Goal: Information Seeking & Learning: Learn about a topic

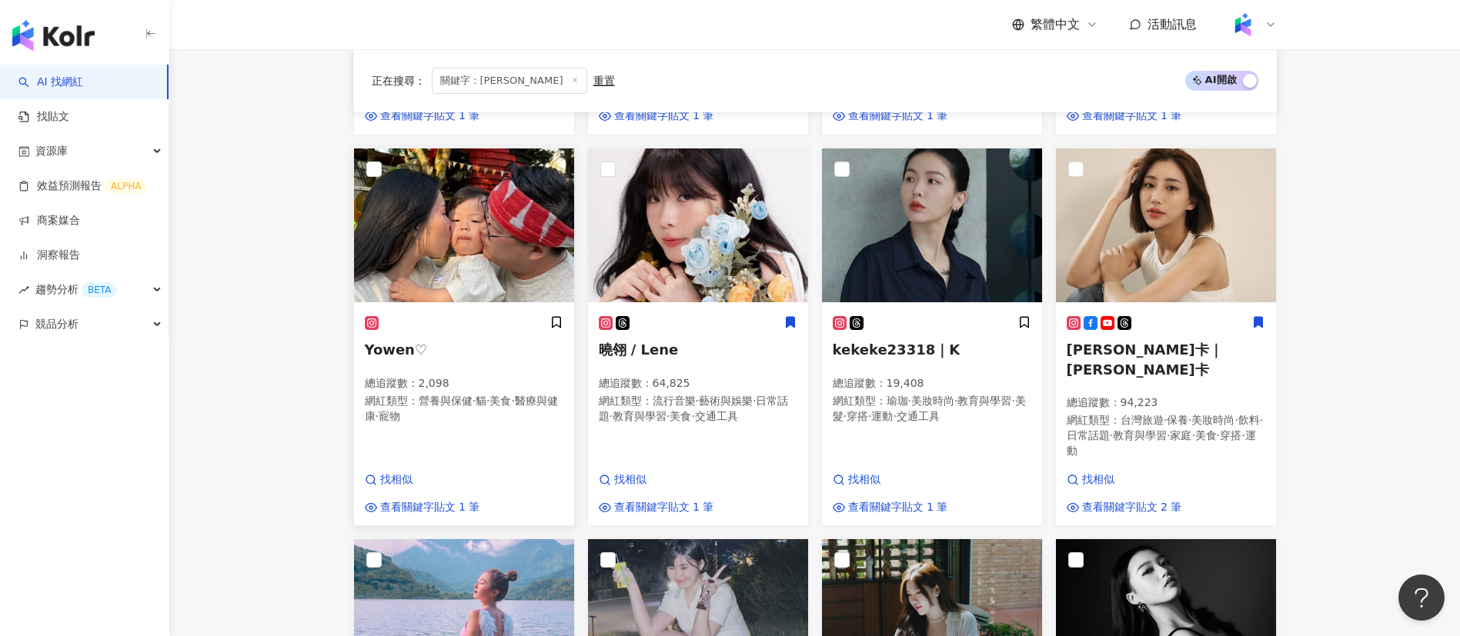
scroll to position [870, 0]
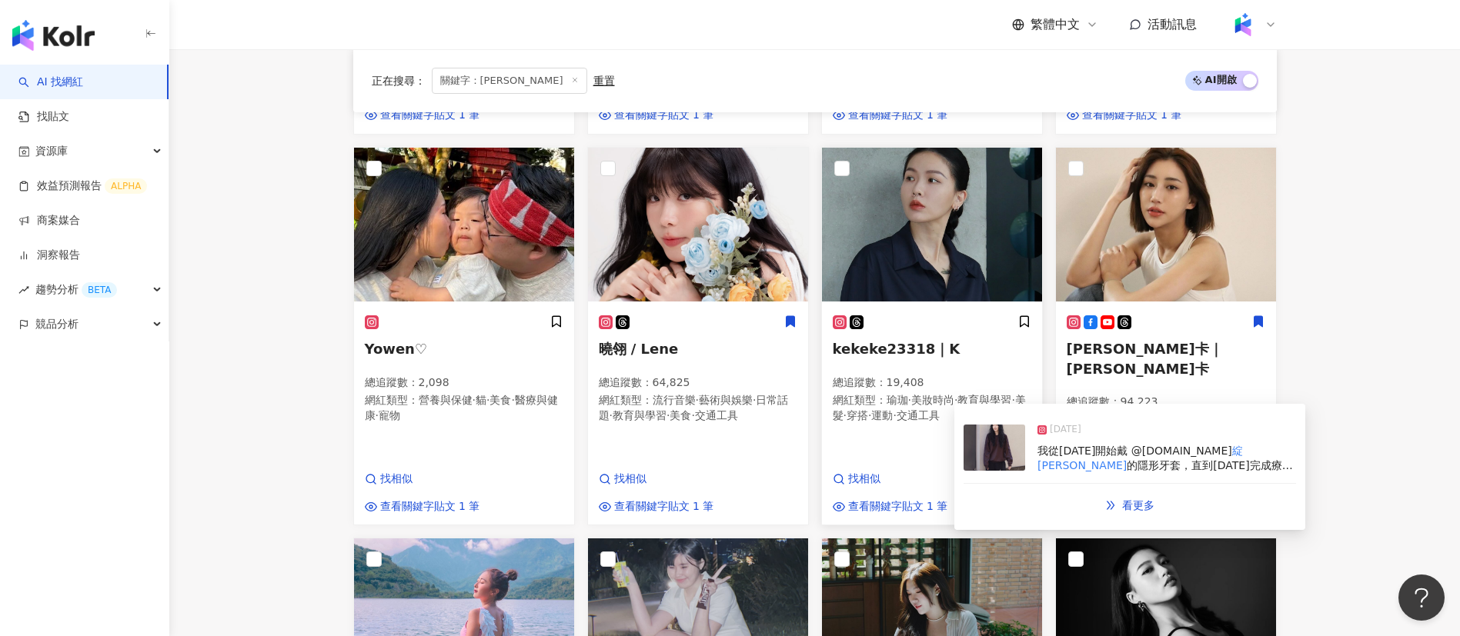
click at [911, 394] on span "·" at bounding box center [909, 400] width 3 height 12
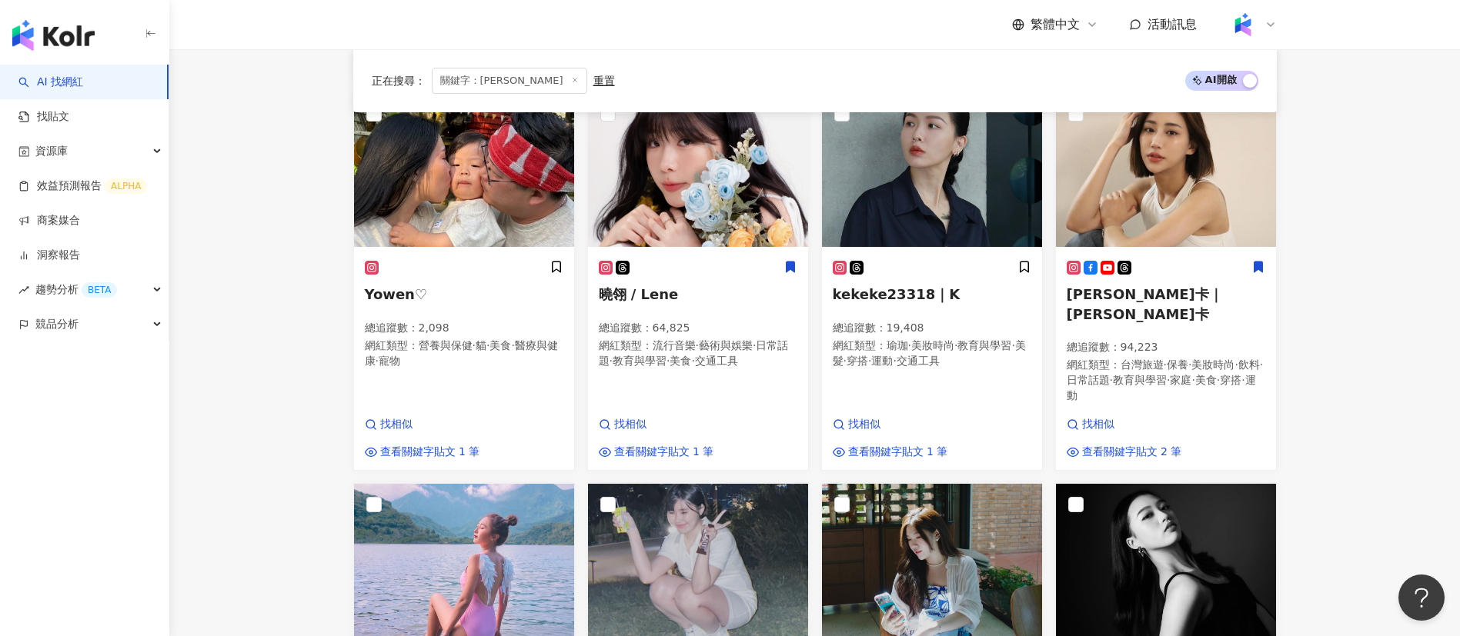
scroll to position [0, 0]
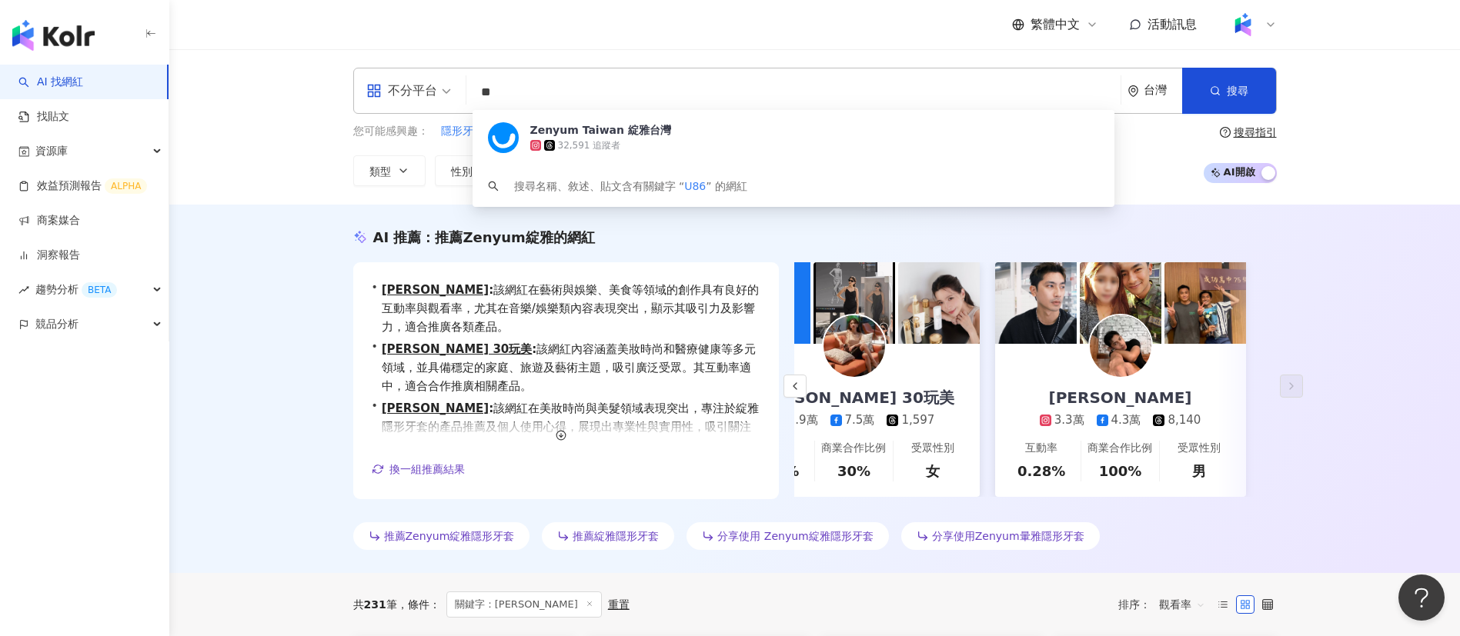
type input "*"
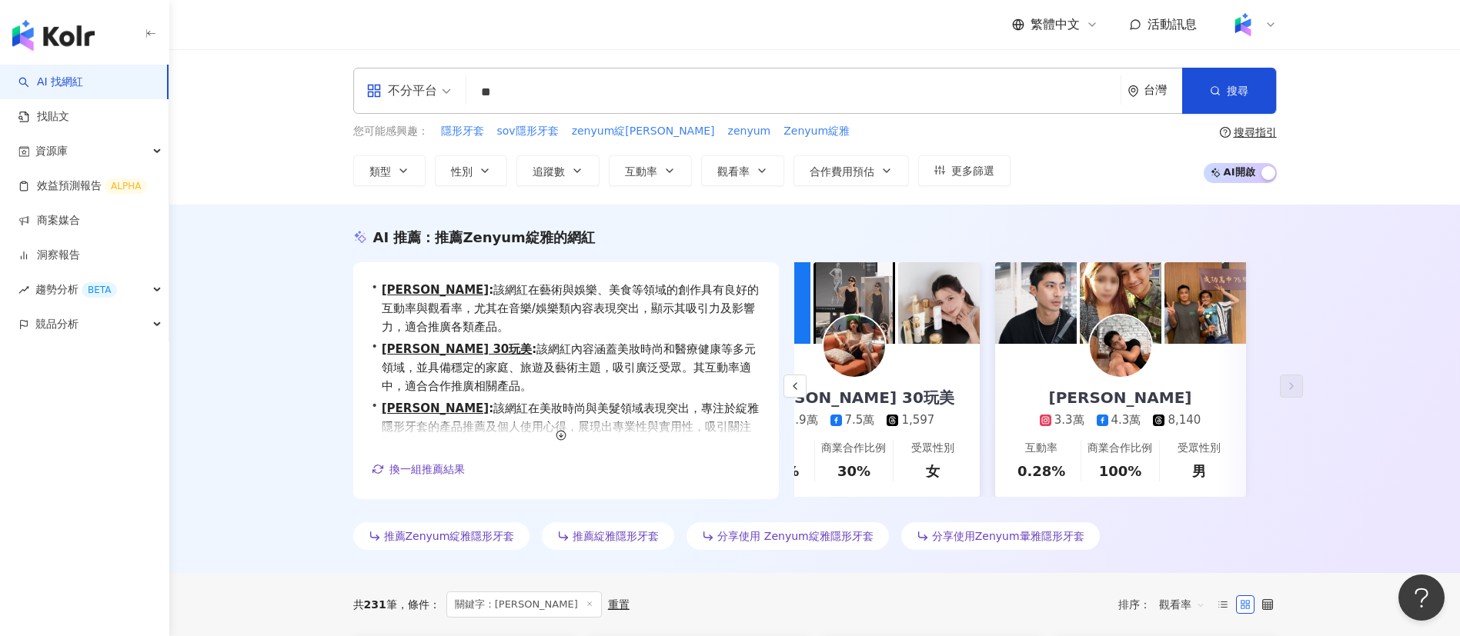
type input "*"
type input "**"
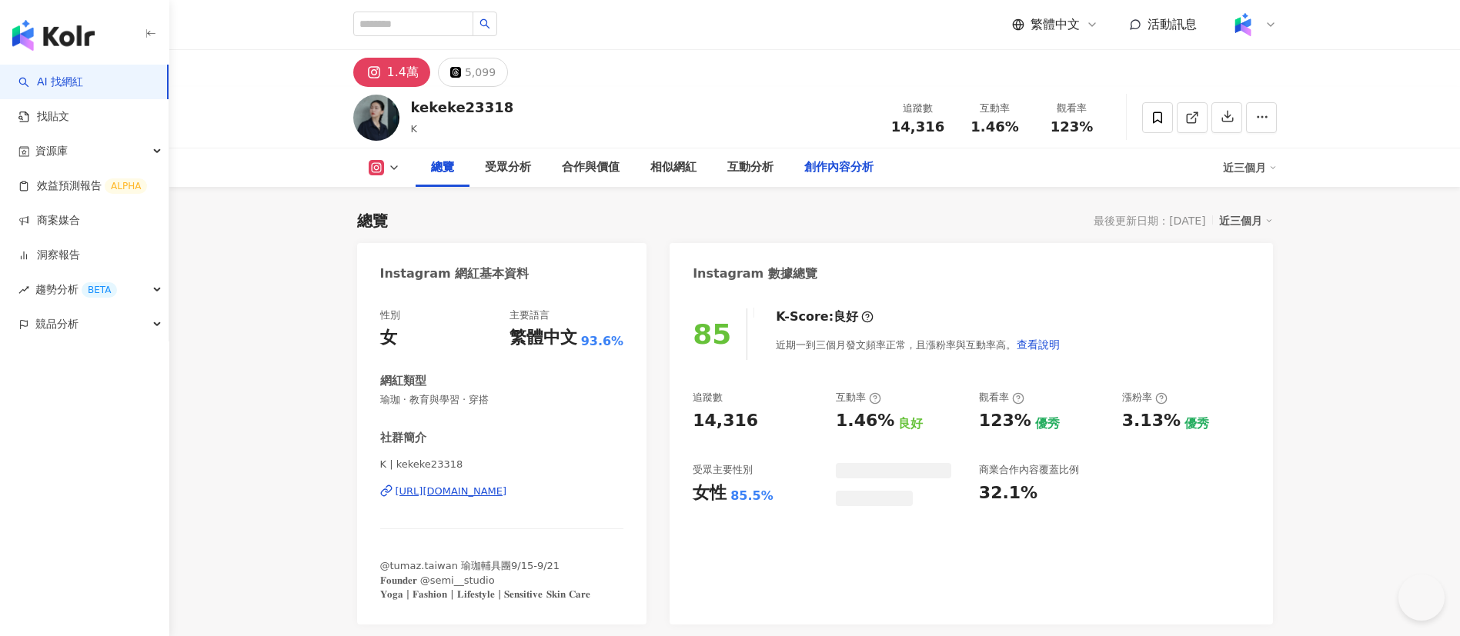
click at [830, 161] on div "創作內容分析" at bounding box center [838, 168] width 69 height 18
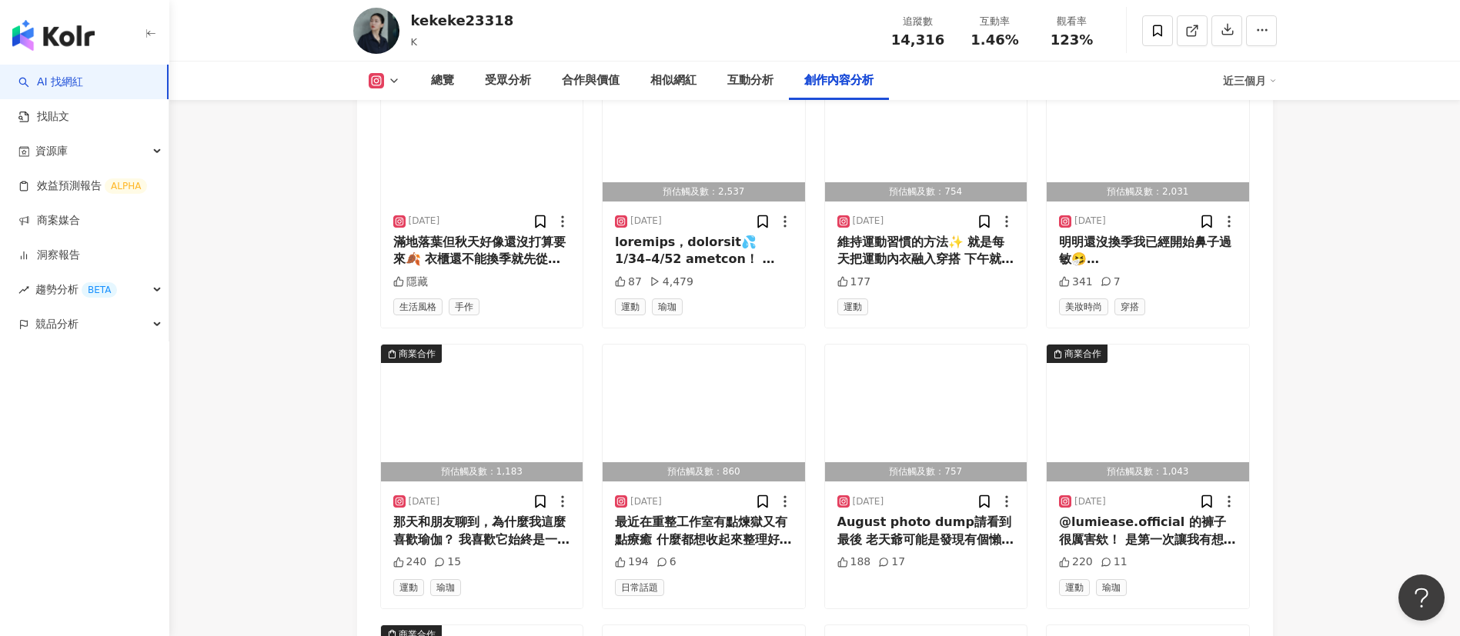
scroll to position [4774, 0]
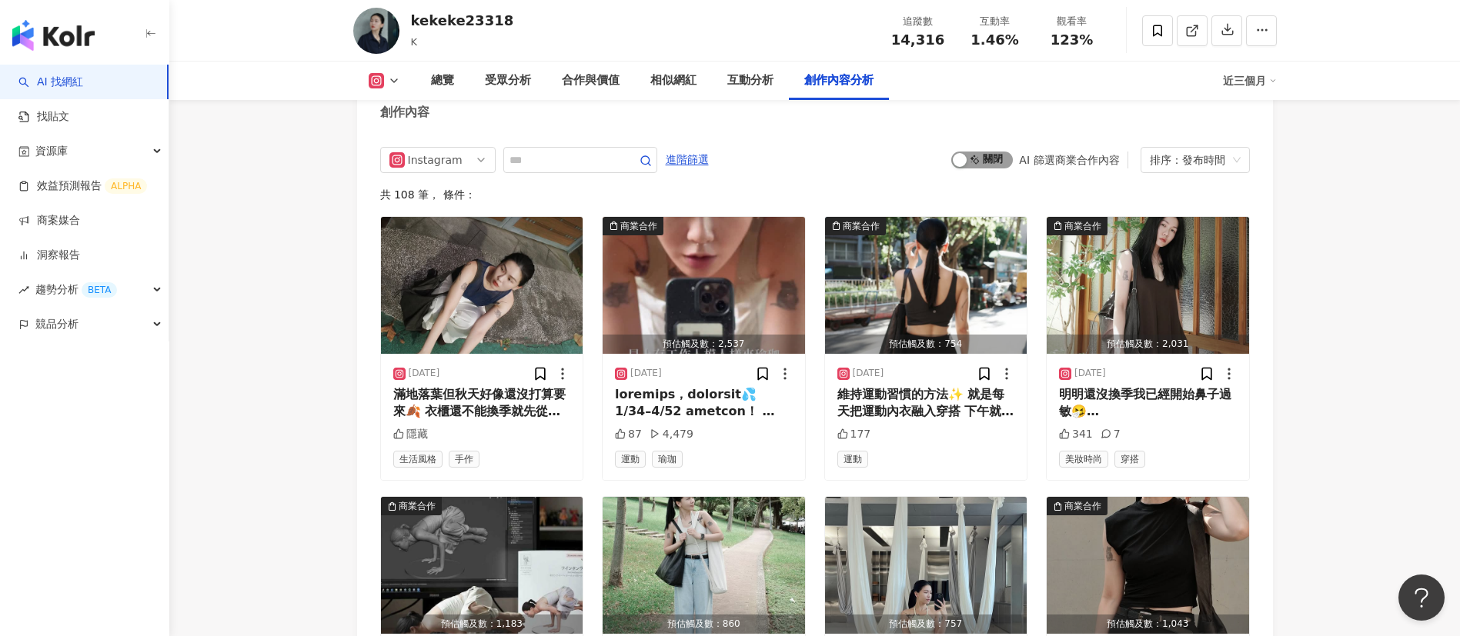
click at [987, 152] on span "啟動 關閉" at bounding box center [982, 160] width 62 height 17
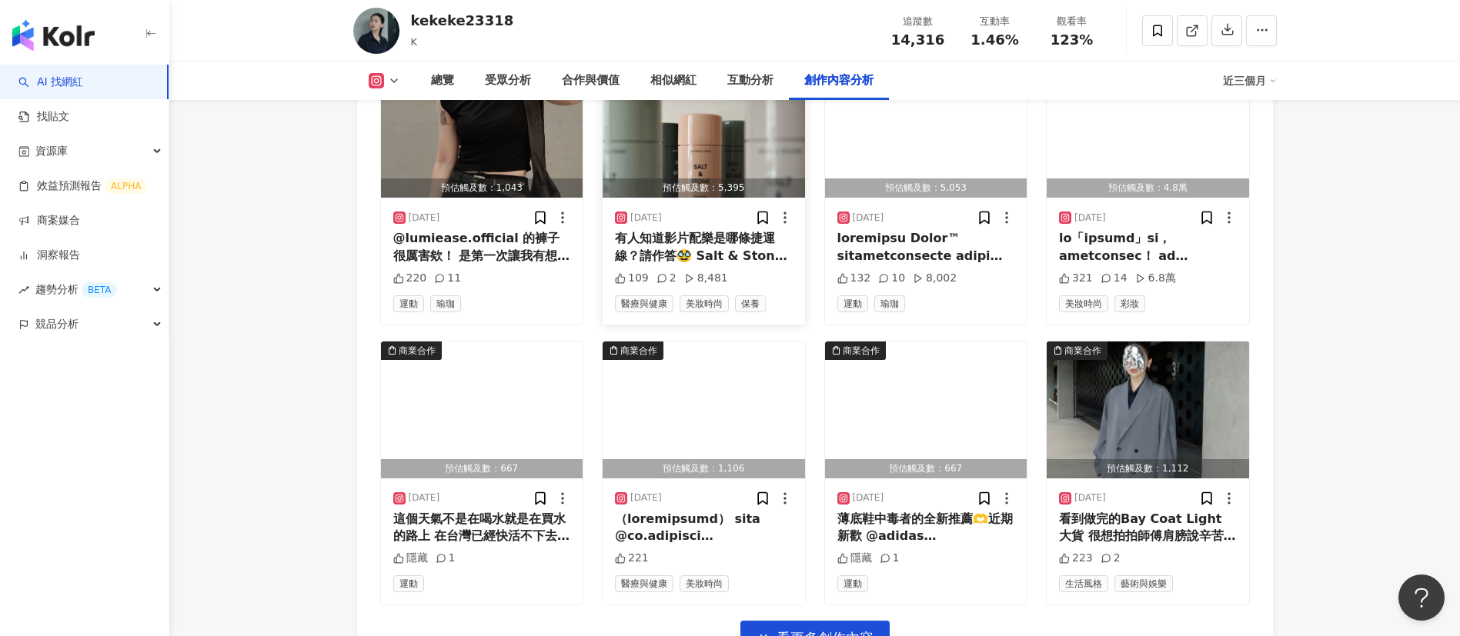
scroll to position [5211, 0]
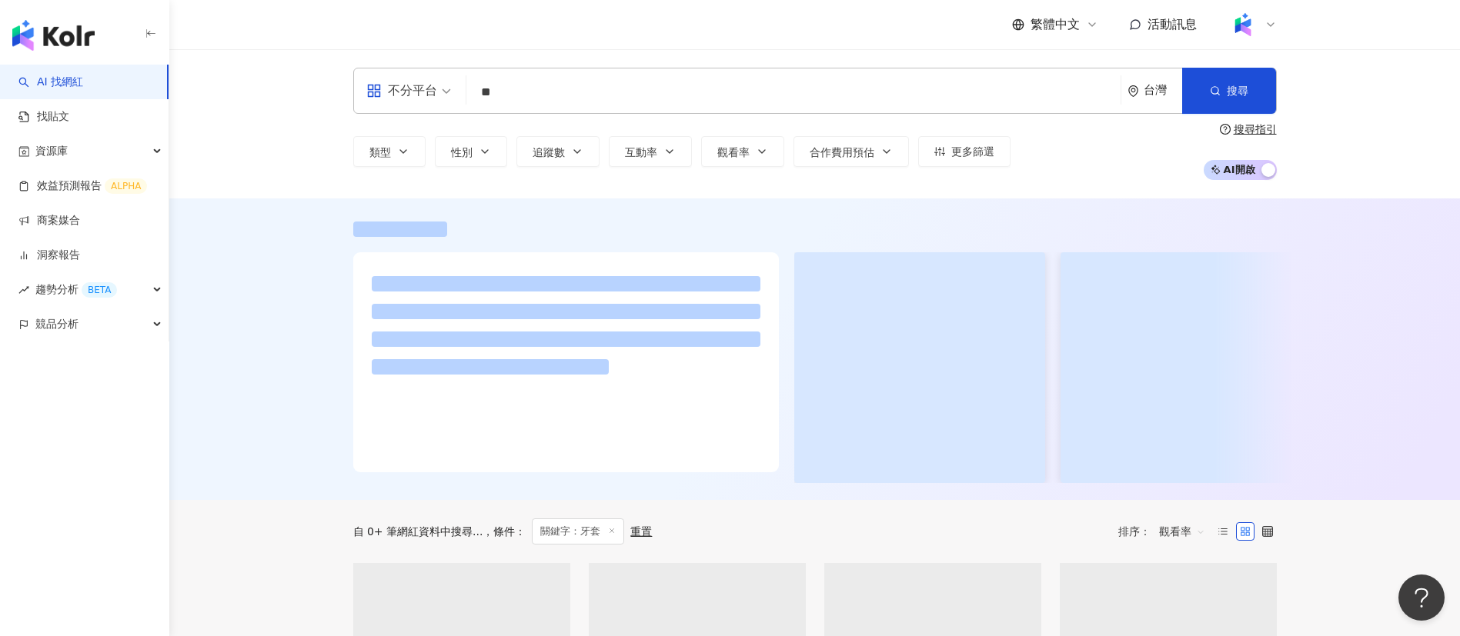
click at [299, 152] on div "不分平台 牙套 ** 台灣 搜尋 loading 搜尋名稱、敘述、貼文含有關鍵字 “ 牙套 ” 的網紅 類型 性別 追蹤數 互動率 觀看率 合作費用預估 更多…" at bounding box center [814, 123] width 1290 height 149
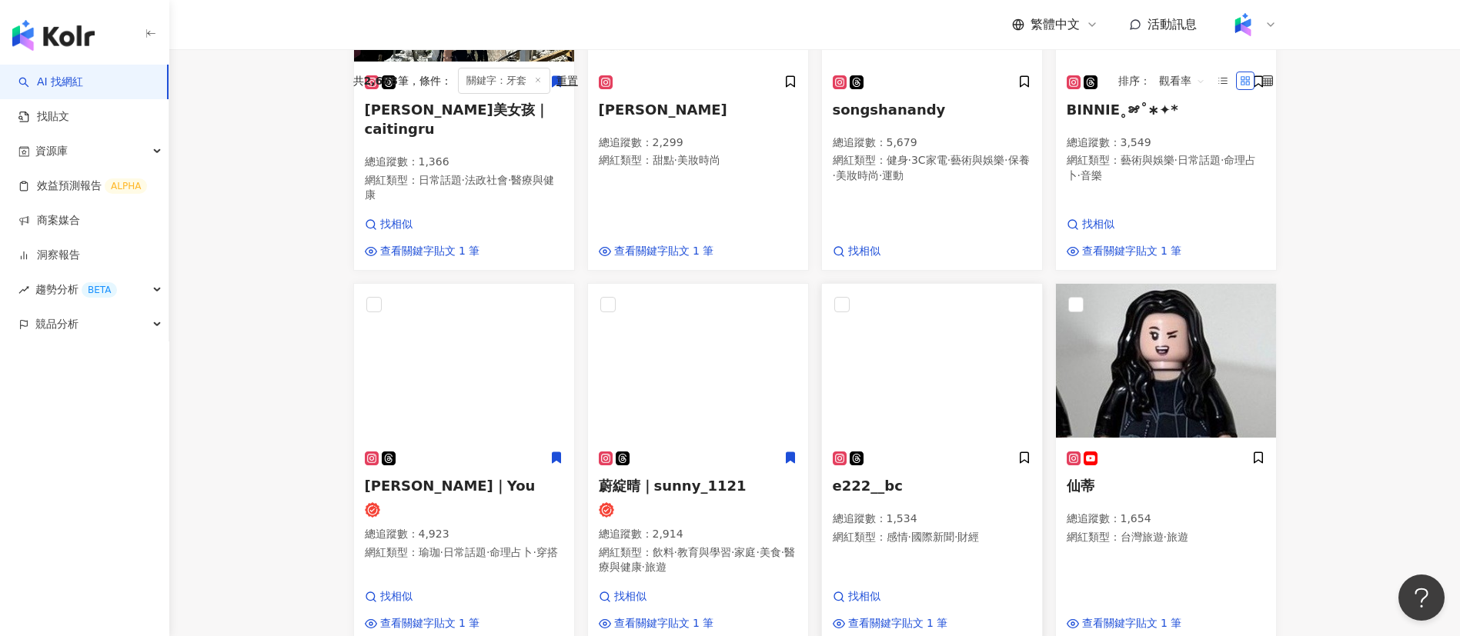
scroll to position [9, 0]
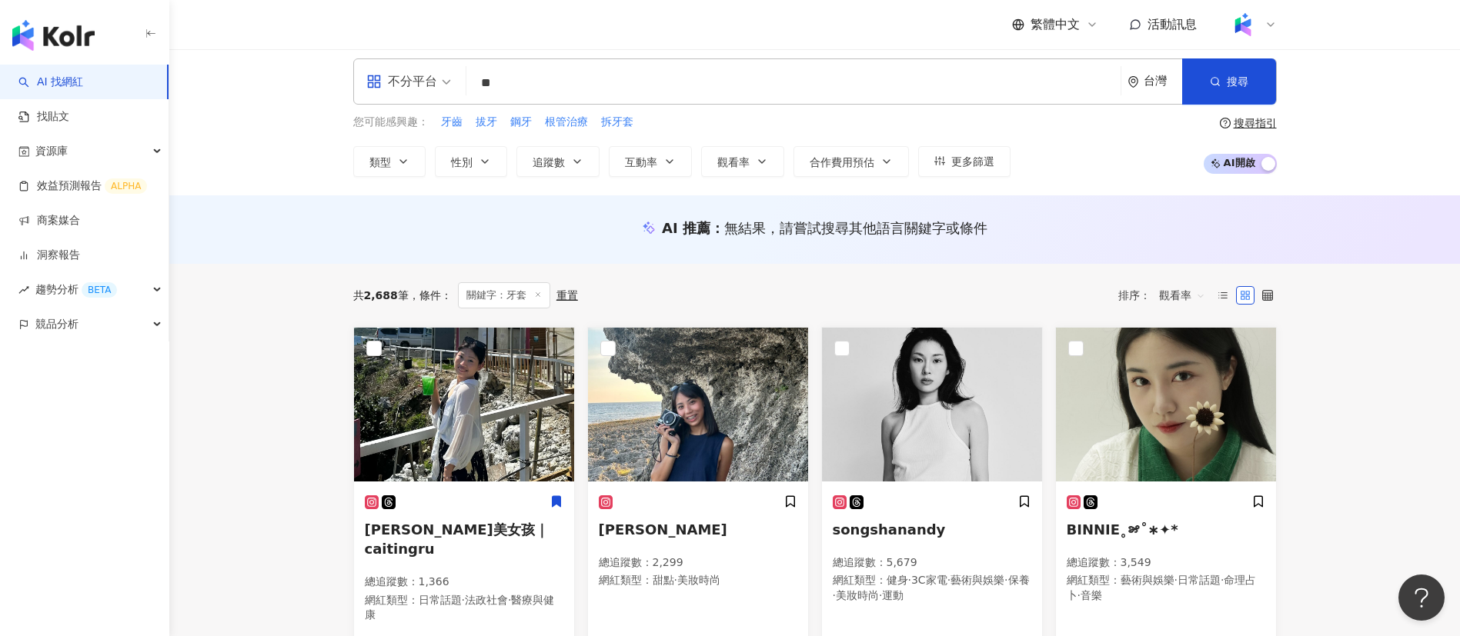
click at [1178, 292] on span "觀看率" at bounding box center [1182, 295] width 46 height 25
click at [1056, 284] on div "共 2,688 筆 條件 ： 關鍵字：牙套 重置 排序： 觀看率" at bounding box center [814, 295] width 923 height 26
click at [562, 162] on span "追蹤數" at bounding box center [549, 162] width 32 height 12
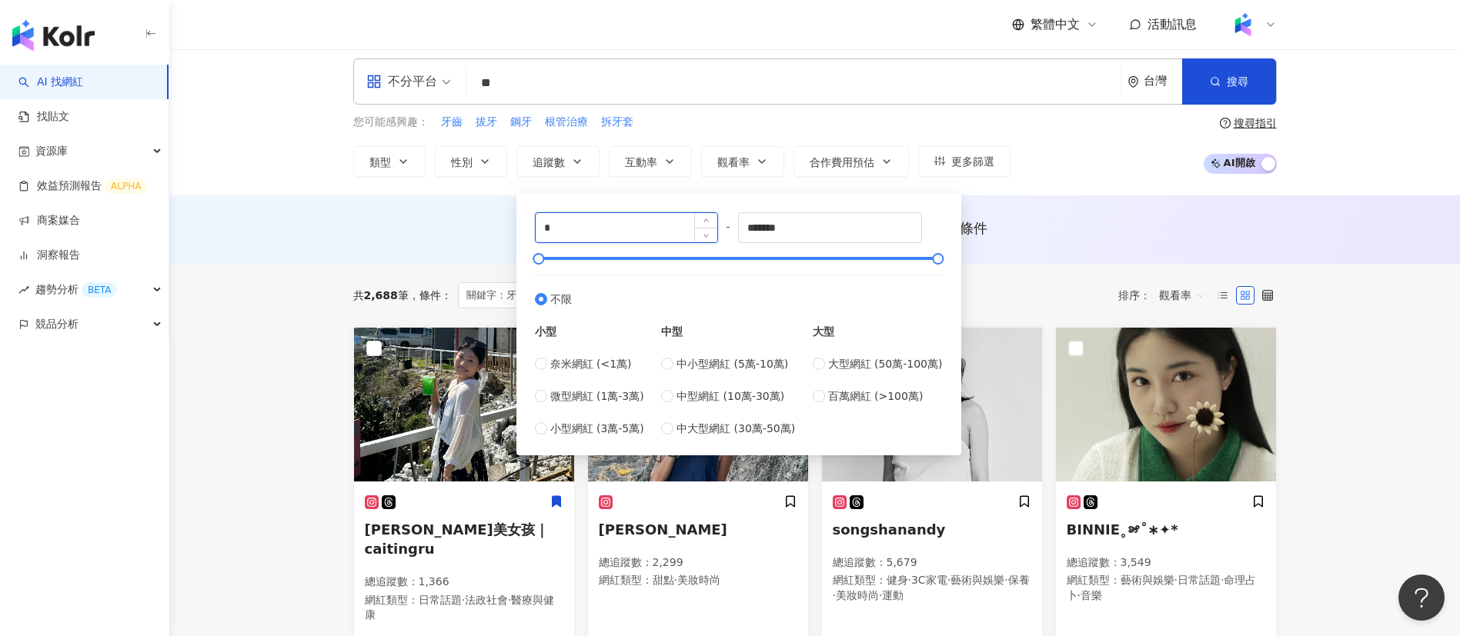
click at [603, 229] on input "*" at bounding box center [627, 227] width 182 height 29
type input "*****"
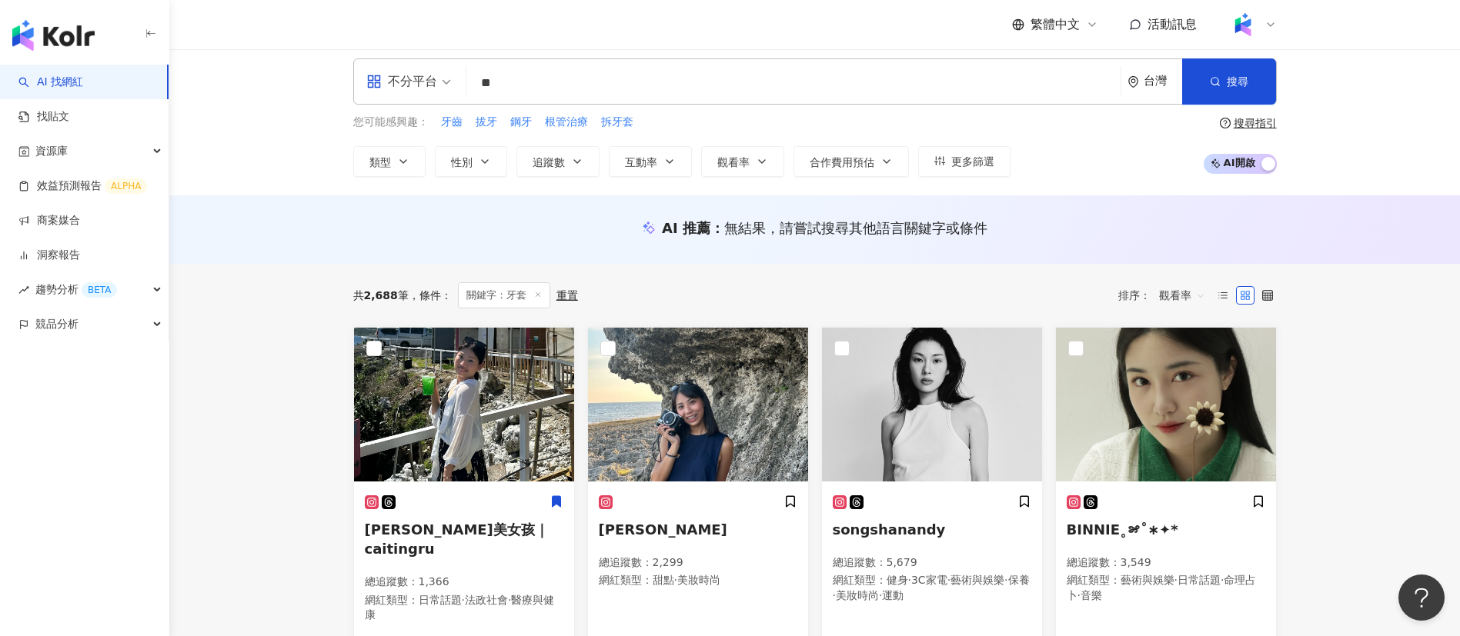
click at [1017, 295] on div "共 2,688 筆 條件 ： 關鍵字：牙套 重置 排序： 觀看率" at bounding box center [814, 295] width 923 height 26
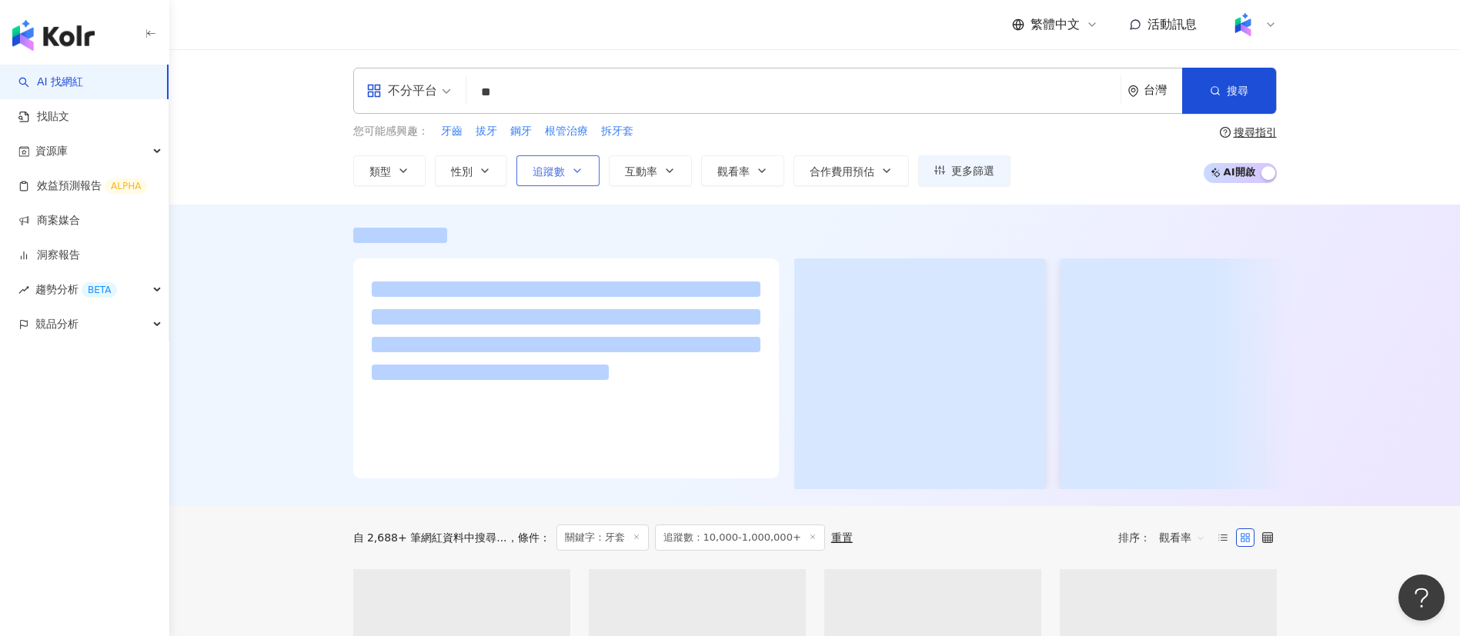
click at [549, 170] on span "追蹤數" at bounding box center [549, 171] width 32 height 12
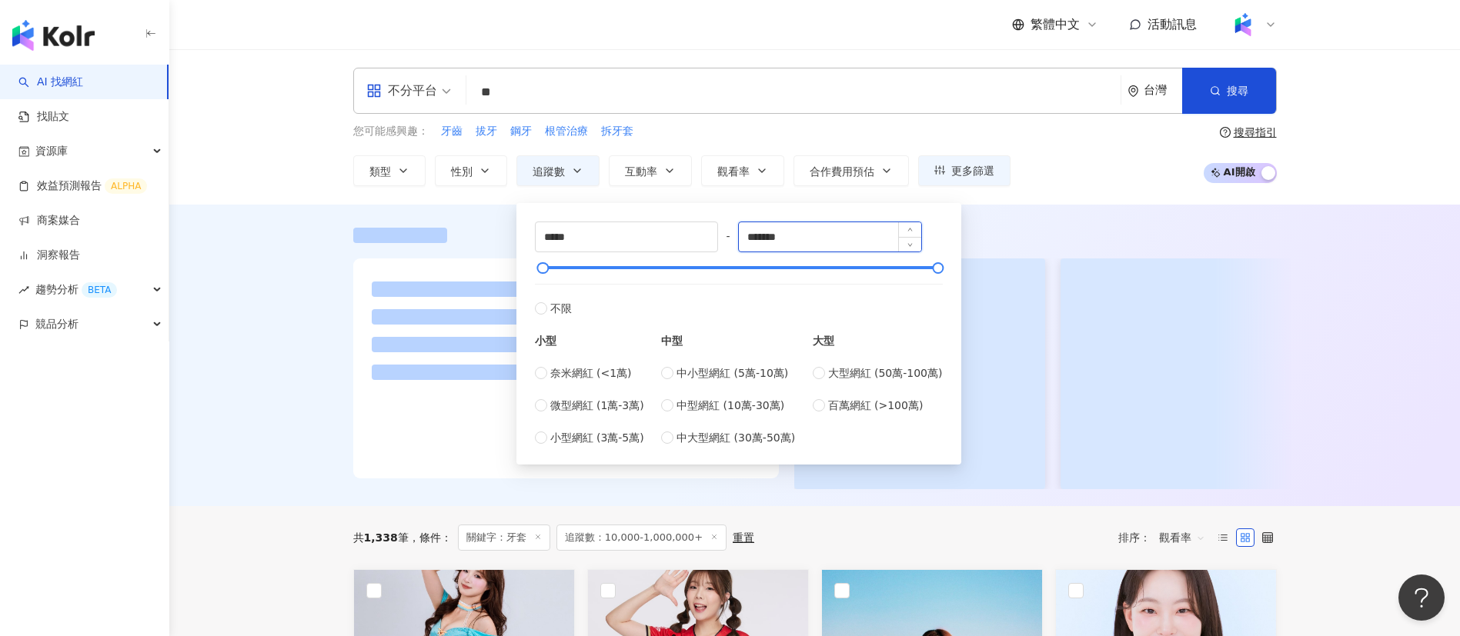
click at [746, 239] on input "*******" at bounding box center [830, 236] width 182 height 29
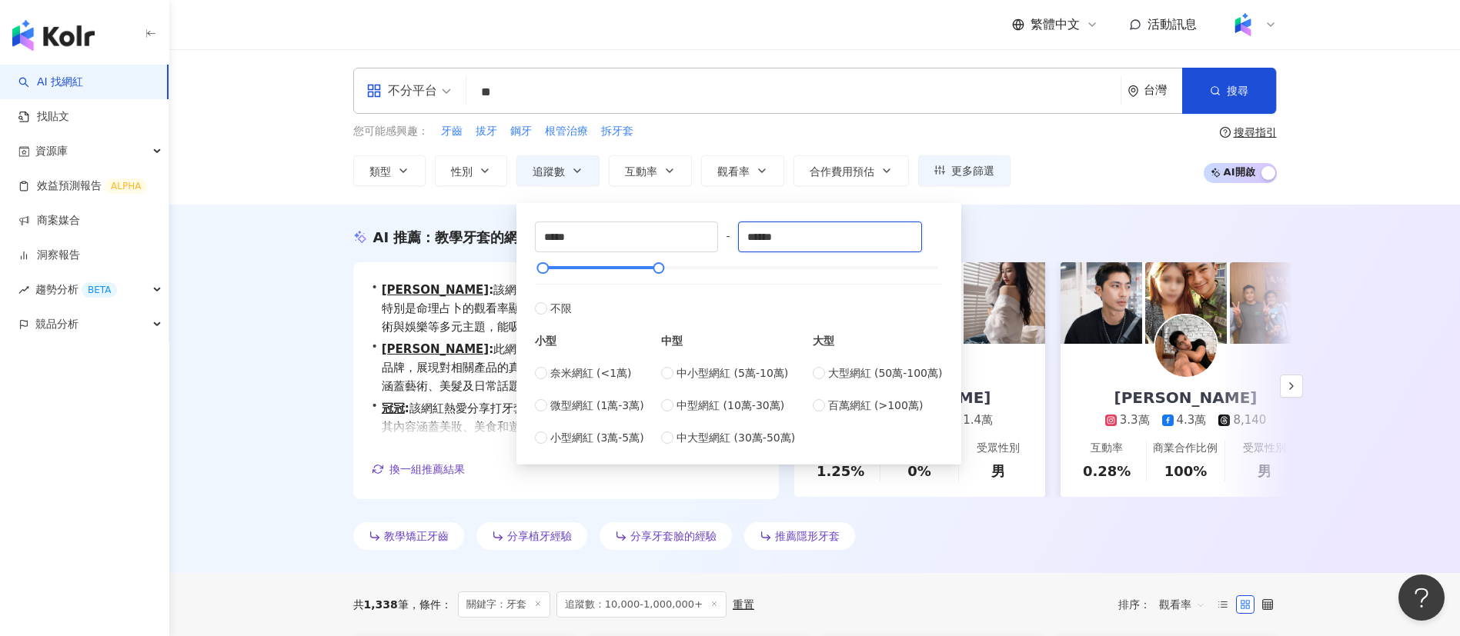
type input "******"
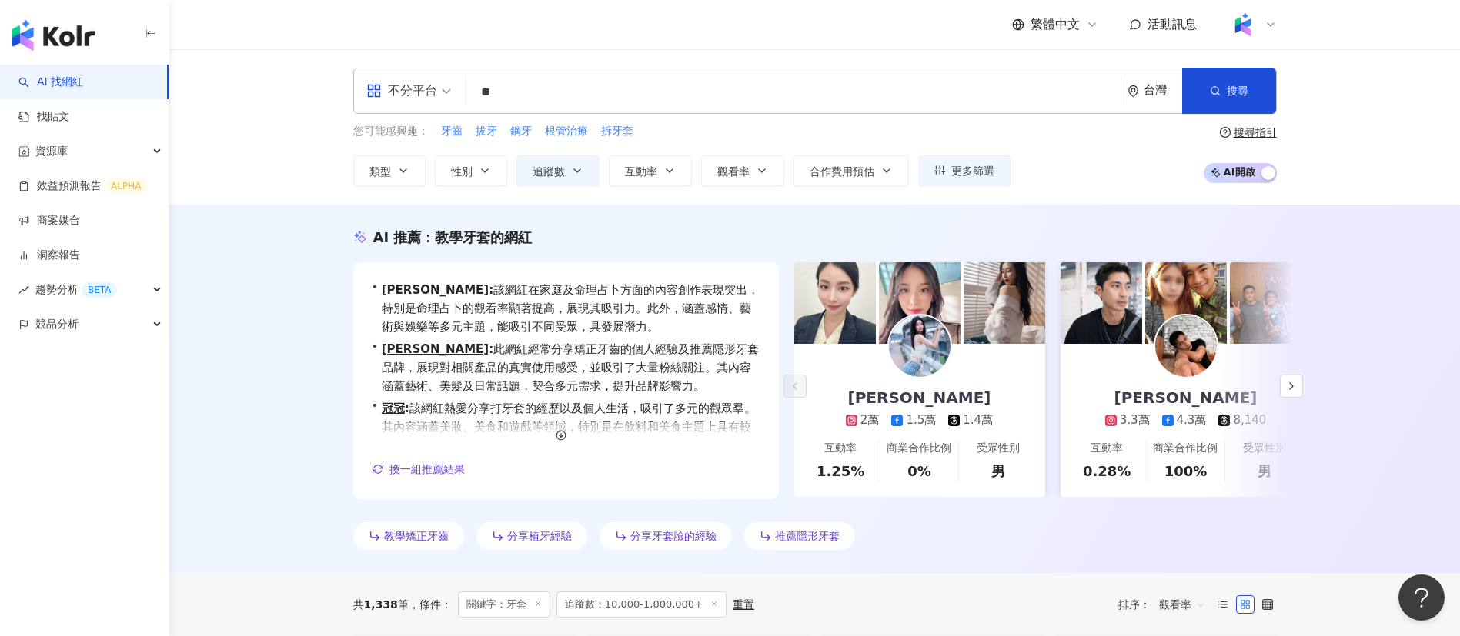
click at [1122, 209] on div "AI 推薦 ： 教學牙套的網紅 • Chloe : 該網紅在家庭及命理占卜方面的內容創作表現突出，特別是命理占卜的觀看率顯著提高，展現其吸引力。此外，涵蓋感情…" at bounding box center [814, 389] width 1290 height 369
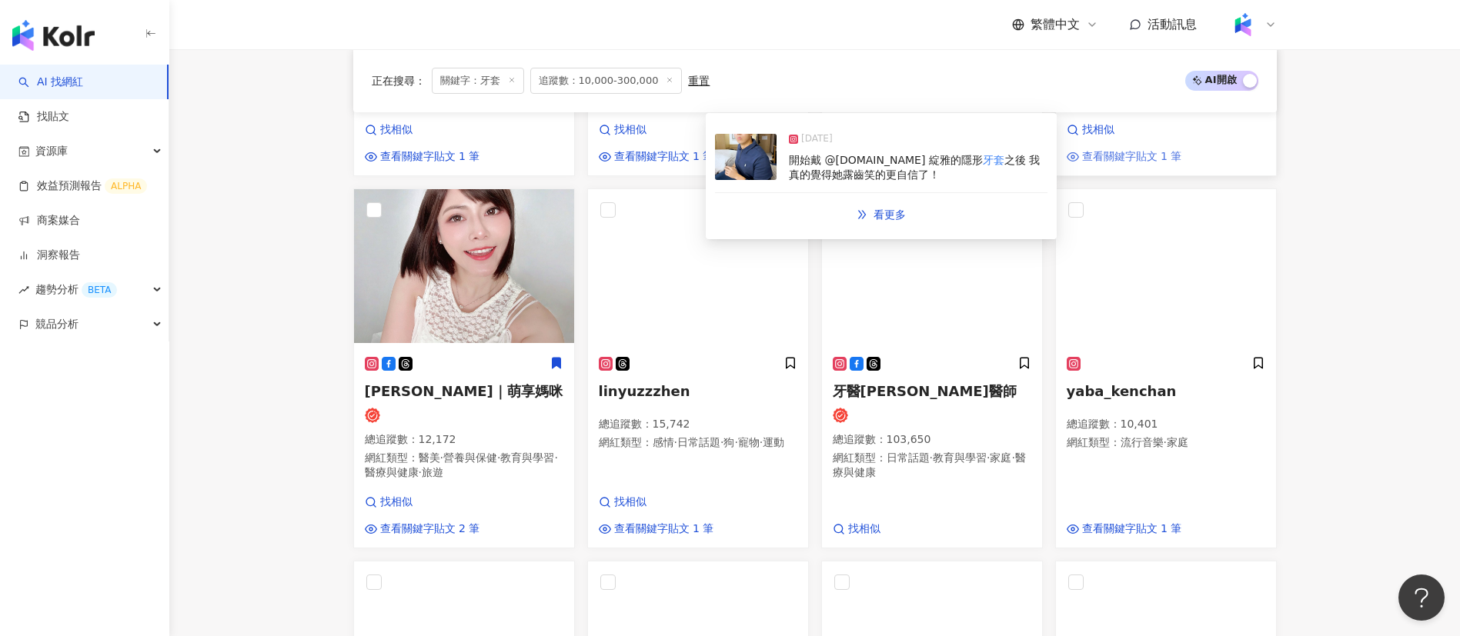
scroll to position [839, 0]
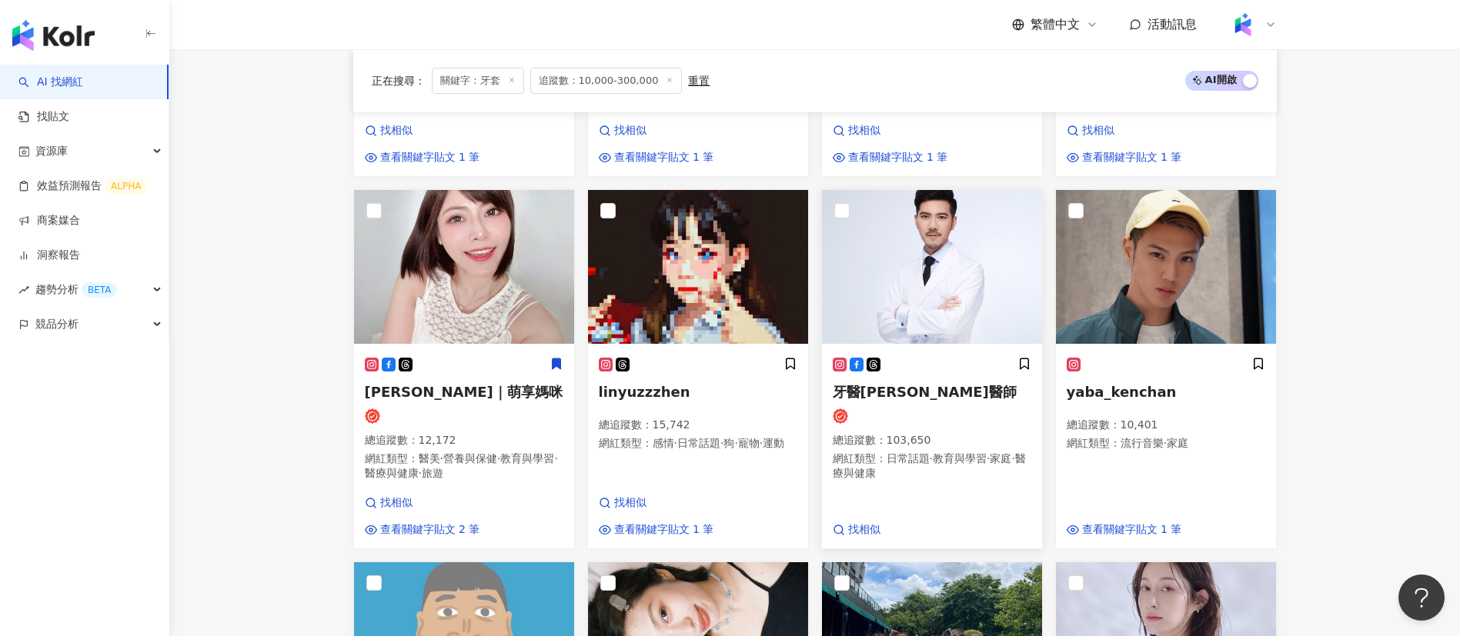
click at [922, 449] on p "總追蹤數 ： 103,650" at bounding box center [932, 440] width 199 height 15
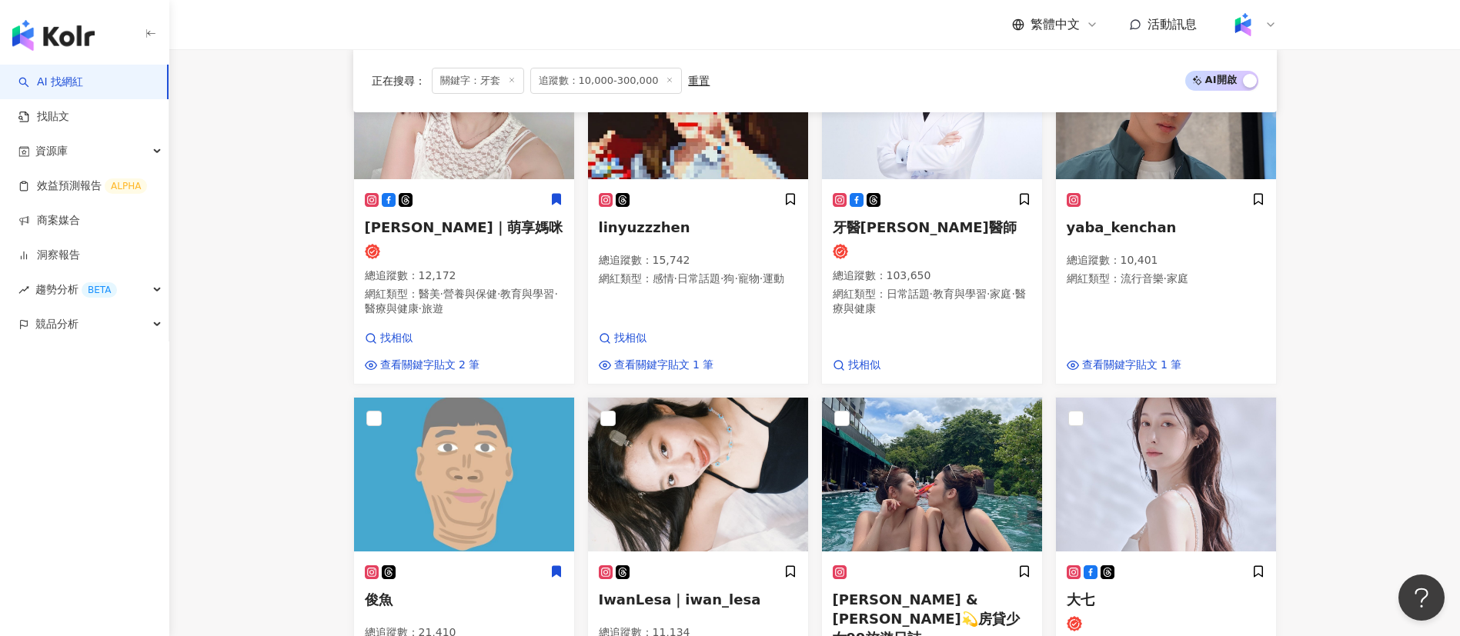
click at [311, 377] on main "不分平台 ** 台灣 搜尋 loading 搜尋名稱、敘述、貼文含有關鍵字 “ 牙套 ” 的網紅 您可能感興趣： 牙齒 拔牙 鋼牙 根管治療 拆牙套 類型 性…" at bounding box center [814, 147] width 1290 height 2202
click at [283, 357] on main "不分平台 ** 台灣 搜尋 loading 搜尋名稱、敘述、貼文含有關鍵字 “ 牙套 ” 的網紅 您可能感興趣： 牙齒 拔牙 鋼牙 根管治療 拆牙套 類型 性…" at bounding box center [814, 147] width 1290 height 2202
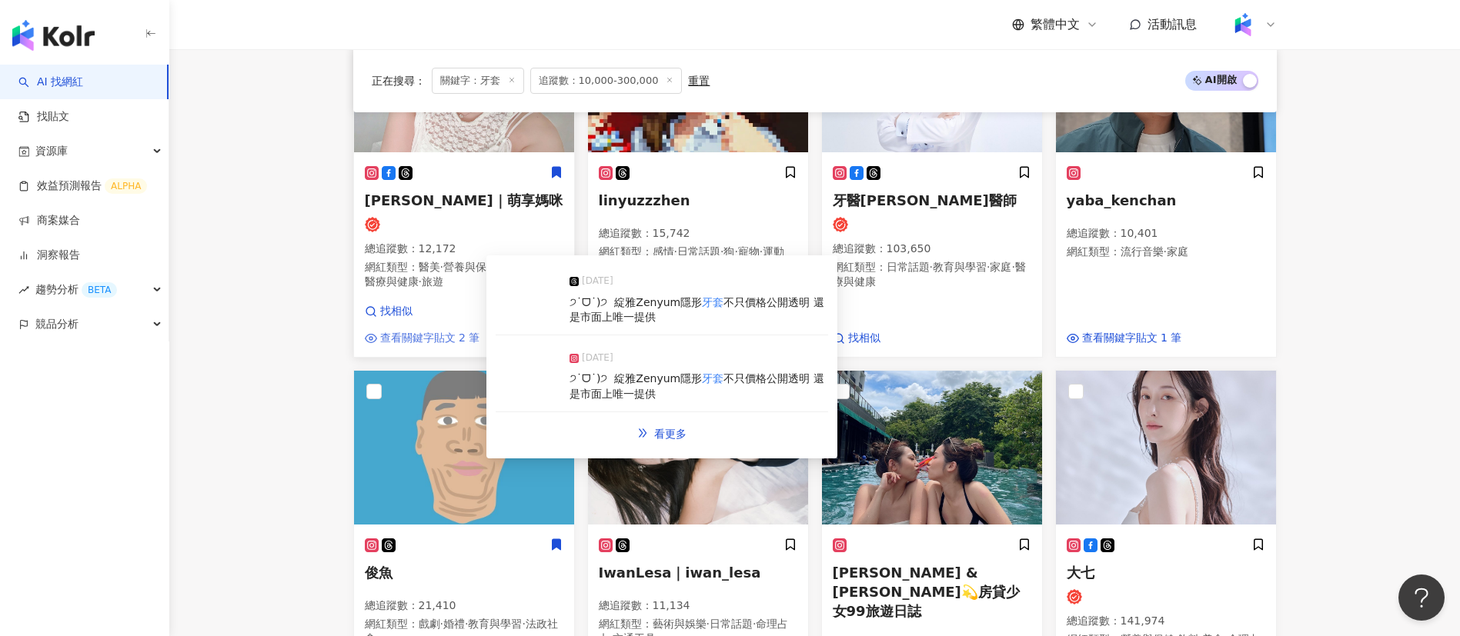
scroll to position [867, 0]
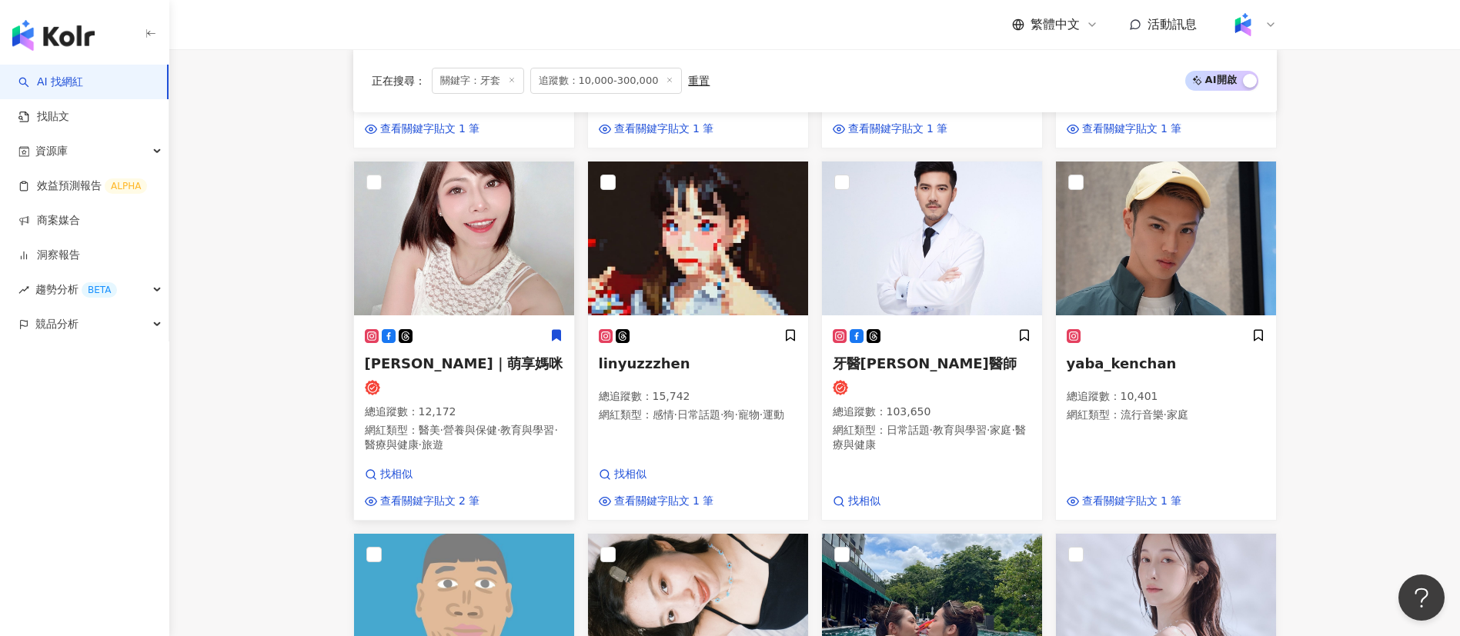
click at [419, 451] on span "醫療與健康" at bounding box center [392, 445] width 54 height 12
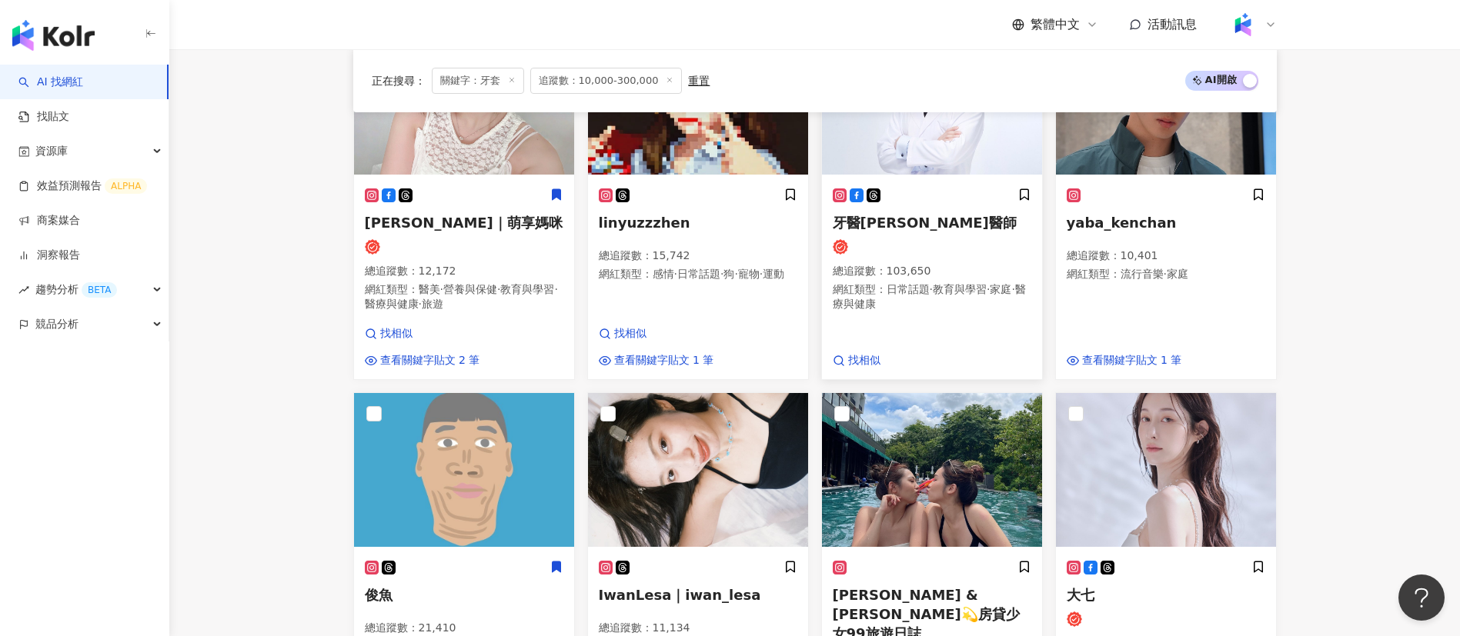
scroll to position [1184, 0]
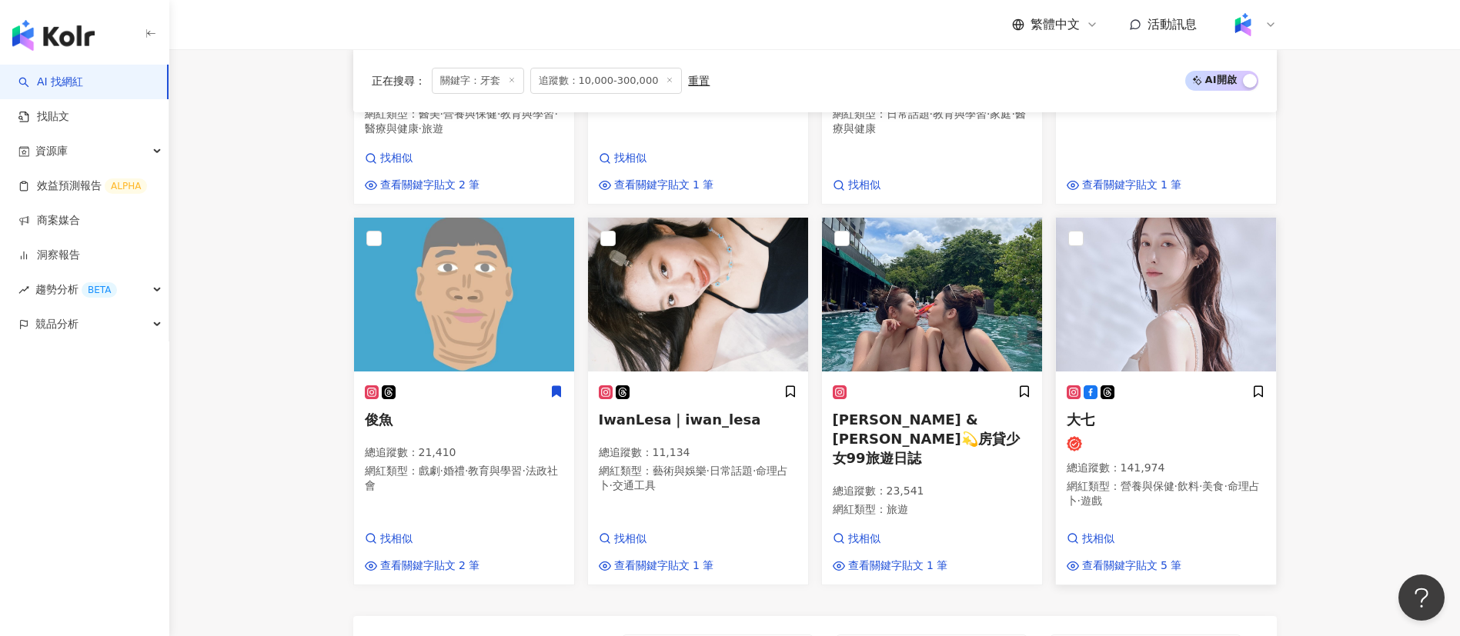
click at [1194, 452] on div at bounding box center [1166, 443] width 199 height 15
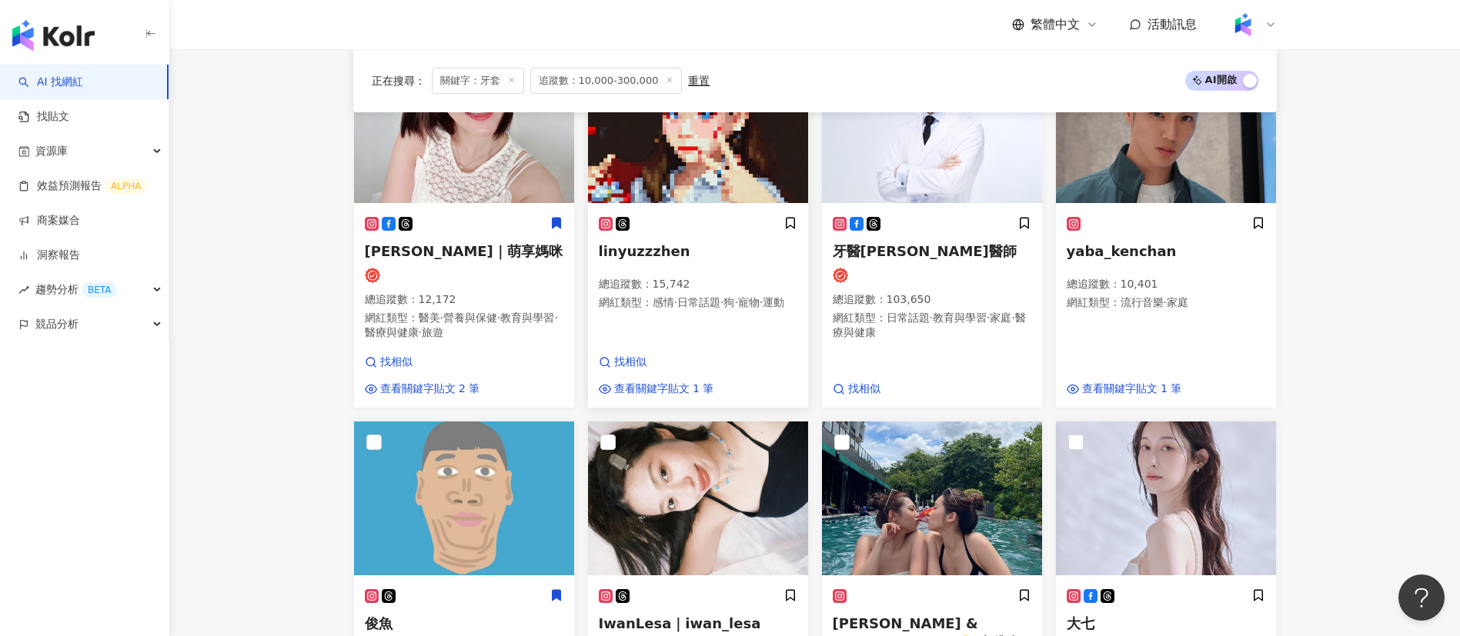
scroll to position [975, 0]
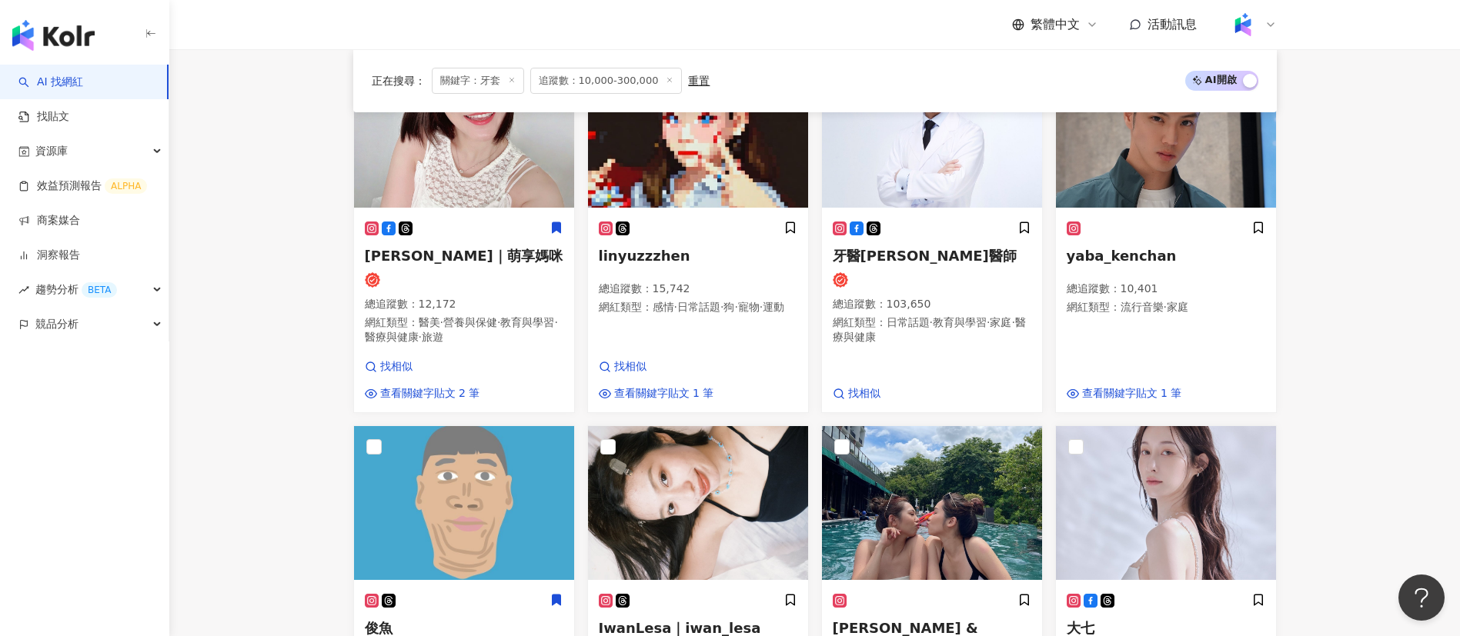
click at [263, 360] on main "不分平台 ** 台灣 搜尋 loading 搜尋名稱、敘述、貼文含有關鍵字 “ 牙套 ” 的網紅 您可能感興趣： 牙齒 拔牙 鋼牙 根管治療 拆牙套 類型 性…" at bounding box center [814, 175] width 1290 height 2202
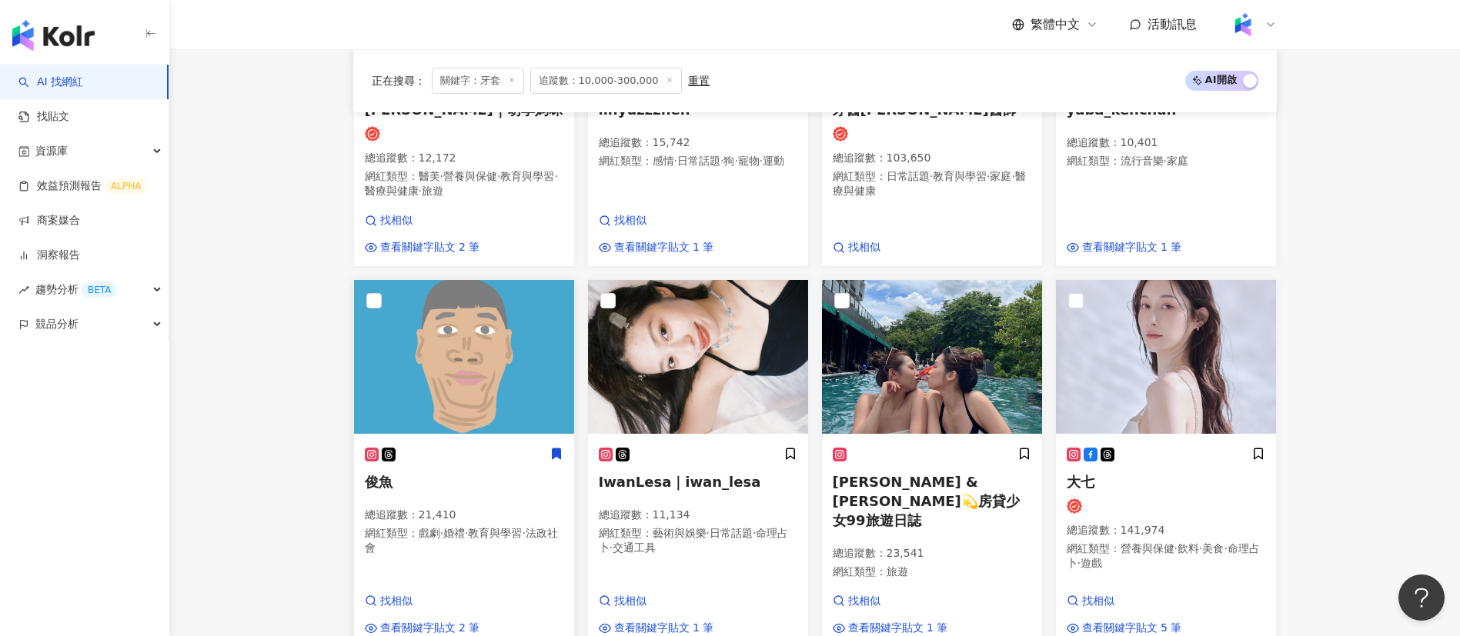
scroll to position [1317, 0]
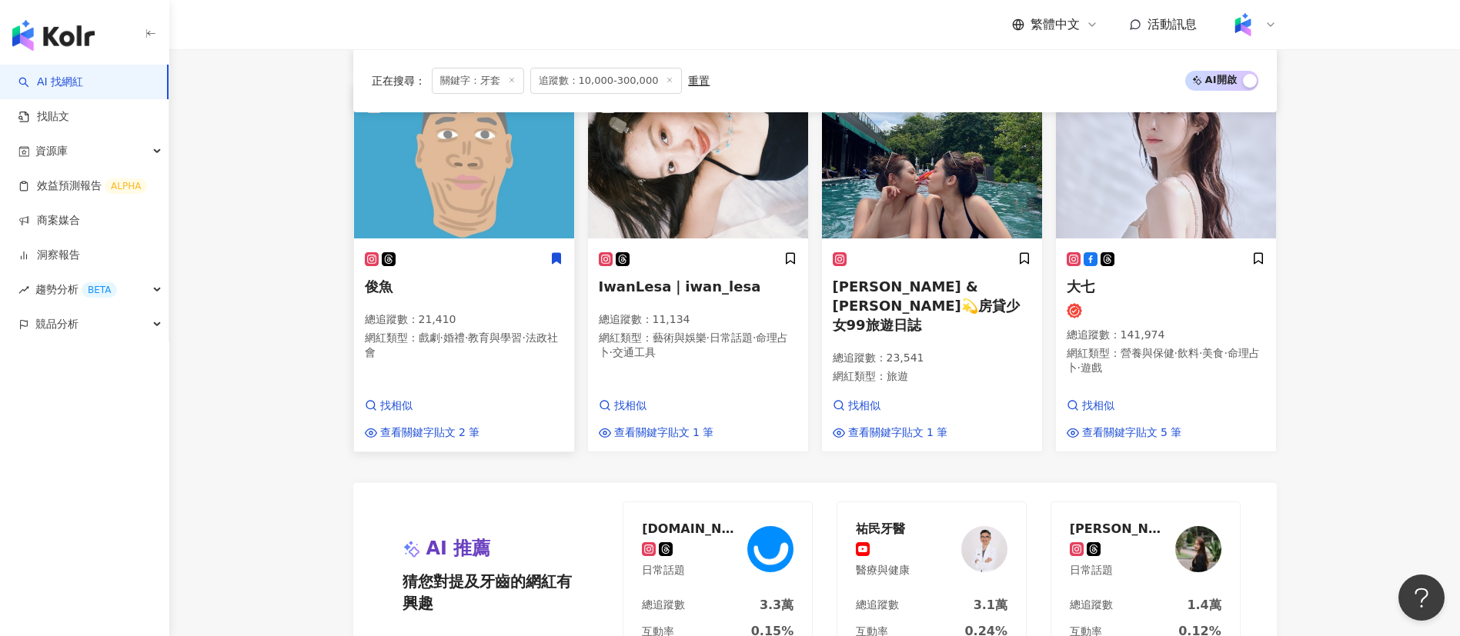
click at [460, 296] on h5 "俊魚" at bounding box center [464, 286] width 199 height 19
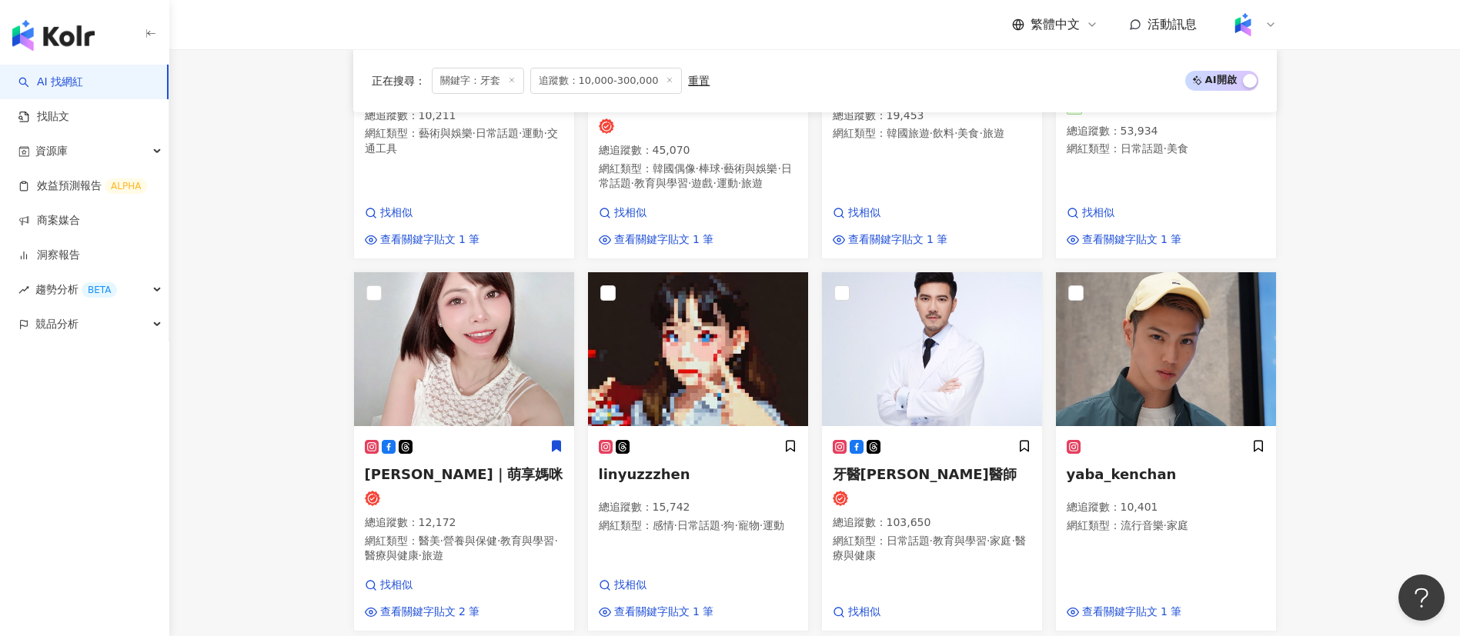
scroll to position [0, 0]
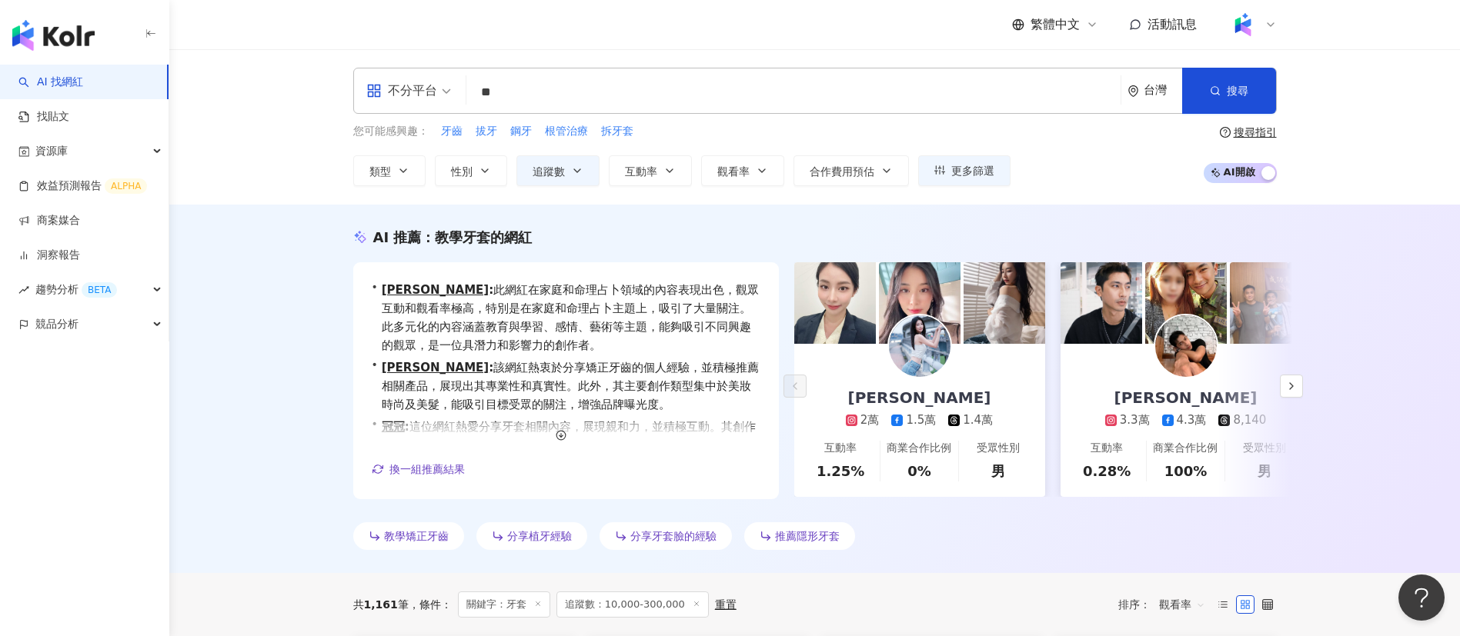
click at [565, 172] on button "追蹤數" at bounding box center [557, 170] width 83 height 31
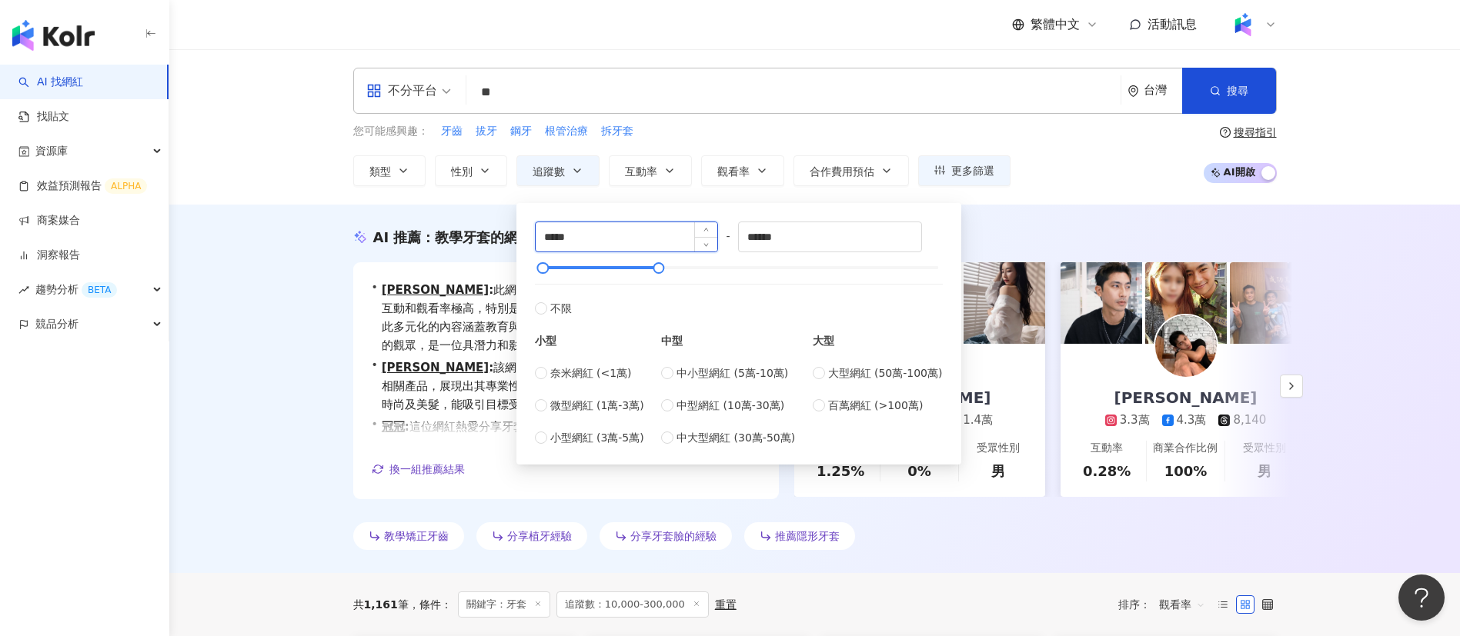
click at [549, 235] on input "*****" at bounding box center [627, 236] width 182 height 29
type input "*****"
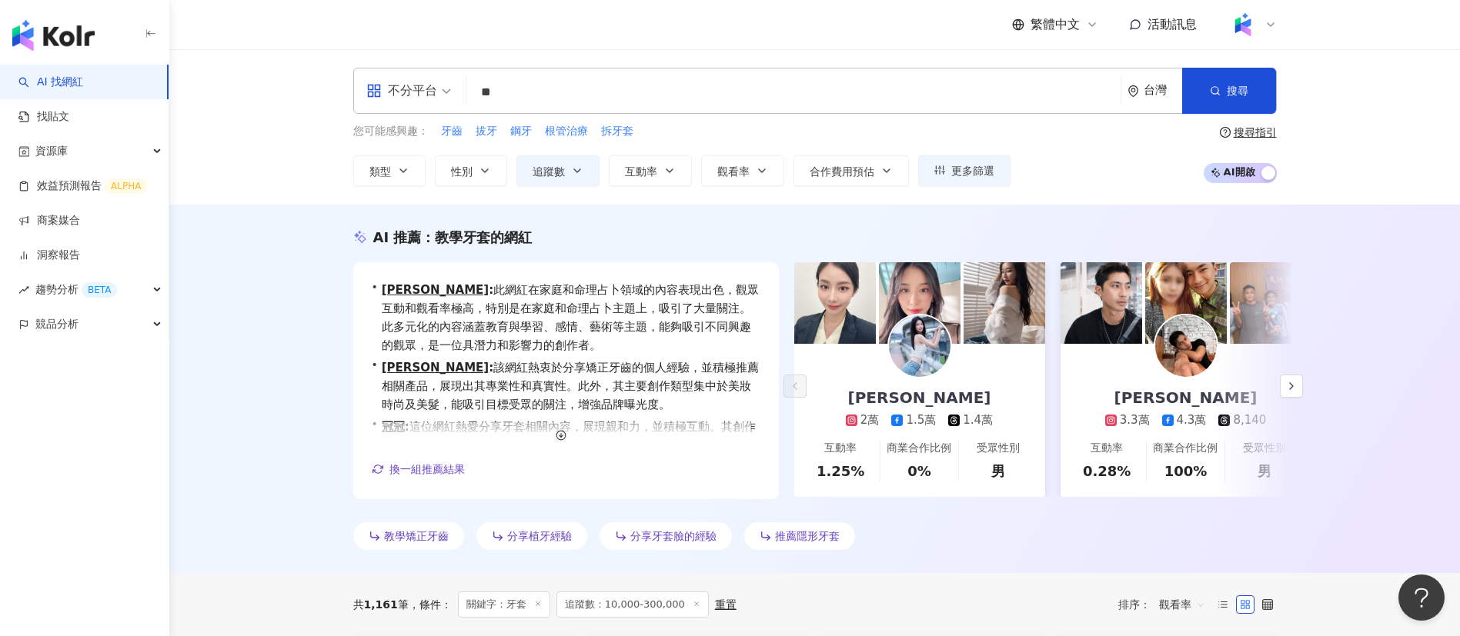
click at [282, 210] on div "AI 推薦 ： 教學牙套的網紅 • Chloe : 此網紅在家庭和命理占卜領域的內容表現出色，觀眾互動和觀看率極高，特別是在家庭和命理占卜主題上，吸引了大量關…" at bounding box center [814, 389] width 1290 height 369
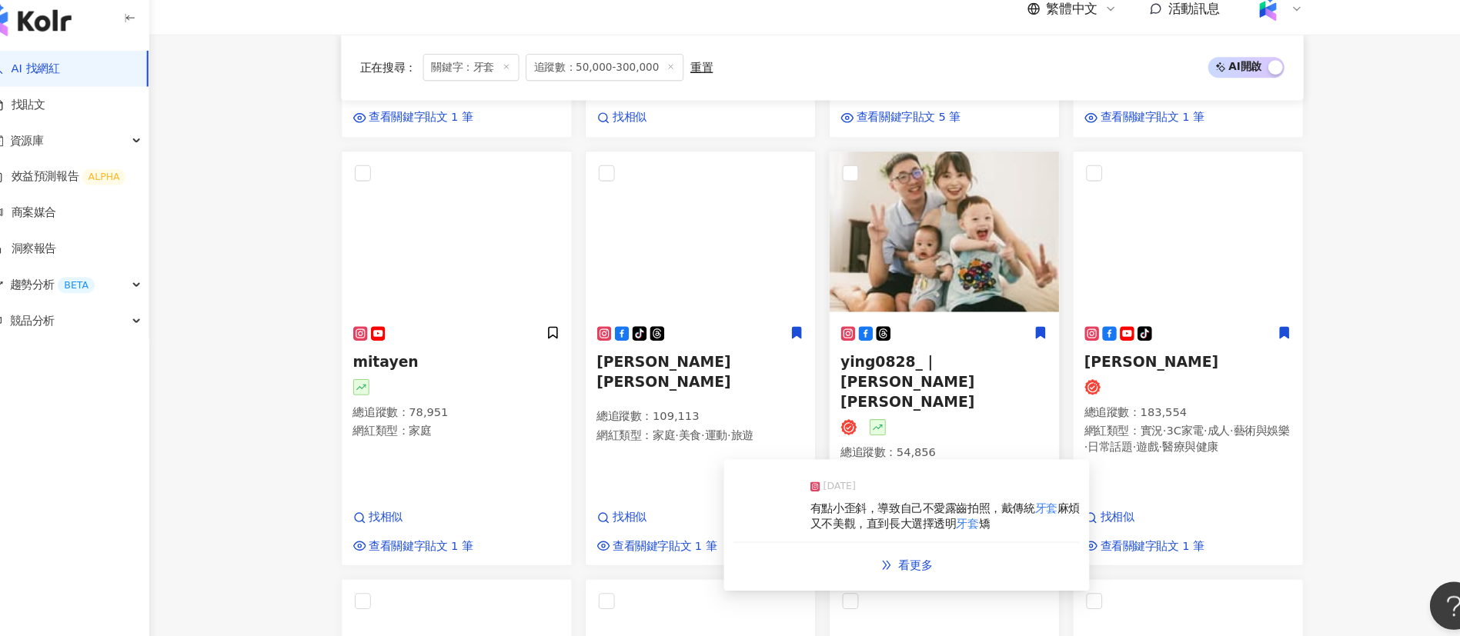
scroll to position [843, 0]
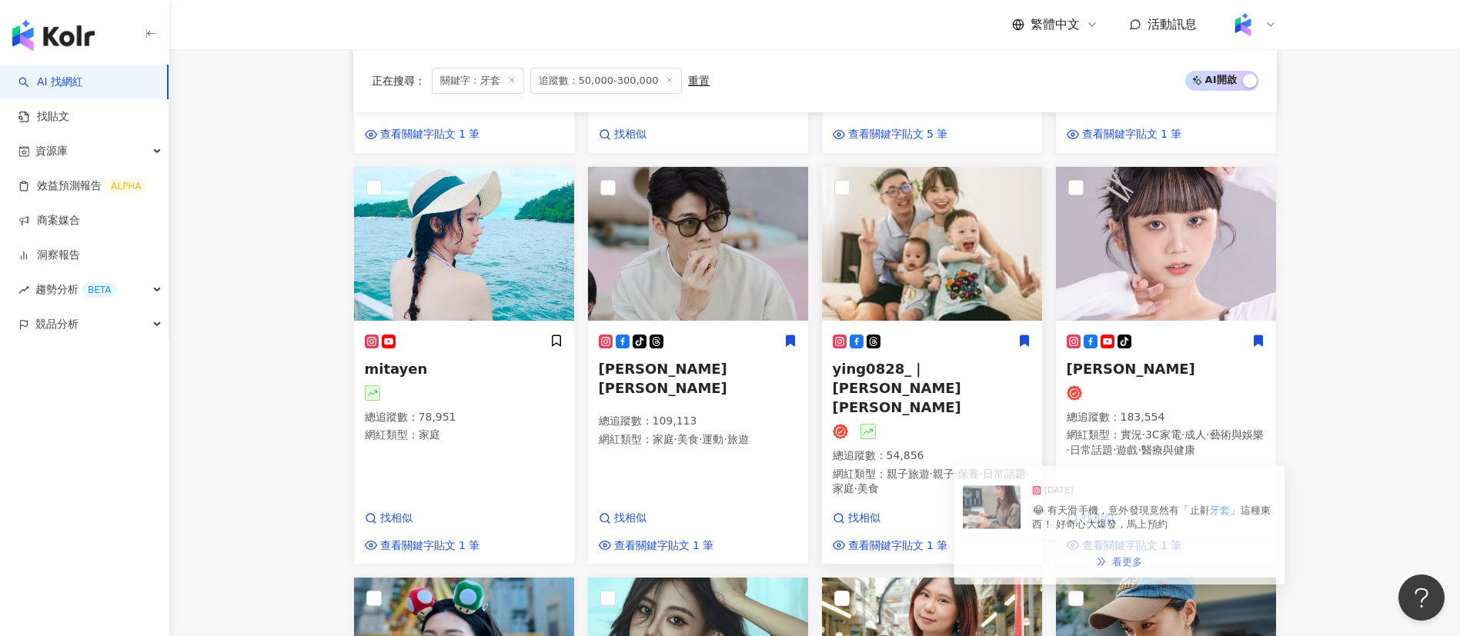
click at [951, 410] on div "ying0828_｜李子 Liz 總追蹤數 ： 54,856 網紅類型 ： 親子旅遊 · 親子 · 保養 · 日常話題 · 家庭 · 美食" at bounding box center [932, 422] width 199 height 177
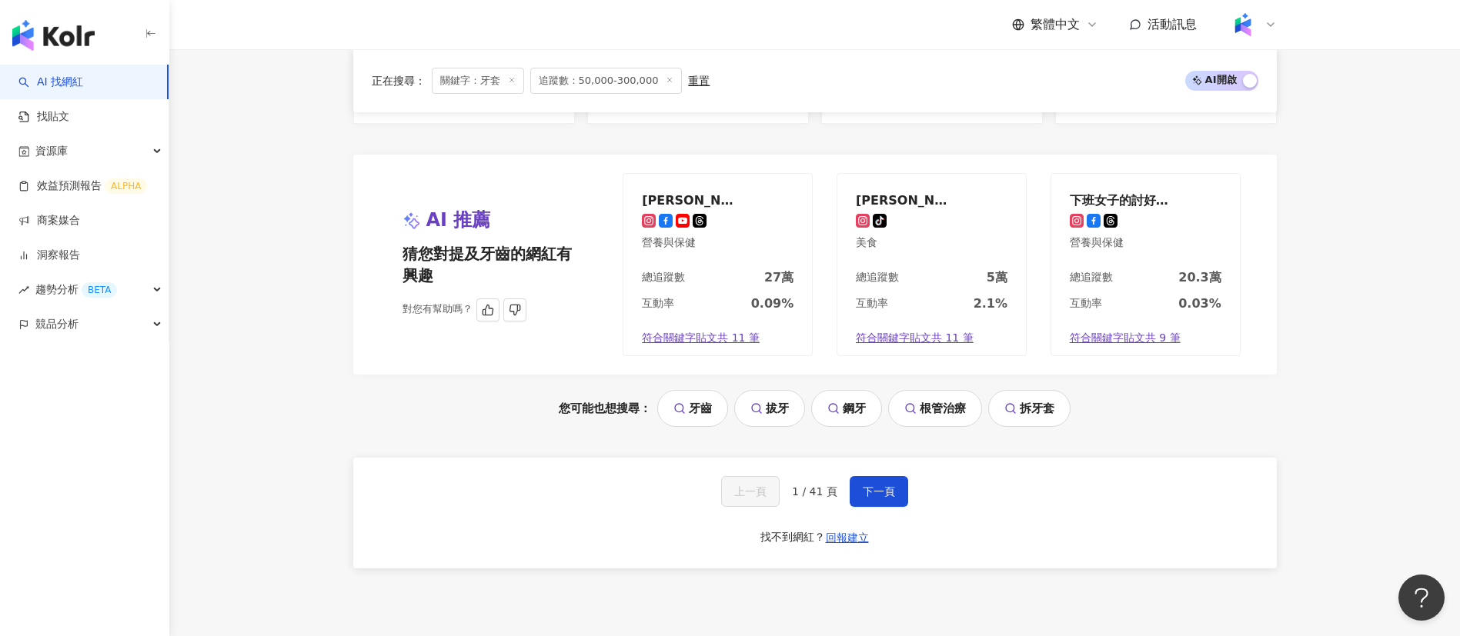
scroll to position [1678, 0]
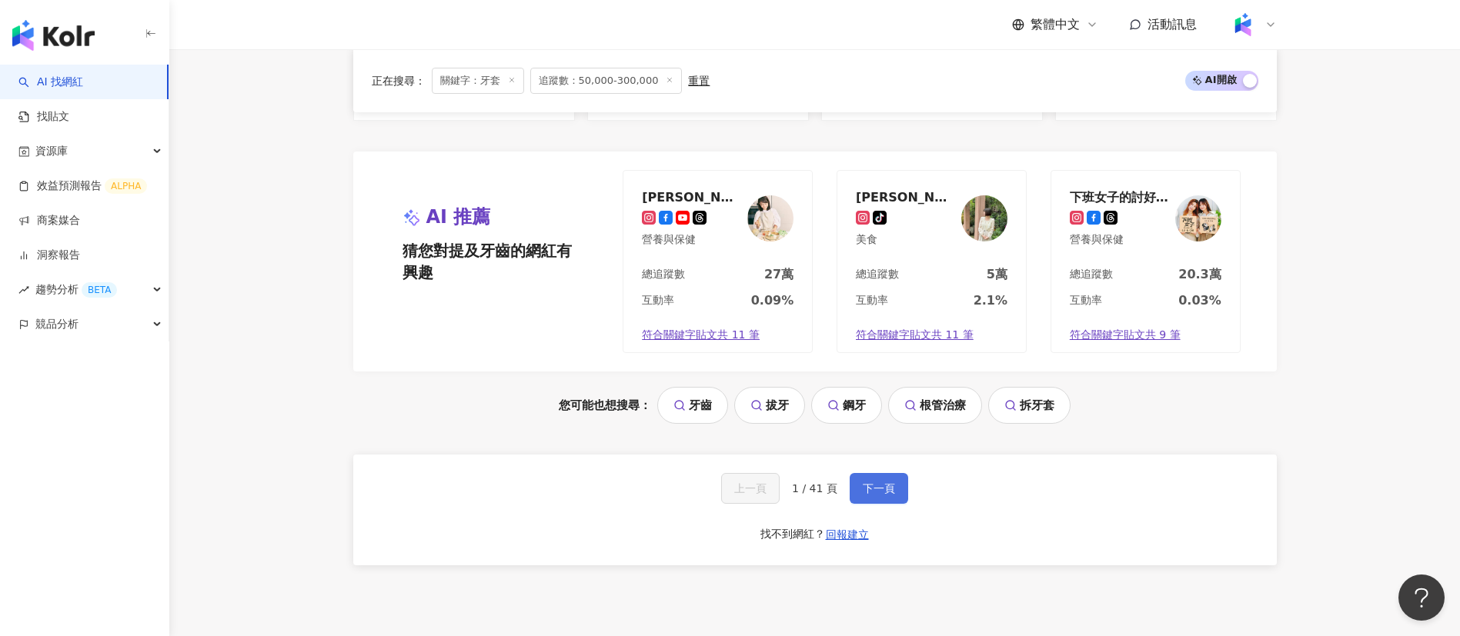
click at [882, 482] on span "下一頁" at bounding box center [879, 488] width 32 height 12
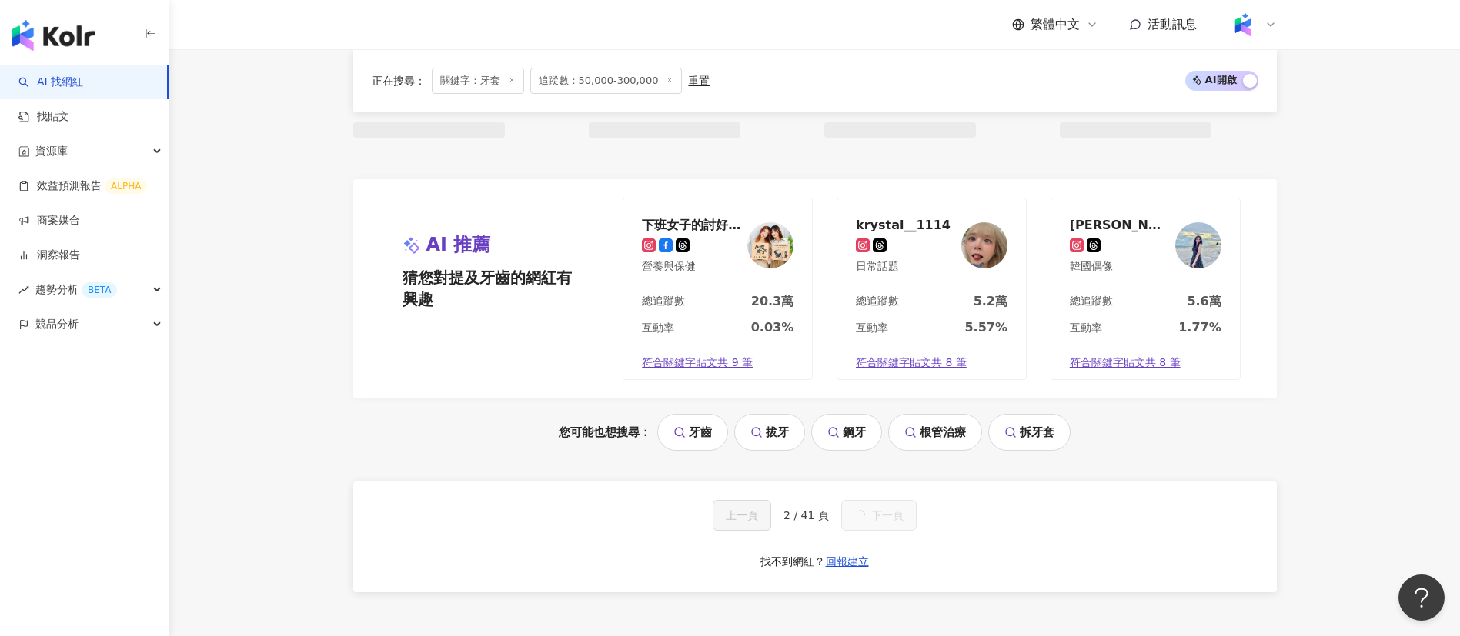
scroll to position [1460, 0]
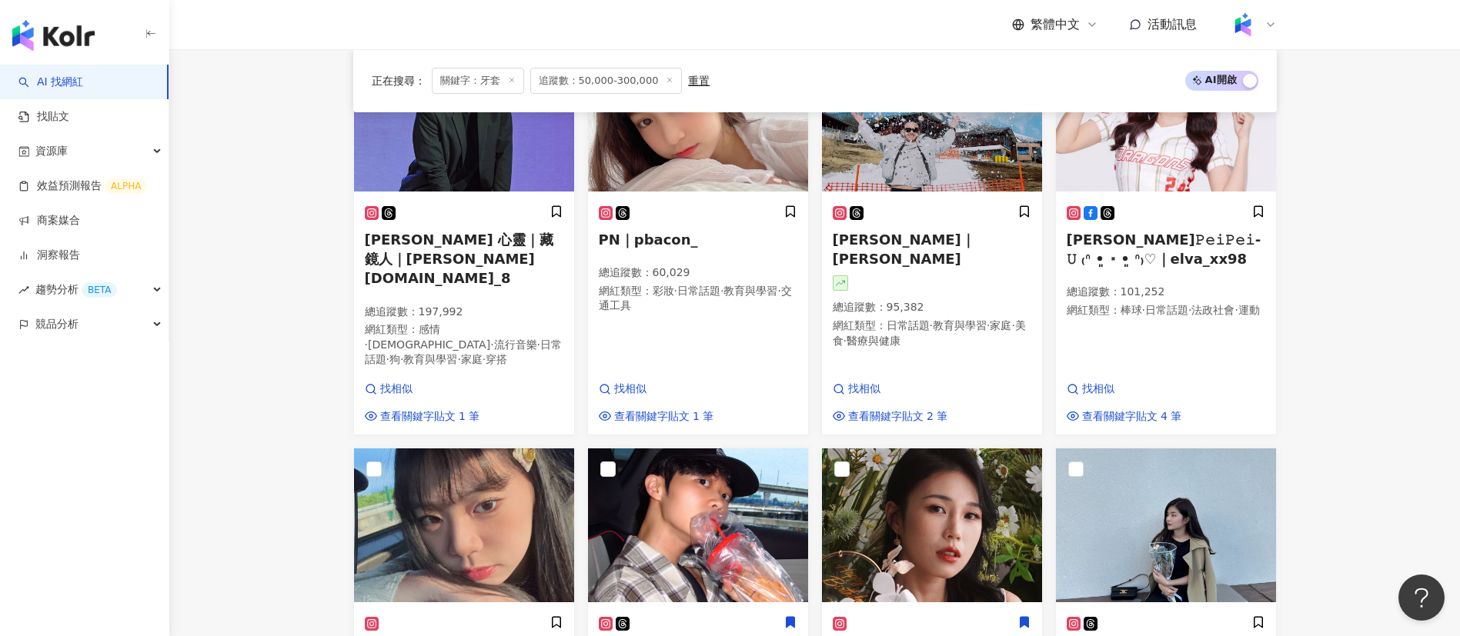
scroll to position [984, 0]
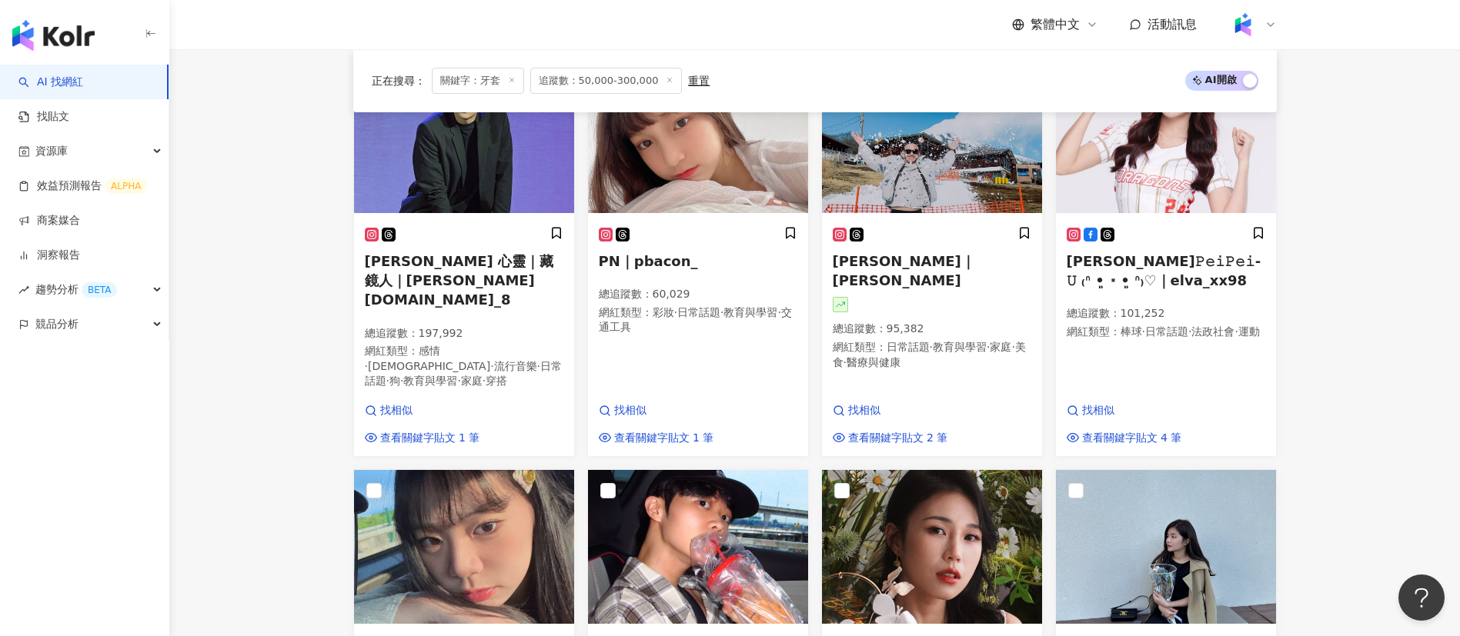
click at [261, 365] on main "不分平台 ** 台灣 搜尋 loading 搜尋名稱、敘述、貼文含有關鍵字 “ 牙套 ” 的網紅 您可能感興趣： 牙齒 拔牙 鋼牙 根管治療 拆牙套 類型 性…" at bounding box center [814, 191] width 1290 height 2252
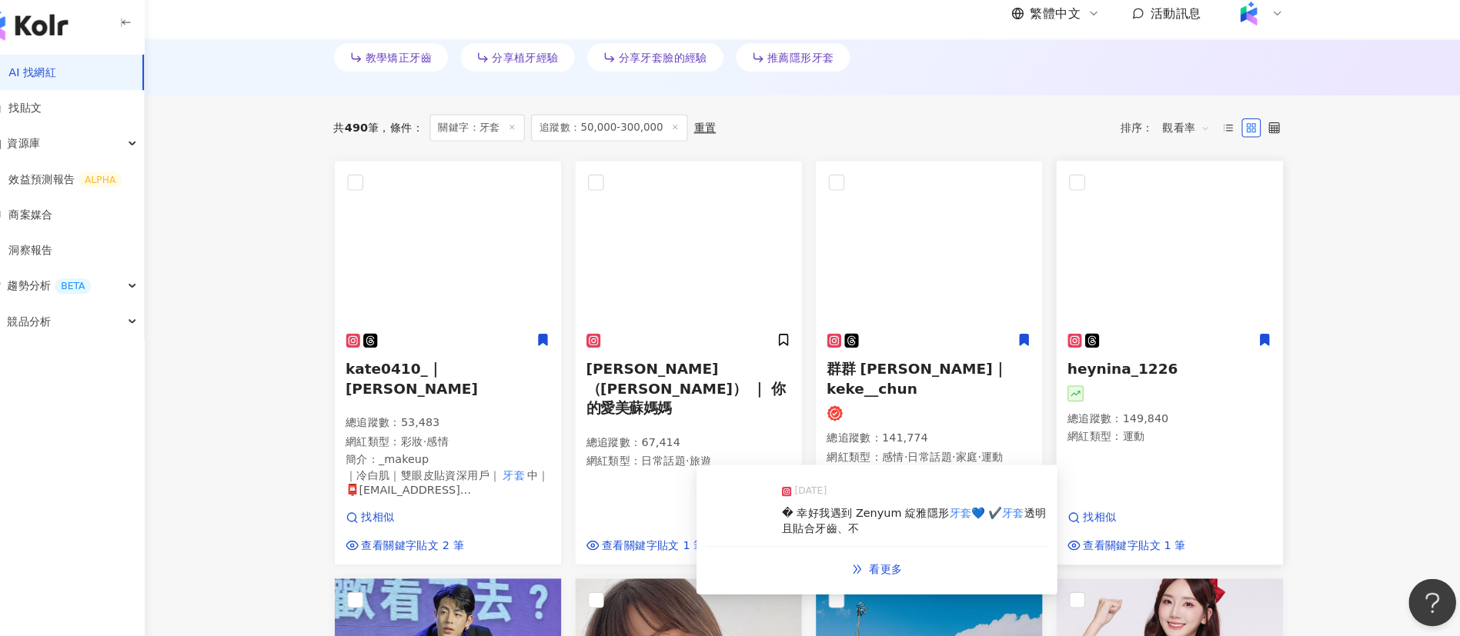
scroll to position [466, 0]
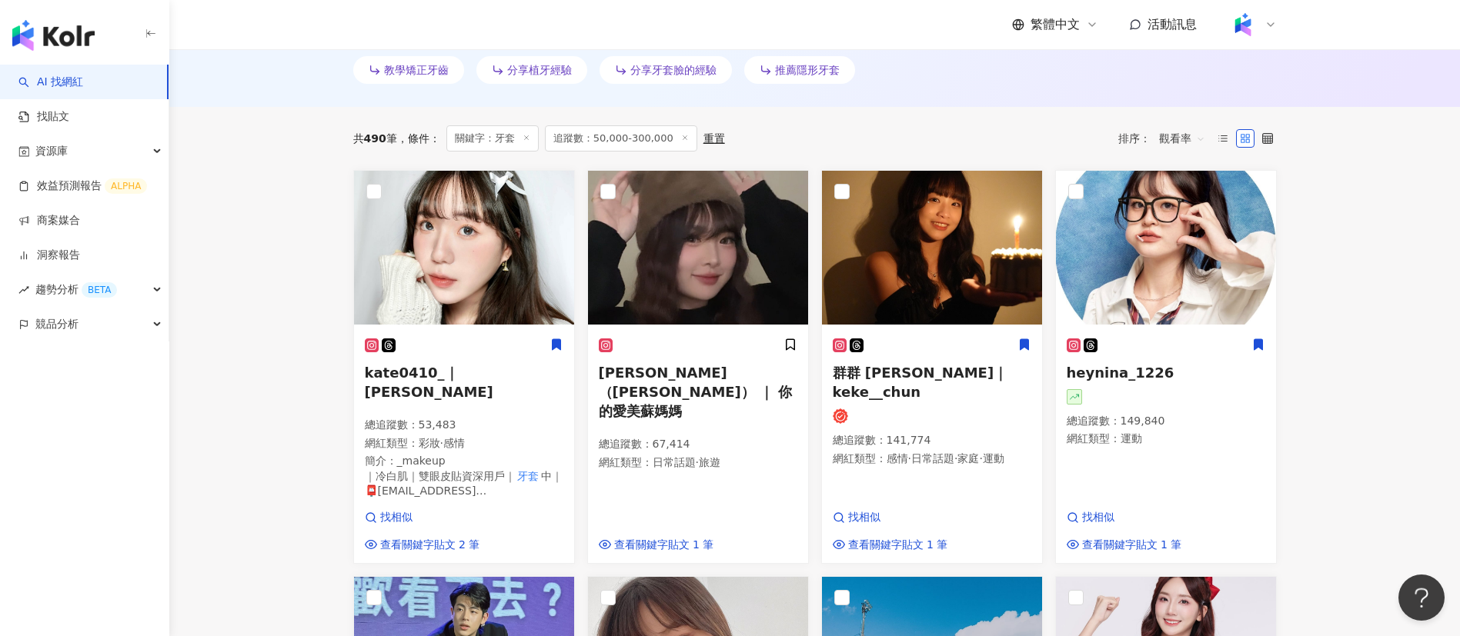
click at [443, 436] on div "總追蹤數 ： 53,483 網紅類型 ： 彩妝 · 感情 簡介 ： _makeup ｜冷白肌｜雙眼皮貼資深用戶｜ 牙套 中｜ 📮katek111ab@gmai…" at bounding box center [464, 459] width 199 height 82
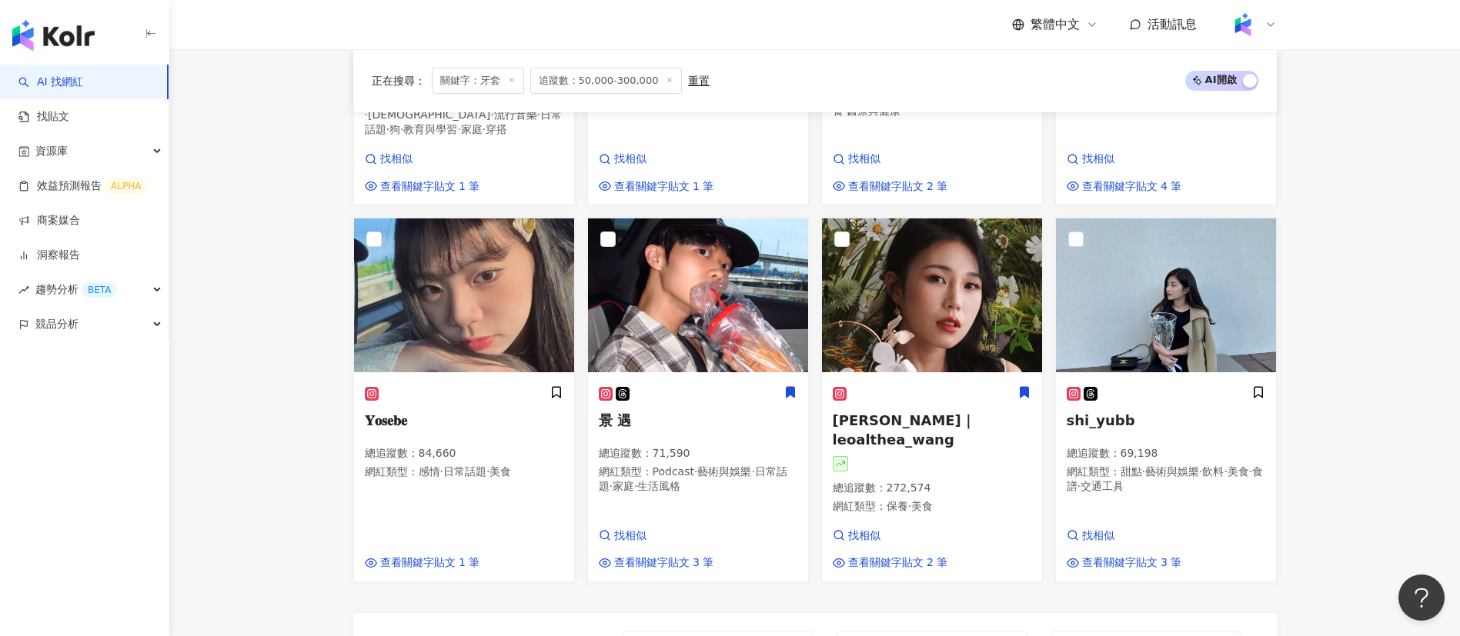
scroll to position [1237, 0]
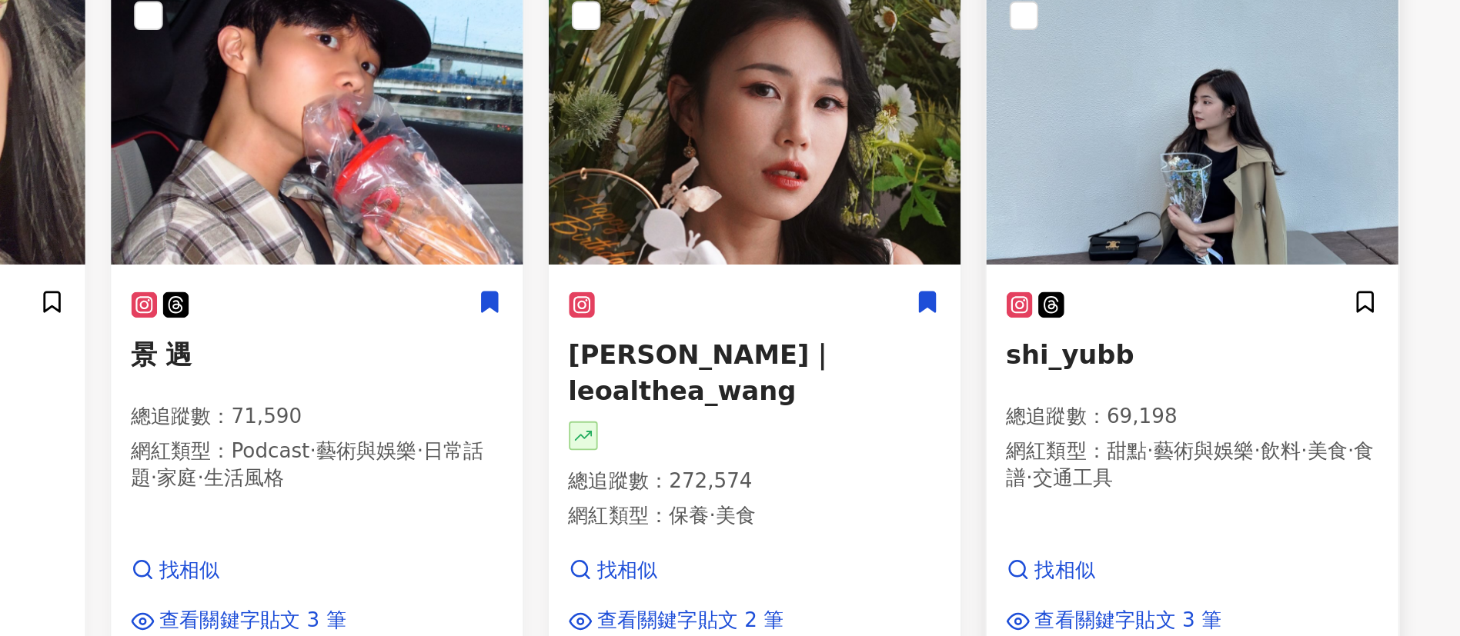
click at [1145, 445] on div "總追蹤數 ： 69,198 網紅類型 ： 甜點 · 藝術與娛樂 · 飲料 · 美食 · 食譜 · 交通工具" at bounding box center [1166, 471] width 199 height 52
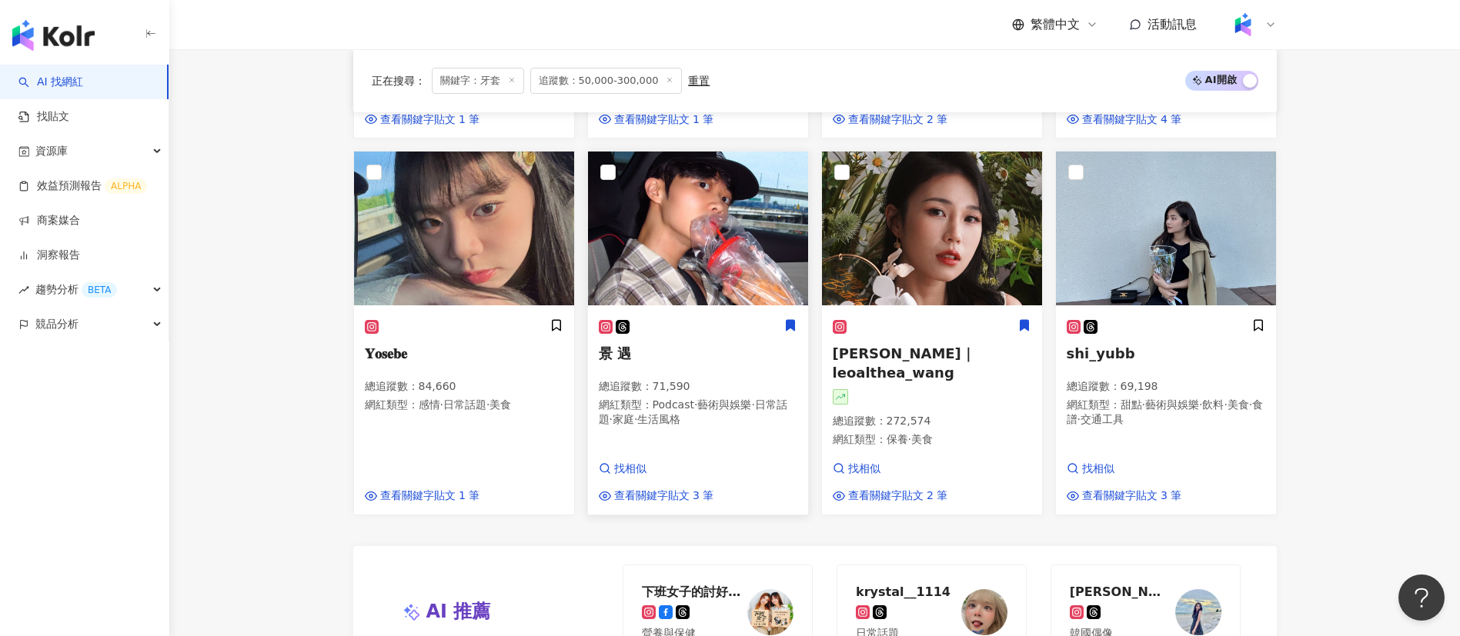
scroll to position [1548, 0]
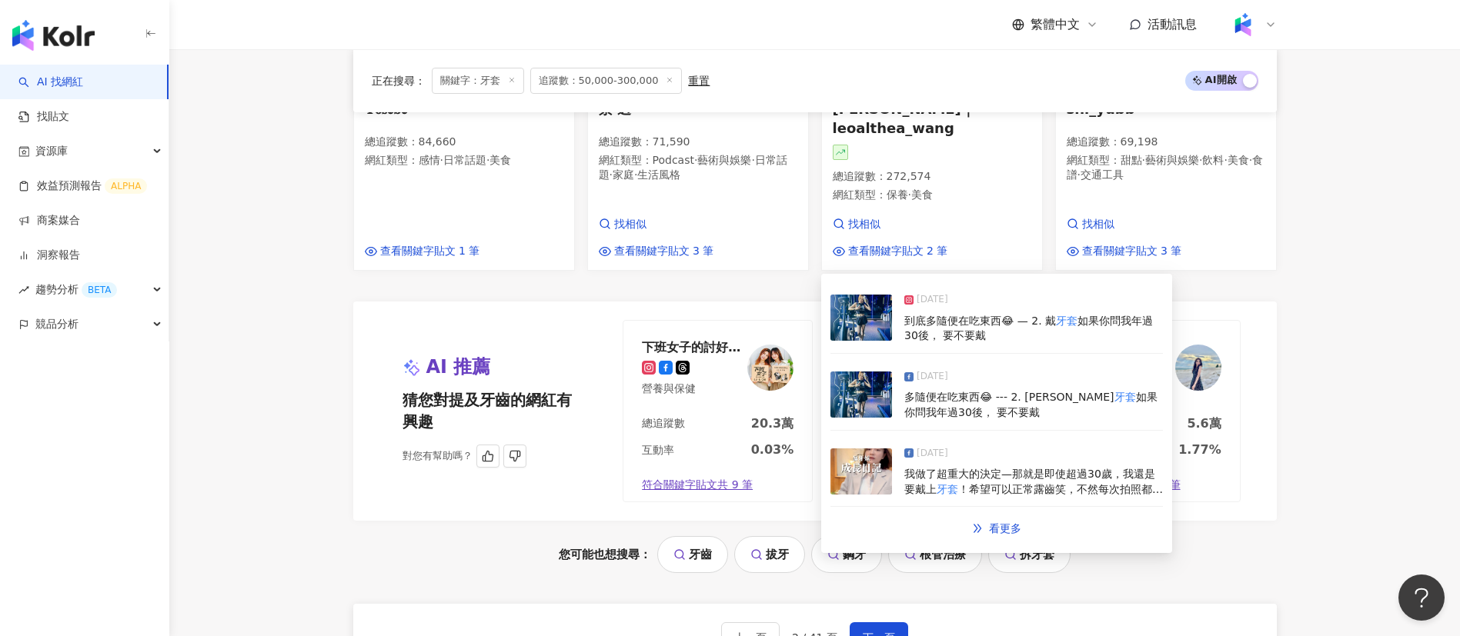
click at [710, 478] on span "符合關鍵字貼文共 9 筆" at bounding box center [697, 485] width 111 height 15
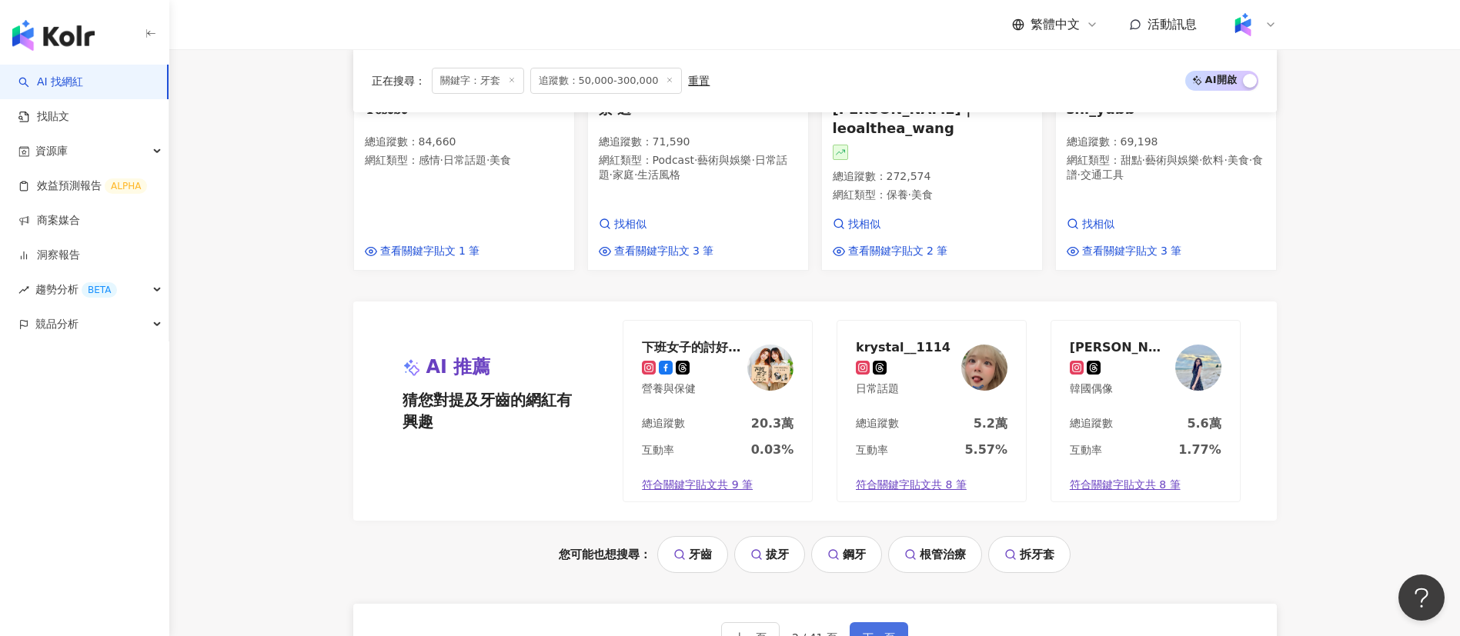
click at [886, 623] on button "下一頁" at bounding box center [879, 638] width 58 height 31
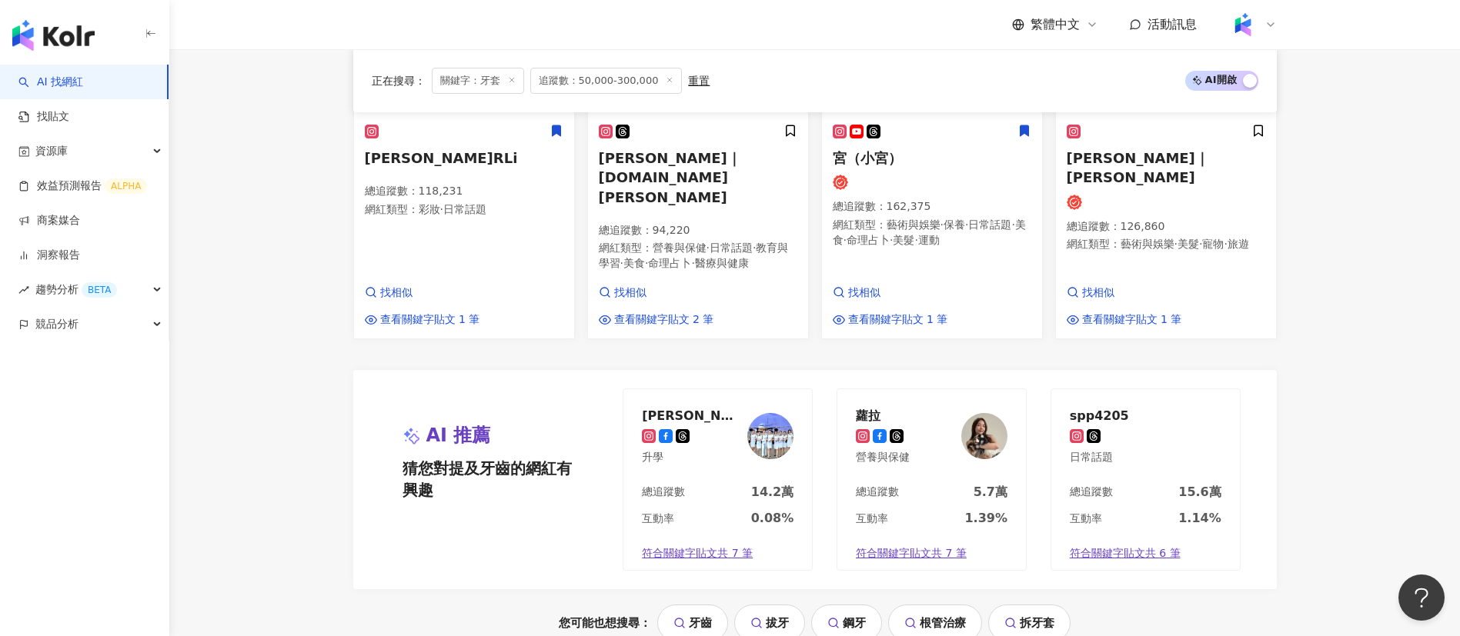
scroll to position [1487, 0]
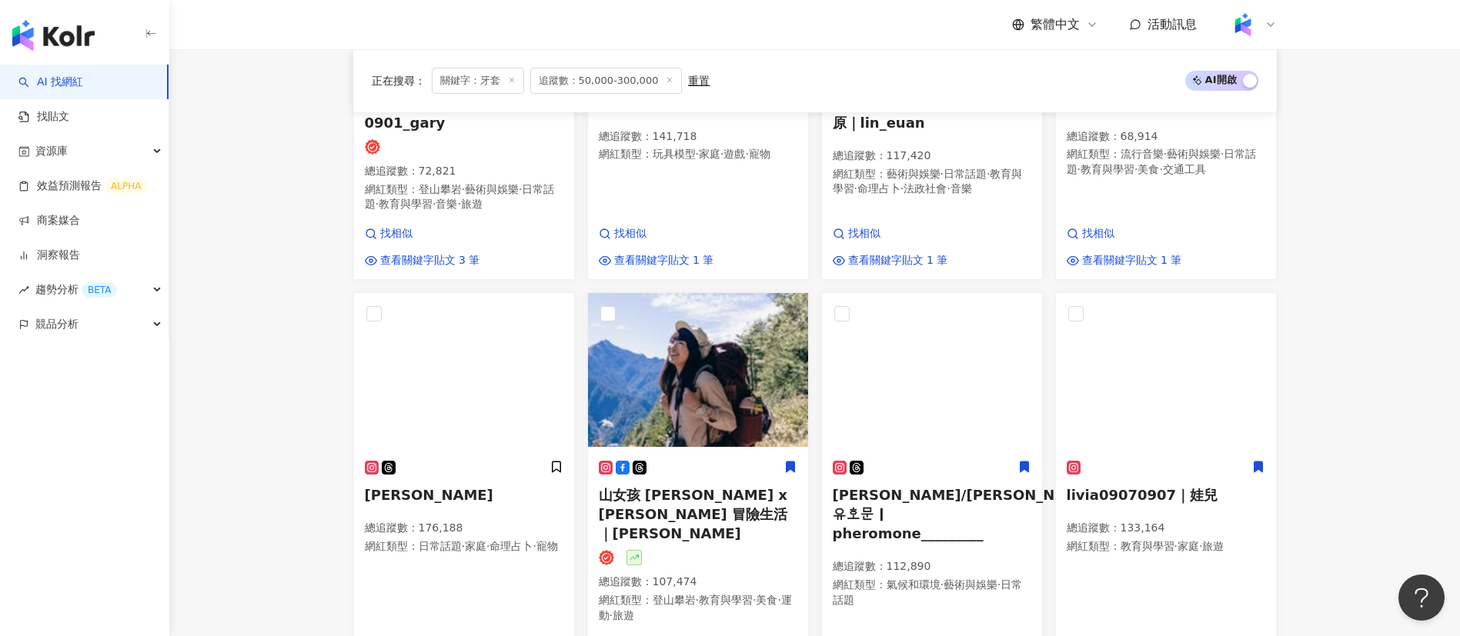
scroll to position [870, 0]
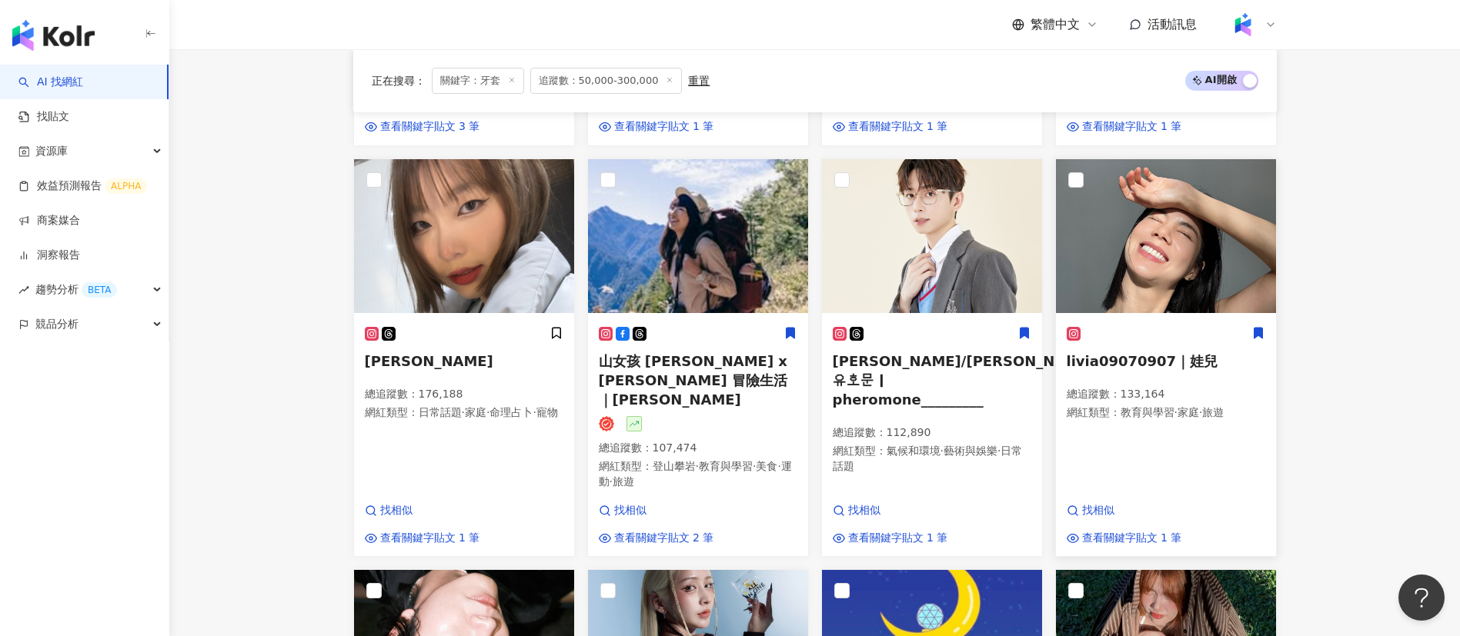
click at [1153, 387] on p "總追蹤數 ： 133,164" at bounding box center [1166, 394] width 199 height 15
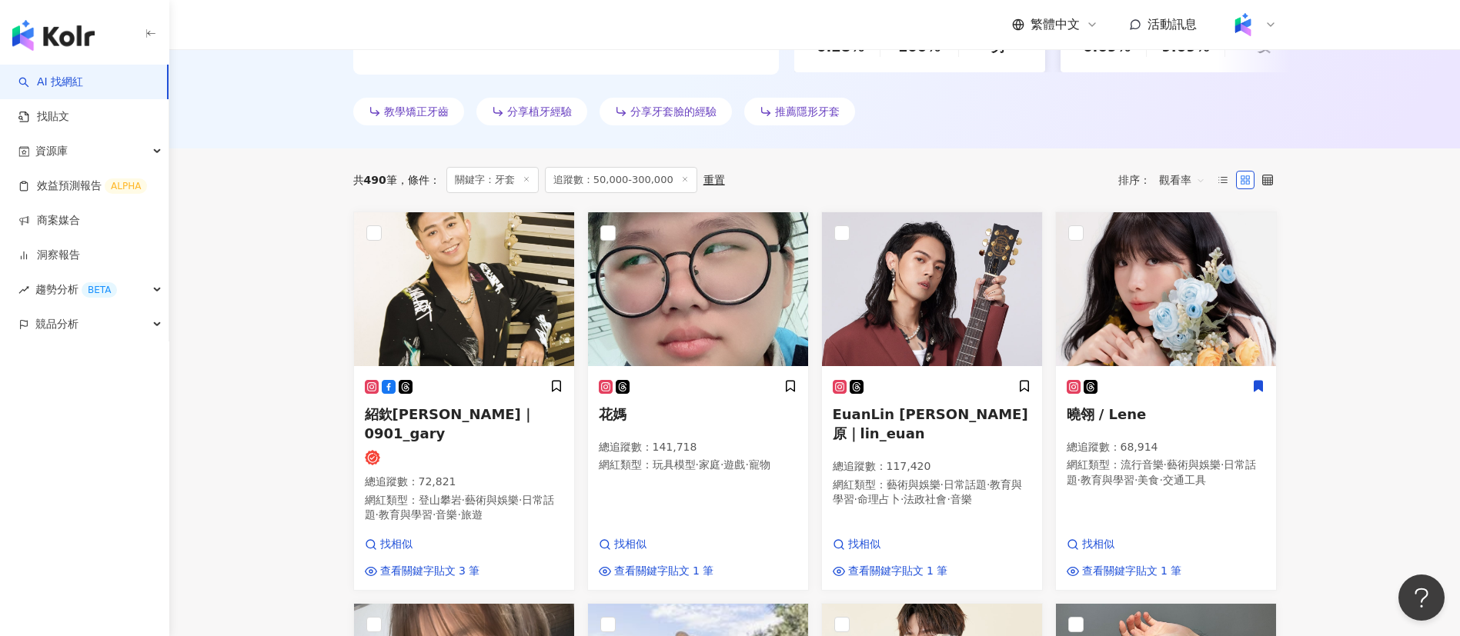
scroll to position [426, 0]
click at [447, 474] on p "總追蹤數 ： 72,821" at bounding box center [464, 481] width 199 height 15
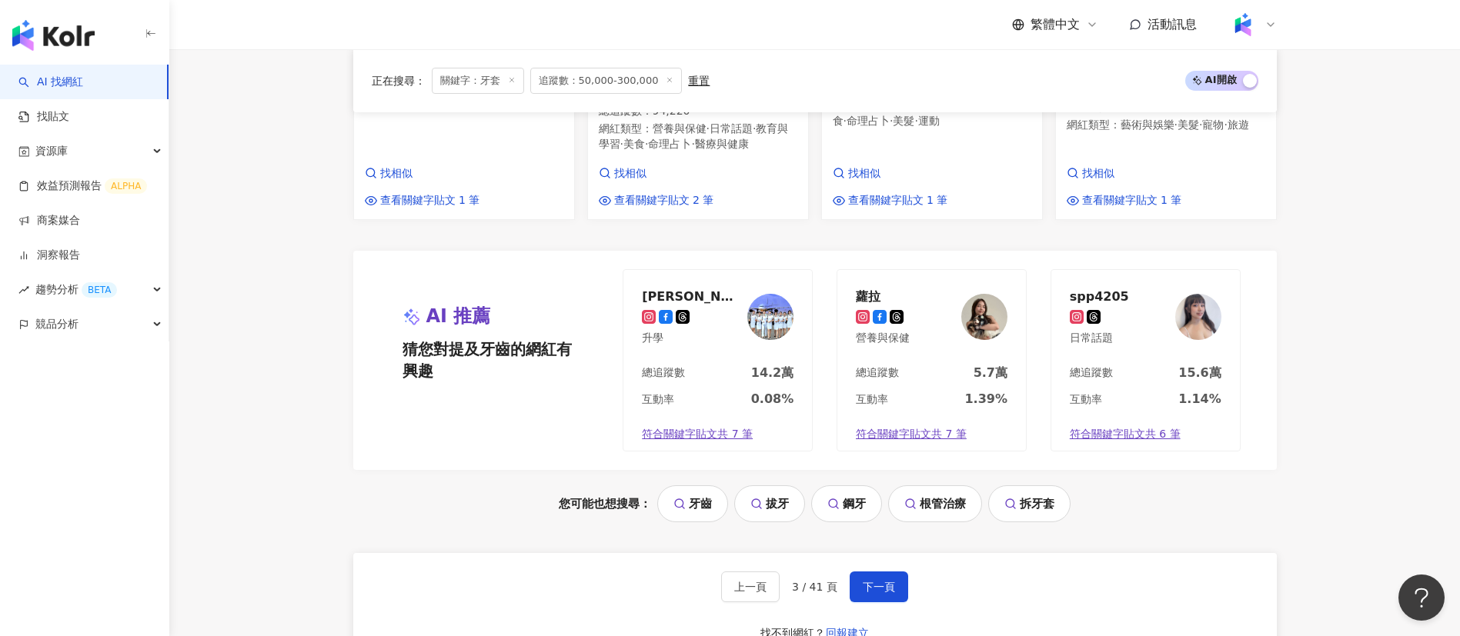
scroll to position [1760, 0]
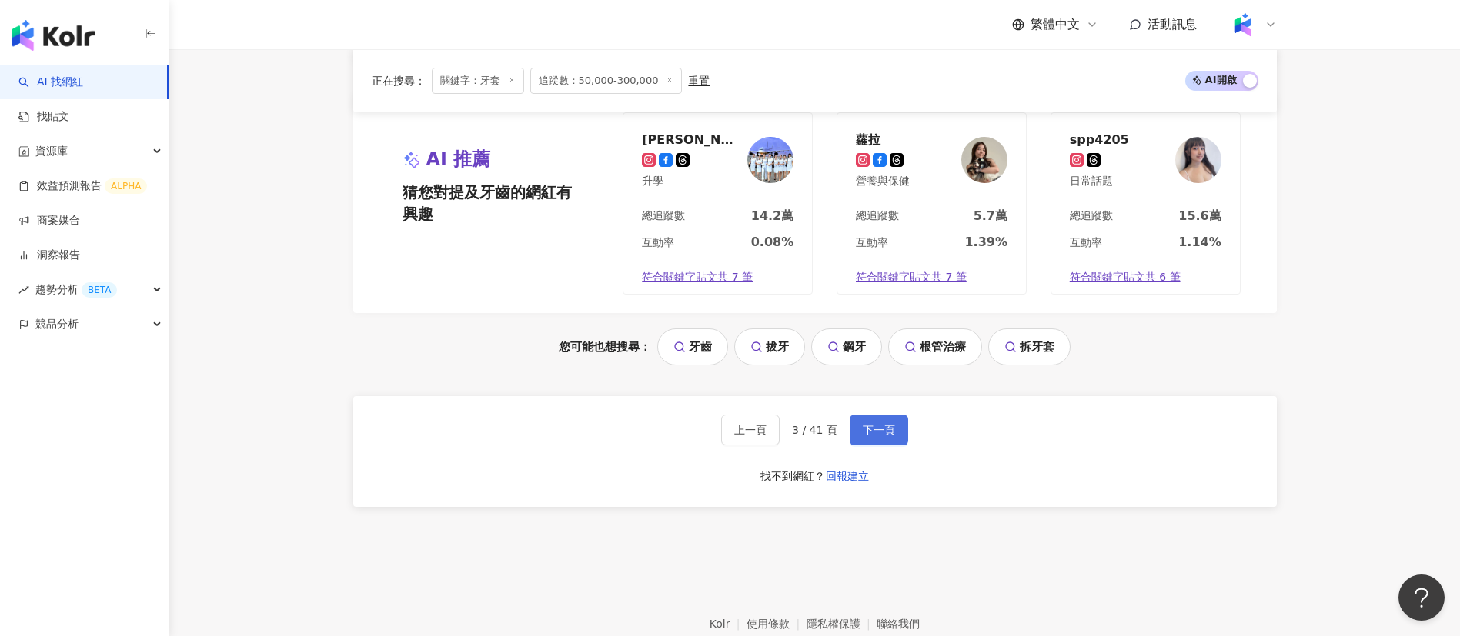
click at [877, 424] on span "下一頁" at bounding box center [879, 430] width 32 height 12
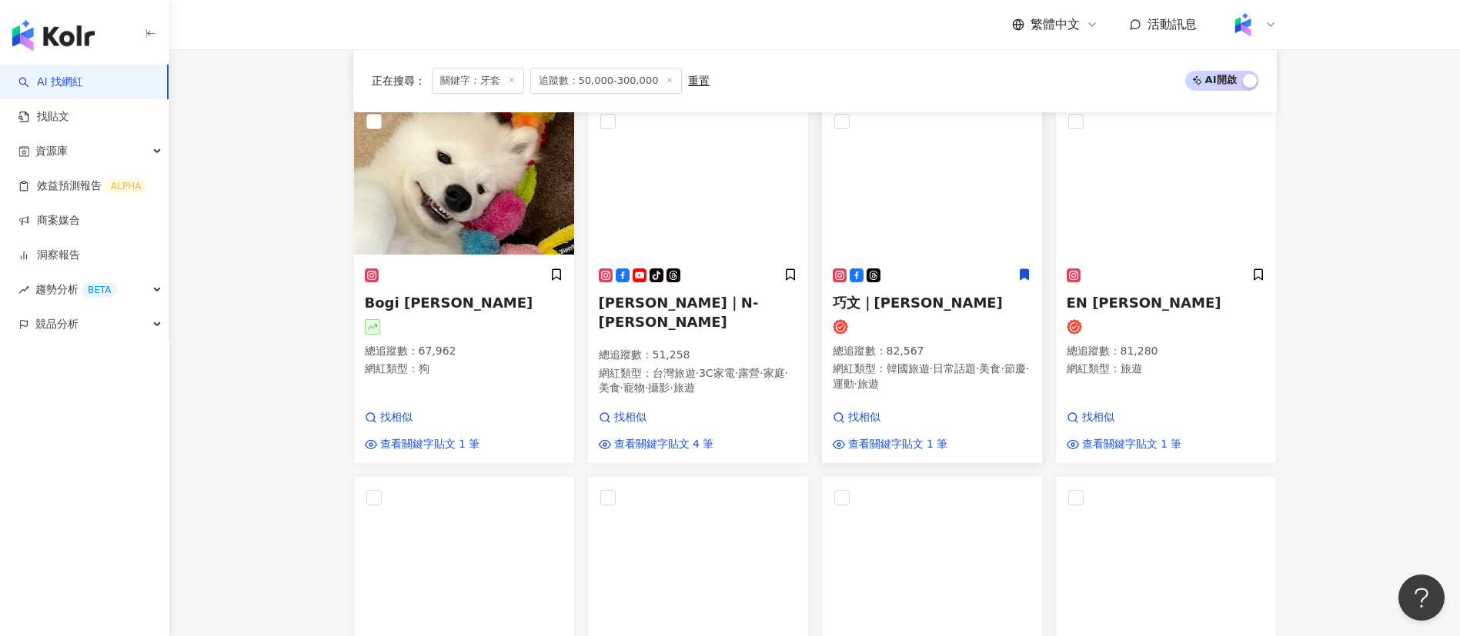
scroll to position [918, 0]
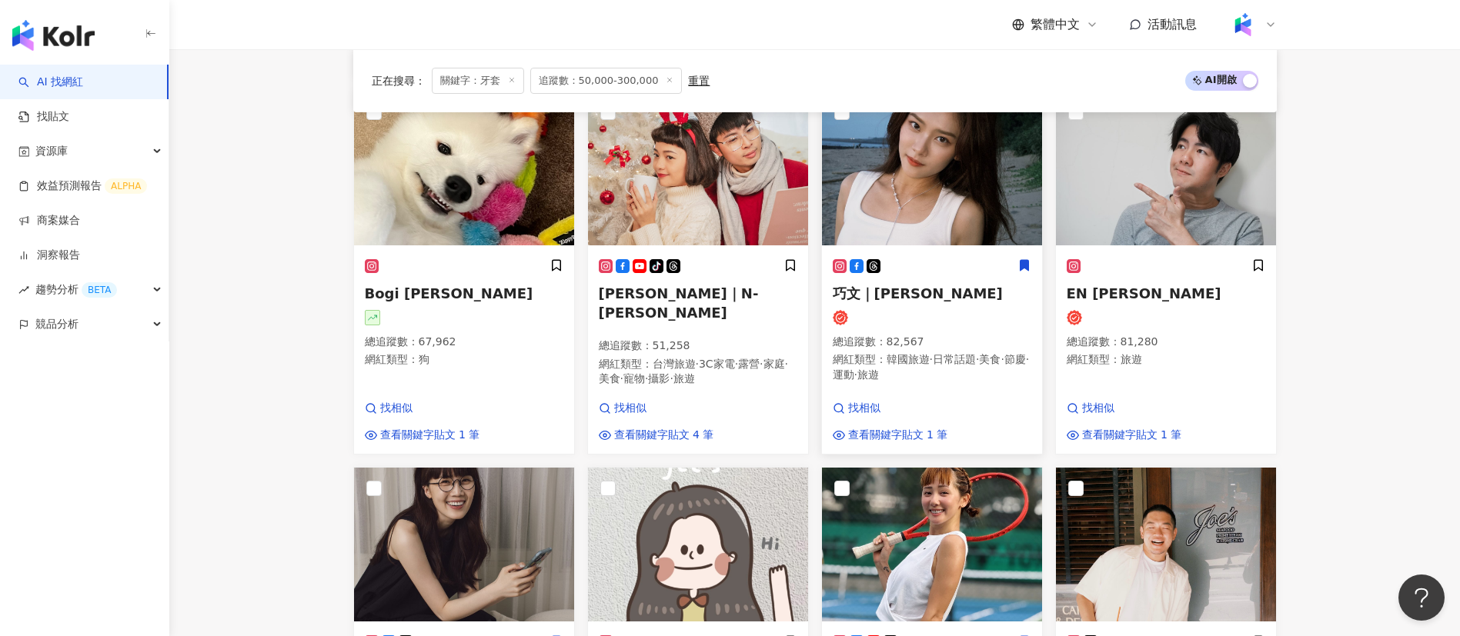
click at [857, 381] on span "·" at bounding box center [855, 375] width 3 height 12
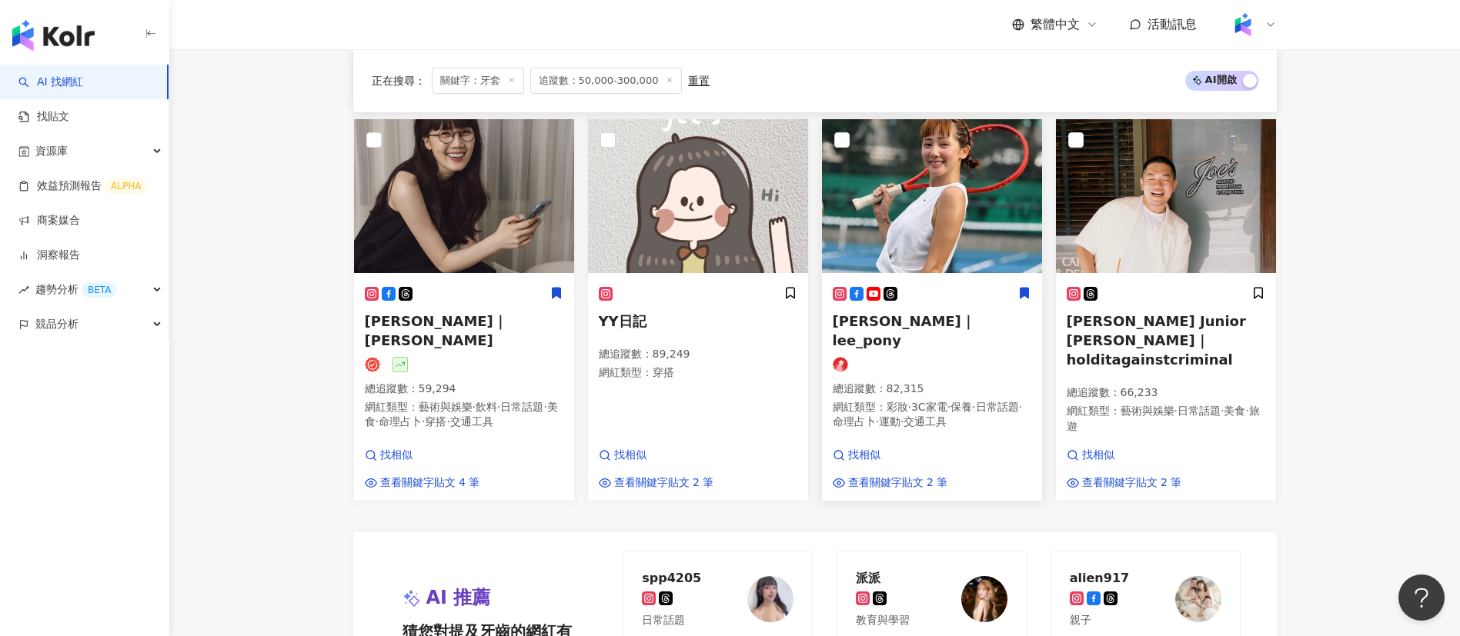
click at [911, 401] on span "·" at bounding box center [909, 407] width 3 height 12
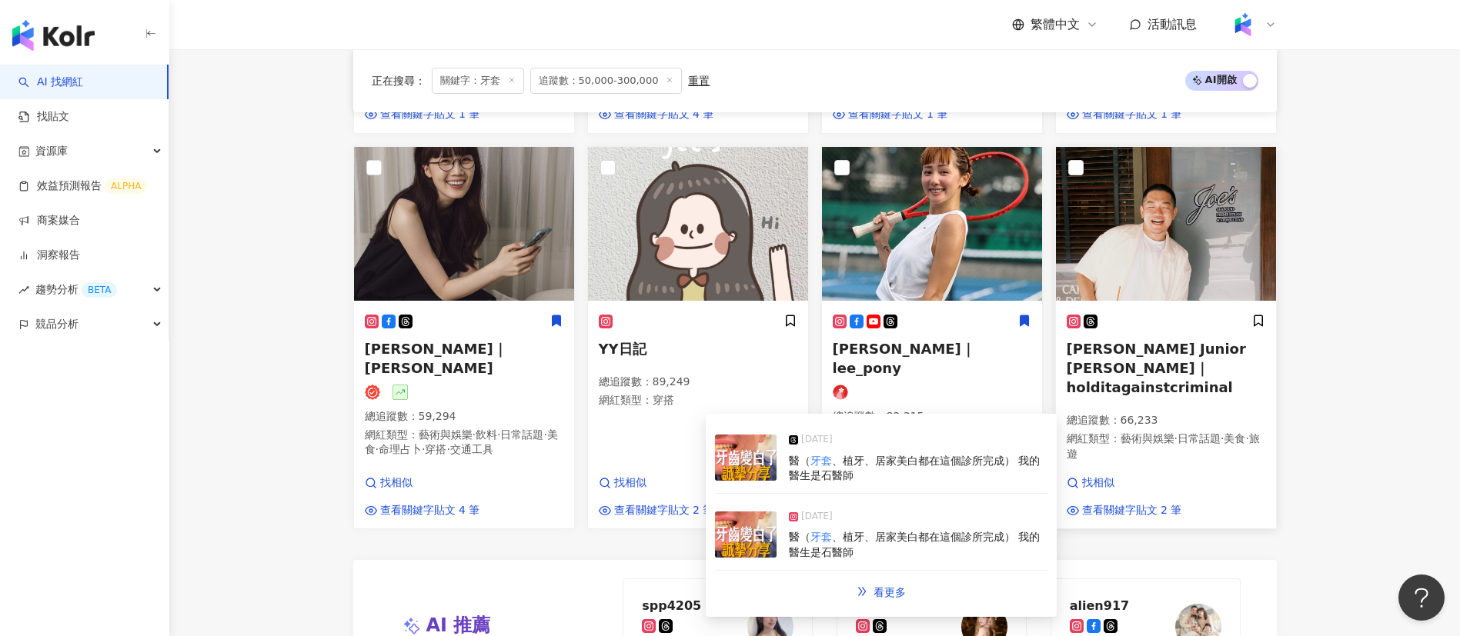
click at [1161, 441] on p "網紅類型 ： 藝術與娛樂 · 日常話題 · 美食 · 旅遊" at bounding box center [1166, 447] width 199 height 30
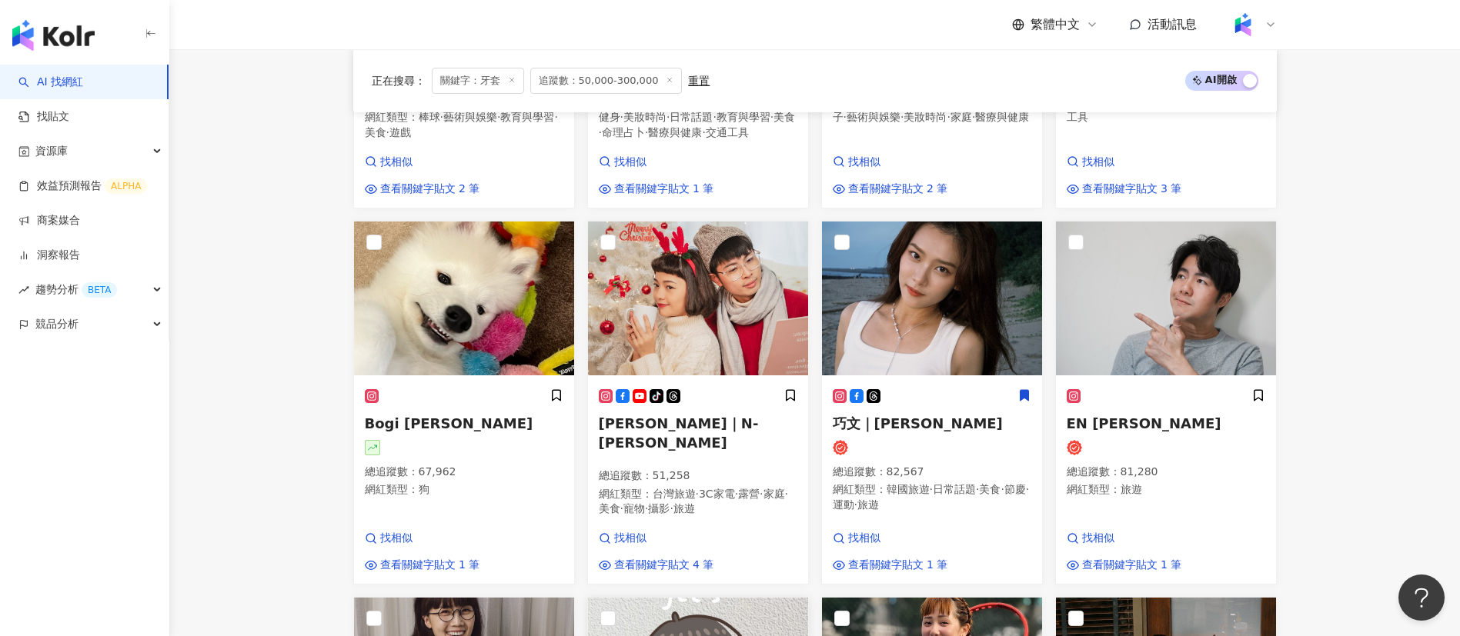
scroll to position [780, 0]
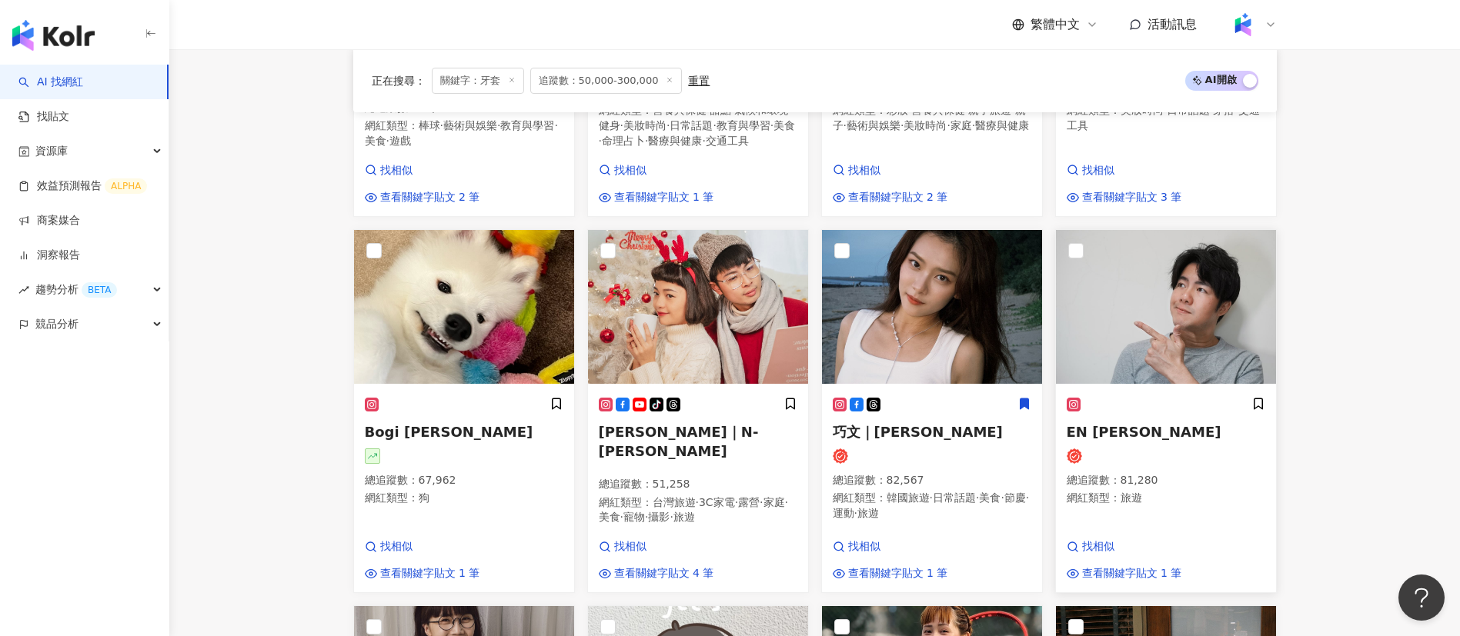
click at [1138, 433] on div "EN Chen 總追蹤數 ： 81,280 網紅類型 ： 旅遊" at bounding box center [1166, 458] width 199 height 123
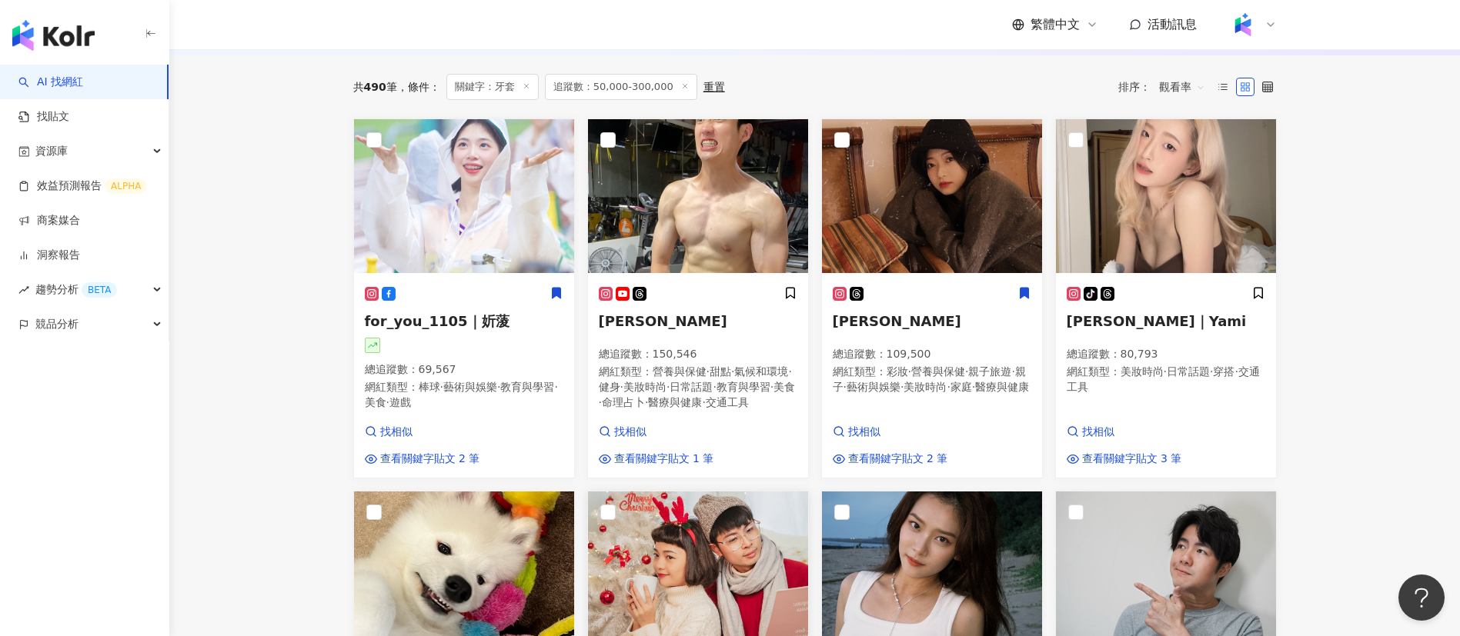
scroll to position [516, 0]
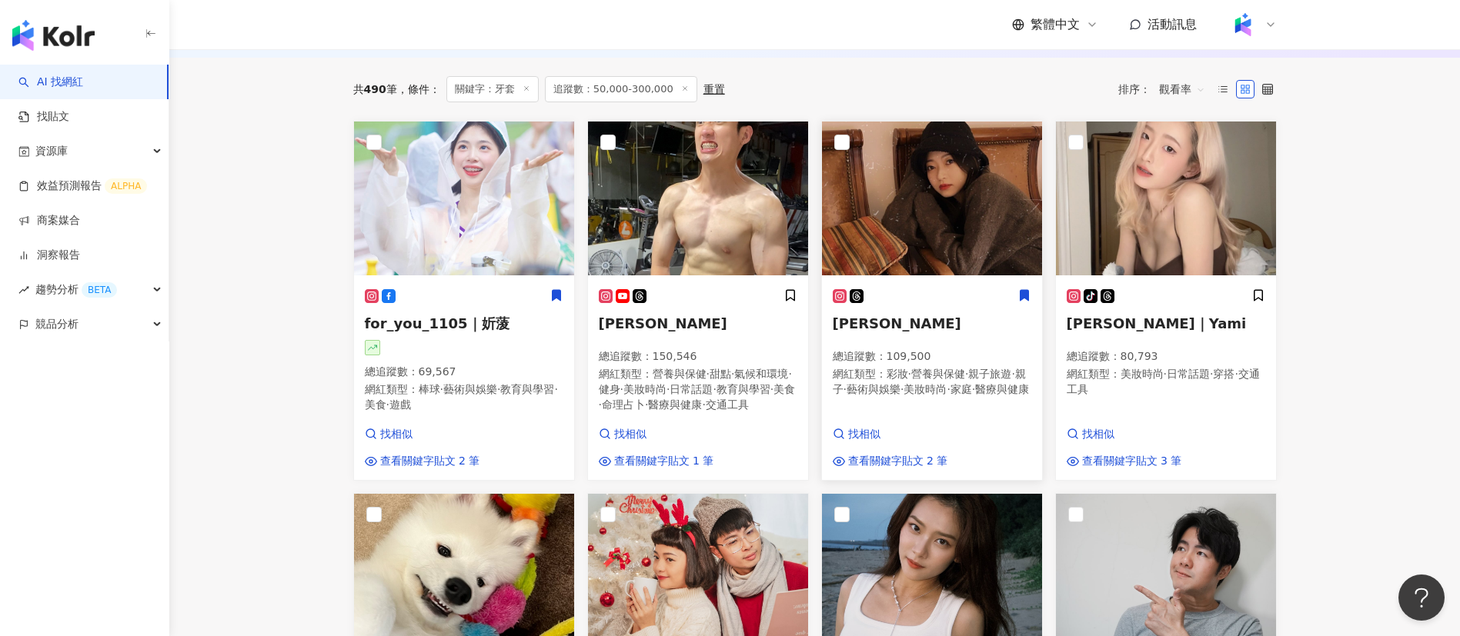
click at [906, 378] on span "彩妝" at bounding box center [897, 374] width 22 height 12
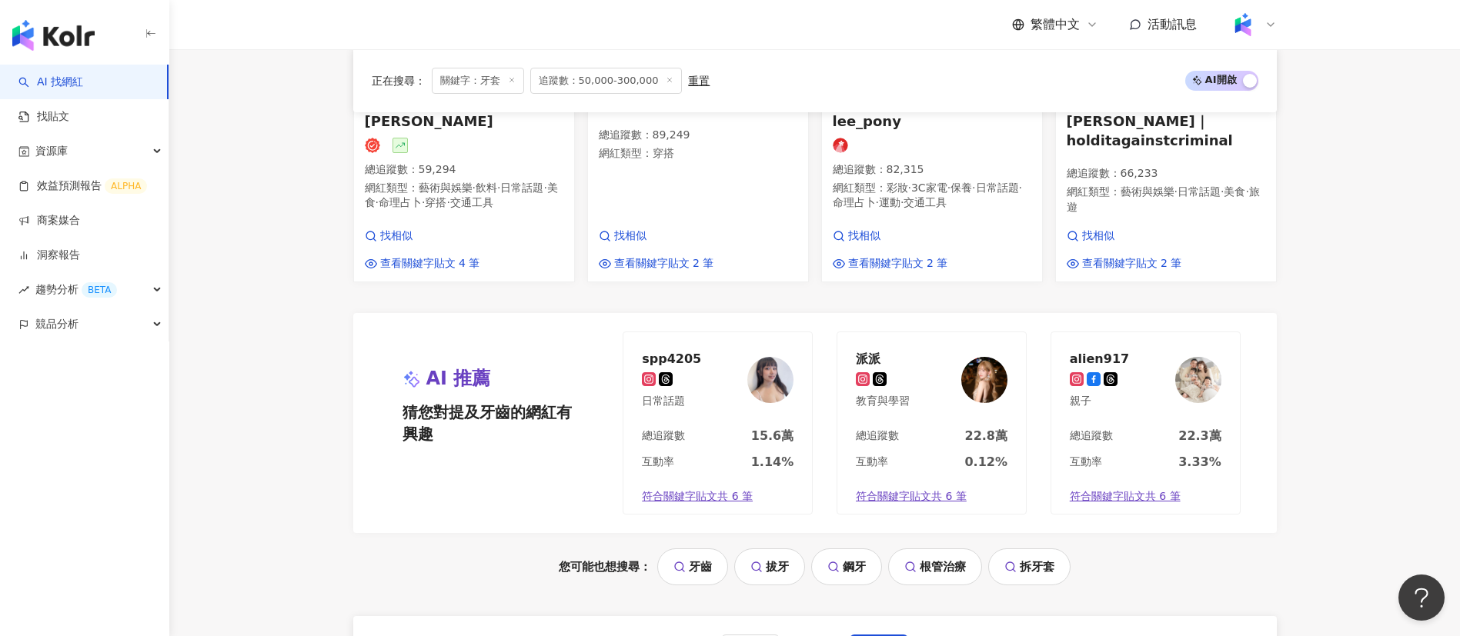
scroll to position [1545, 0]
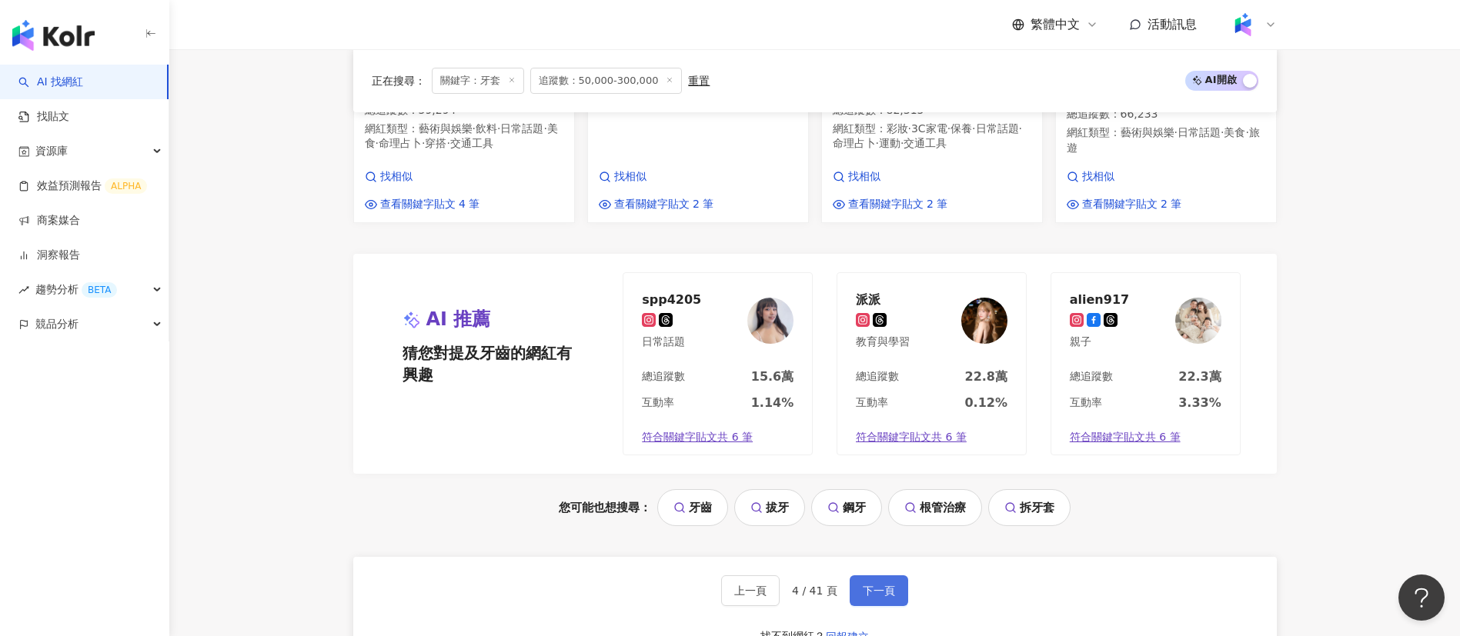
click at [882, 606] on button "下一頁" at bounding box center [879, 591] width 58 height 31
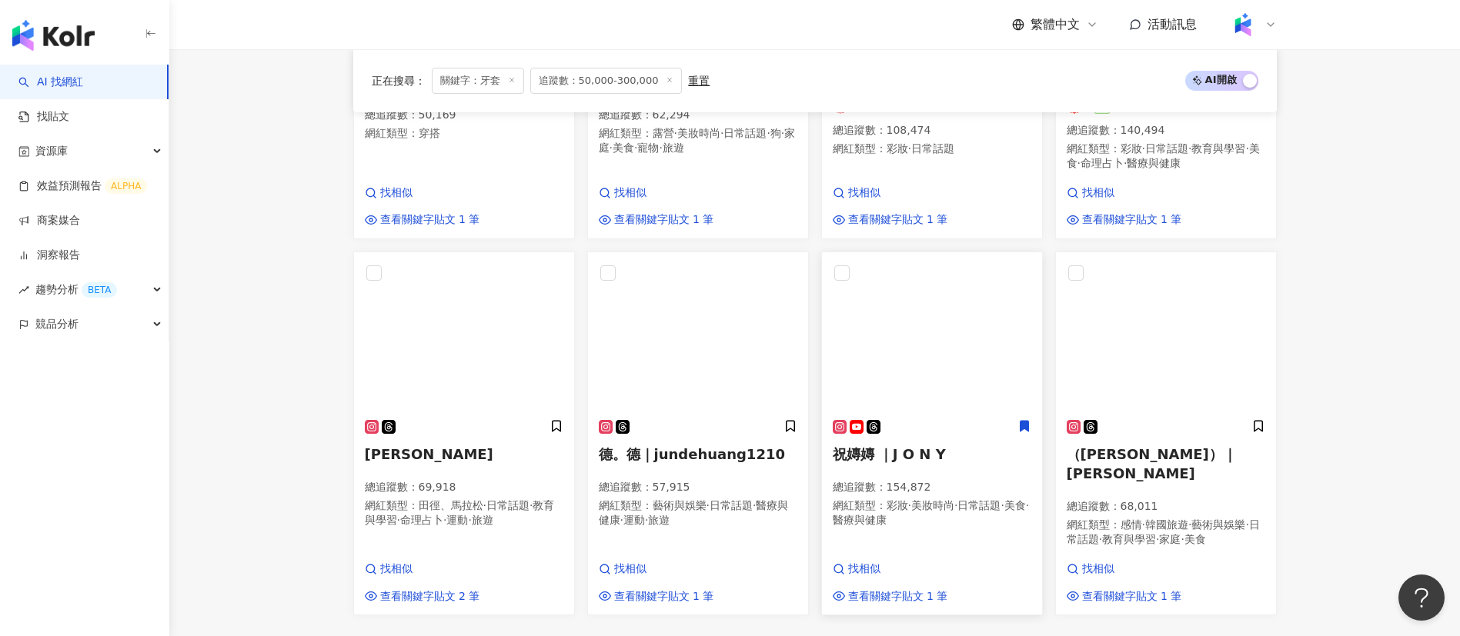
scroll to position [1148, 0]
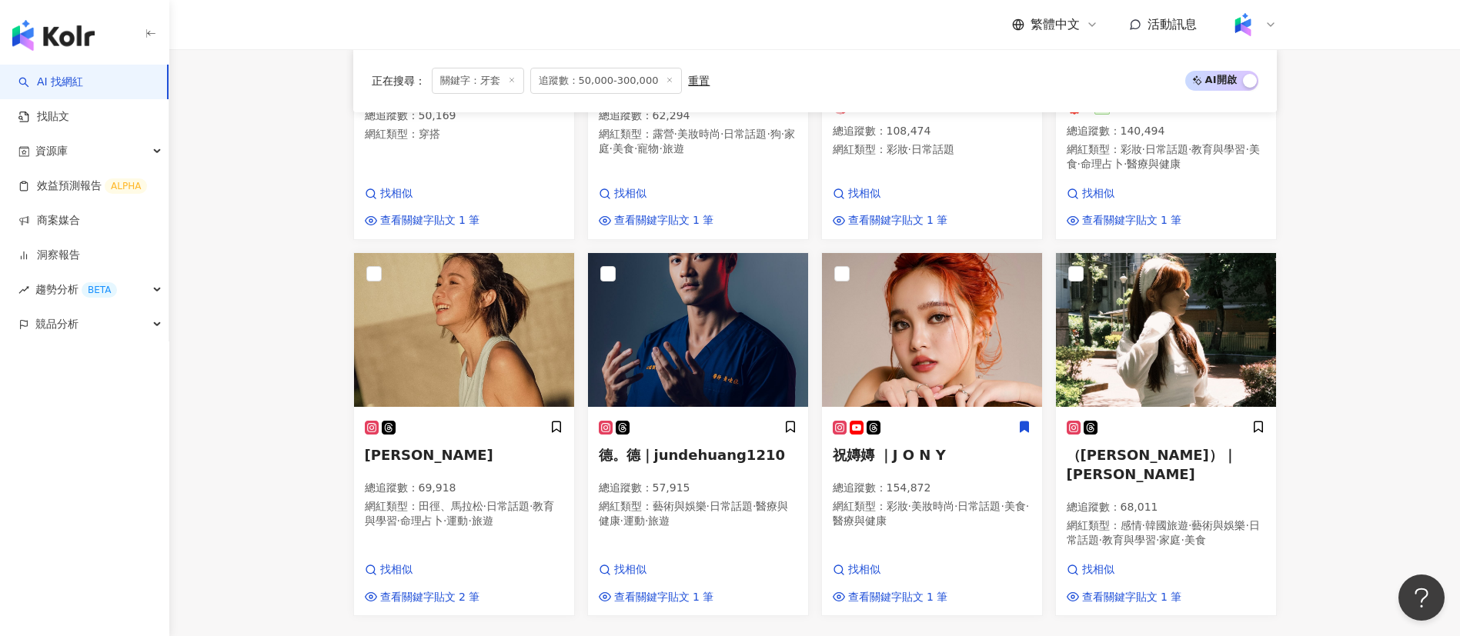
click at [309, 439] on main "不分平台 ** 台灣 搜尋 loading 搜尋名稱、敘述、貼文含有關鍵字 “ 牙套 ” 的網紅 您可能感興趣： 牙齒 拔牙 鋼牙 根管治療 拆牙套 類型 性…" at bounding box center [814, 0] width 1290 height 2199
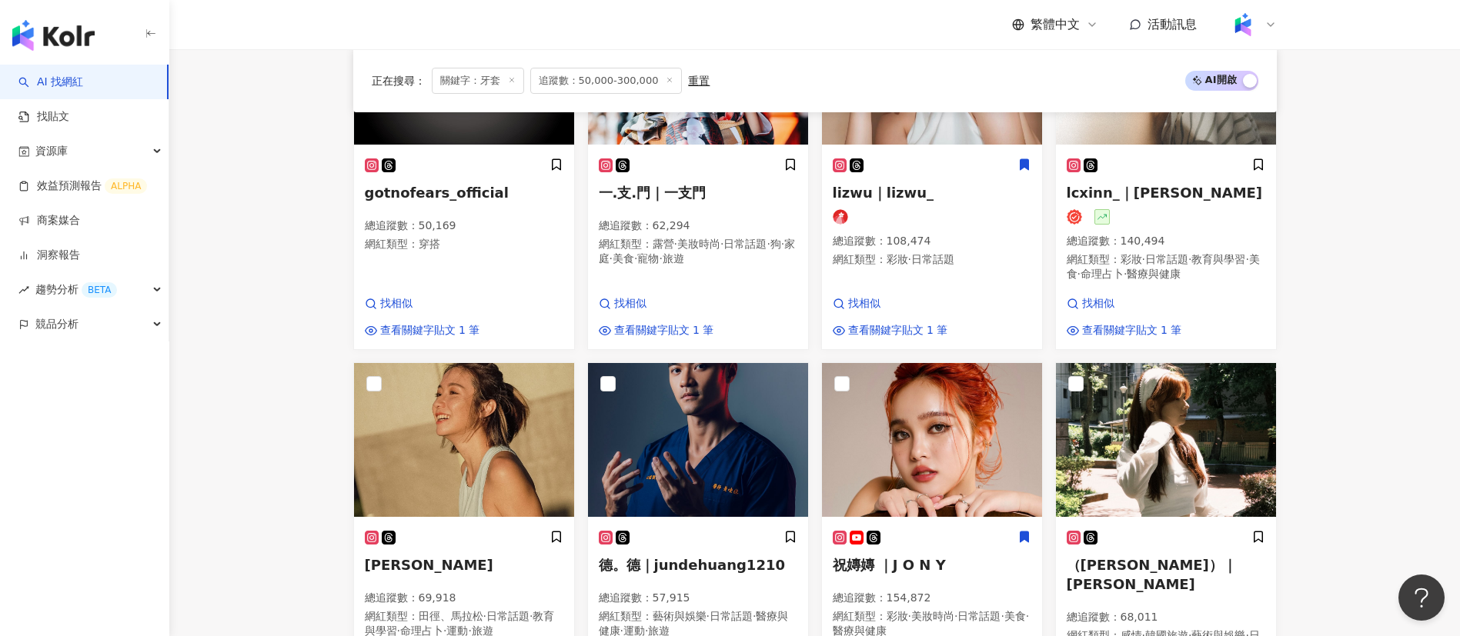
scroll to position [1040, 0]
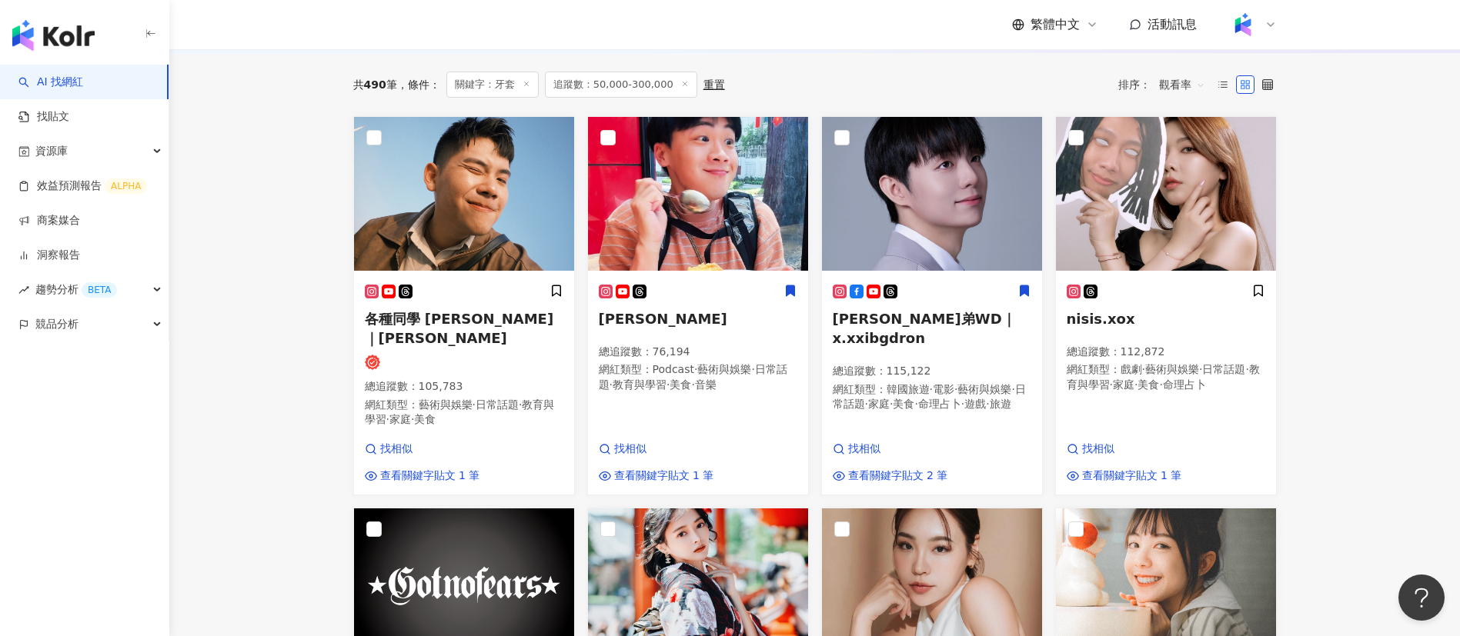
scroll to position [521, 0]
click at [285, 456] on main "不分平台 ** 台灣 搜尋 loading 搜尋名稱、敘述、貼文含有關鍵字 “ 牙套 ” 的網紅 您可能感興趣： 牙齒 拔牙 鋼牙 根管治療 拆牙套 類型 性…" at bounding box center [814, 627] width 1290 height 2199
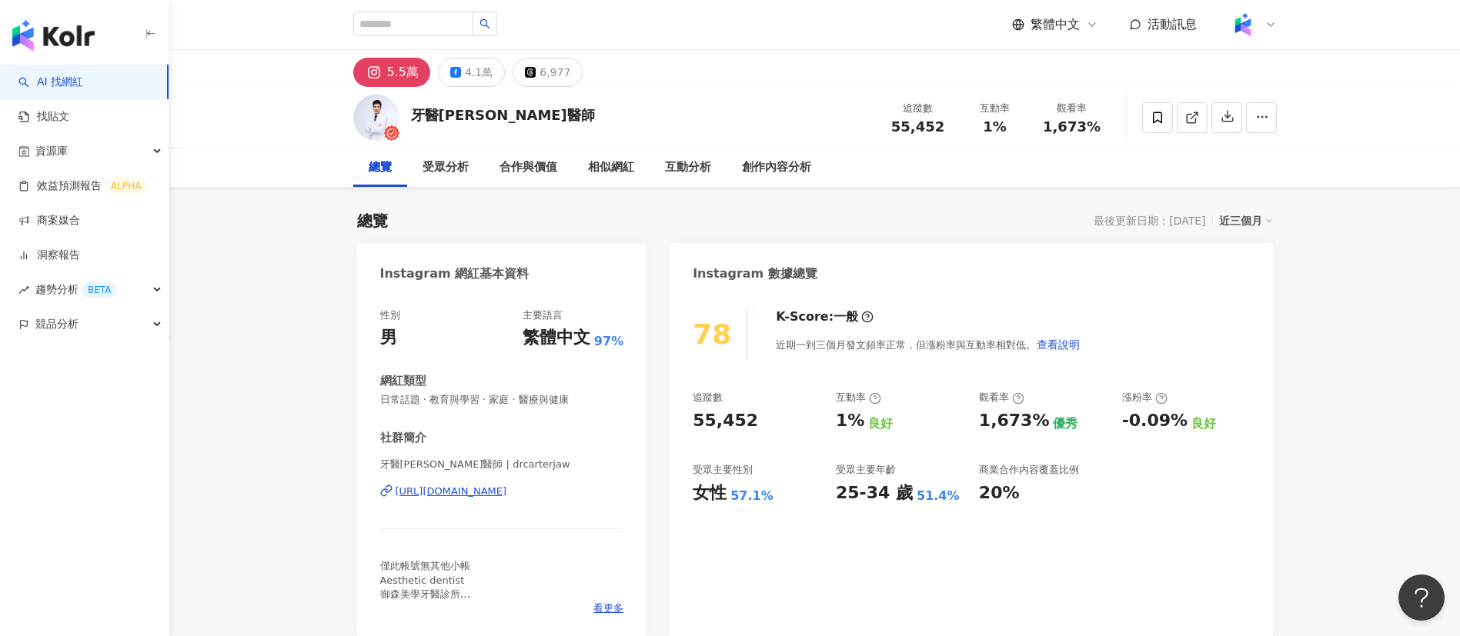
click at [721, 92] on div "牙醫趙國翔醫師 追蹤數 55,452 互動率 1% 觀看率 1,673%" at bounding box center [814, 117] width 985 height 61
drag, startPoint x: 440, startPoint y: 113, endPoint x: 409, endPoint y: 111, distance: 30.9
click at [409, 111] on div "牙醫趙國翔醫師 追蹤數 55,452 互動率 1% 觀看率 1,673%" at bounding box center [814, 117] width 985 height 61
copy div "牙醫趙國翔醫師"
click at [770, 167] on div "創作內容分析" at bounding box center [776, 168] width 69 height 18
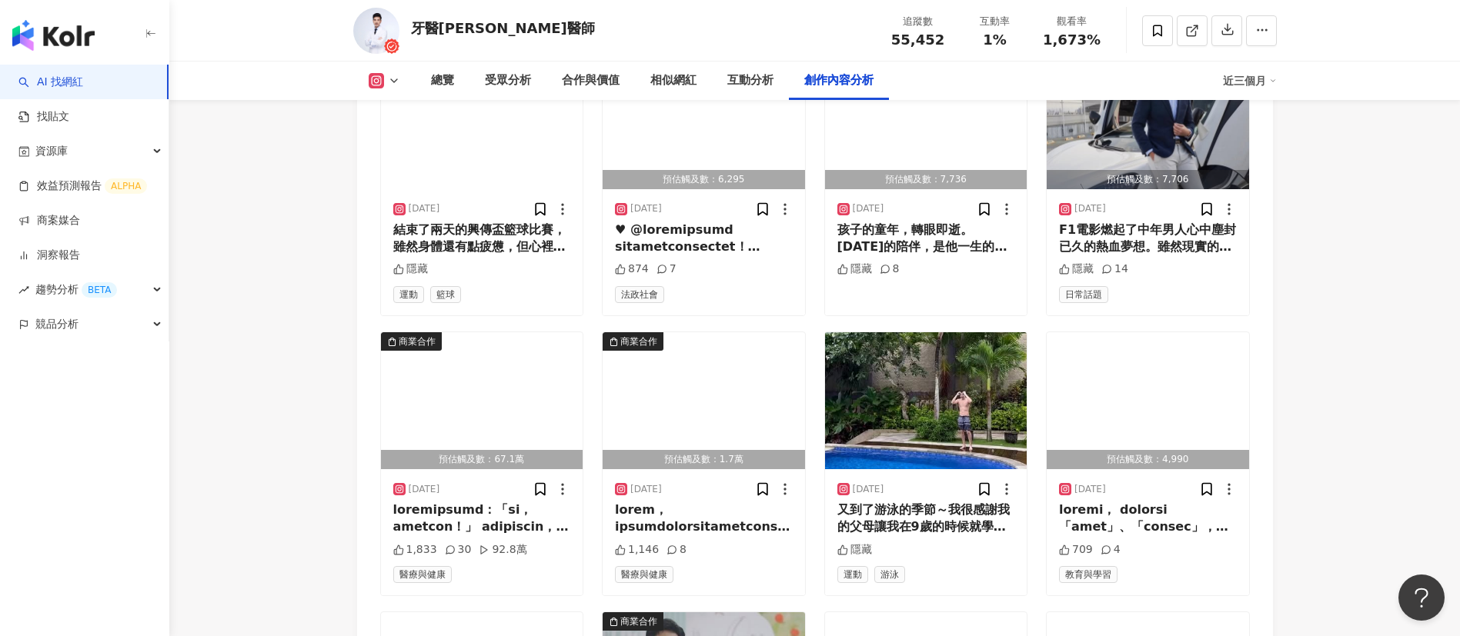
scroll to position [4967, 0]
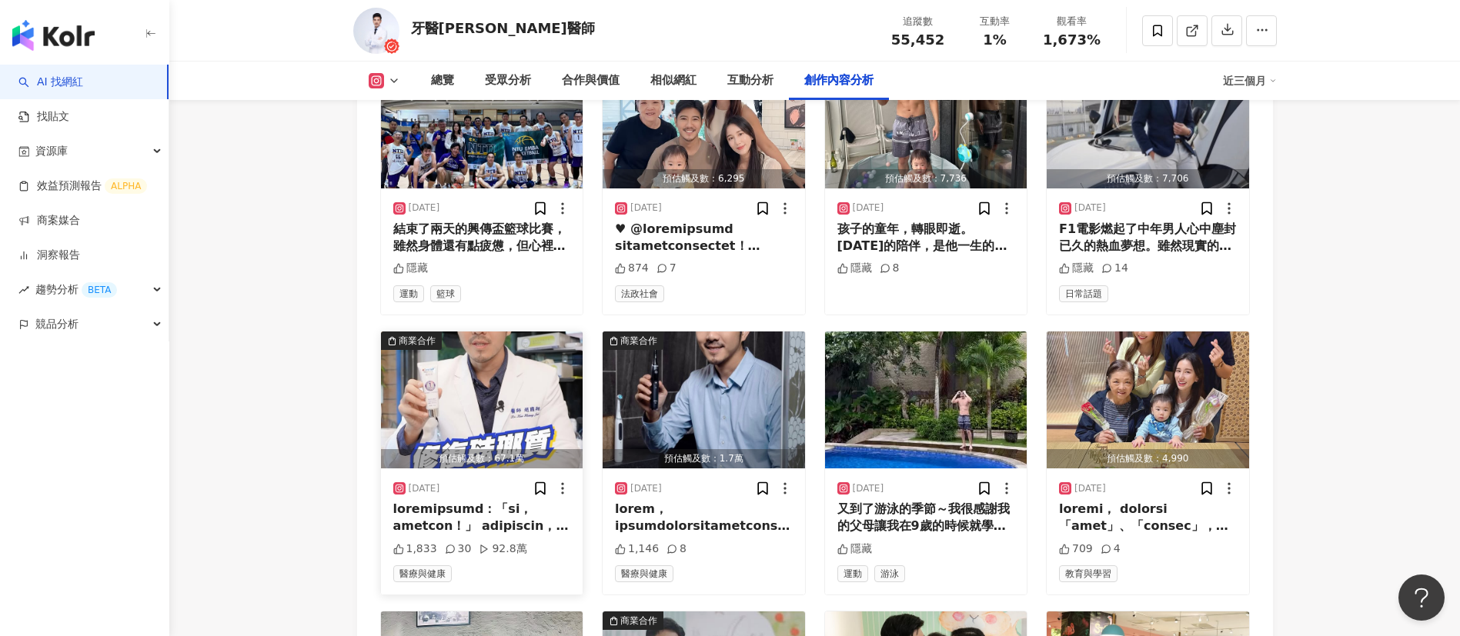
click at [475, 480] on div "2025/6/30 1,833 30 92.8萬 醫療與健康" at bounding box center [482, 532] width 202 height 126
click at [483, 501] on div at bounding box center [482, 518] width 178 height 35
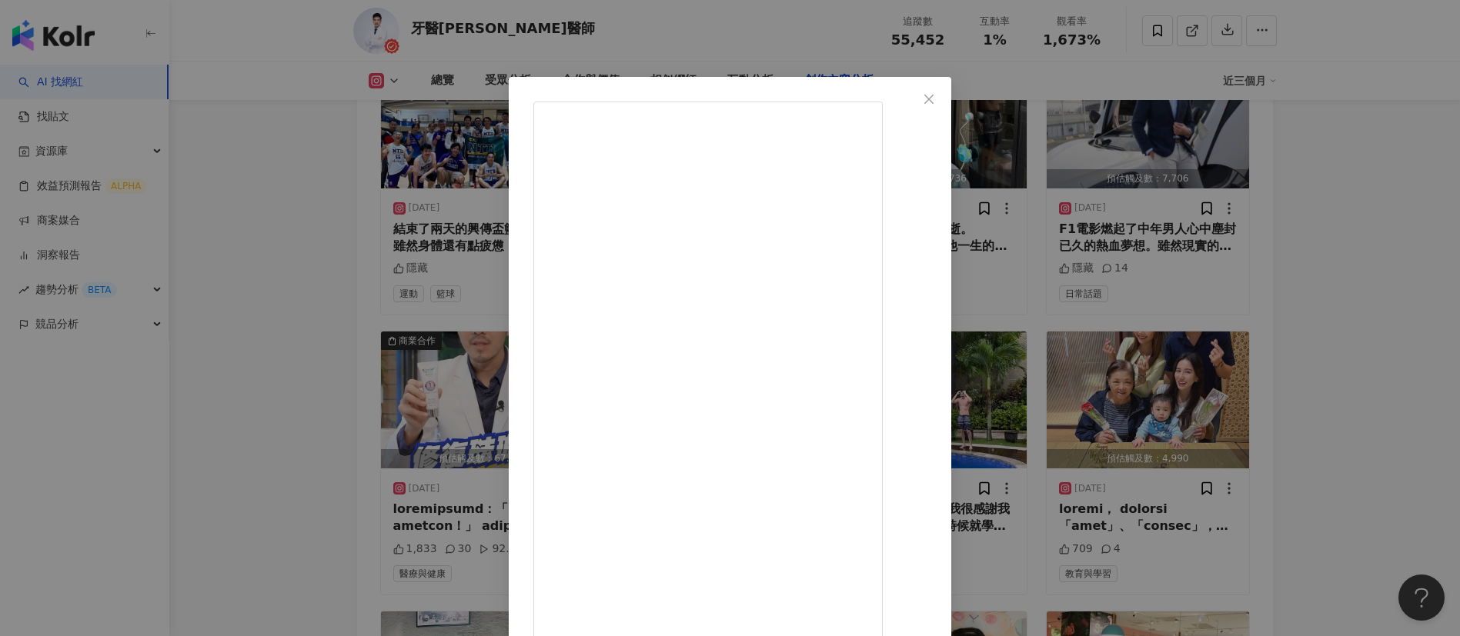
scroll to position [45, 0]
click at [1300, 503] on div "牙醫趙國翔醫師 2025/6/30 1,833 30 92.8萬 查看原始貼文" at bounding box center [730, 318] width 1460 height 636
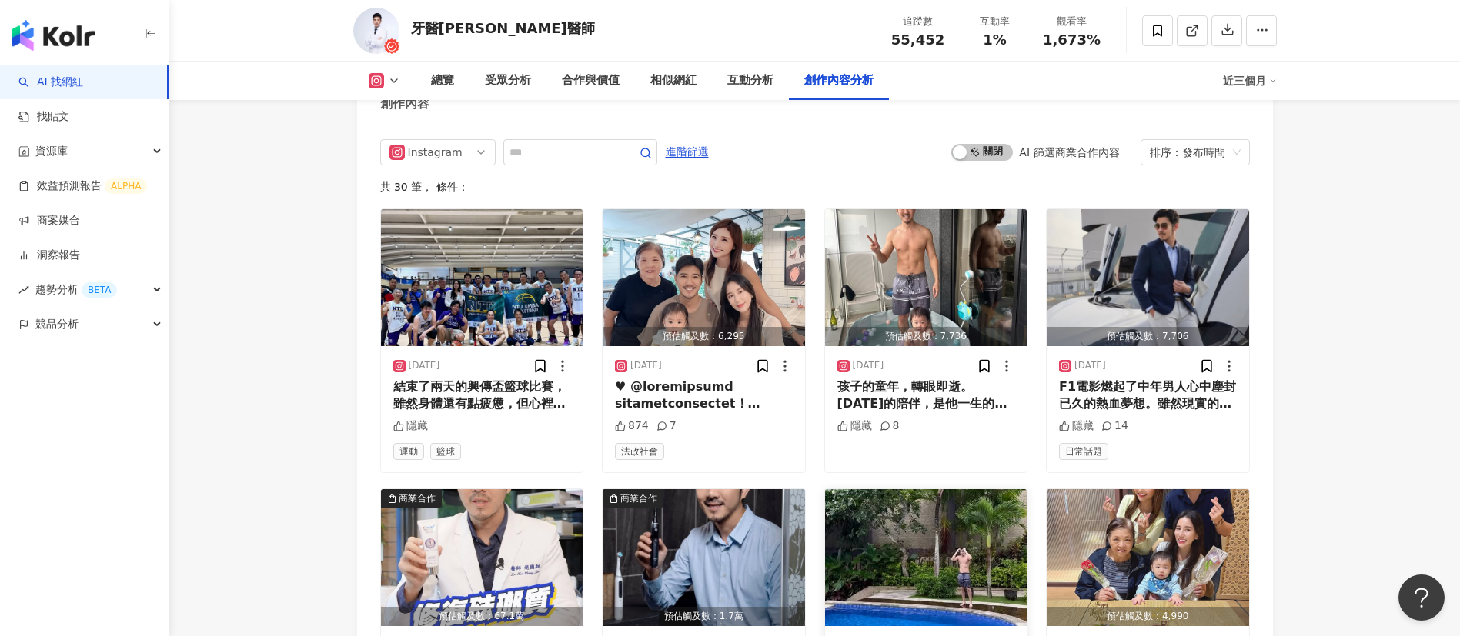
scroll to position [5026, 0]
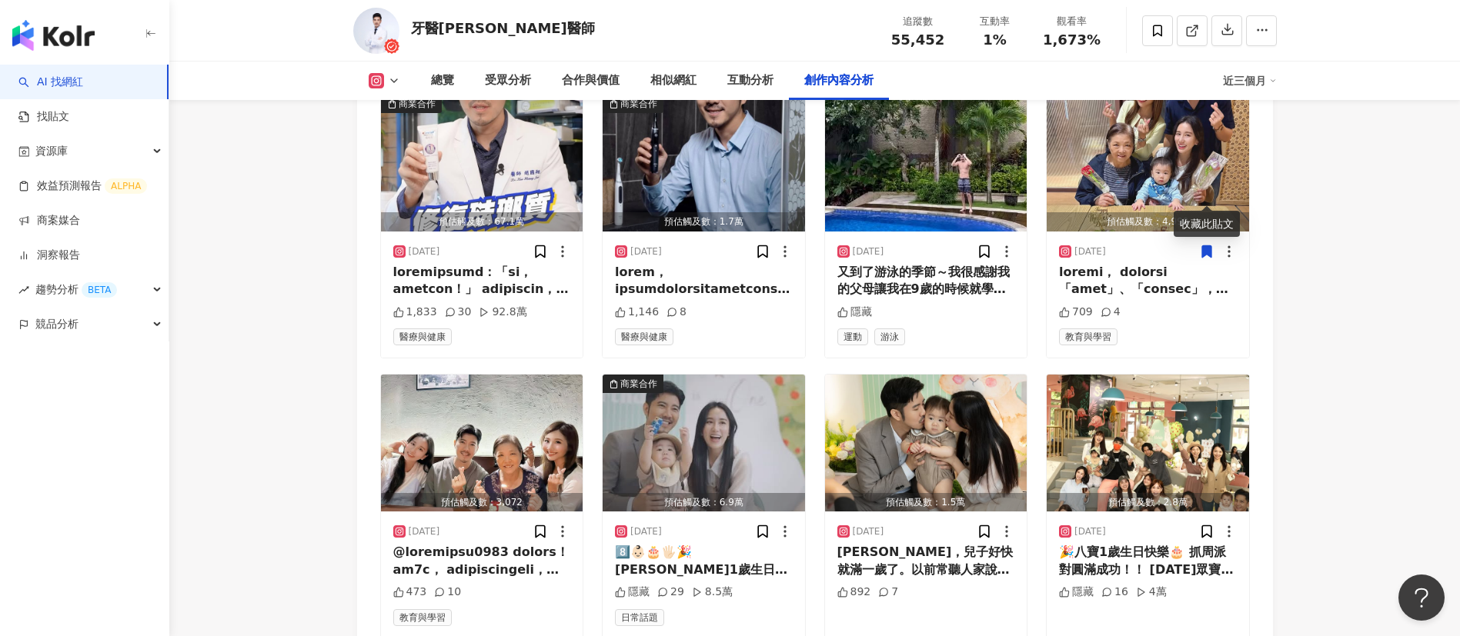
scroll to position [5204, 0]
click at [670, 525] on div "2025/4/21 8️⃣👶🏻🎂🖐🏻🎉 八寶1歲生日抓周影片出來啦～ 超級可愛好喜歡🥰 謝謝親朋好友的參與陪八寶抓周～ 讓整個影片好有愛🫶🏻這是送給八寶最好的…" at bounding box center [704, 574] width 202 height 126
click at [748, 543] on div "8️⃣👶🏻🎂🖐🏻🎉 八寶1歲生日抓周影片出來啦～ 超級可愛好喜歡🥰 謝謝親朋好友的參與陪八寶抓周～ 讓整個影片好有愛🫶🏻這是送給八寶最好的禮物🎁 #八寶 #1…" at bounding box center [704, 560] width 178 height 35
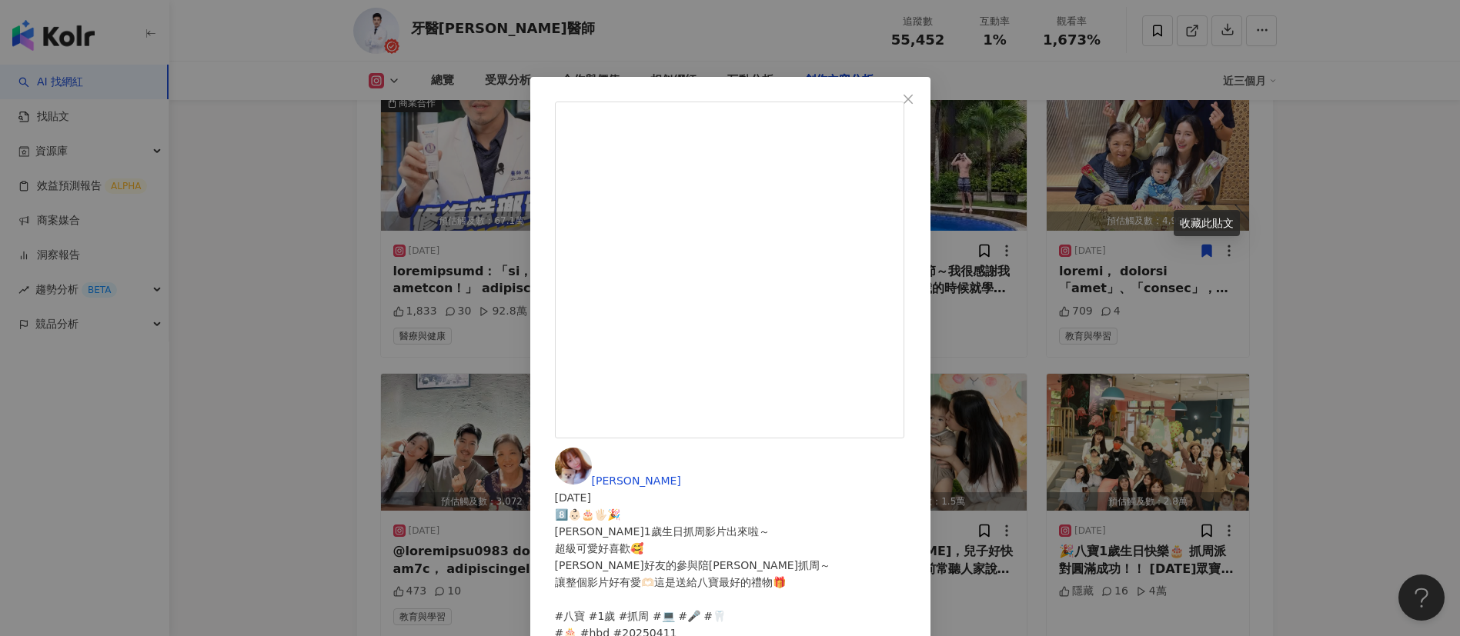
click at [1242, 426] on div "黃暐婷 APPLE 2025/4/21 8️⃣👶🏻🎂🖐🏻🎉 八寶1歲生日抓周影片出來啦～ 超級可愛好喜歡🥰 謝謝親朋好友的參與陪八寶抓周～ 讓整個影片好有愛🫶…" at bounding box center [730, 318] width 1460 height 636
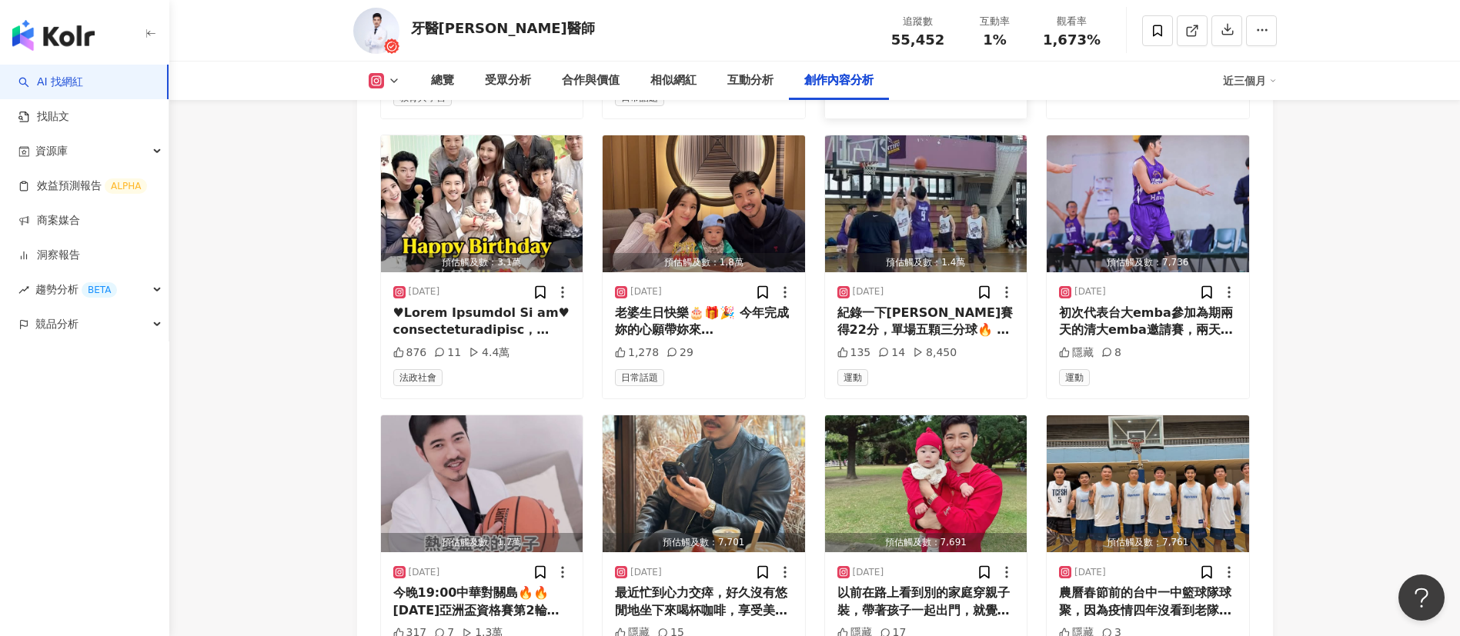
scroll to position [5721, 0]
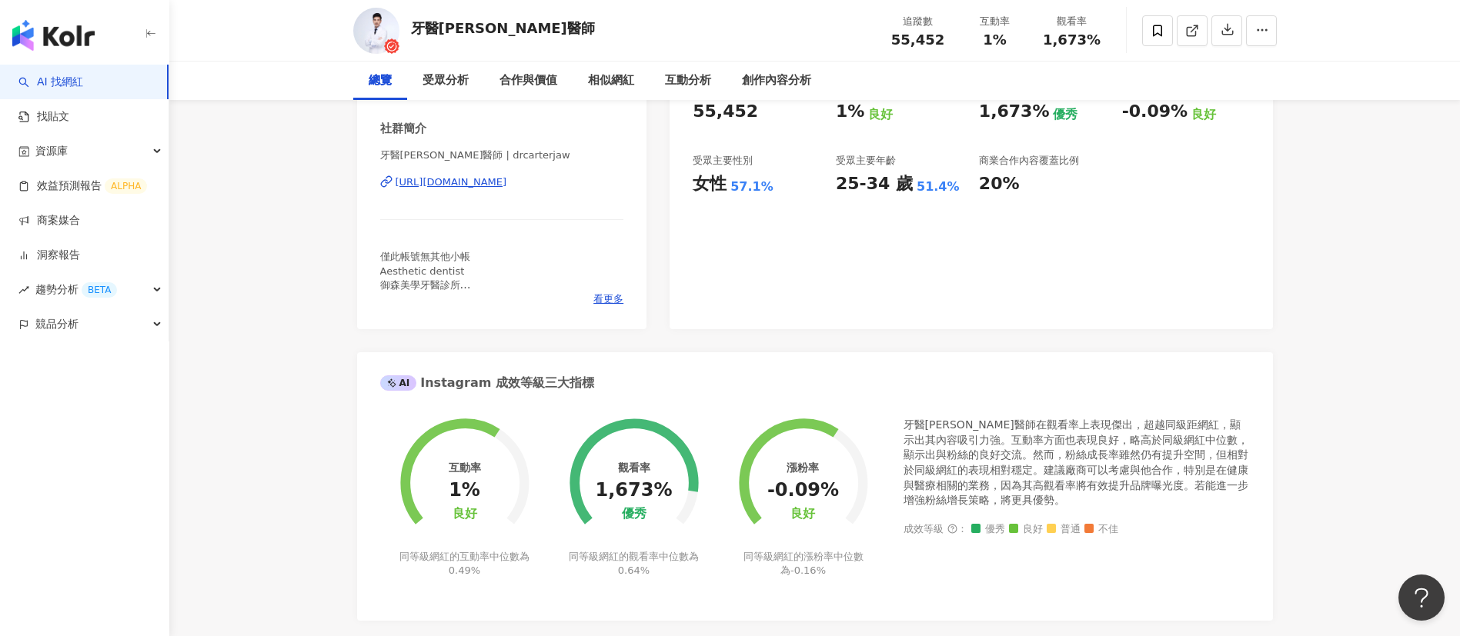
scroll to position [0, 0]
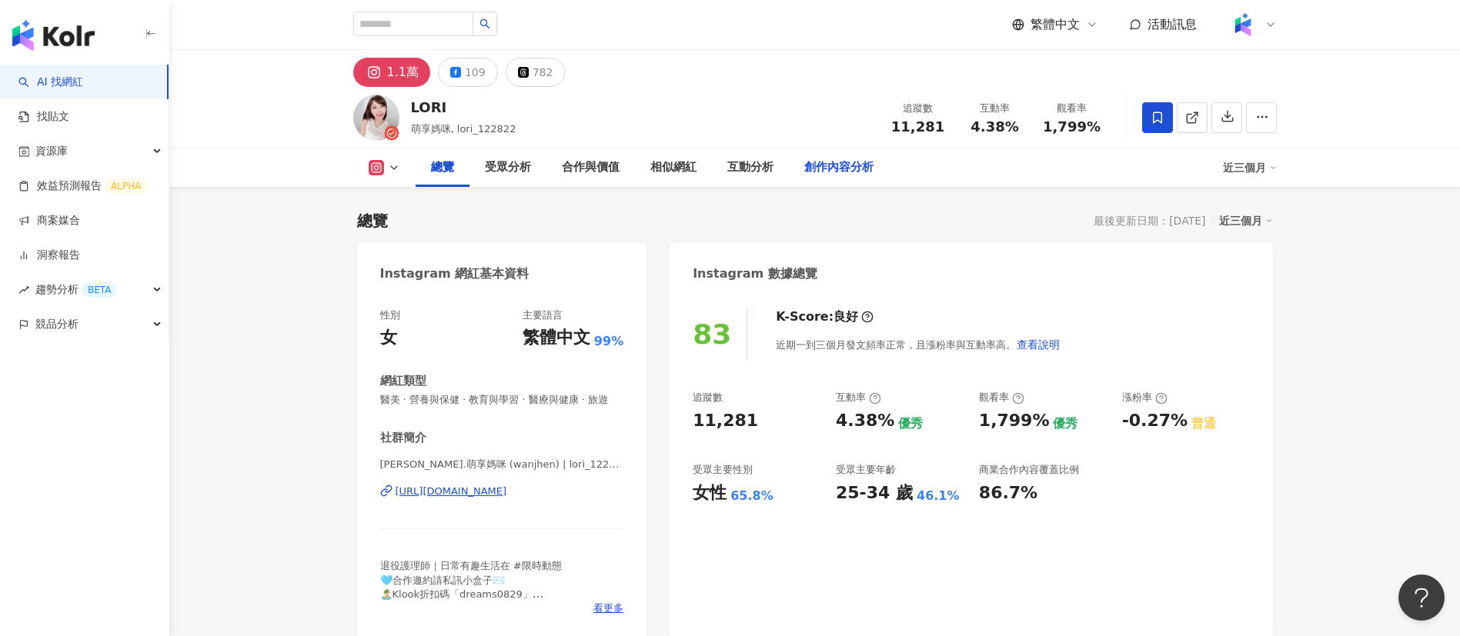
click at [802, 159] on div "創作內容分析" at bounding box center [839, 168] width 100 height 38
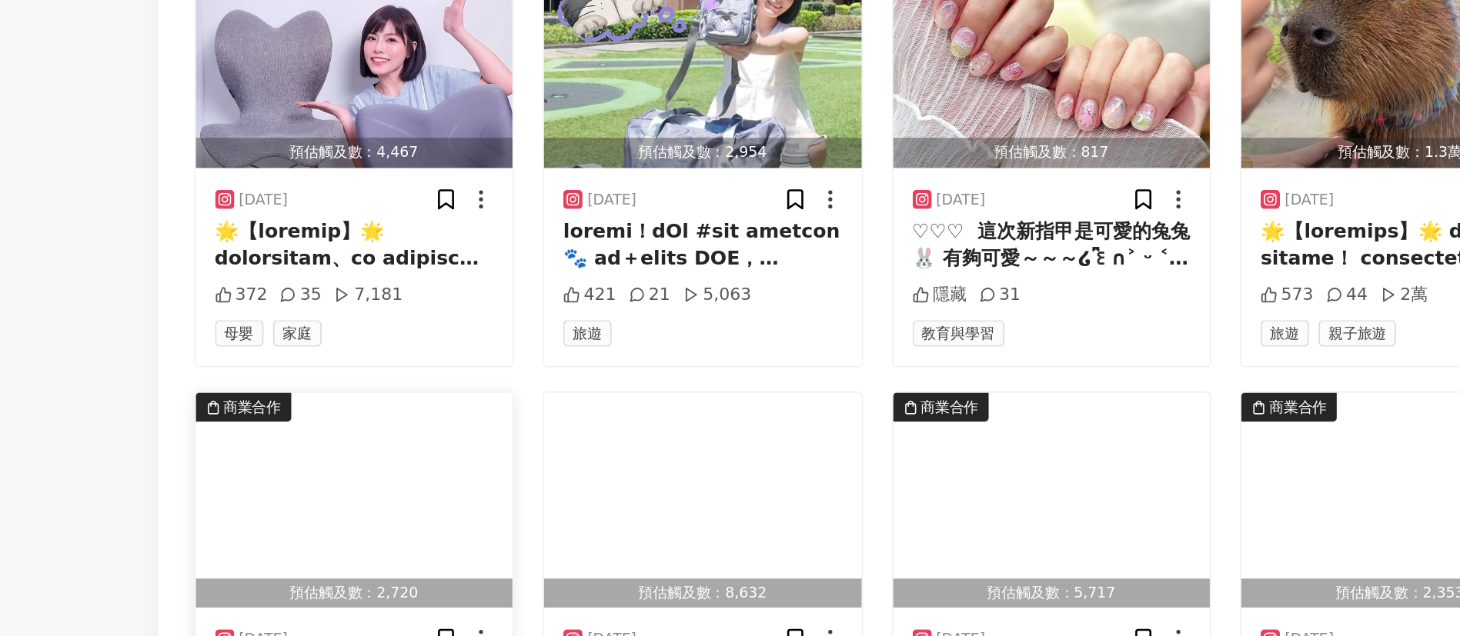
scroll to position [5000, 0]
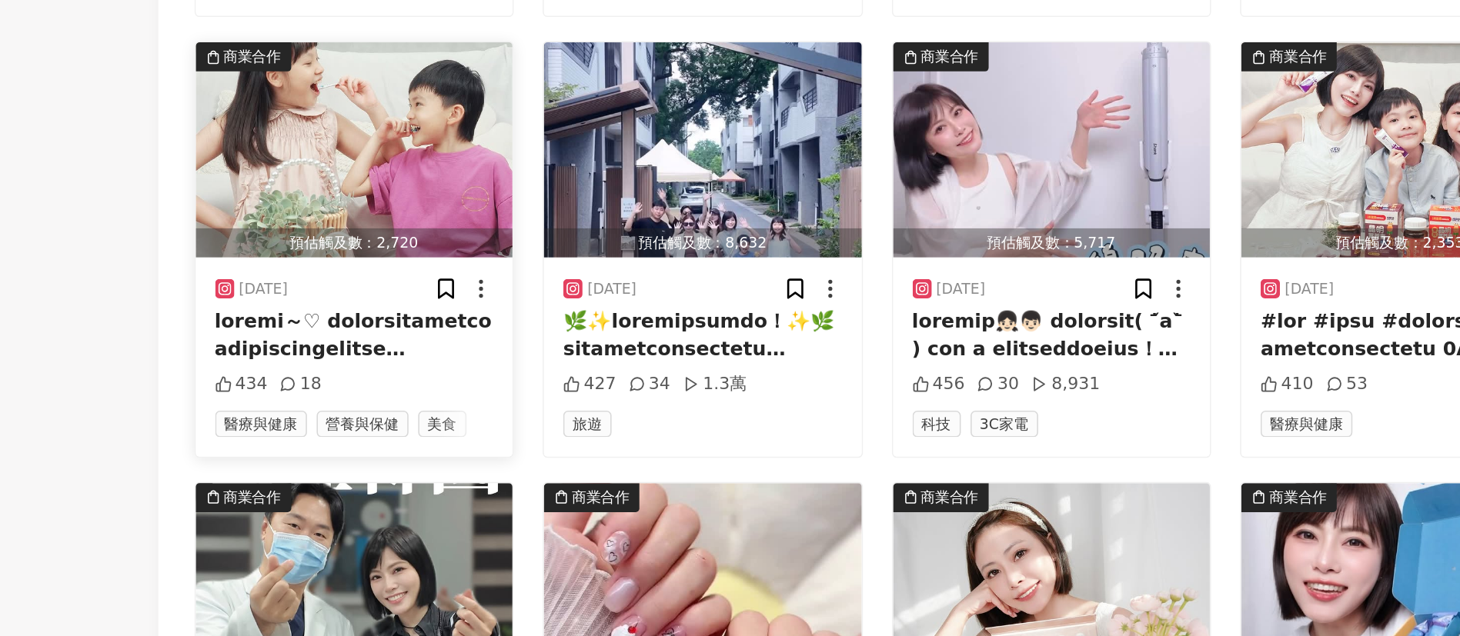
click at [512, 449] on div at bounding box center [482, 444] width 178 height 35
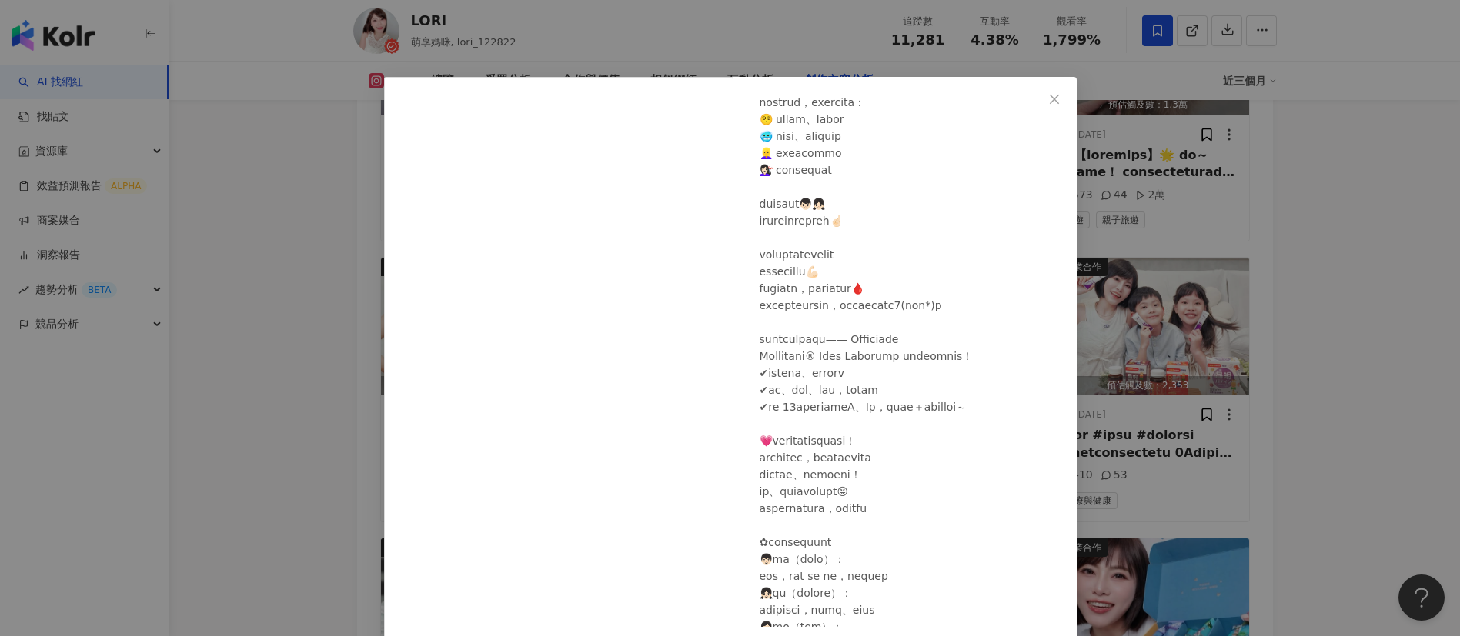
scroll to position [452, 0]
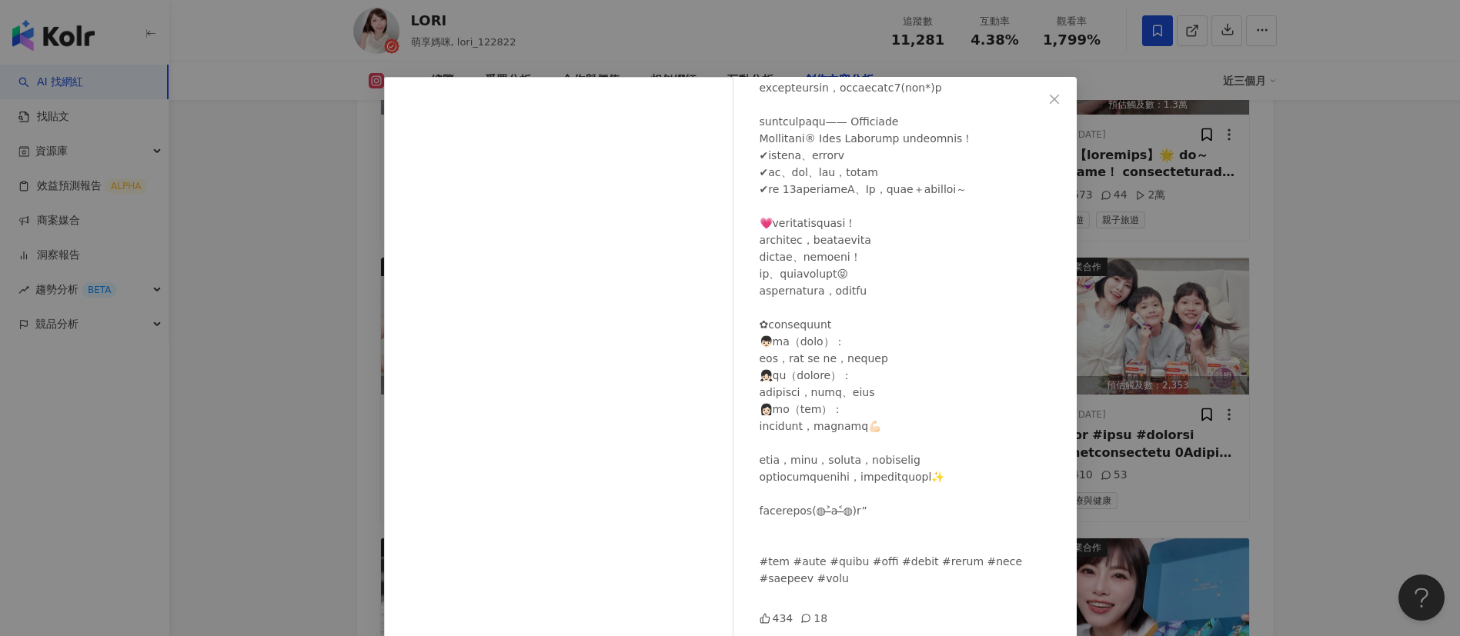
click at [1353, 426] on div "LORI 2025/8/25 434 18 查看原始貼文" at bounding box center [730, 318] width 1460 height 636
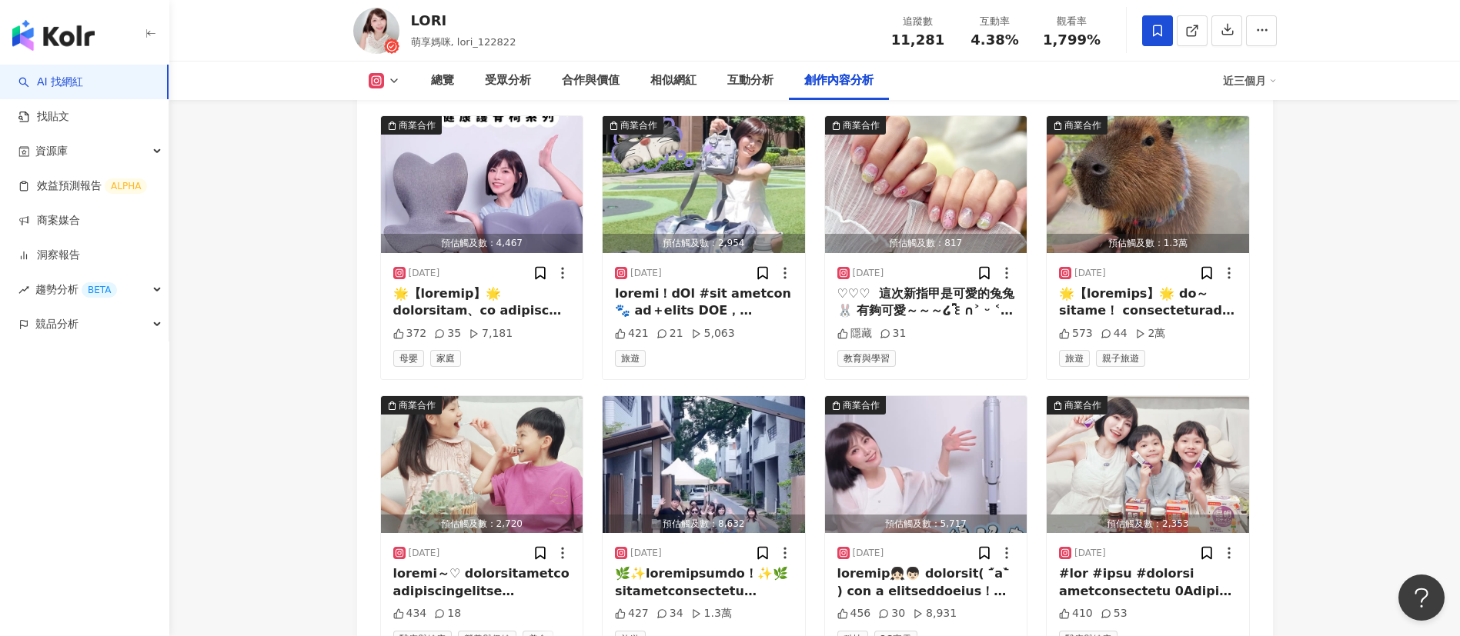
scroll to position [4861, 0]
drag, startPoint x: 426, startPoint y: 21, endPoint x: 412, endPoint y: 21, distance: 13.9
click at [412, 21] on div "LORI" at bounding box center [463, 20] width 105 height 19
drag, startPoint x: 450, startPoint y: 41, endPoint x: 411, endPoint y: 43, distance: 39.3
click at [411, 43] on span "萌享媽咪, lori_122822" at bounding box center [463, 42] width 105 height 12
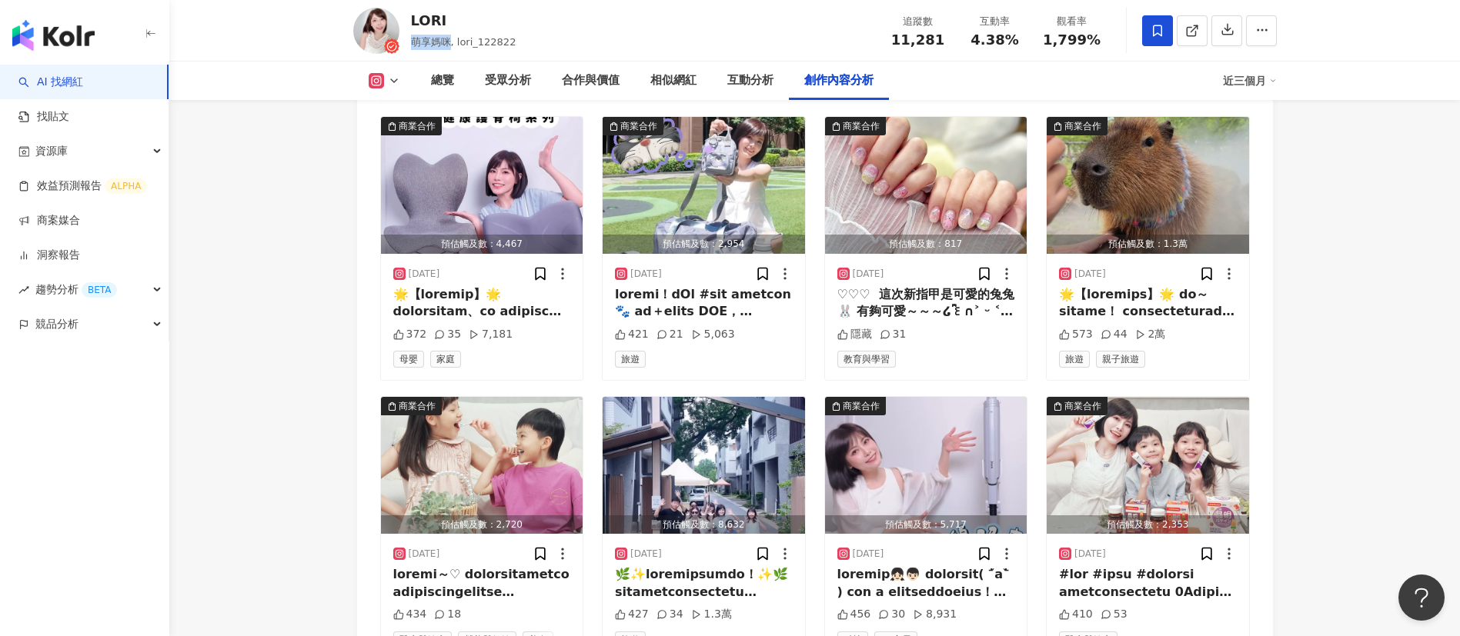
copy span "萌享媽咪"
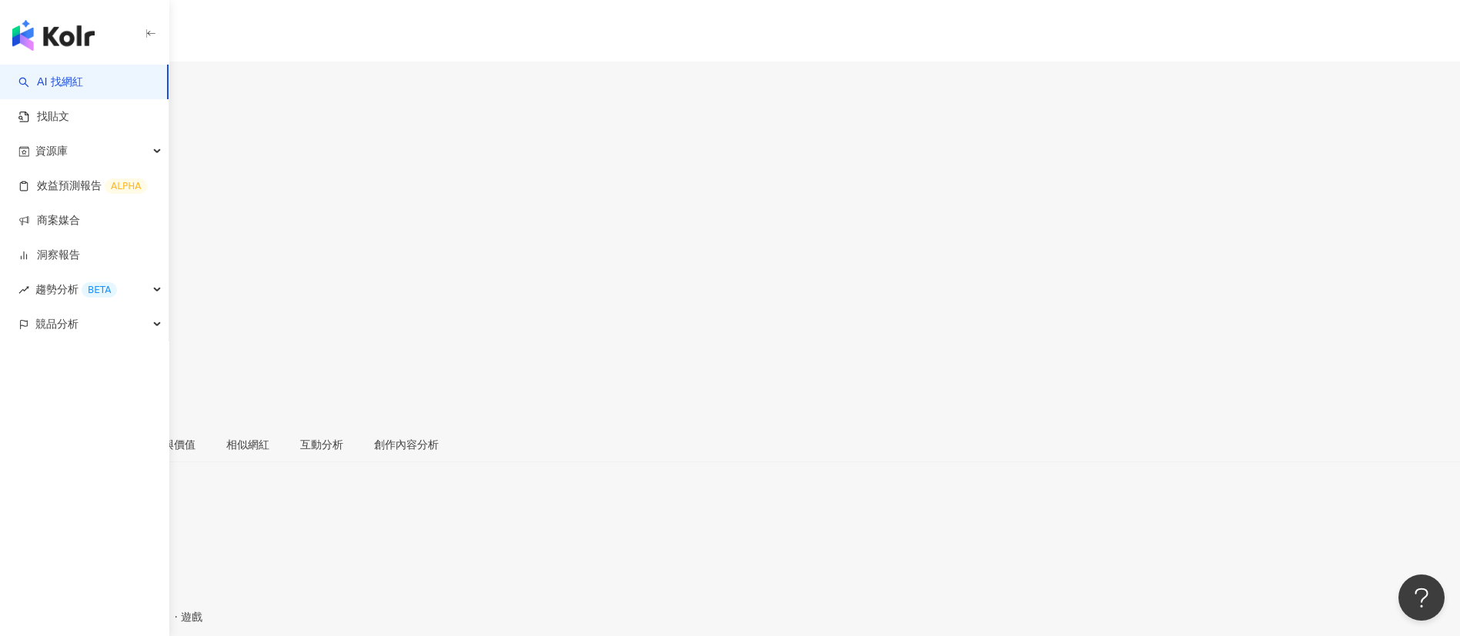
click at [716, 119] on div "大七 追蹤數 108,362 互動率 0.02% 觀看率 957%" at bounding box center [730, 262] width 1460 height 327
click at [439, 436] on div "創作內容分析" at bounding box center [406, 444] width 65 height 17
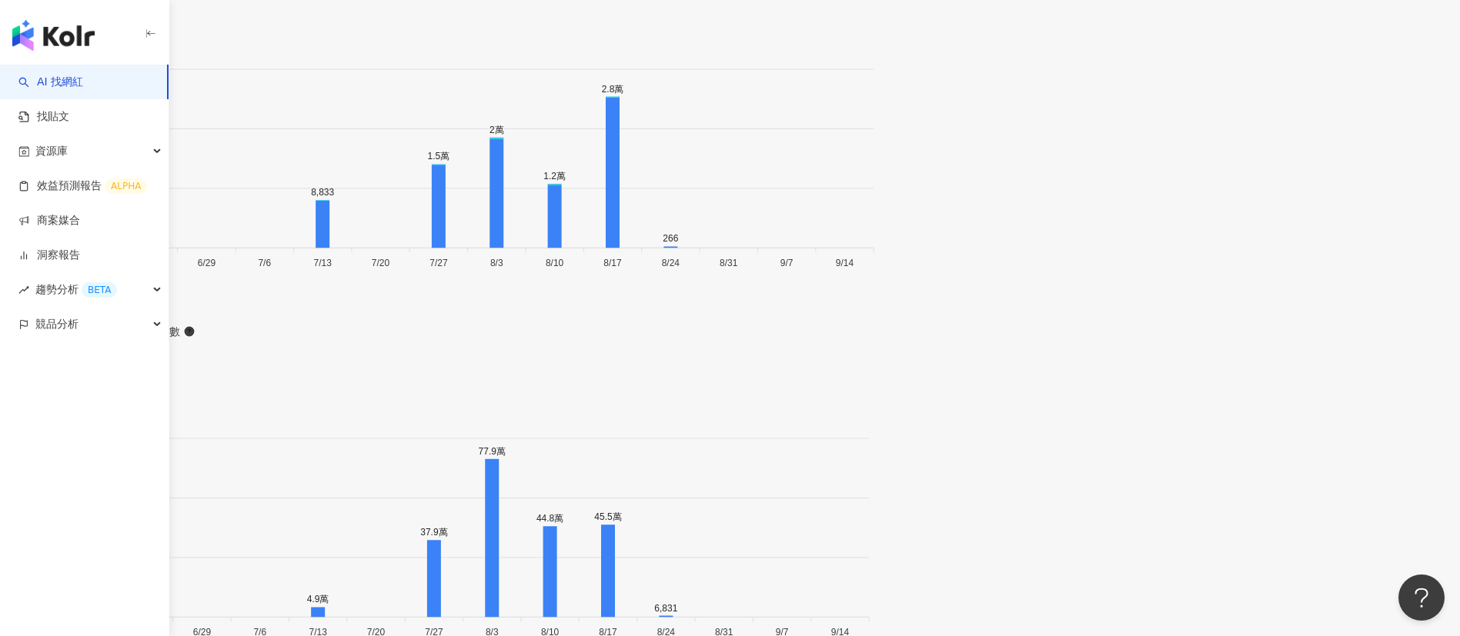
scroll to position [4733, 0]
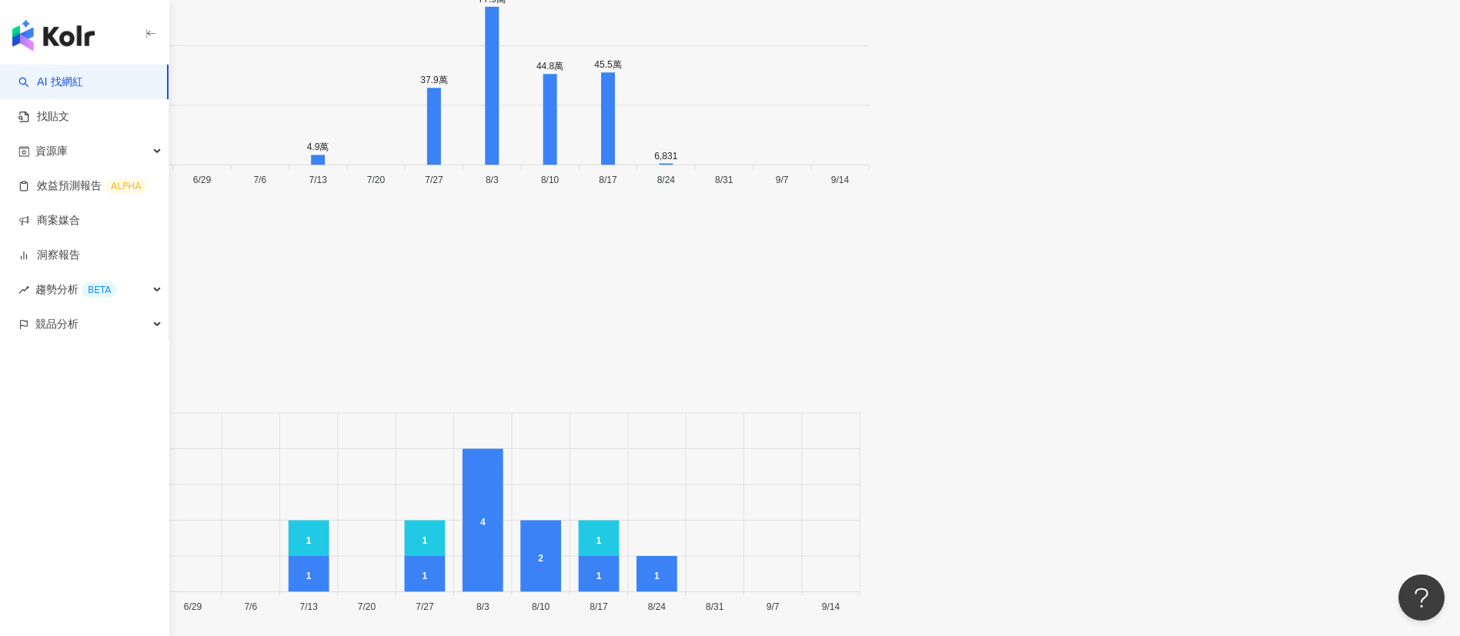
scroll to position [5007, 0]
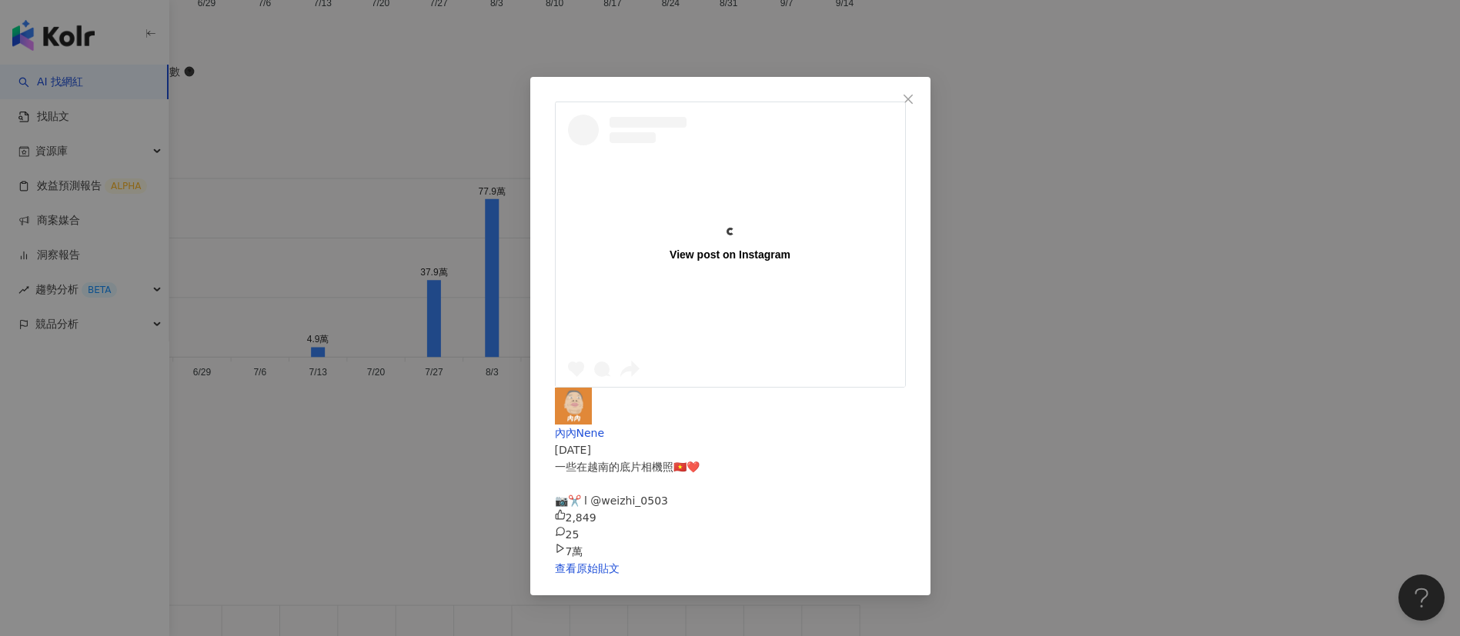
click at [1229, 416] on div "View post on Instagram 內內Nene [DATE] 一些在越南的底片相機照🇻🇳❤️ 📷✂️ l @weizhi_0503 2,849 2…" at bounding box center [730, 318] width 1460 height 636
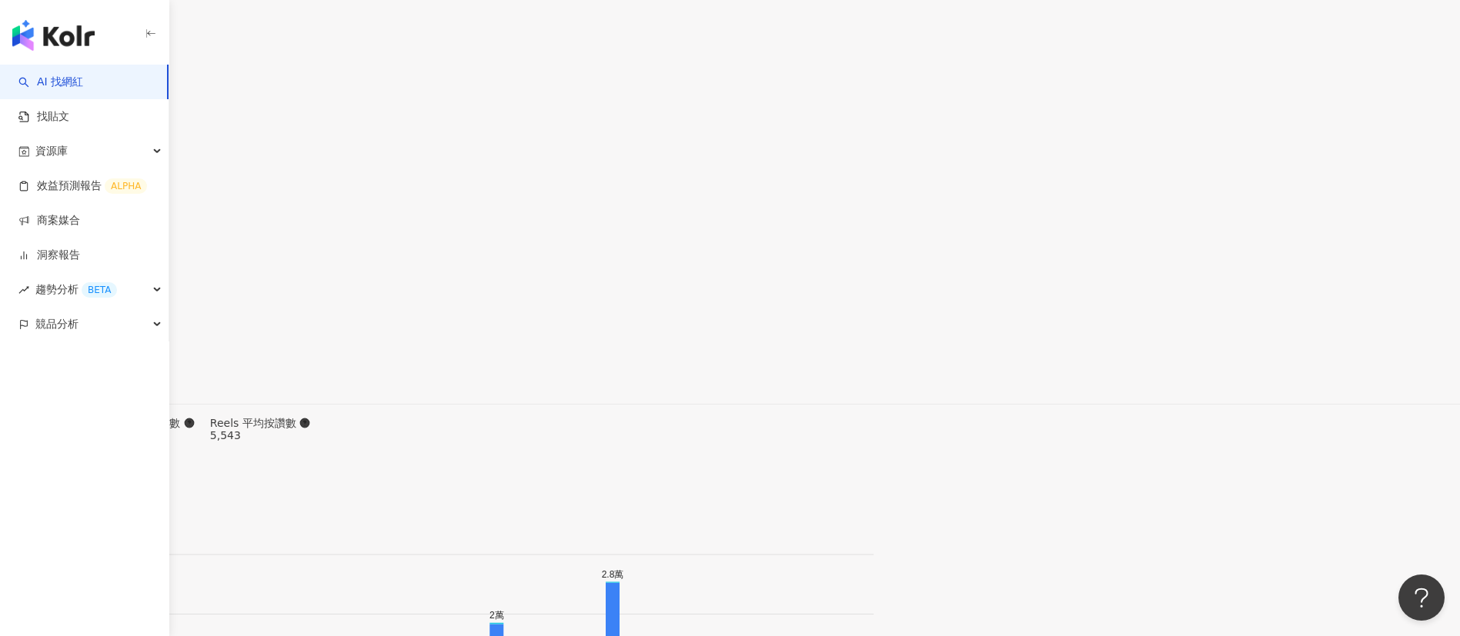
scroll to position [4396, 0]
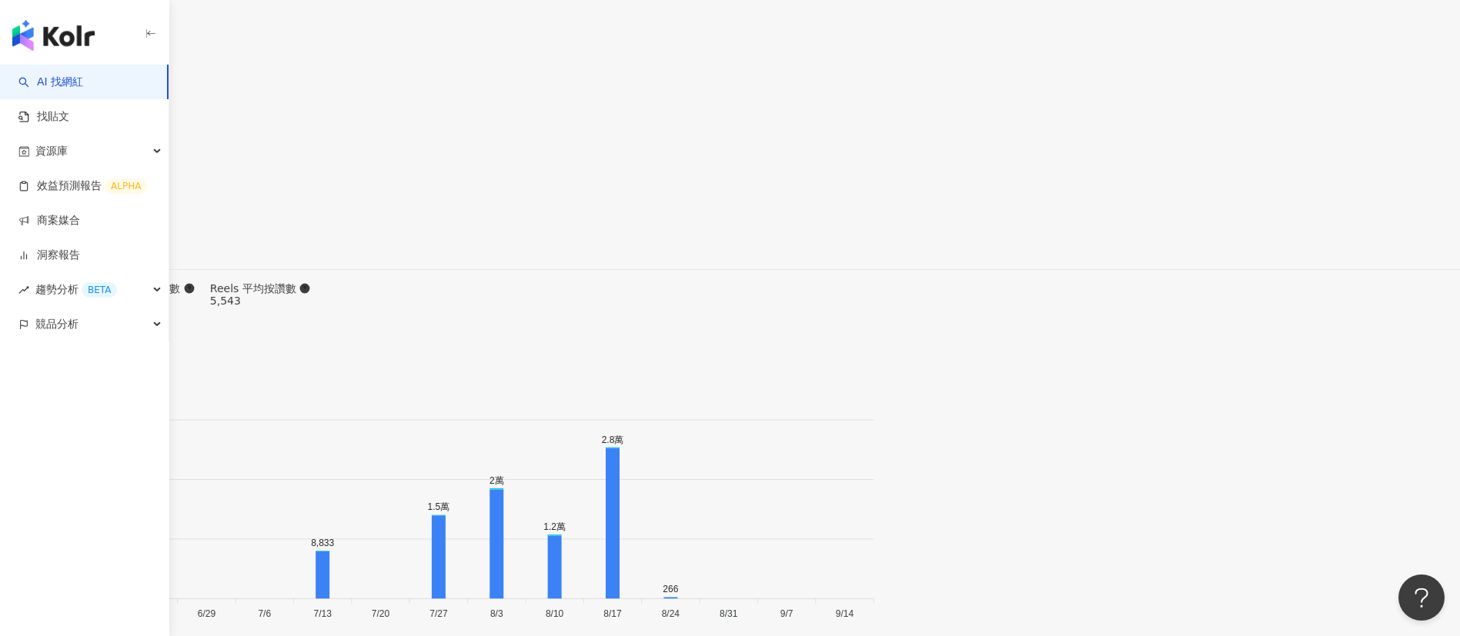
type input "**"
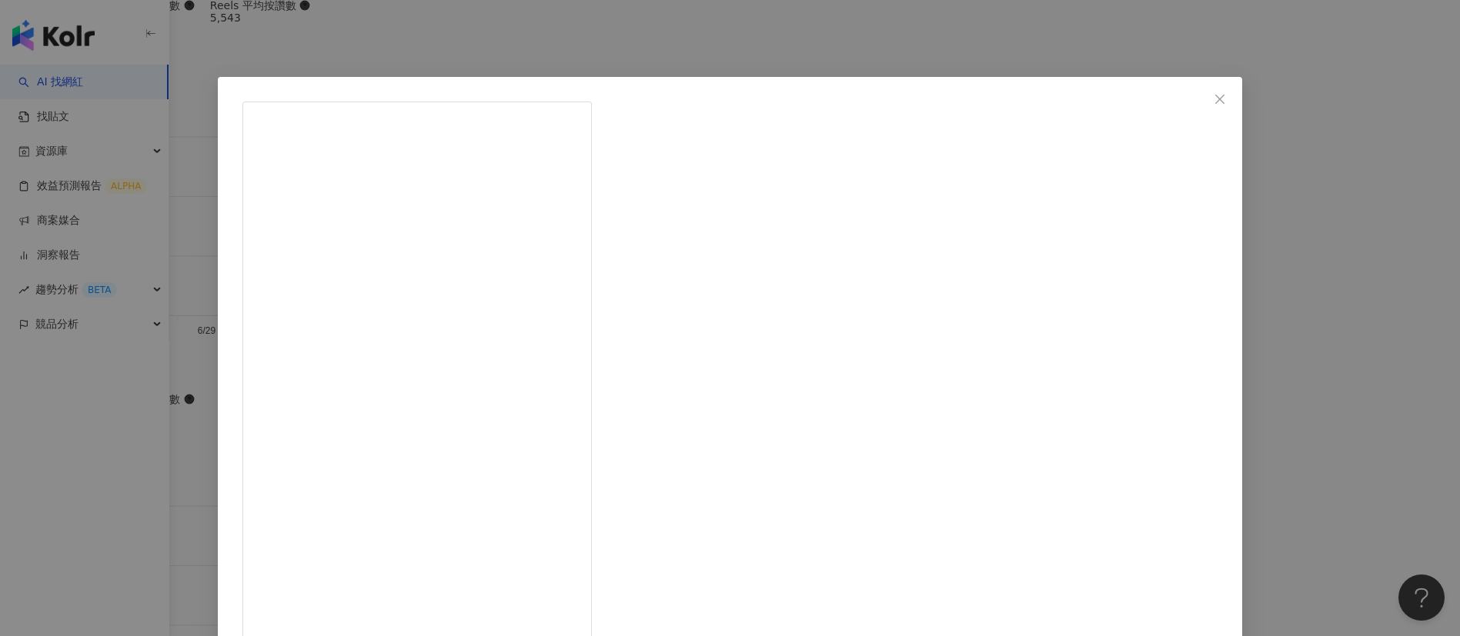
drag, startPoint x: 848, startPoint y: 349, endPoint x: 923, endPoint y: 389, distance: 85.4
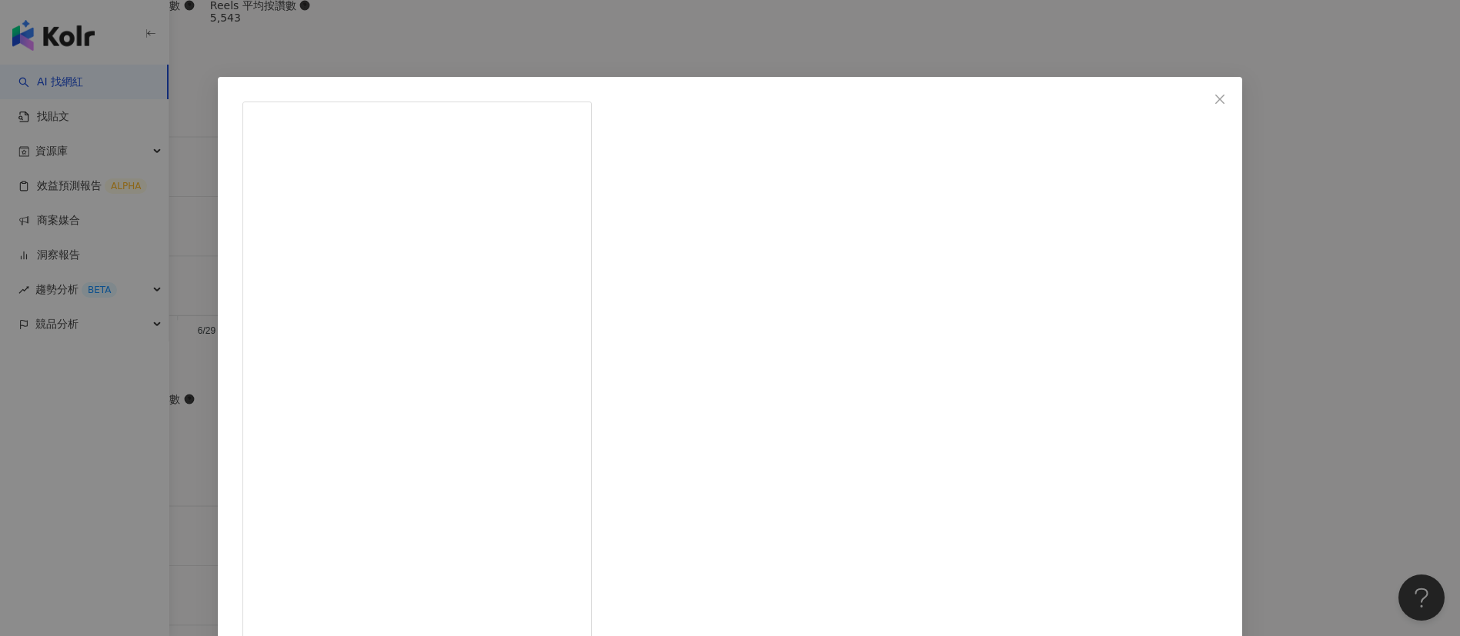
click at [1163, 380] on div "內內Nene 2025/5/17 6,088 36 查看原始貼文" at bounding box center [730, 318] width 1460 height 636
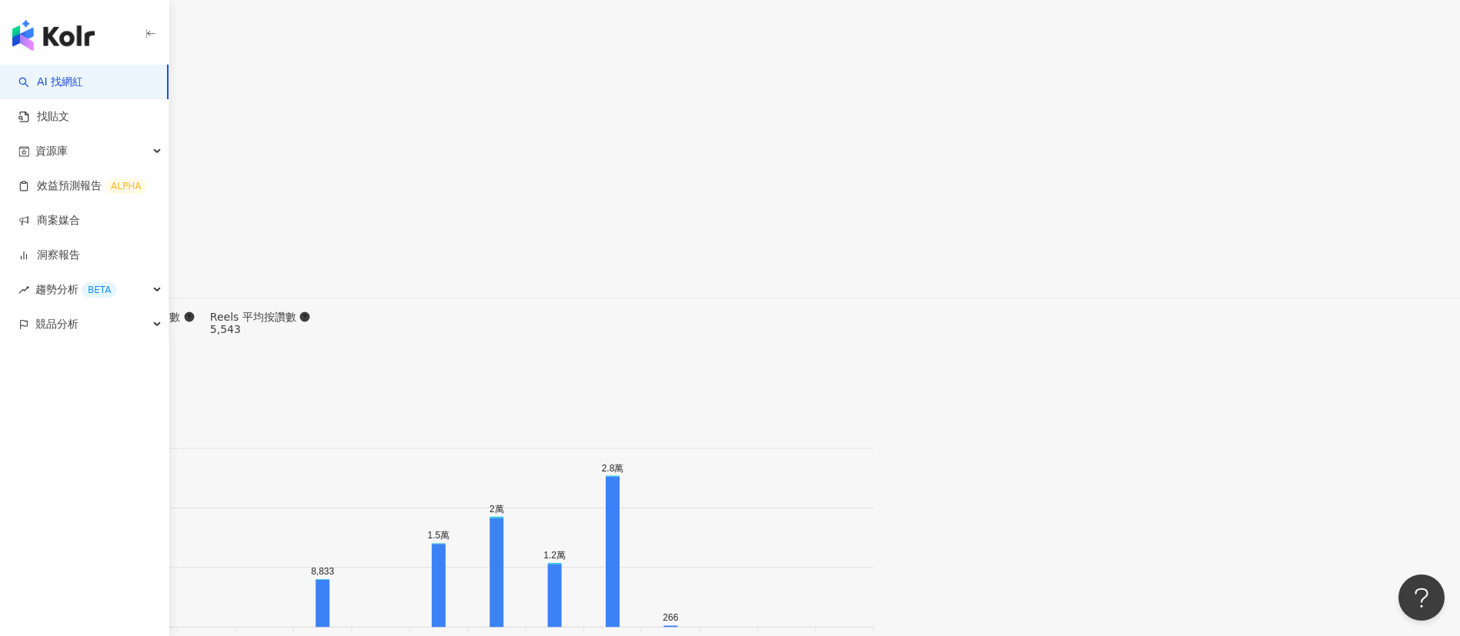
scroll to position [4266, 0]
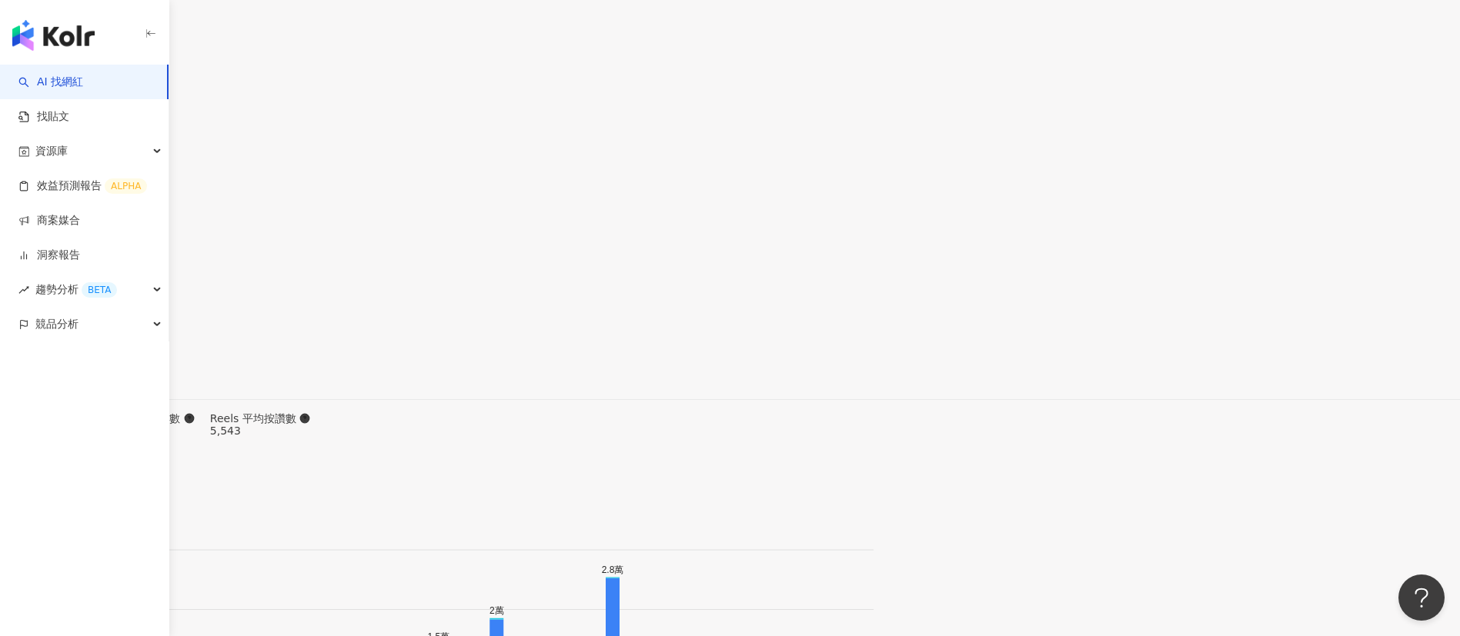
copy div "俊魚"
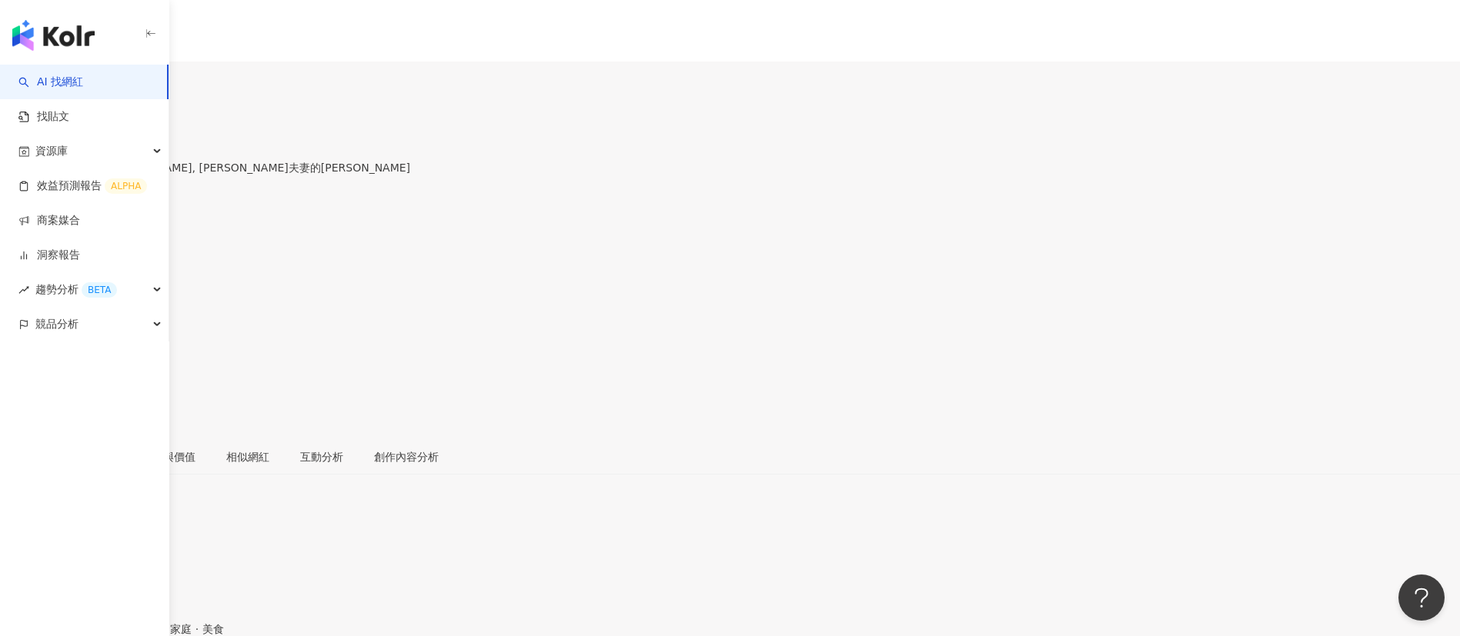
drag, startPoint x: 706, startPoint y: 117, endPoint x: 637, endPoint y: 117, distance: 69.3
click at [637, 117] on div "ying0828_ 李子 Liz, 李李夫妻的李太太 追蹤數 12,410 互動率 11.6% 觀看率 956%" at bounding box center [730, 268] width 1460 height 339
click at [439, 423] on div "創作內容分析" at bounding box center [406, 457] width 65 height 17
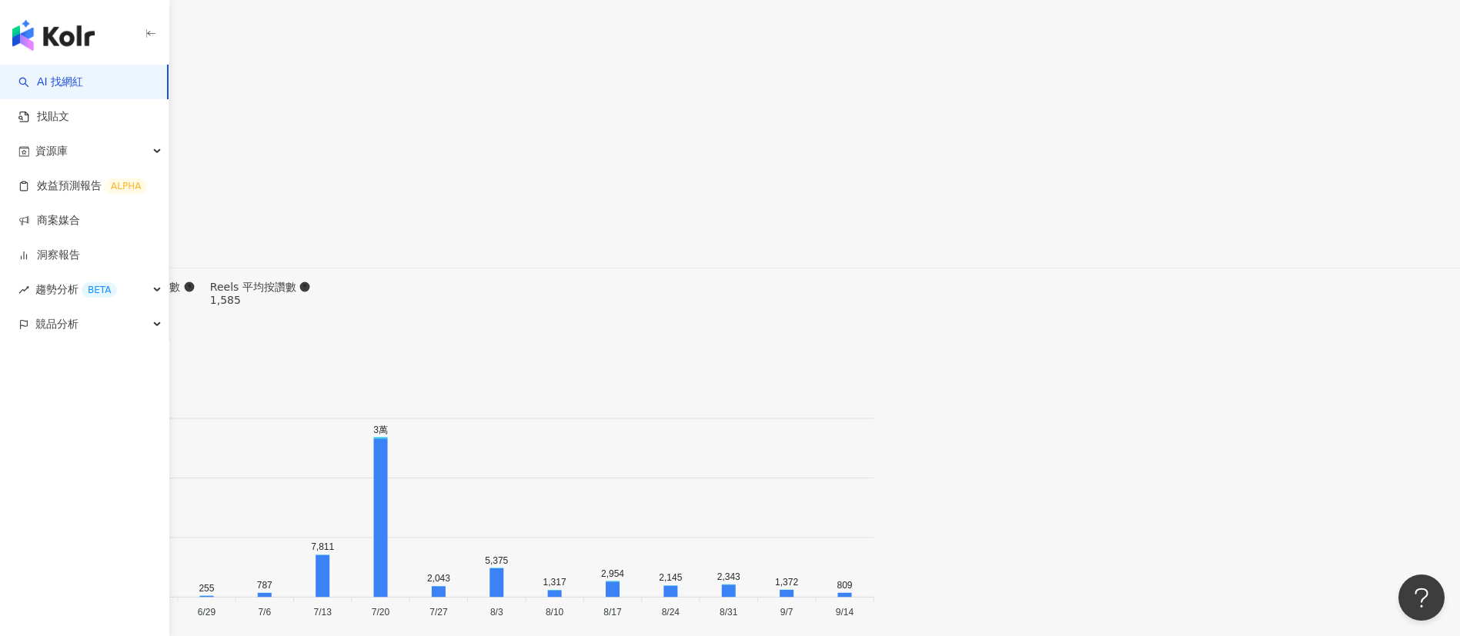
scroll to position [4863, 0]
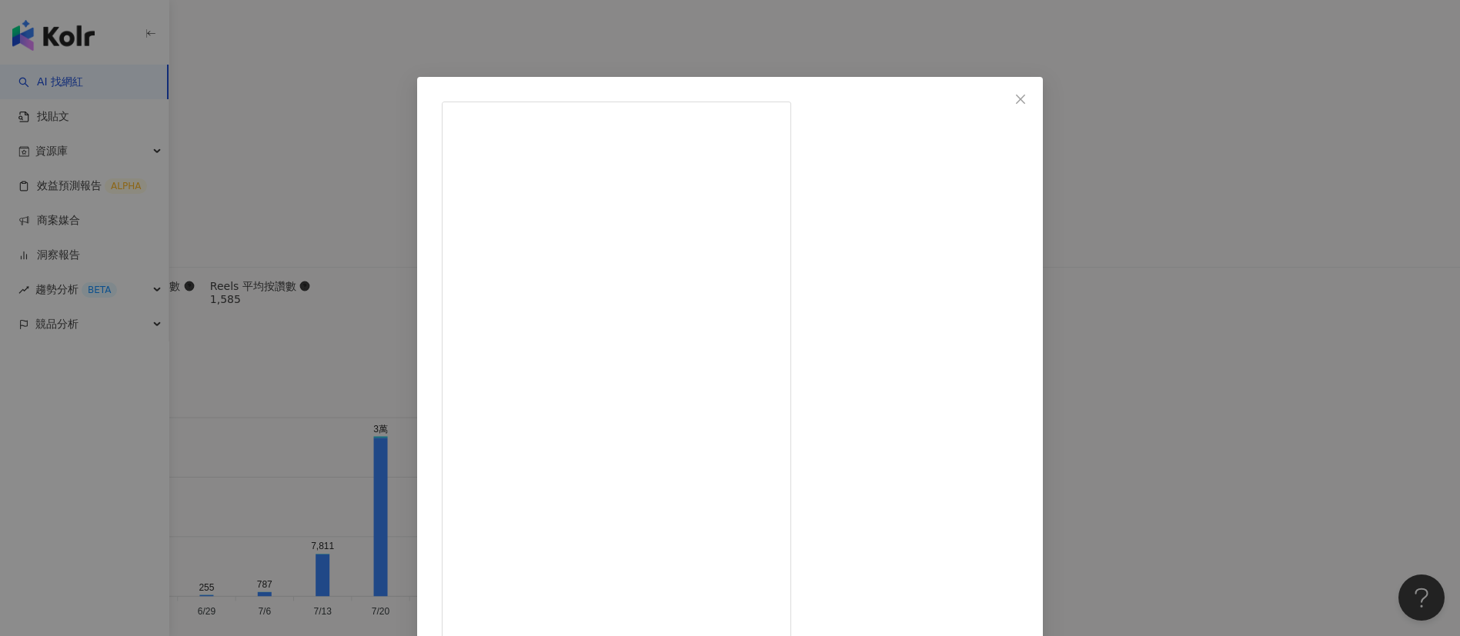
click at [973, 341] on div "ying0828_ 2025/8/31 生日禮物打開居然是老公的手機？！📱😳 #生日禮物 #生日 #夫妻互動 #夫妻日常 #夫妻搞笑 #李李夫妻 788 32…" at bounding box center [730, 318] width 1460 height 636
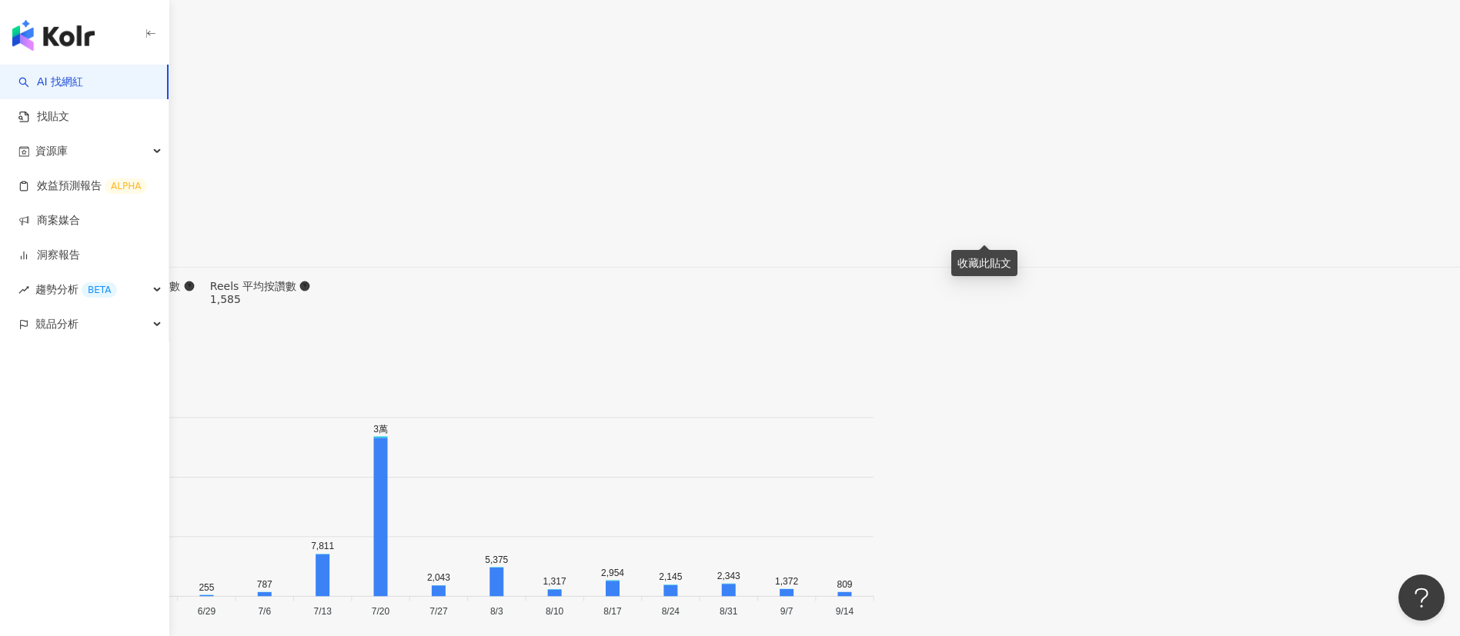
drag, startPoint x: 465, startPoint y: 43, endPoint x: 429, endPoint y: 43, distance: 36.2
copy span "李子 Liz"
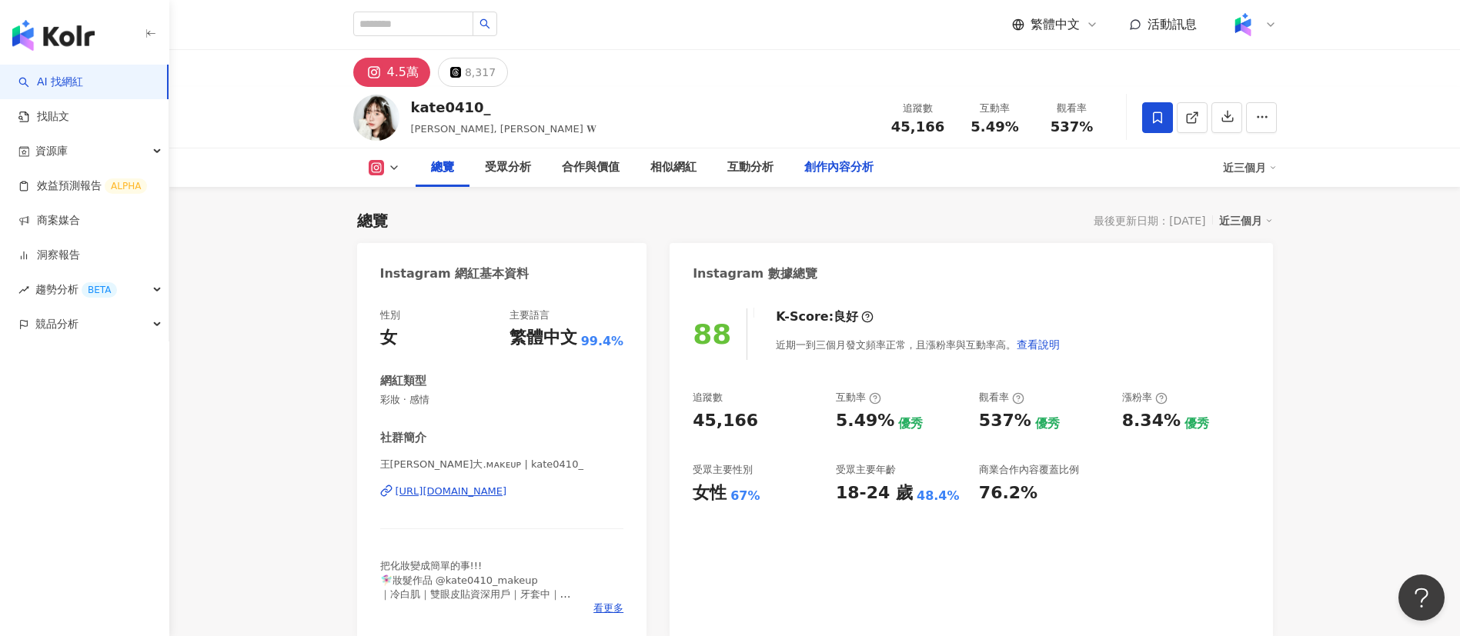
click at [813, 165] on div "創作內容分析" at bounding box center [838, 168] width 69 height 18
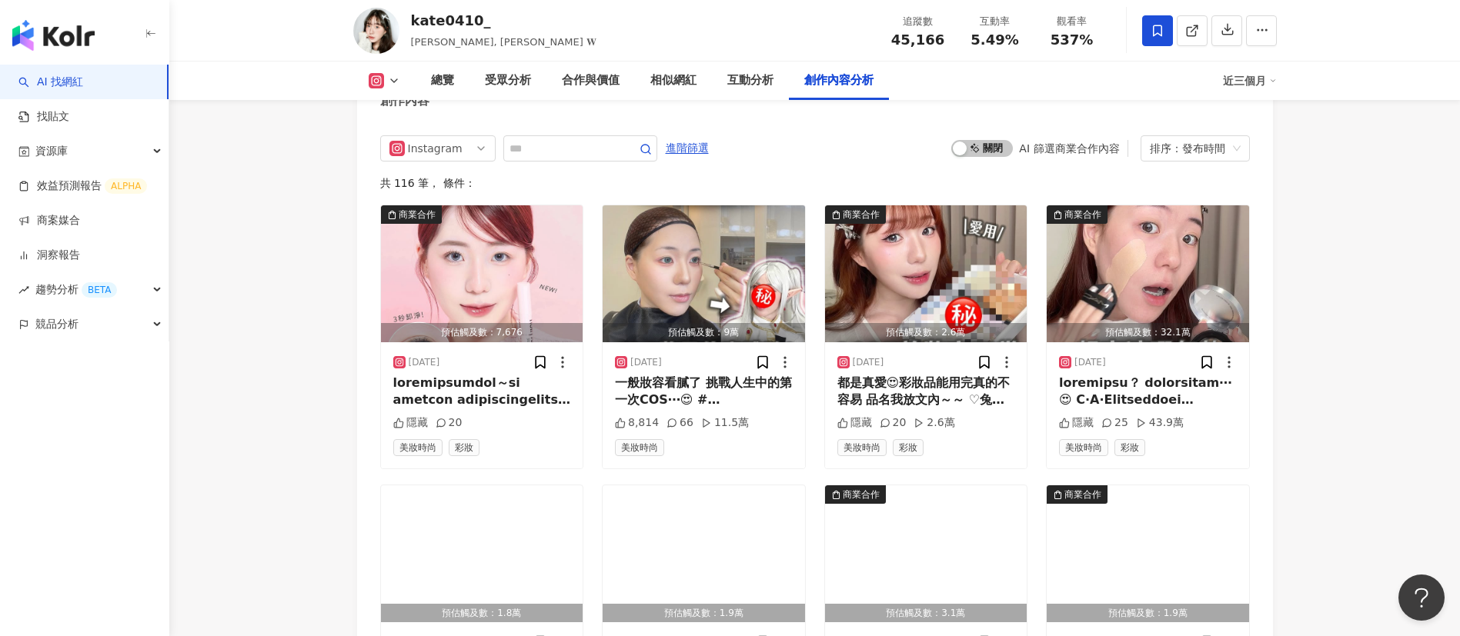
scroll to position [4788, 0]
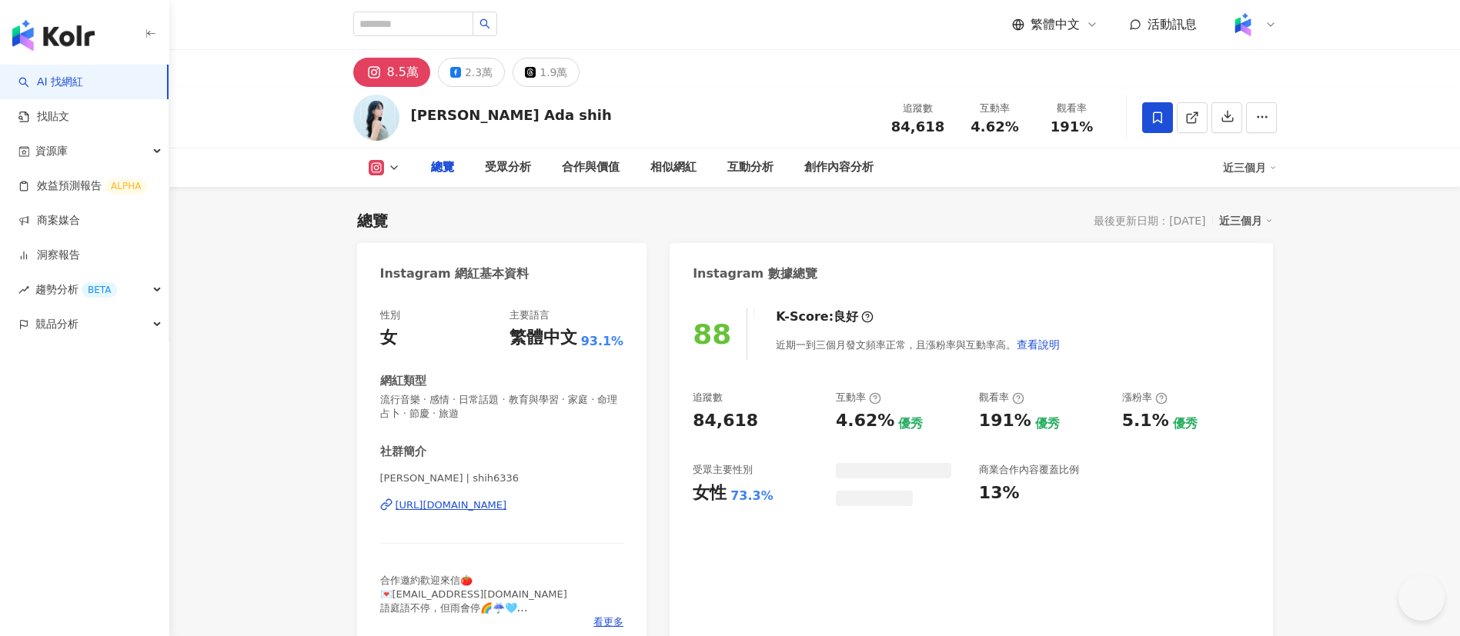
scroll to position [95, 0]
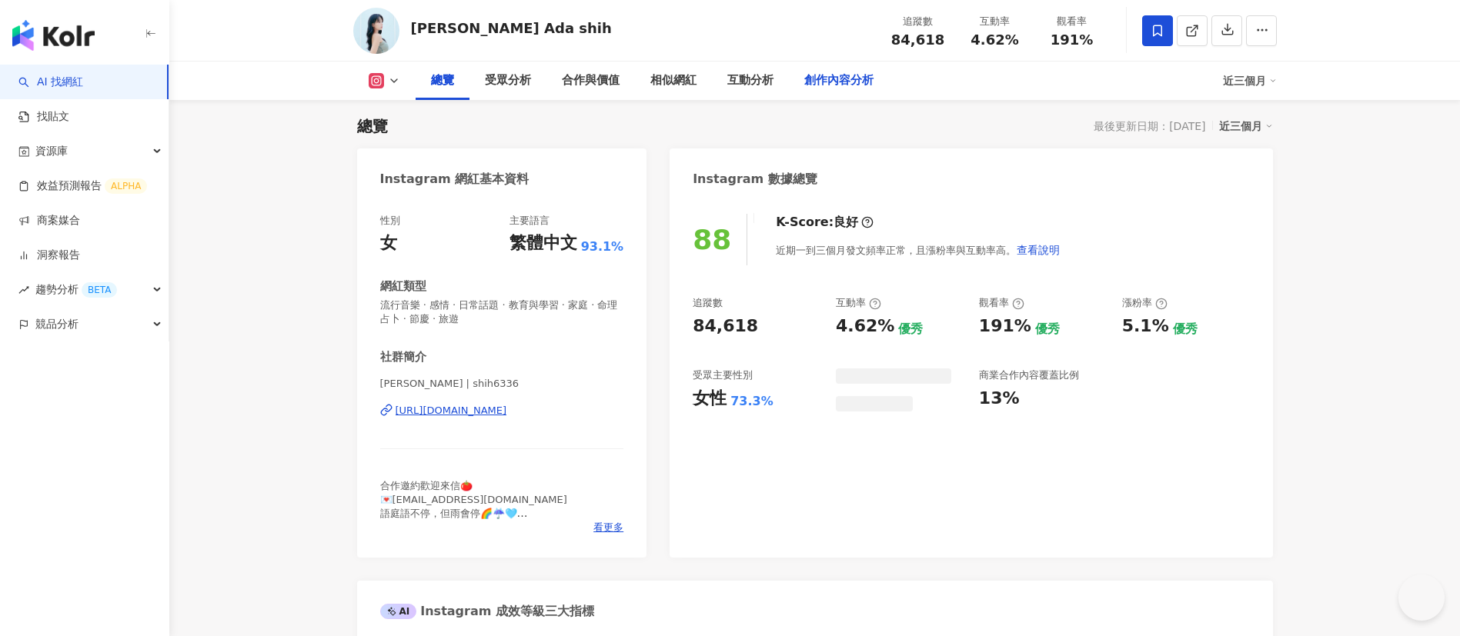
click at [850, 77] on div "創作內容分析" at bounding box center [838, 81] width 69 height 18
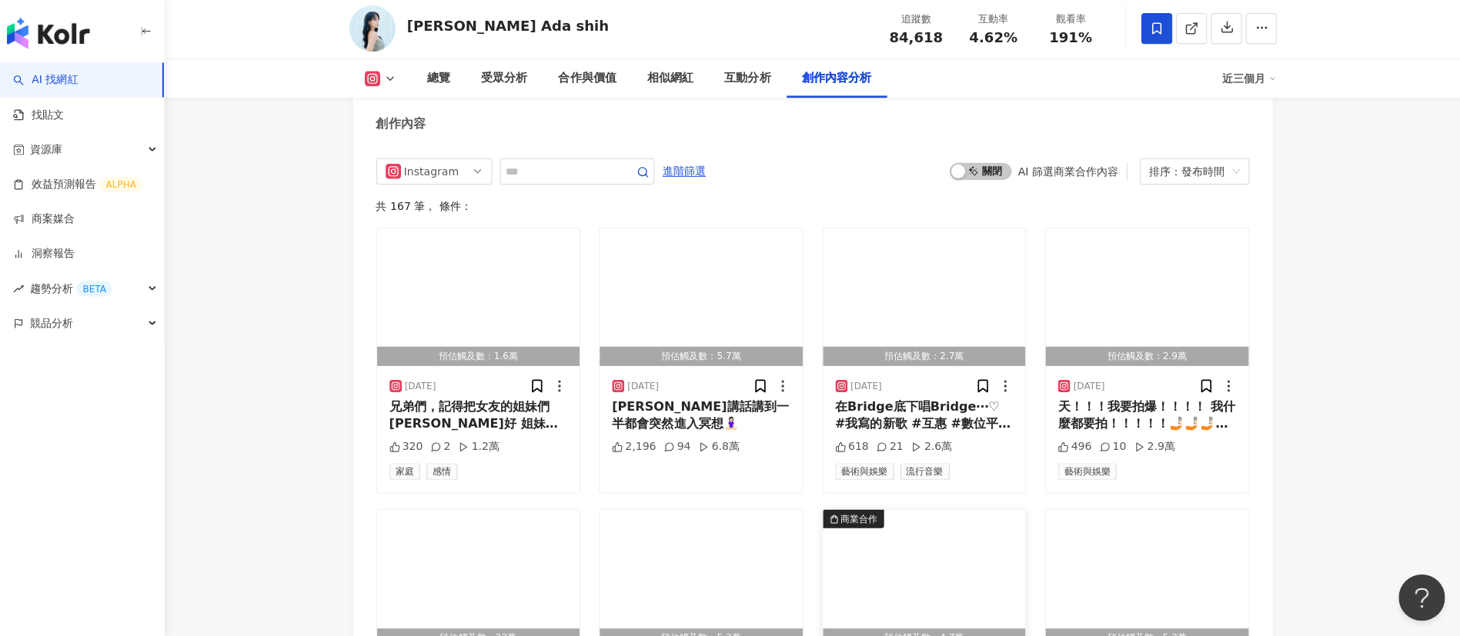
scroll to position [4737, 0]
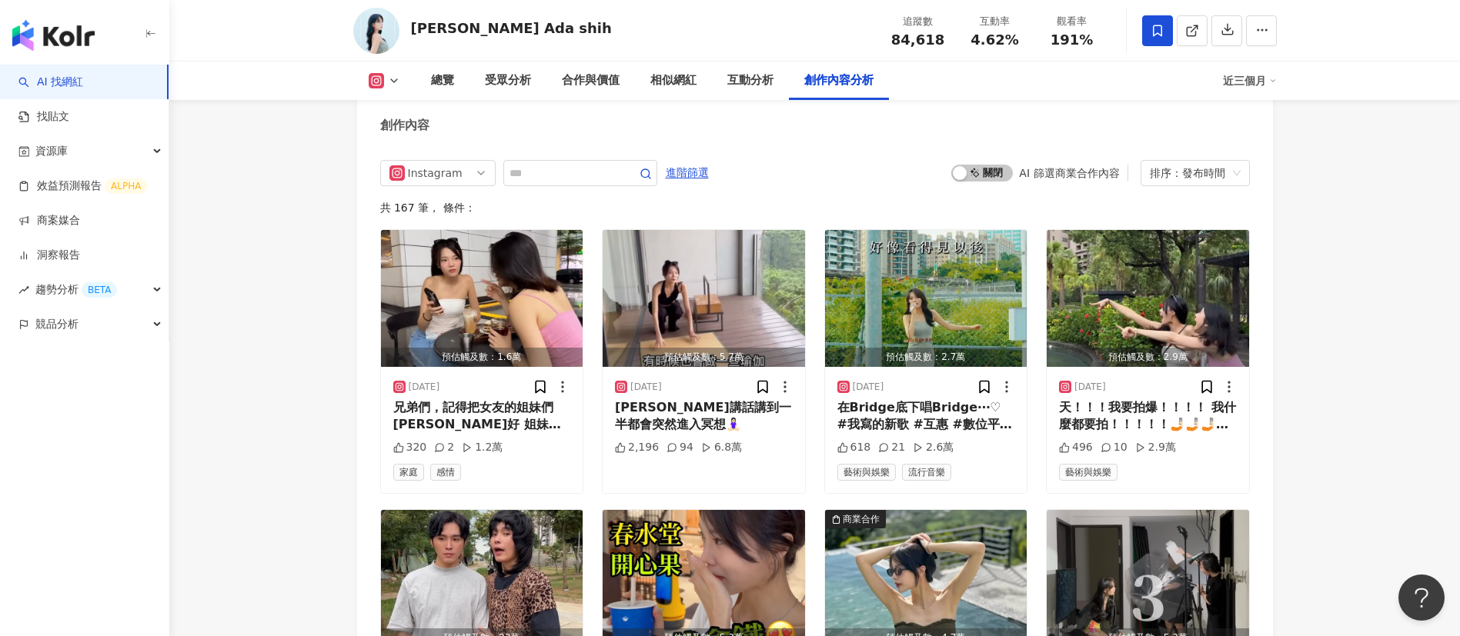
click at [849, 193] on div "Instagram 進階篩選 啟動 關閉 AI 篩選商業合作內容 排序：發布時間 共 167 筆 ， 條件： 預估觸及數：1.6萬 2025/9/15 兄弟們…" at bounding box center [815, 632] width 870 height 945
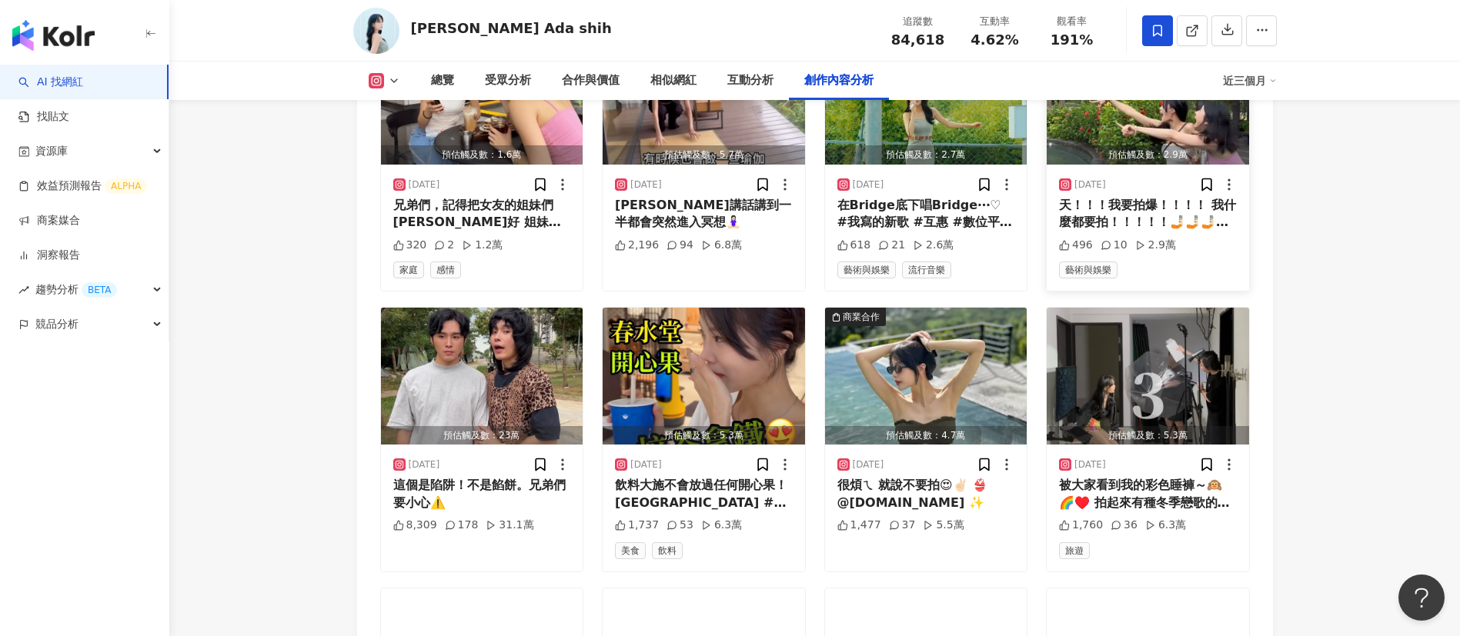
scroll to position [4940, 0]
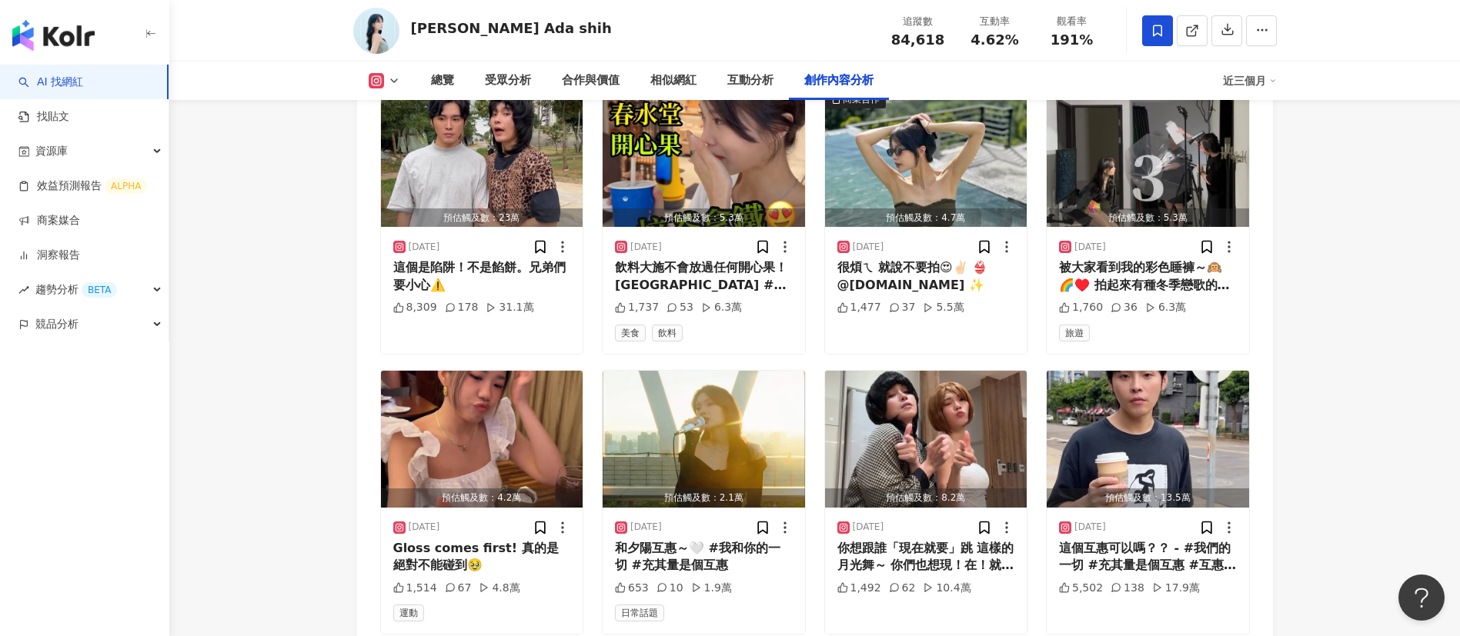
scroll to position [5401, 0]
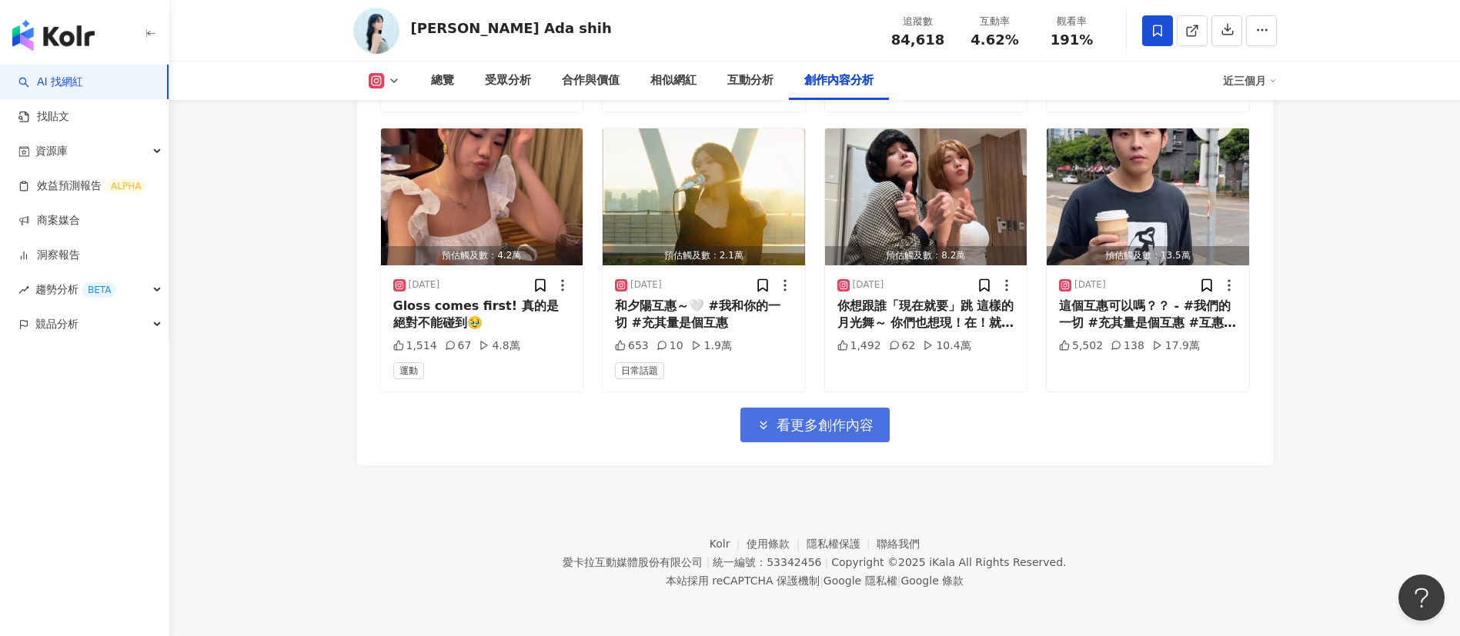
click at [795, 431] on span "看更多創作內容" at bounding box center [824, 425] width 97 height 17
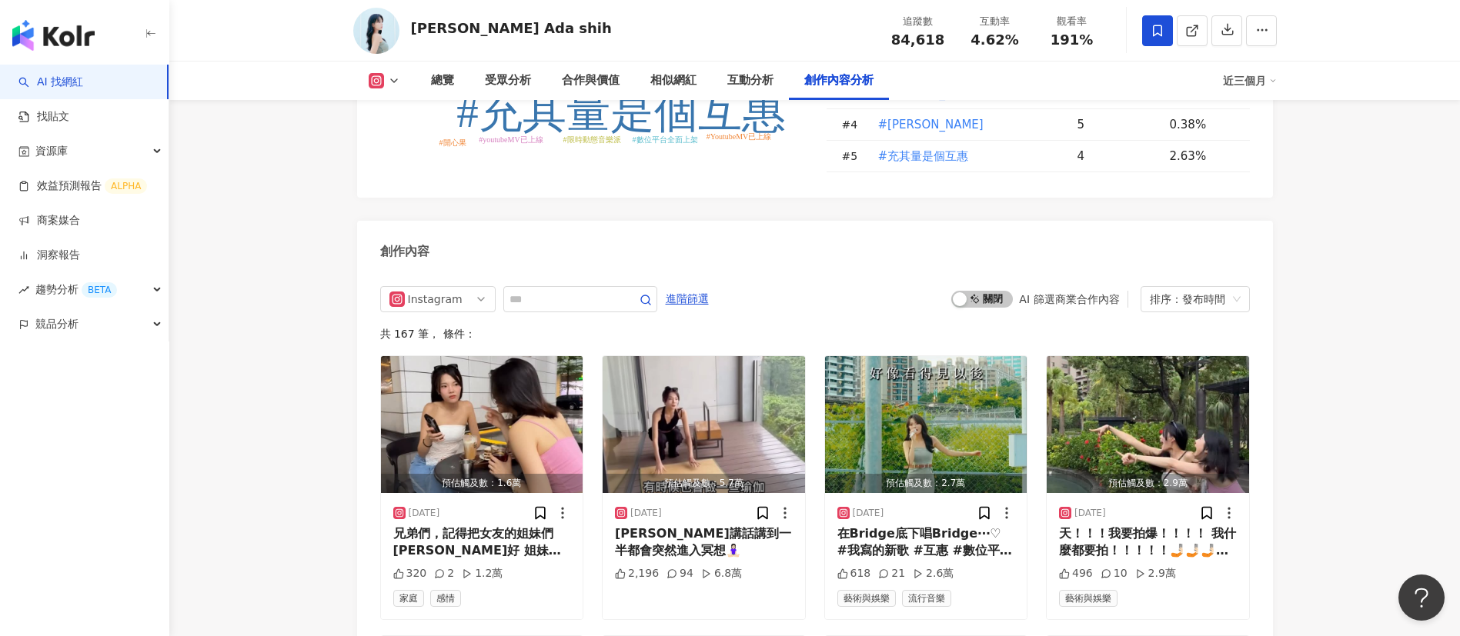
scroll to position [4422, 0]
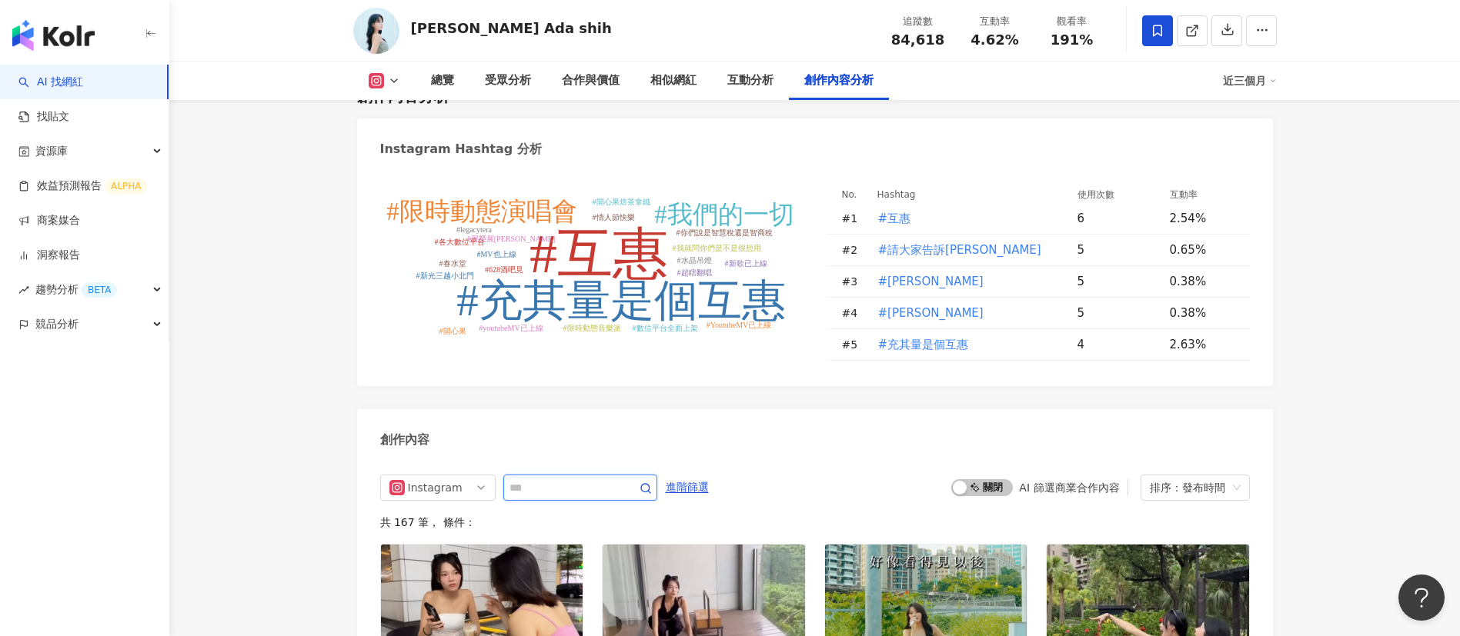
click at [591, 484] on input "text" at bounding box center [563, 488] width 108 height 18
type input "*"
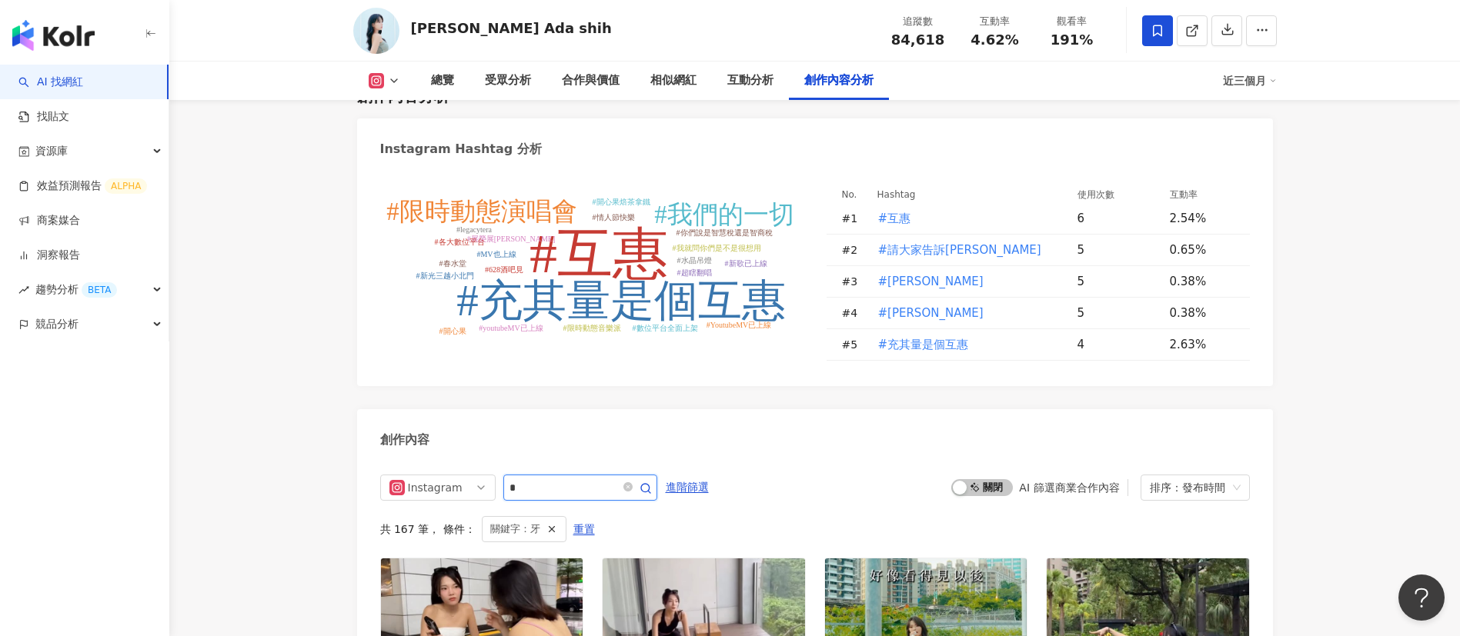
scroll to position [4732, 0]
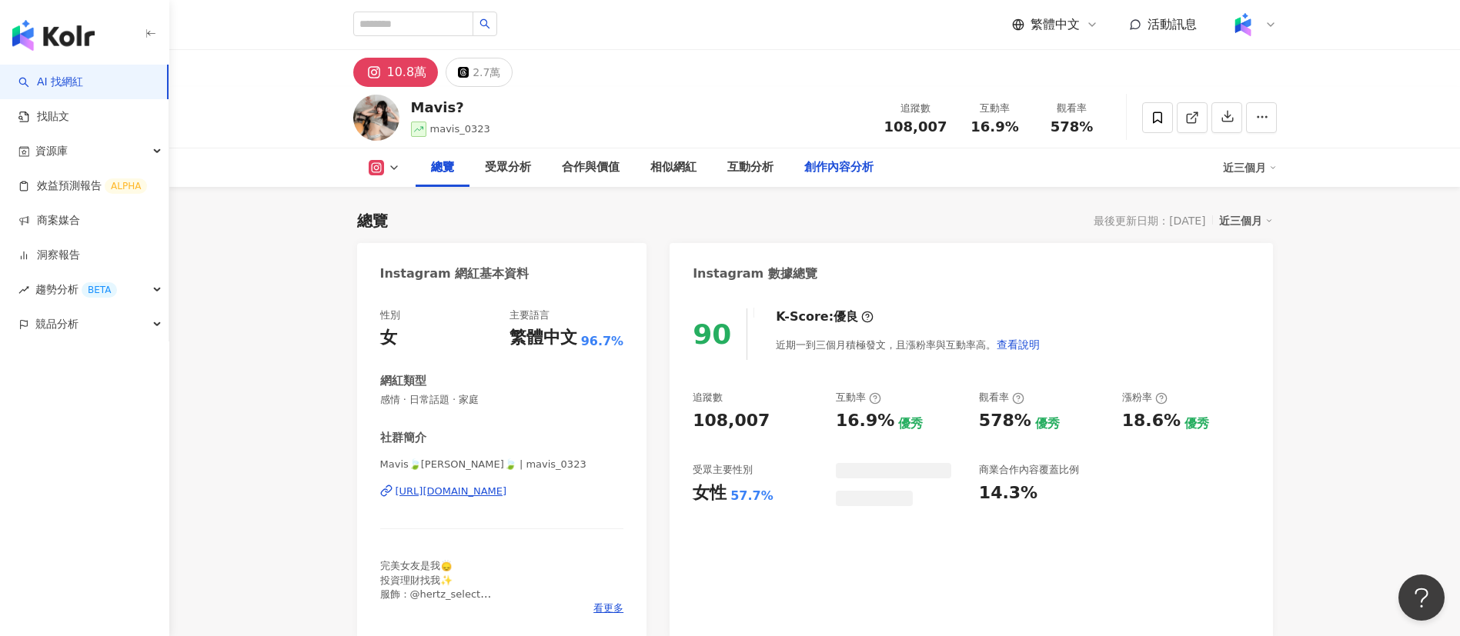
click at [816, 159] on div "創作內容分析" at bounding box center [838, 168] width 69 height 18
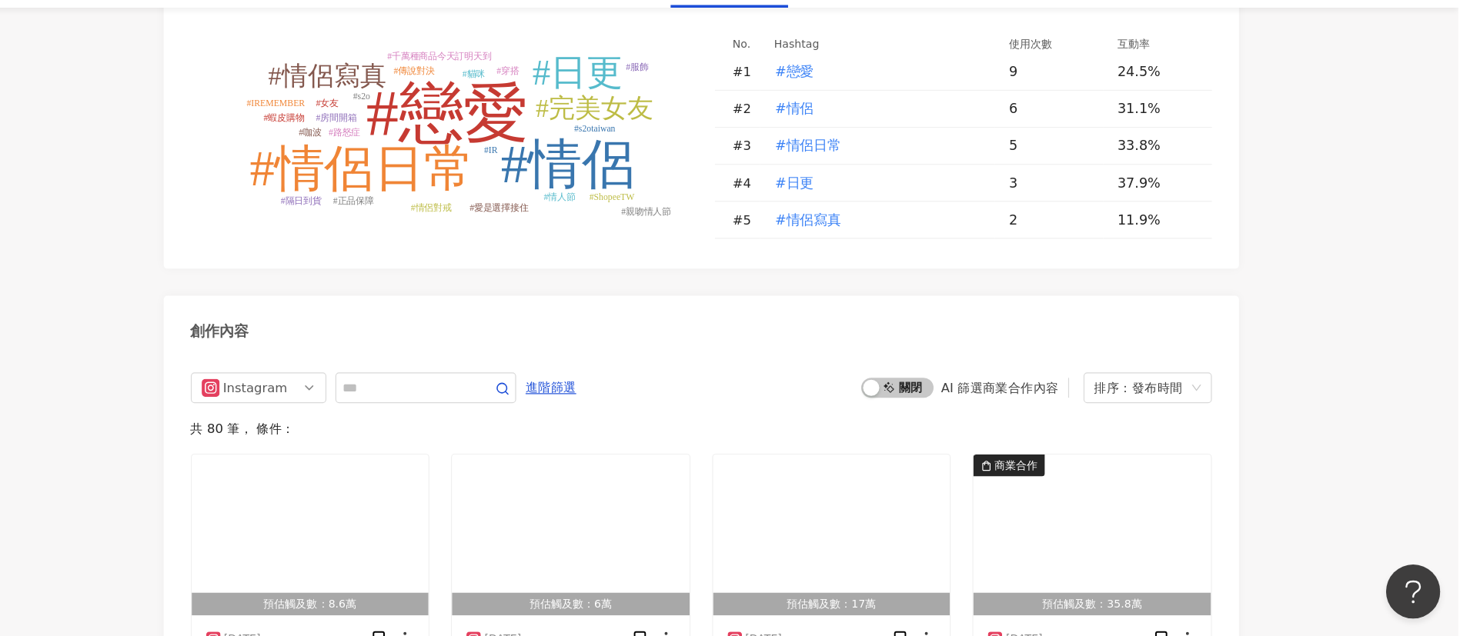
scroll to position [4635, 0]
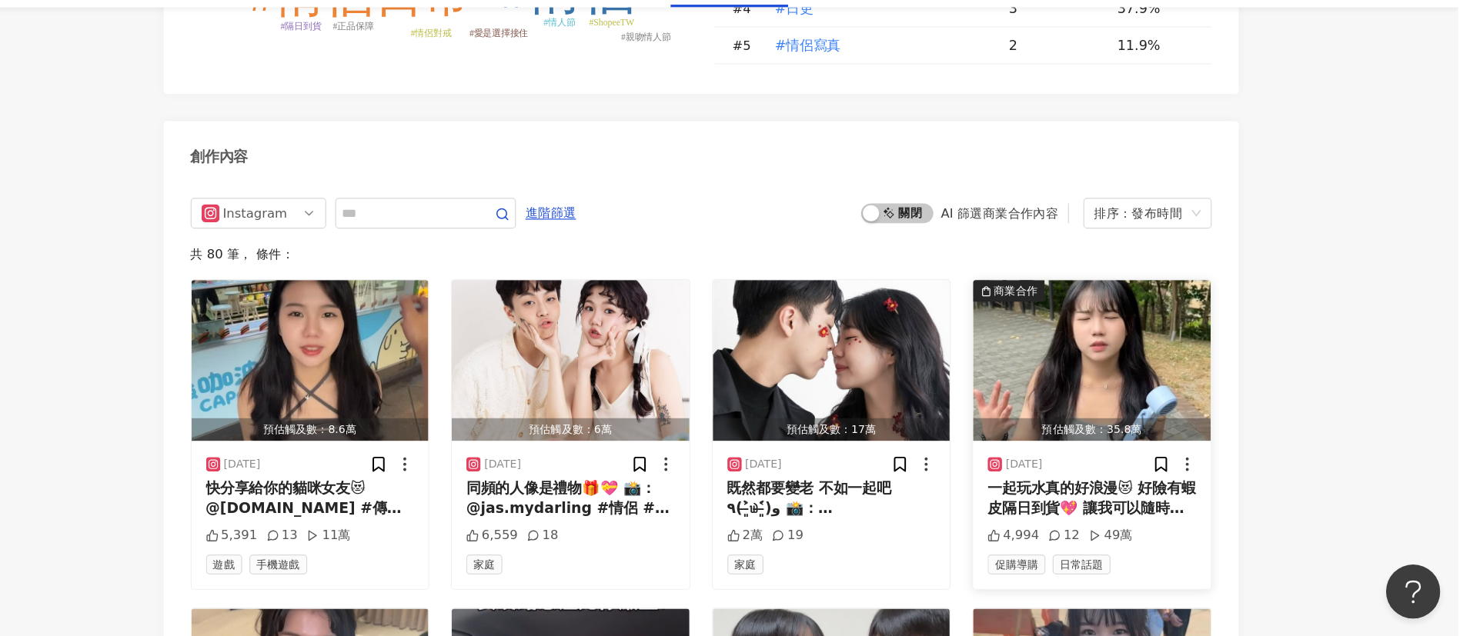
click at [1196, 502] on div "一起玩水真的好浪漫😻 好險有蝦皮隔日到貨💖 讓我可以隨時做好準備🔥 千萬種商品[DATE]訂[DATE]到！ ⚡免運店家隔日到貨商品享天天$299起免運 ⚡週…" at bounding box center [1148, 519] width 178 height 35
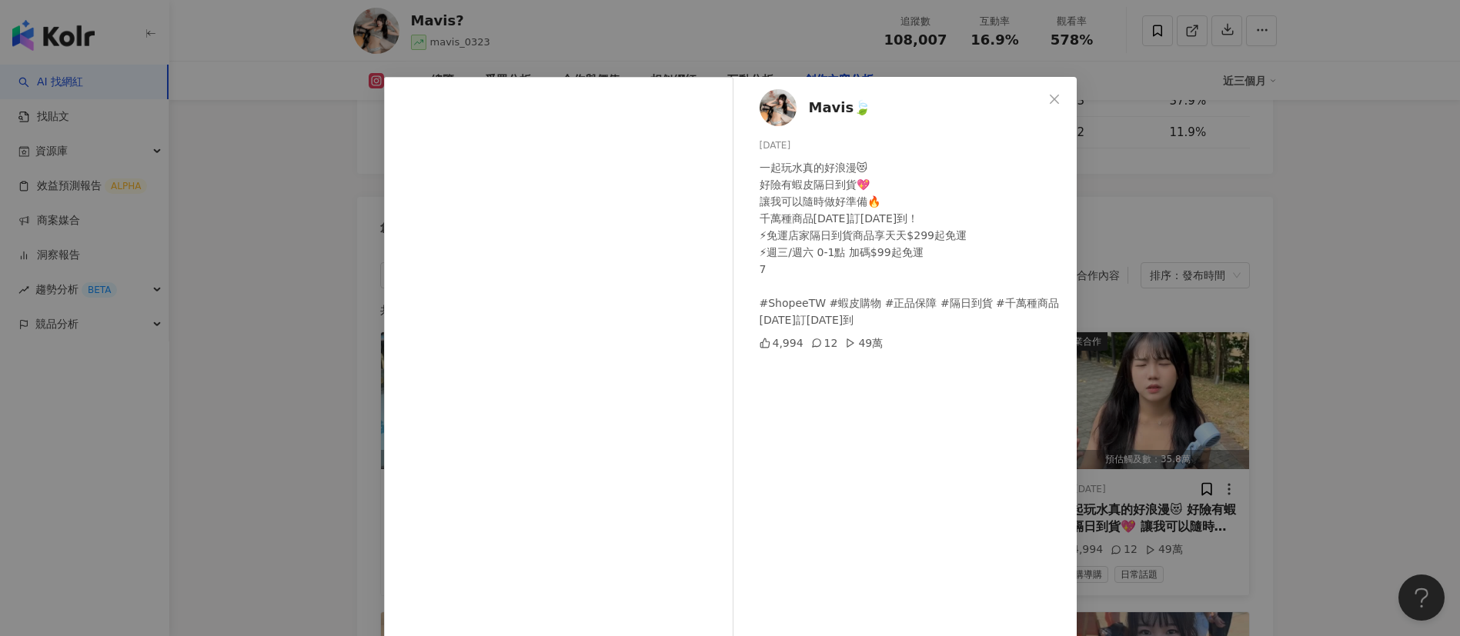
click at [1297, 516] on div "Mavis🍃 [DATE] 一起玩水真的好浪漫😻 好險有蝦皮隔日到貨💖 讓我可以隨時做好準備🔥 千萬種商品[DATE]訂[DATE]到！ ⚡免運店家隔日到貨商…" at bounding box center [730, 318] width 1460 height 636
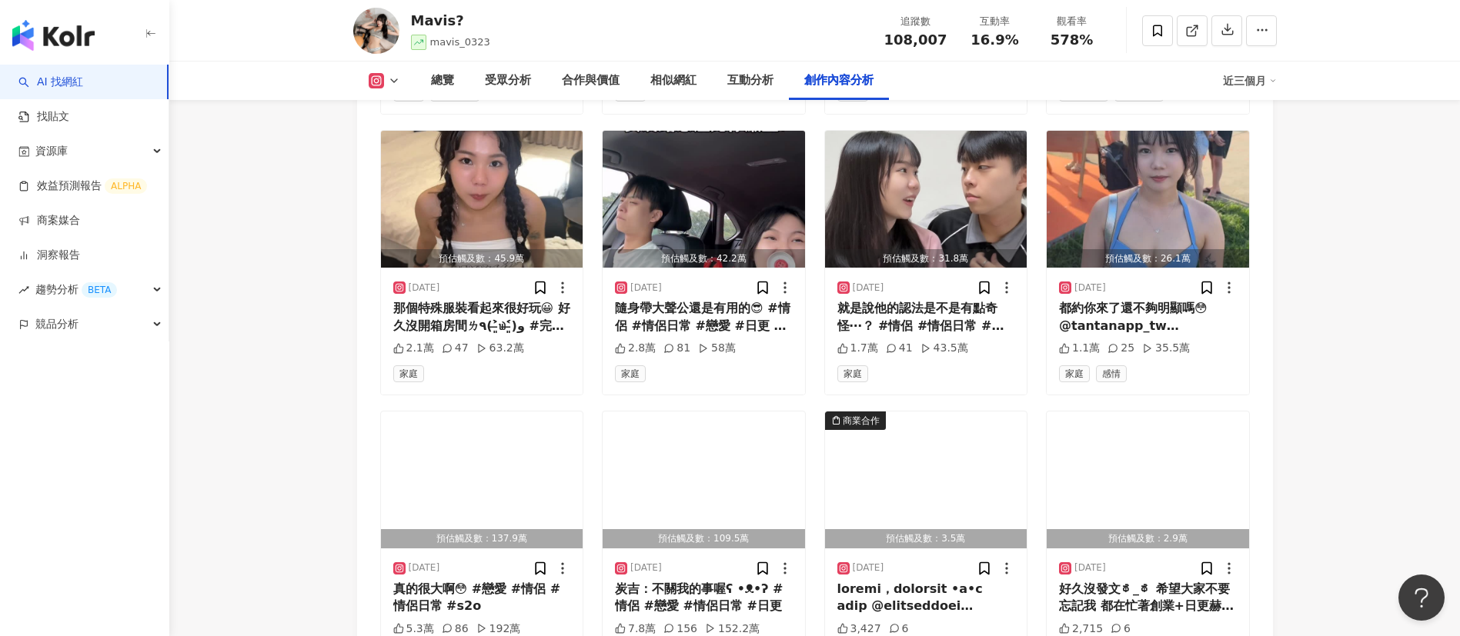
scroll to position [5119, 0]
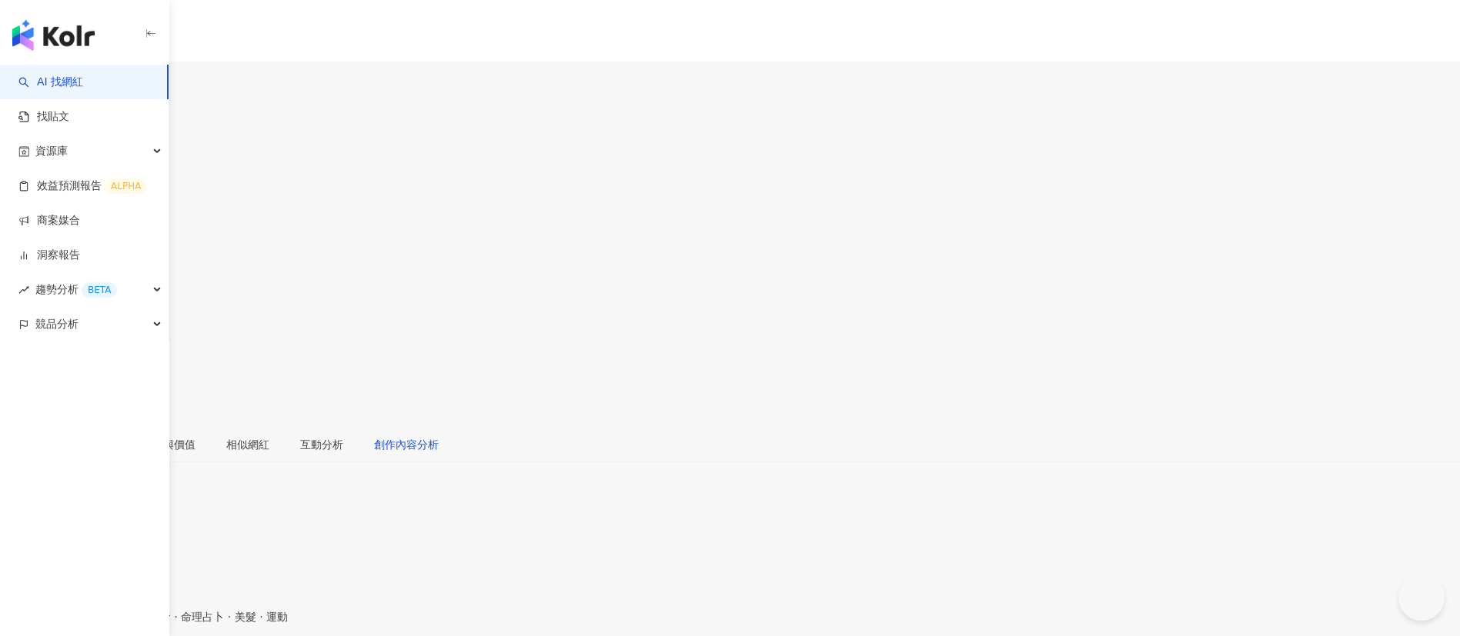
click at [439, 436] on div "創作內容分析" at bounding box center [406, 444] width 65 height 17
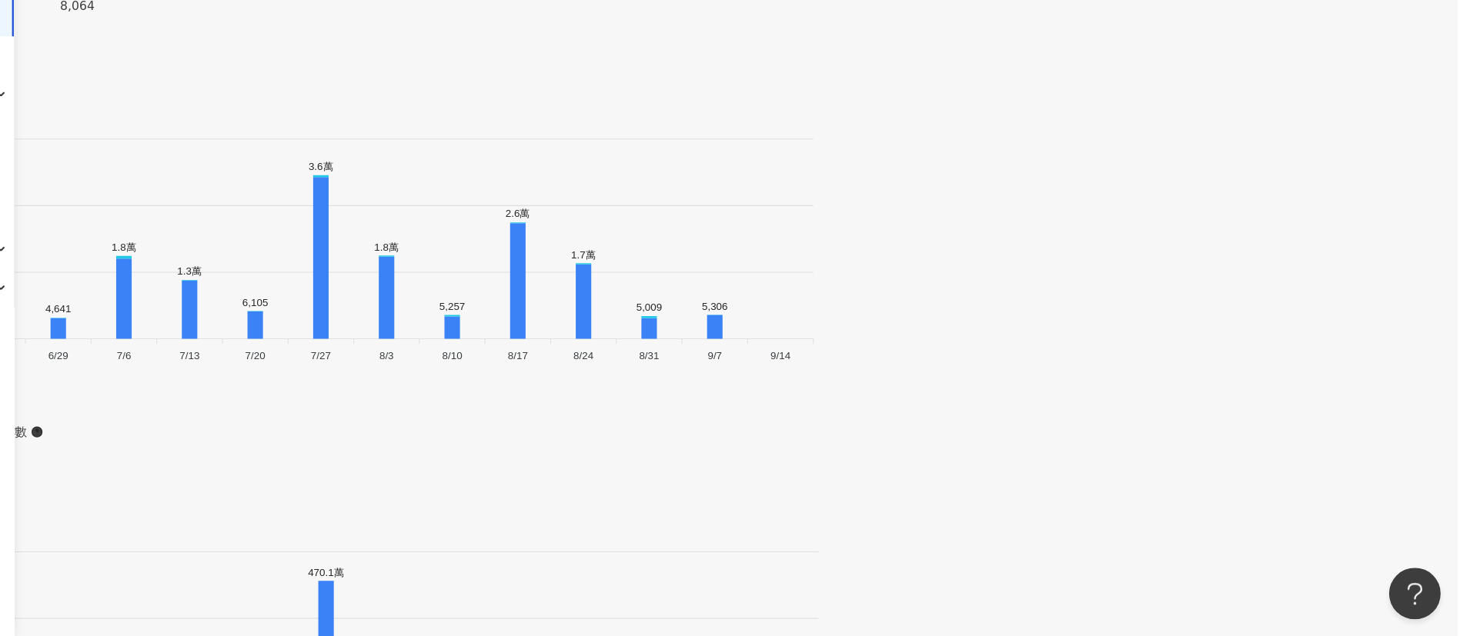
scroll to position [5057, 0]
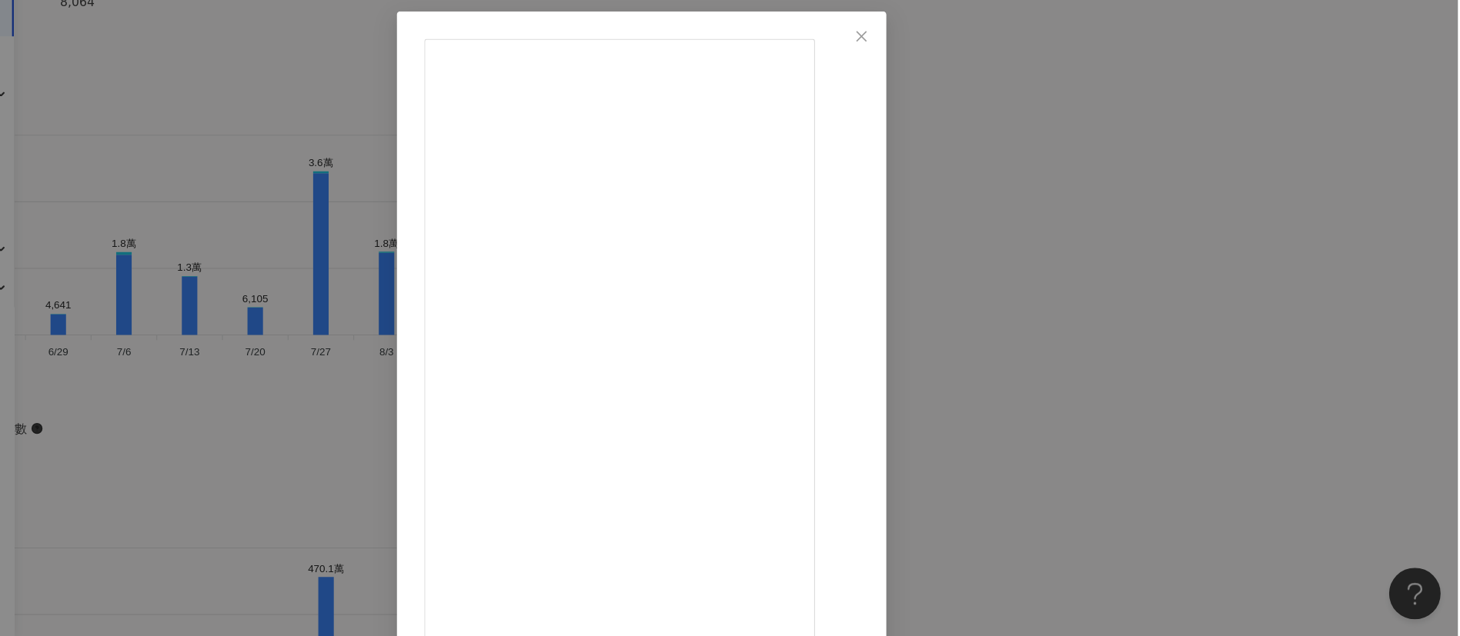
click at [1179, 386] on div "宮（小宮） 2025/8/29 646 40 查看原始貼文" at bounding box center [730, 318] width 1460 height 636
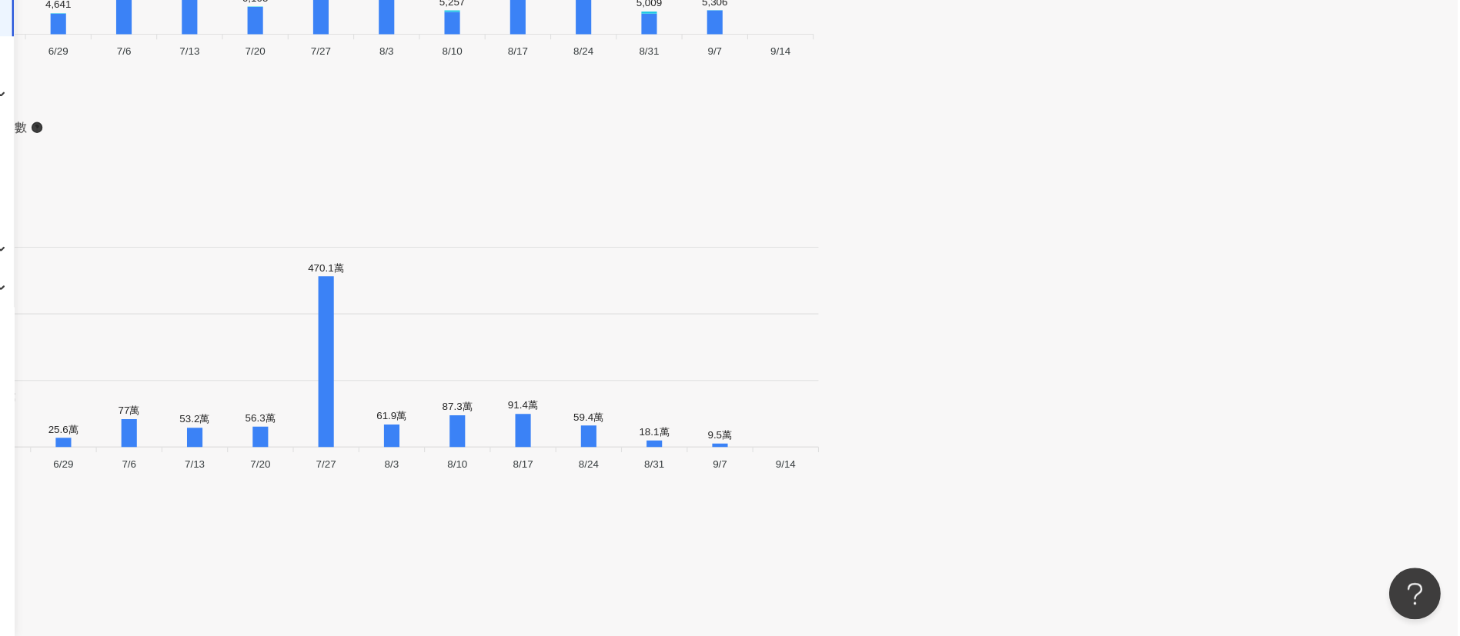
scroll to position [5326, 0]
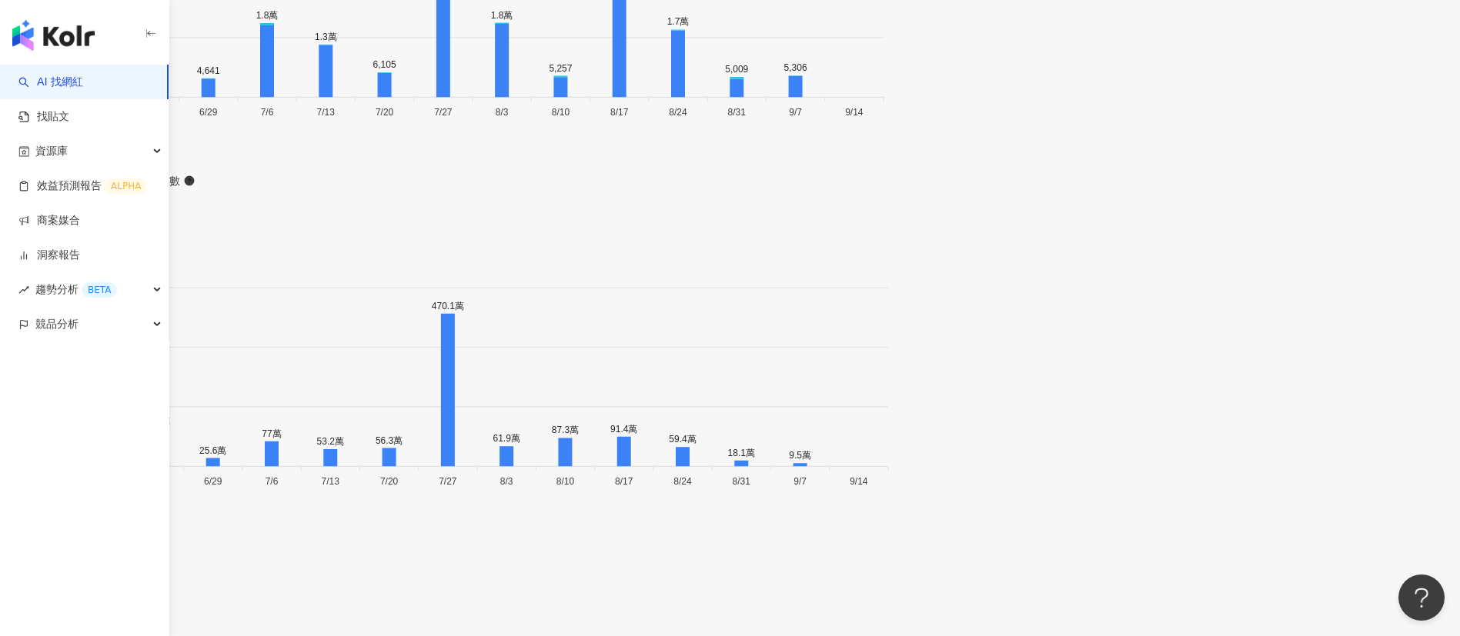
copy div "宮（小宮）"
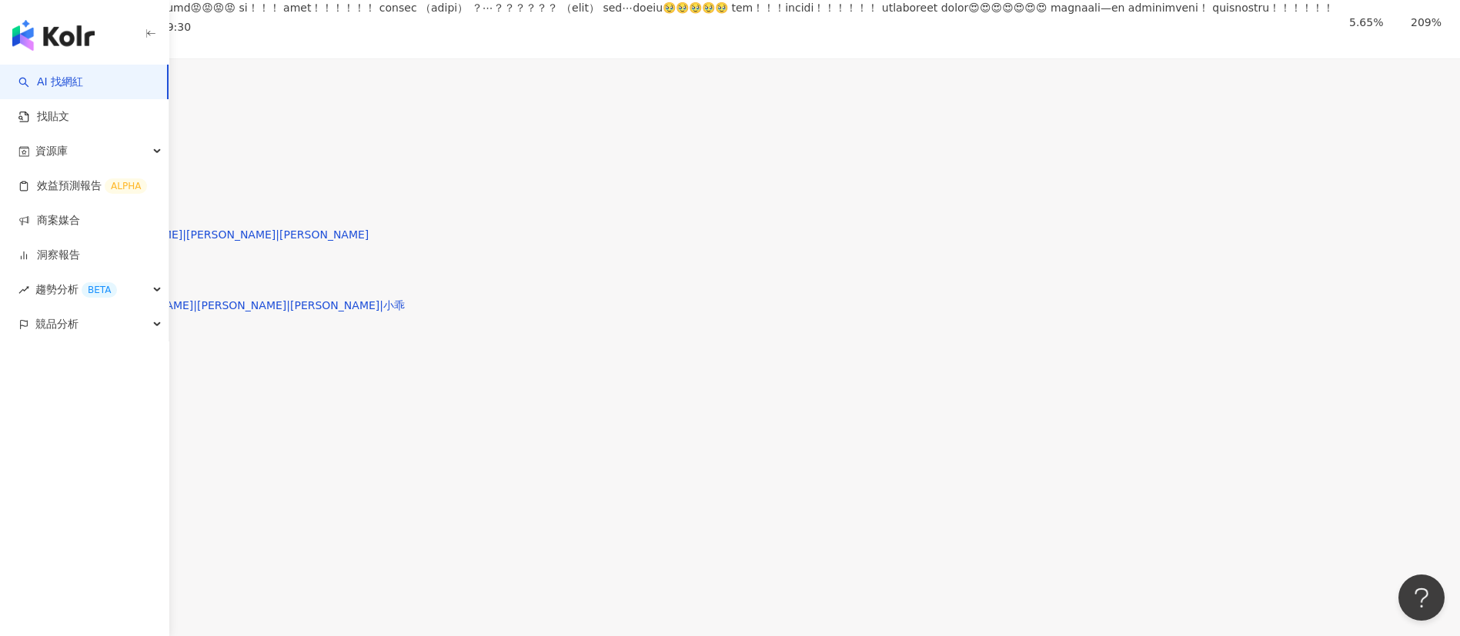
scroll to position [4606, 0]
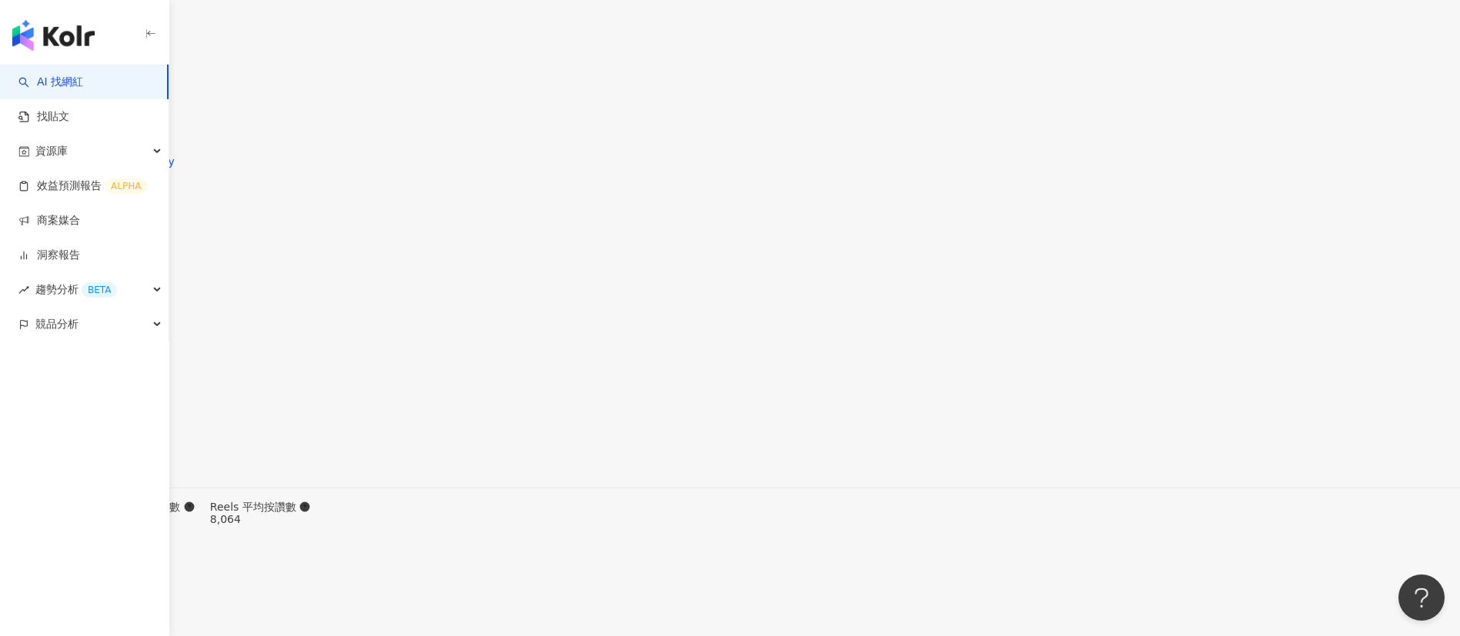
type input "*"
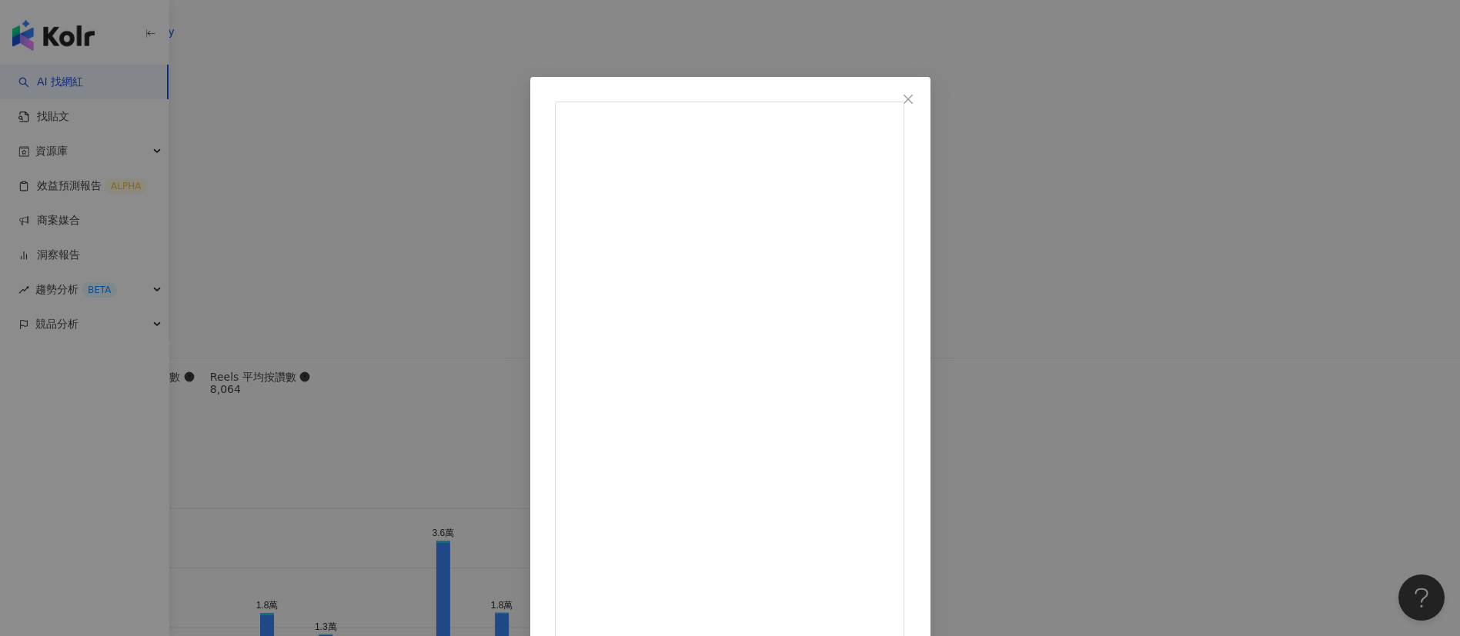
click at [1220, 510] on div "宮（小宮） 2025/8/20 怎麼別人談的戀愛都比較有趣⋯ - 不知道是因為年紀漸長 還是蛀牙補牙的關係⋯ 近一年我的牙齒體質從： 絲毫不敏感垂直變成超級s…" at bounding box center [730, 318] width 1460 height 636
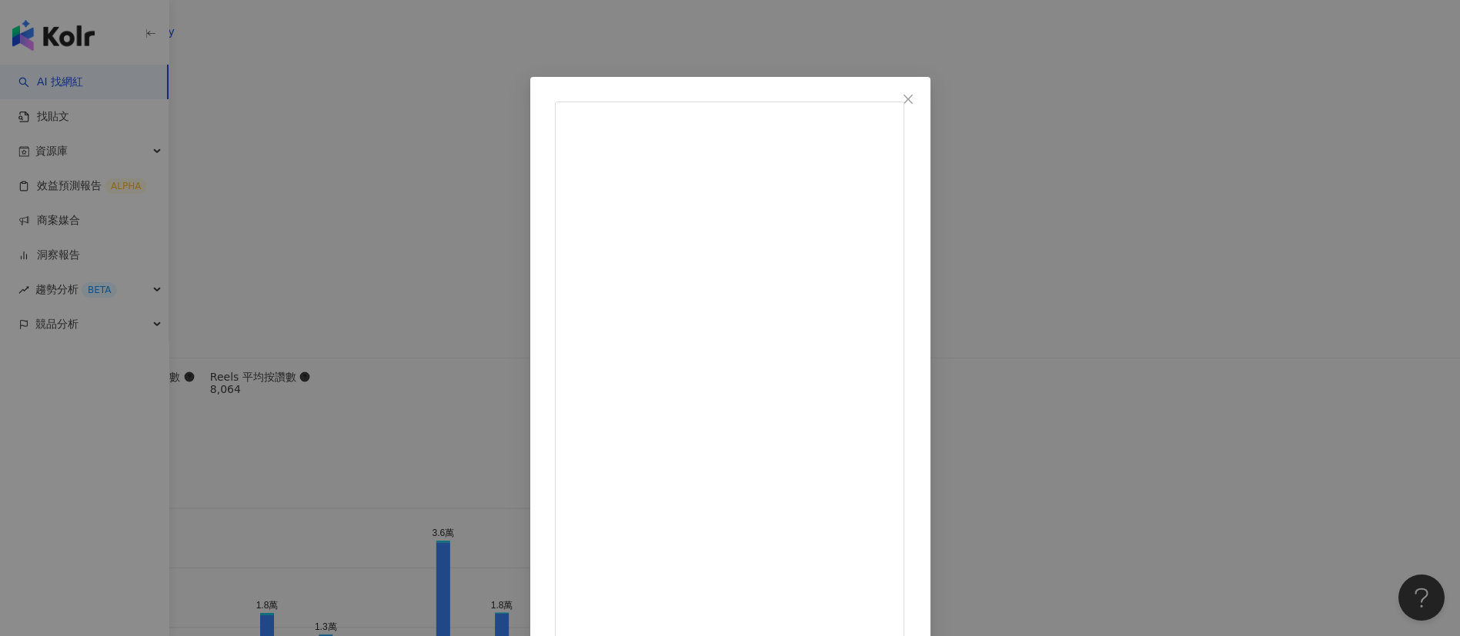
scroll to position [367, 0]
click at [1221, 556] on div "宮（小宮） 2025/8/1 3,165 50 106萬 查看原始貼文" at bounding box center [730, 318] width 1460 height 636
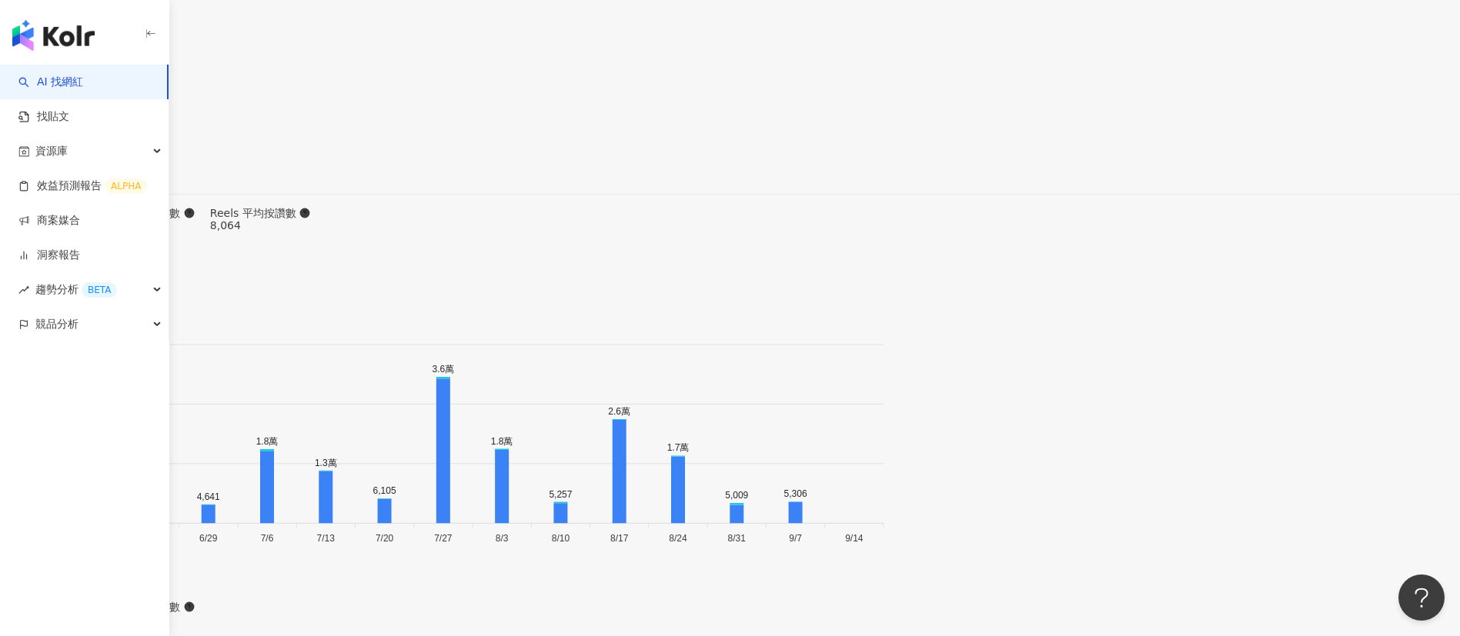
scroll to position [4900, 0]
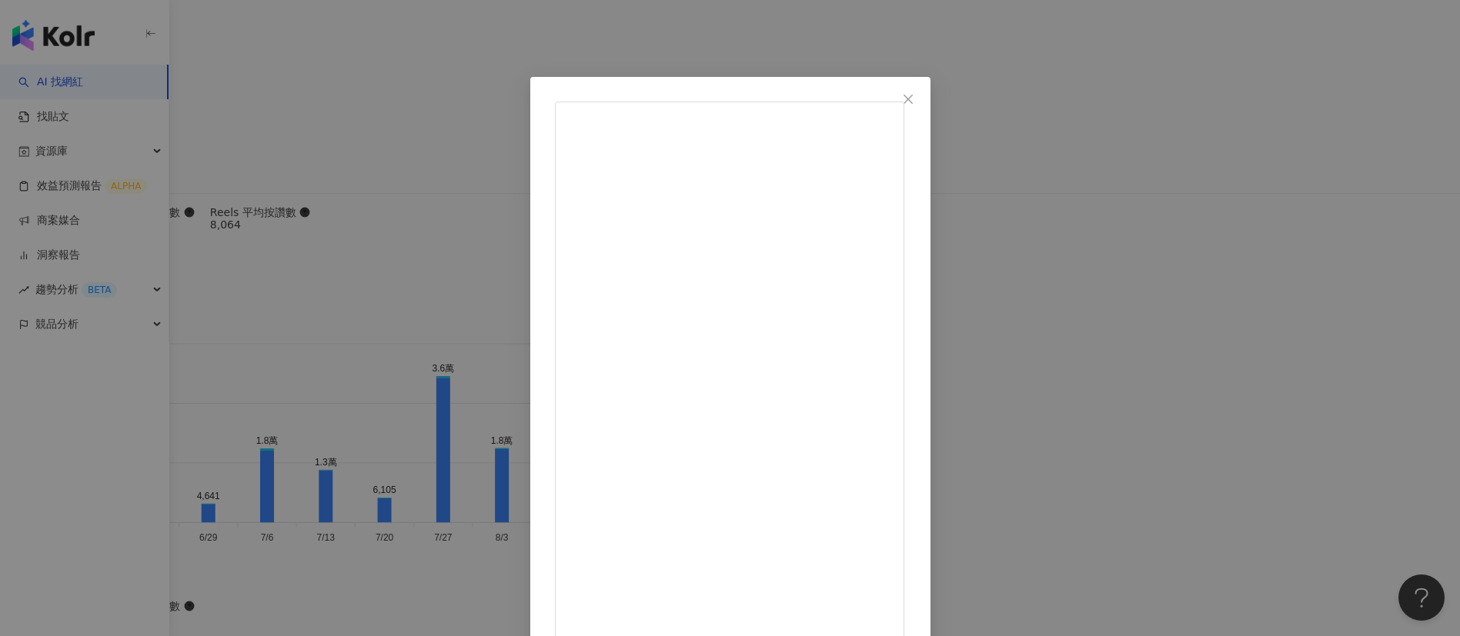
scroll to position [2, 0]
drag, startPoint x: 946, startPoint y: 312, endPoint x: 979, endPoint y: 402, distance: 96.6
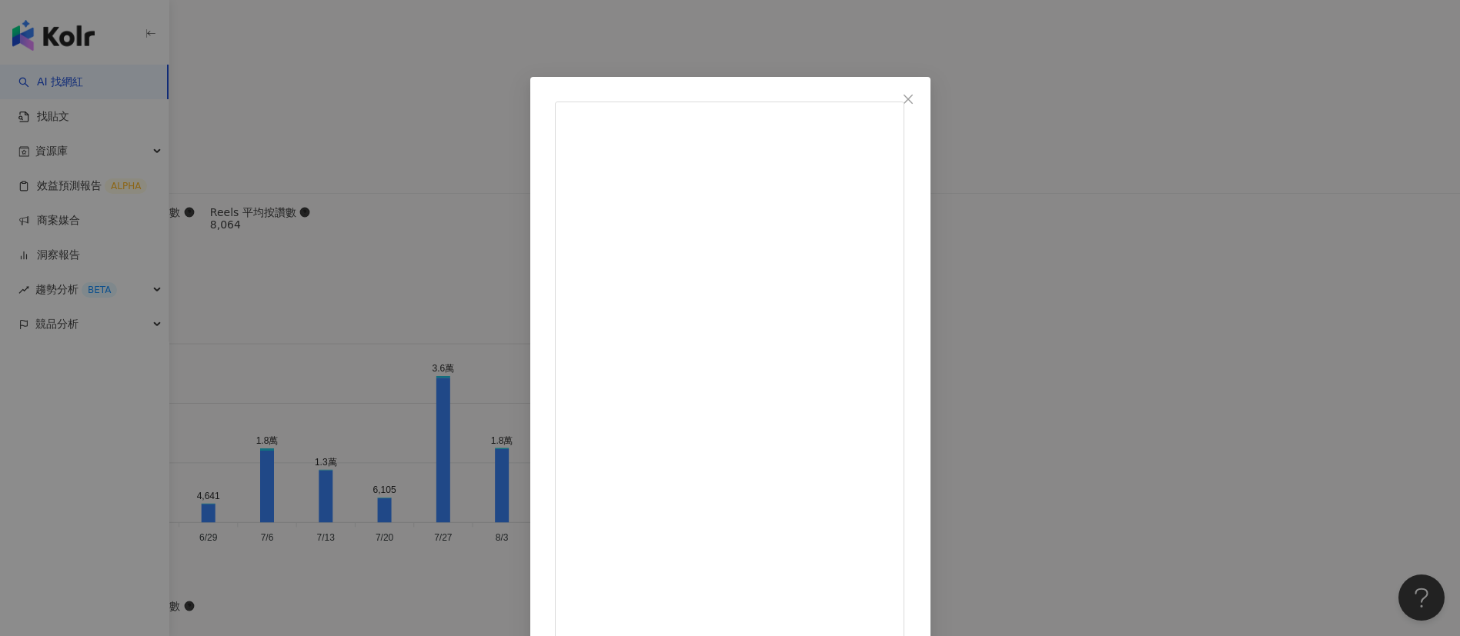
click at [1170, 520] on div "宮（小宮） 2024/12/16 6,959 59 56.4萬 查看原始貼文" at bounding box center [730, 318] width 1460 height 636
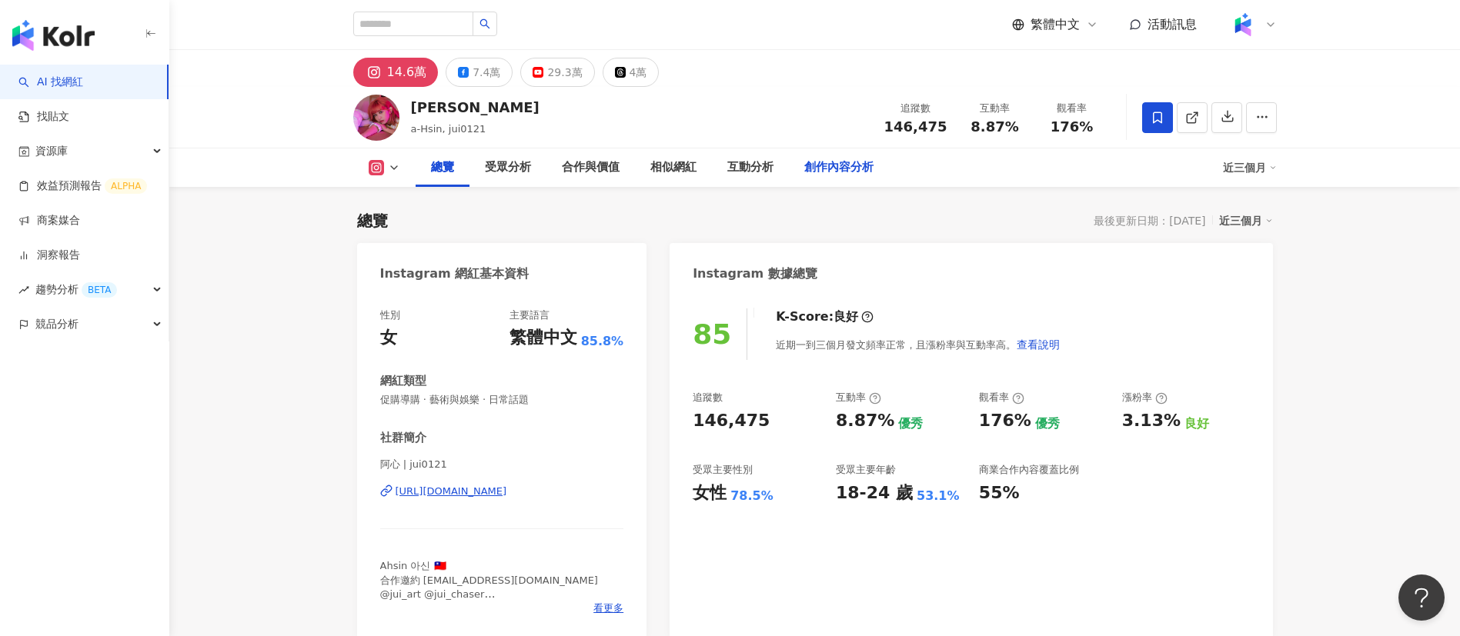
click at [816, 161] on div "創作內容分析" at bounding box center [838, 168] width 69 height 18
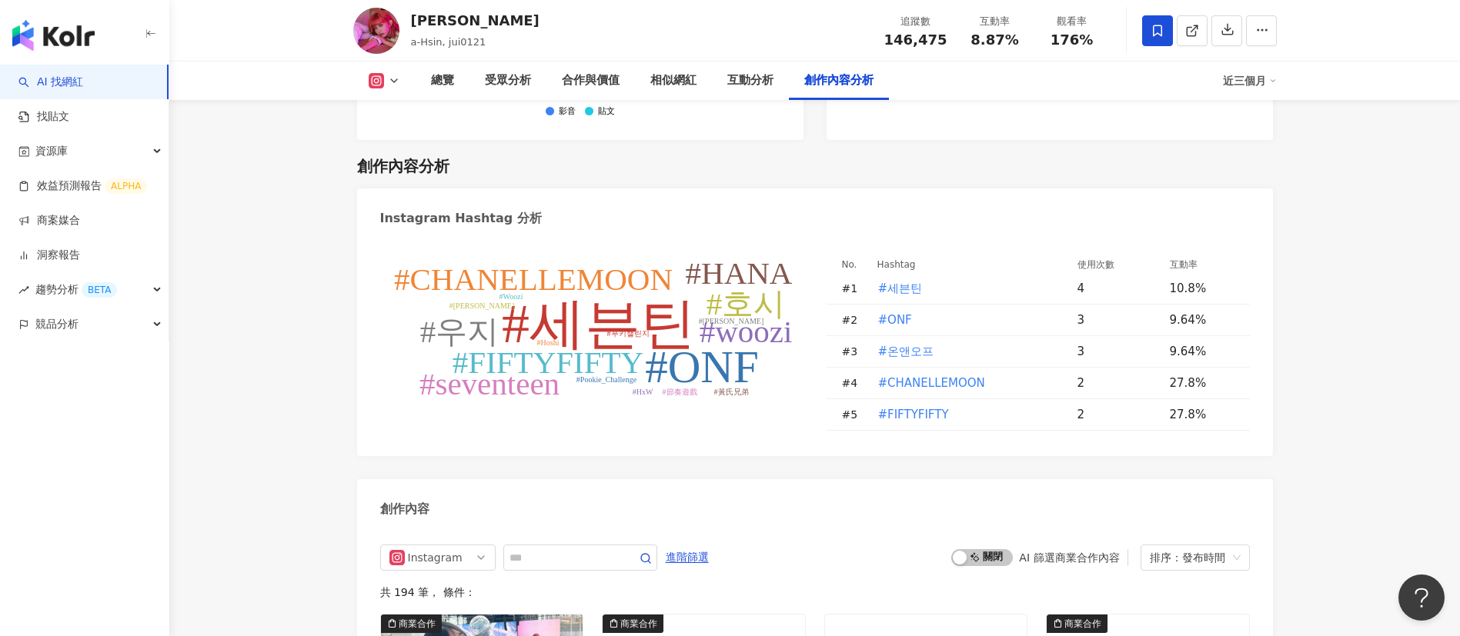
scroll to position [4907, 0]
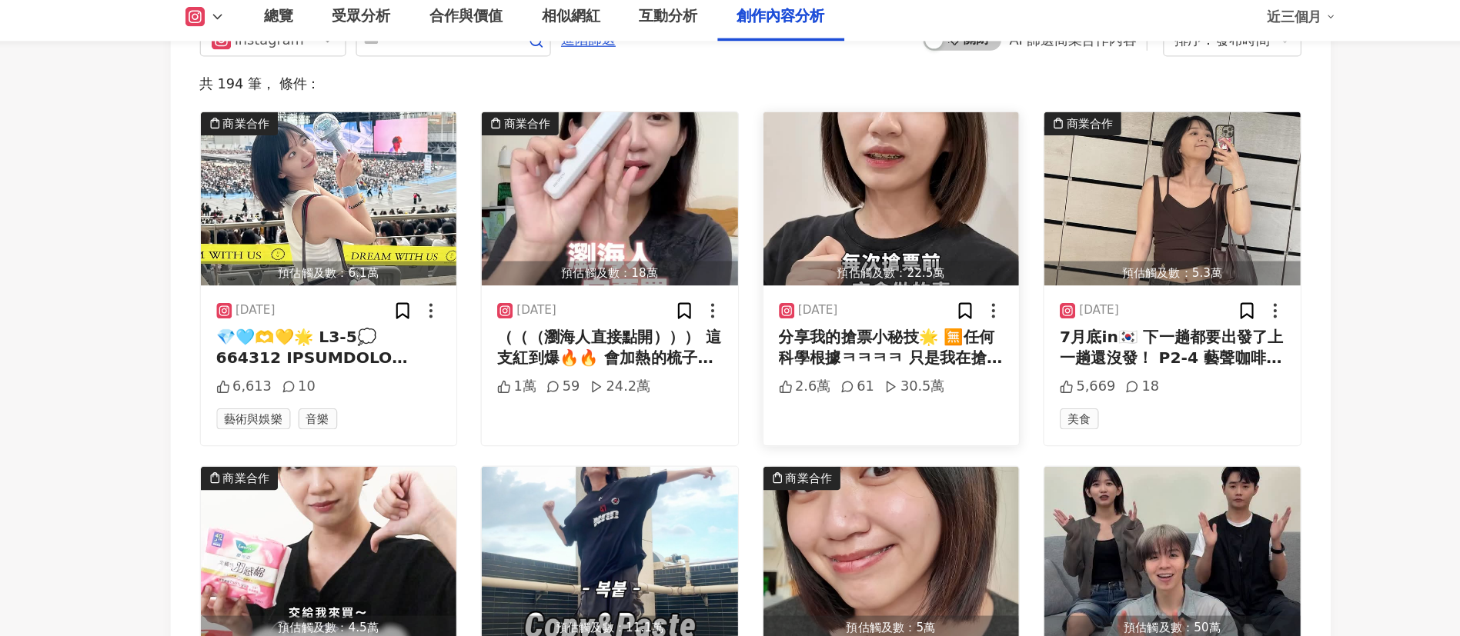
click at [914, 326] on div "分享我的搶票小秘技🌟 🈚️任何科學根據ㅋㅋㅋㅋ 只是我在搶票前會做的一件小事情 在睡前閉眼放鬆默念： OOO*3（該團你覺得最有緣分的成員） 我是誰、 我會在…" at bounding box center [926, 343] width 178 height 35
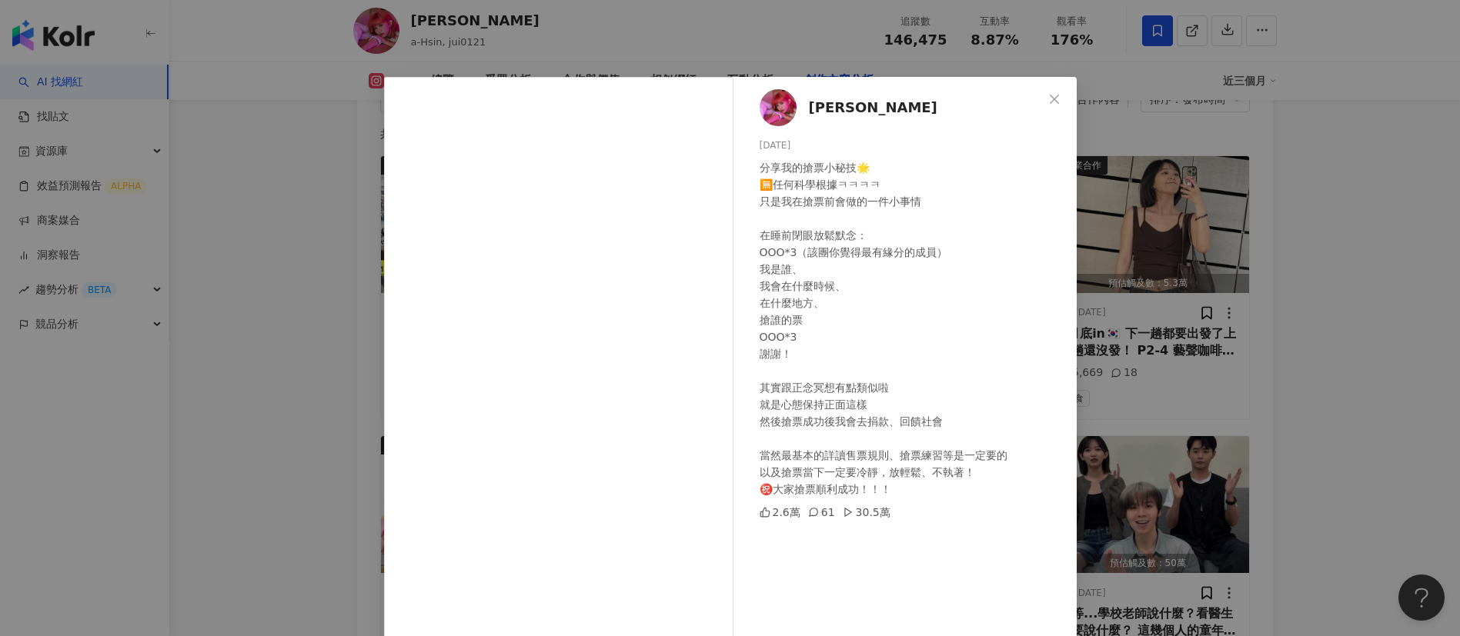
click at [1317, 346] on div "阿心Liao [DATE] 分享我的搶票小秘技🌟 🈚️任何科學根據ㅋㅋㅋㅋ 只是我在搶票前會做的一件小事情 在睡前閉眼放鬆默念： OOO*3（該團你覺得最有緣…" at bounding box center [730, 318] width 1460 height 636
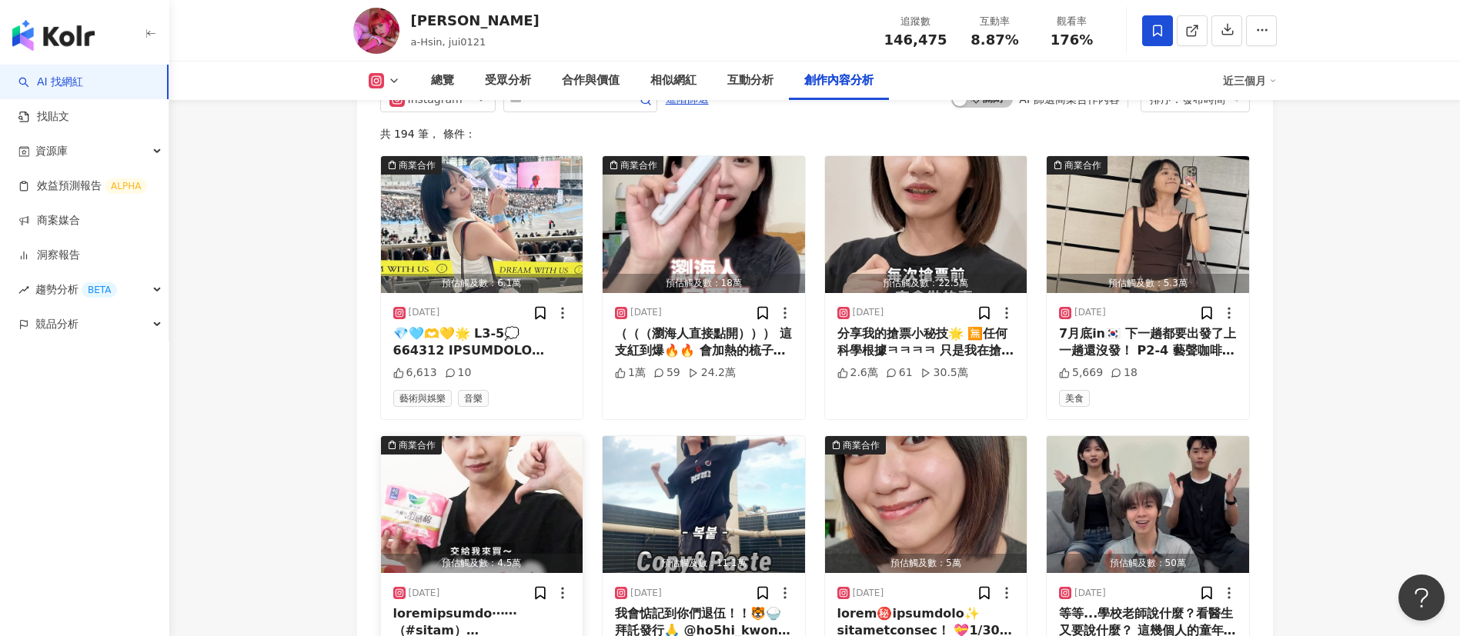
scroll to position [5117, 0]
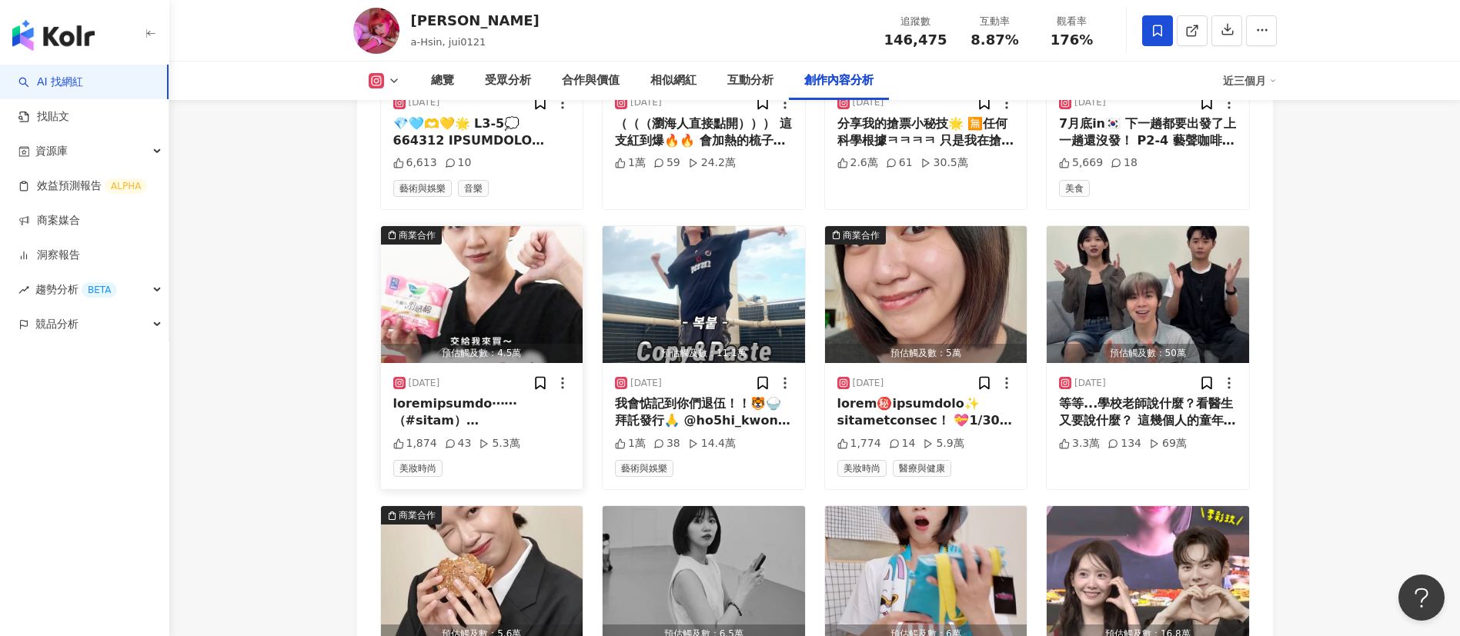
click at [486, 396] on div at bounding box center [482, 413] width 178 height 35
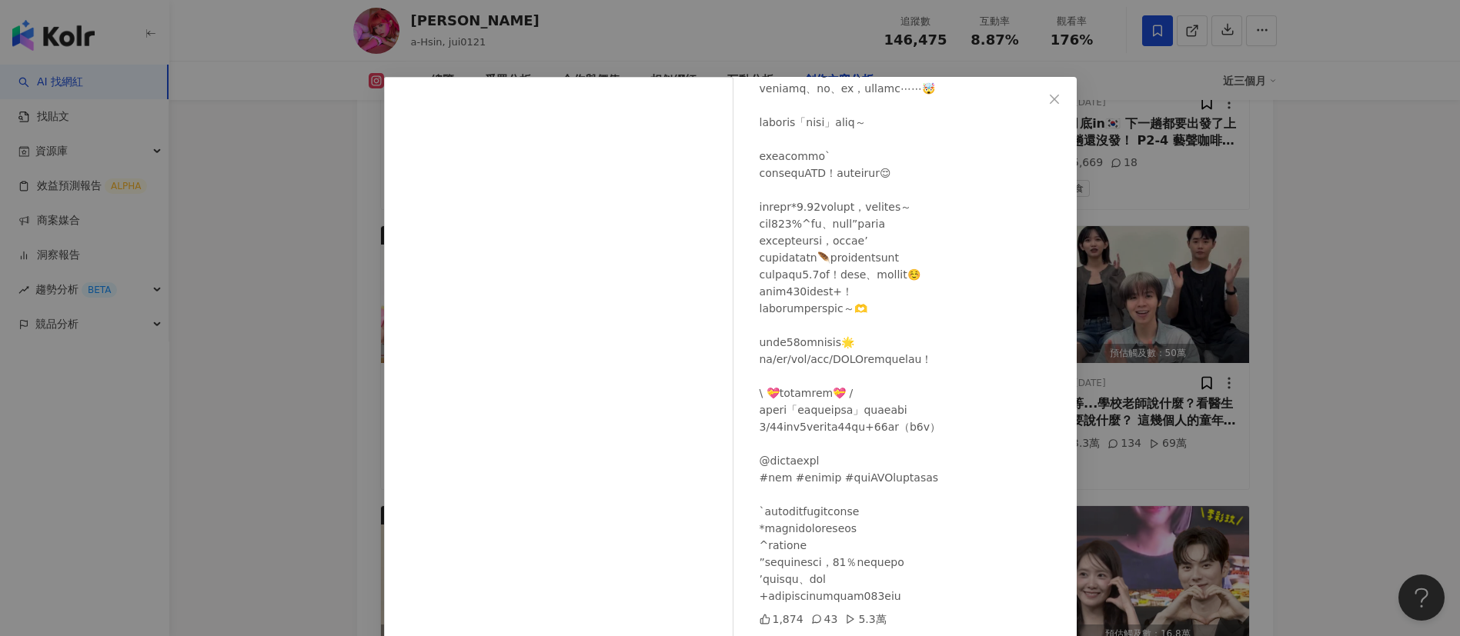
scroll to position [54, 0]
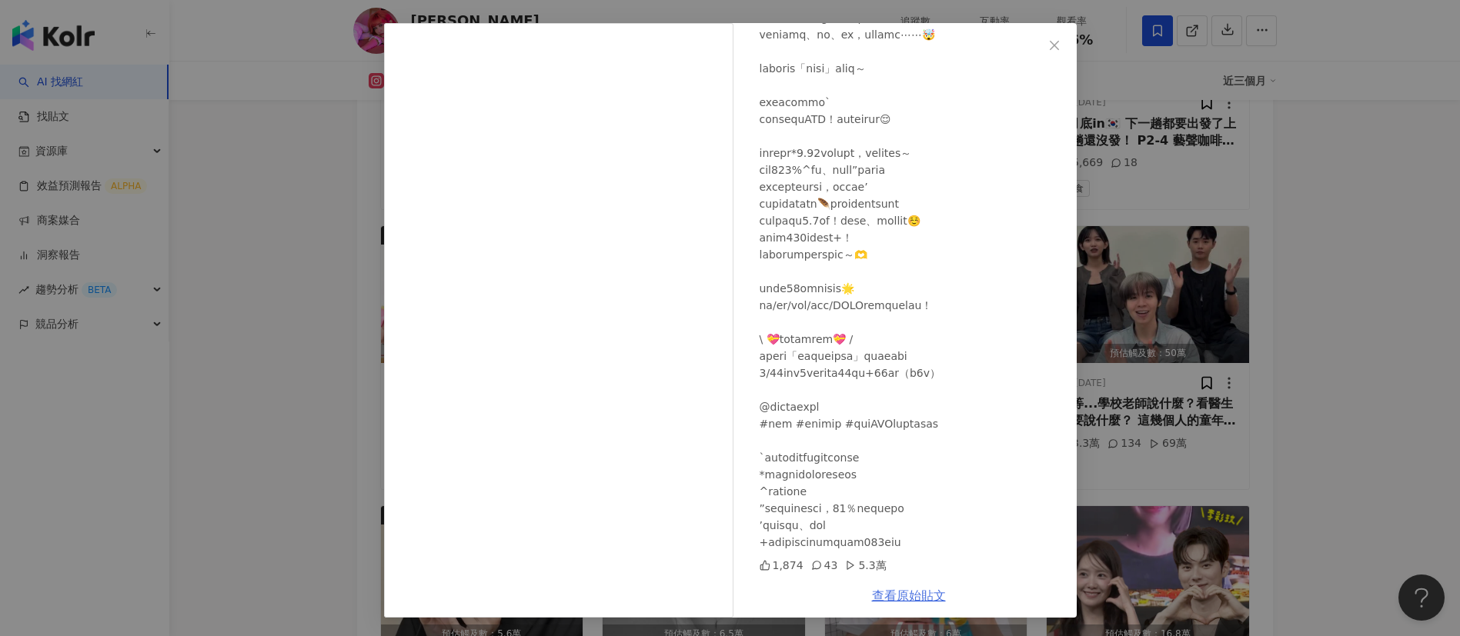
click at [895, 592] on link "查看原始貼文" at bounding box center [909, 596] width 74 height 15
click at [1256, 394] on div "阿心Liao [DATE] 1,874 43 5.3萬 查看原始貼文" at bounding box center [730, 318] width 1460 height 636
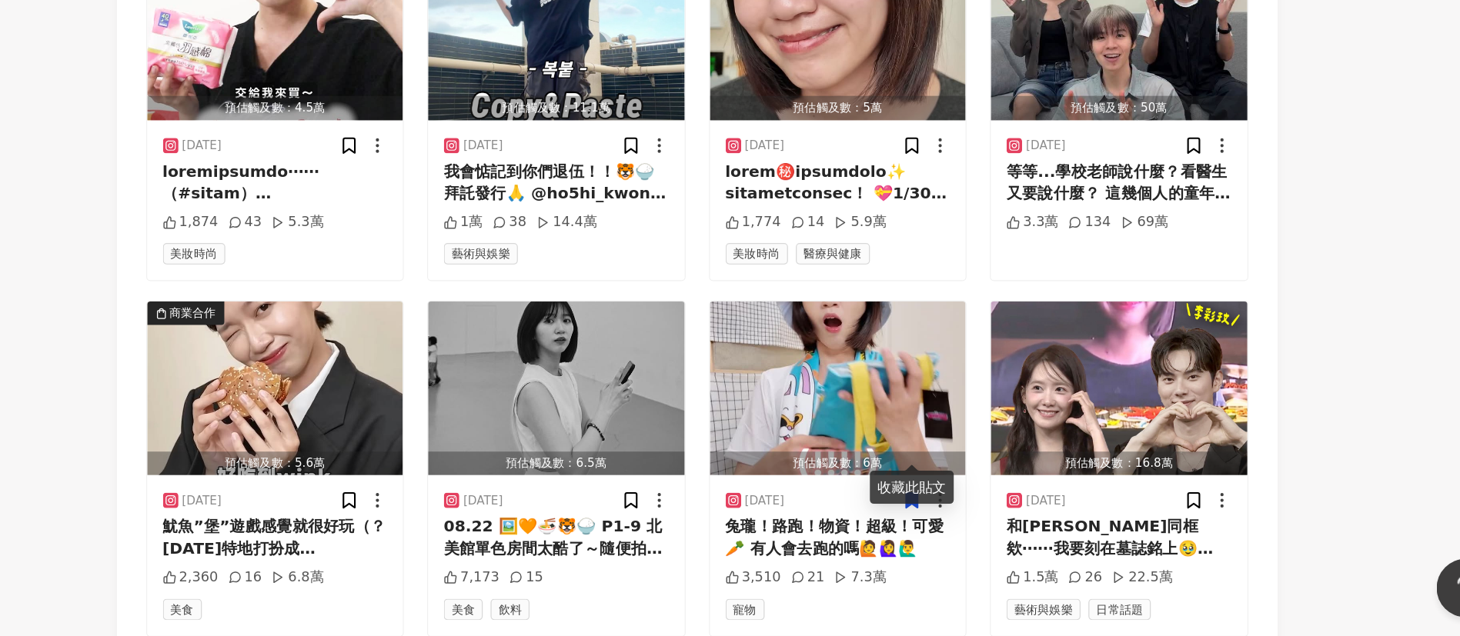
scroll to position [5251, 0]
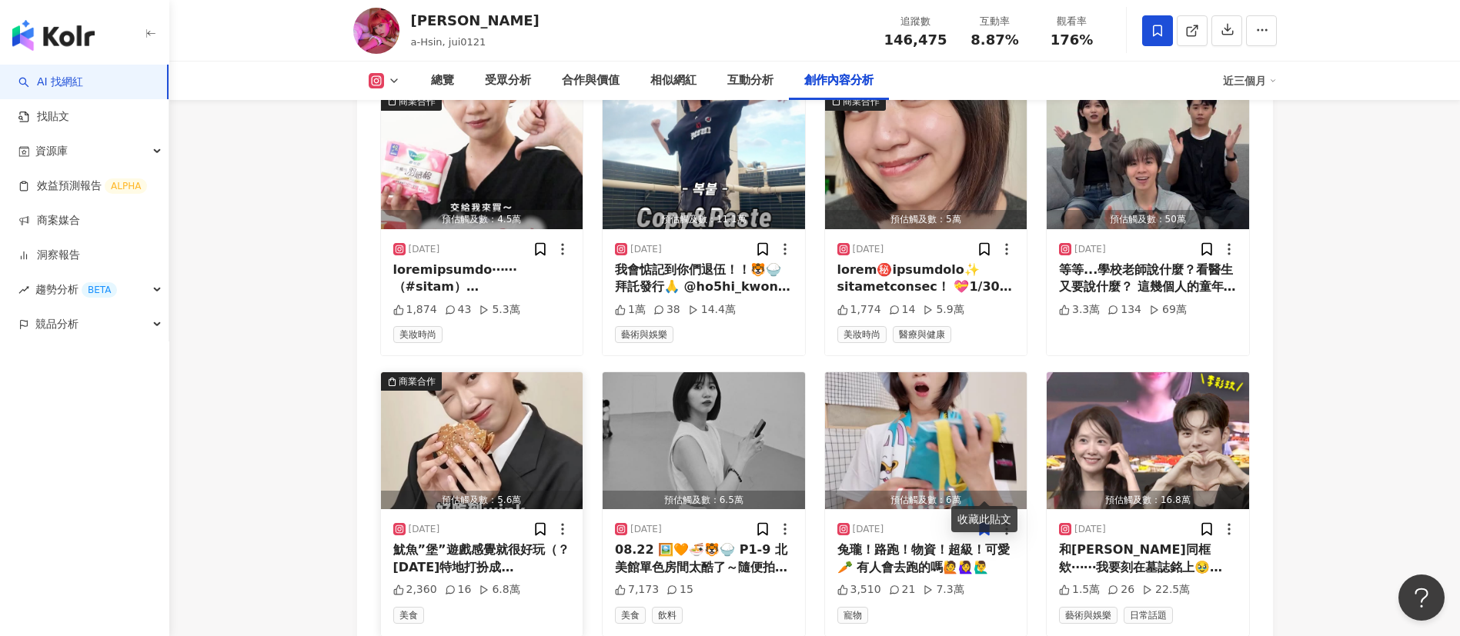
click at [457, 542] on div "魷魚”堡”遊戲感覺就很好玩（？ [DATE]特地打扮成[PERSON_NAME]、[PERSON_NAME] 還有成奇心、[PERSON_NAME]🦑ㅋㅋㅋㅋ…" at bounding box center [482, 559] width 178 height 35
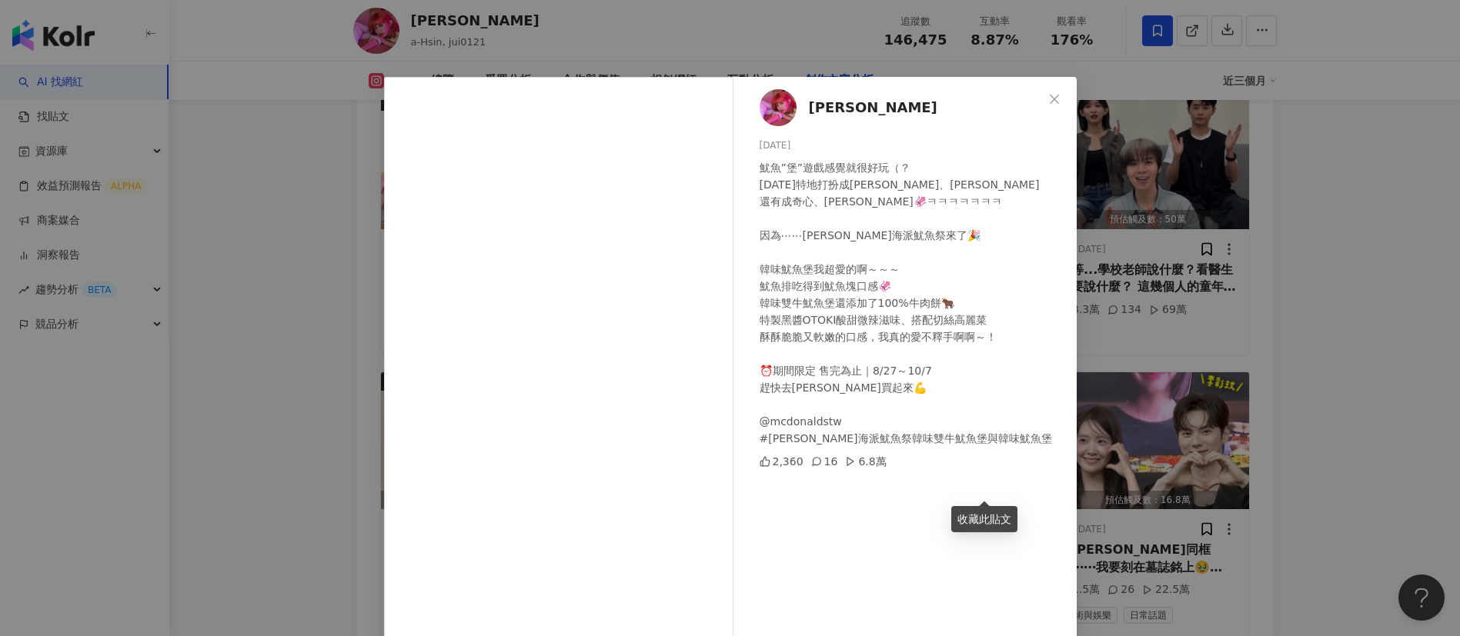
scroll to position [54, 0]
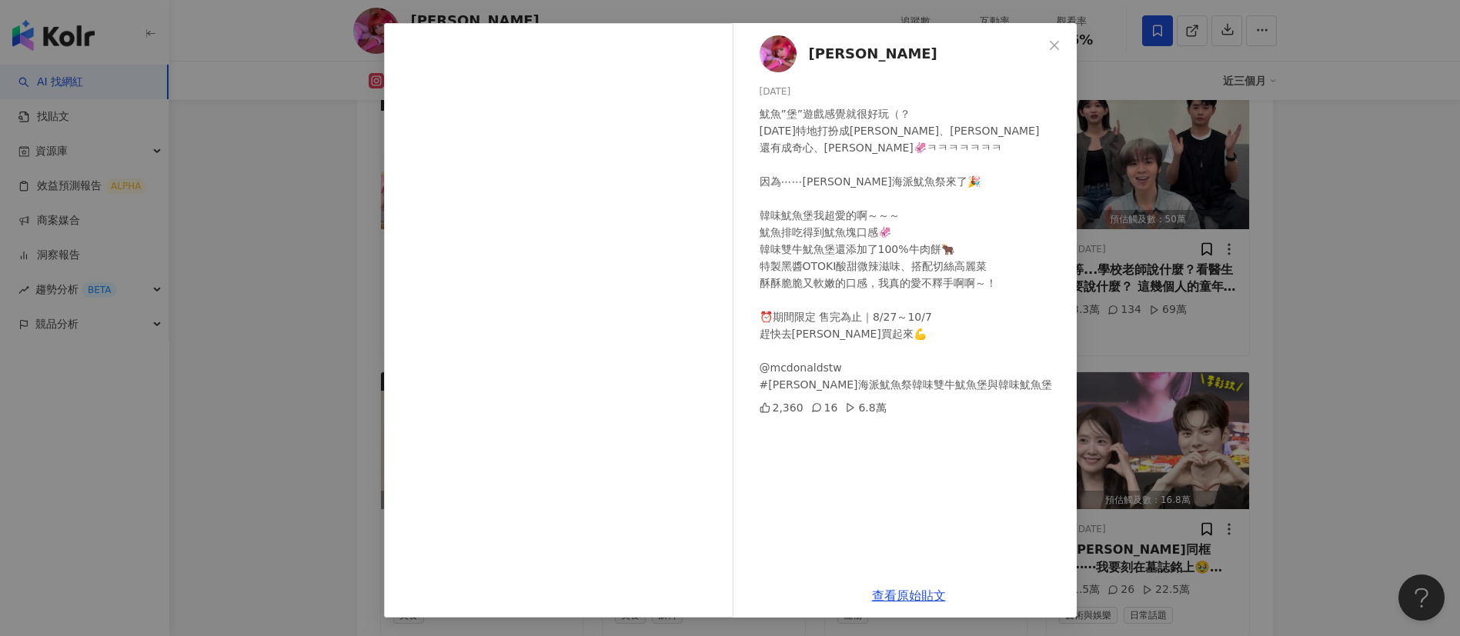
click at [1134, 546] on div "阿心Liao [DATE] 魷魚”堡”遊戲感覺就很好玩（？ [DATE]特地打扮成[PERSON_NAME]、[PERSON_NAME] 還有成奇心、[PER…" at bounding box center [730, 318] width 1460 height 636
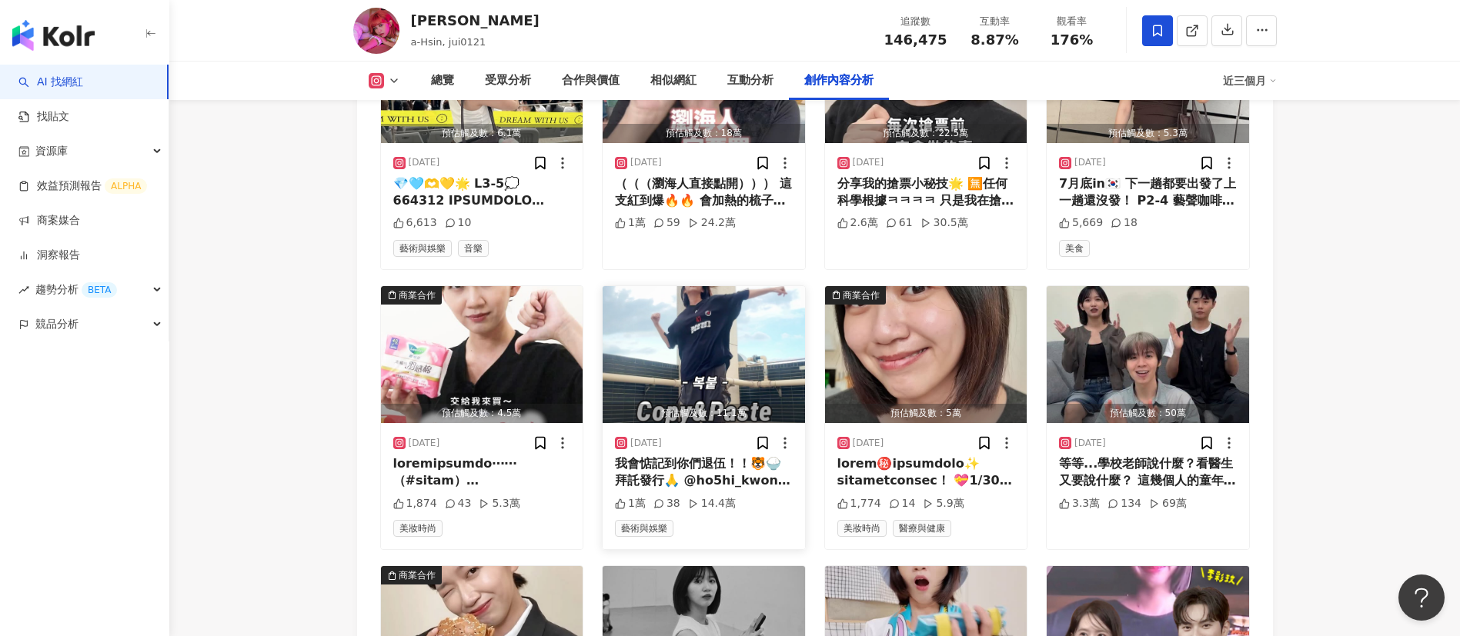
scroll to position [5359, 0]
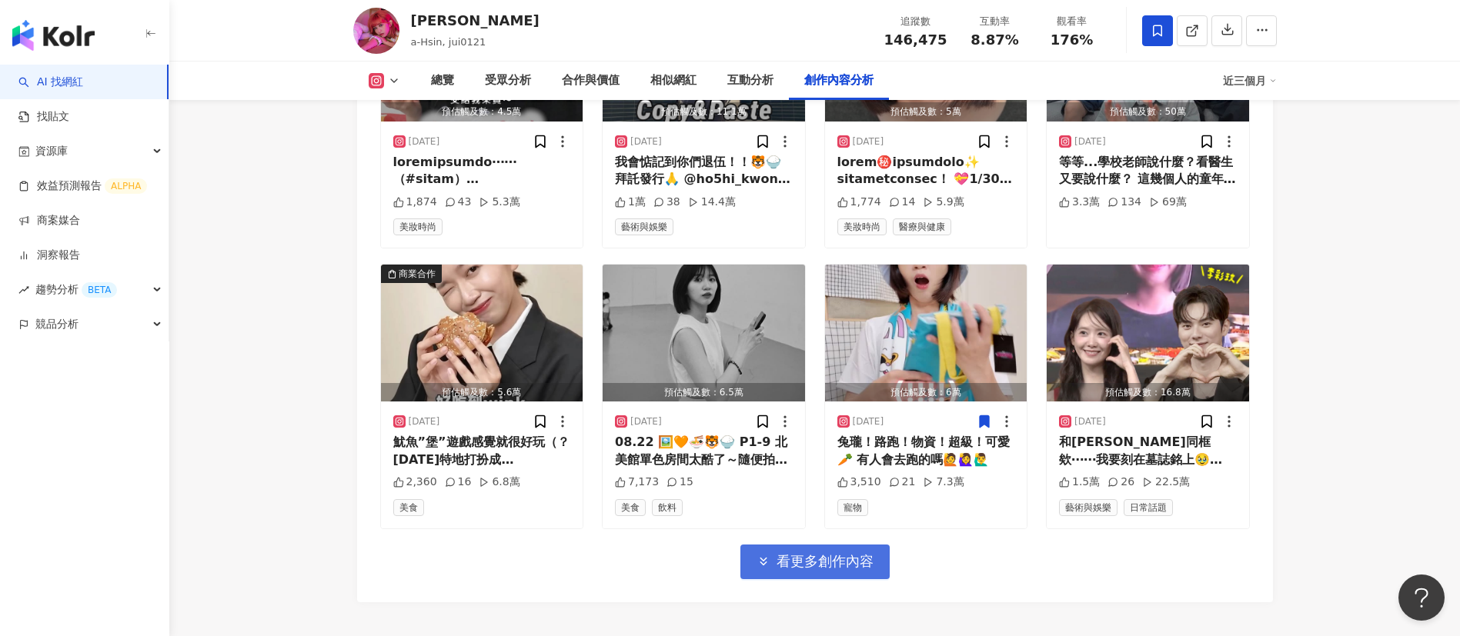
click at [784, 553] on span "看更多創作內容" at bounding box center [824, 561] width 97 height 17
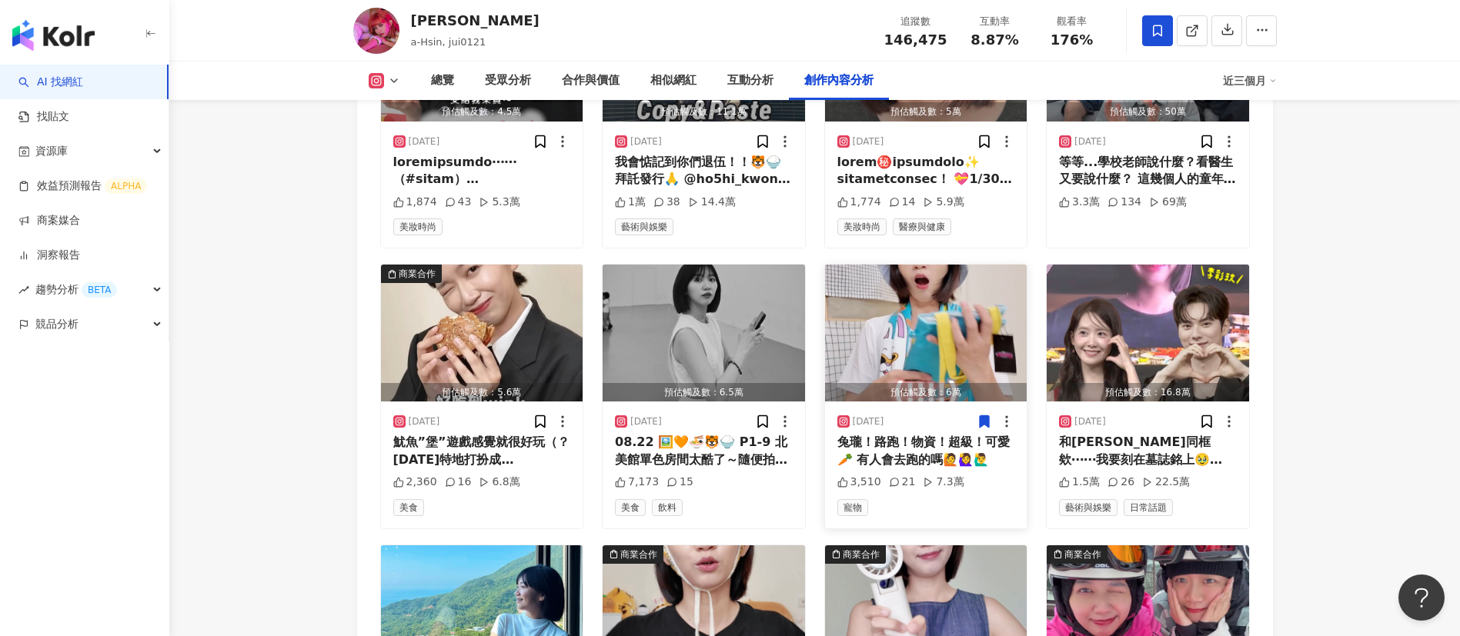
click at [914, 434] on div "兔瓏！路跑！物資！超級！可愛🥕 有人會去跑的嗎🙋🙋‍♀️🙋‍♂️" at bounding box center [926, 451] width 178 height 35
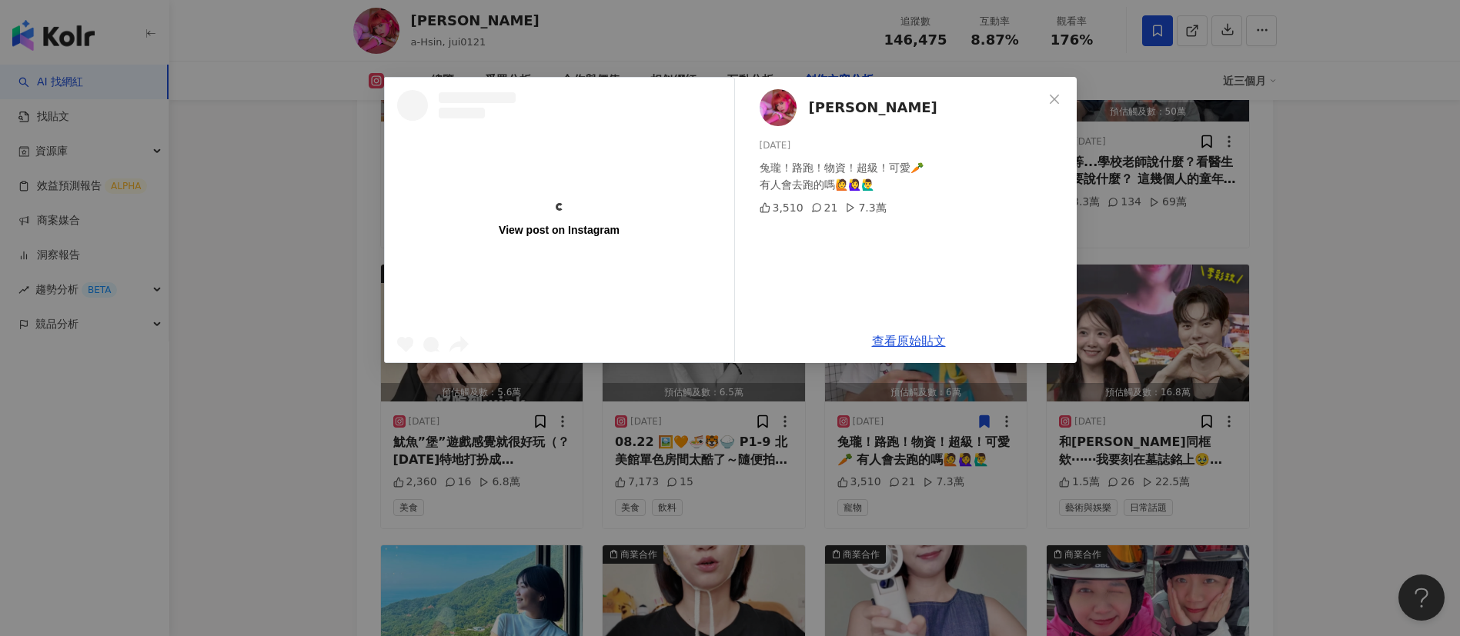
click at [1246, 432] on div "View post on Instagram 阿心Liao 2025/8/25 兔瓏！路跑！物資！超級！可愛🥕 有人會去跑的嗎🙋🙋‍♀️🙋‍♂️ 3,510 …" at bounding box center [730, 318] width 1460 height 636
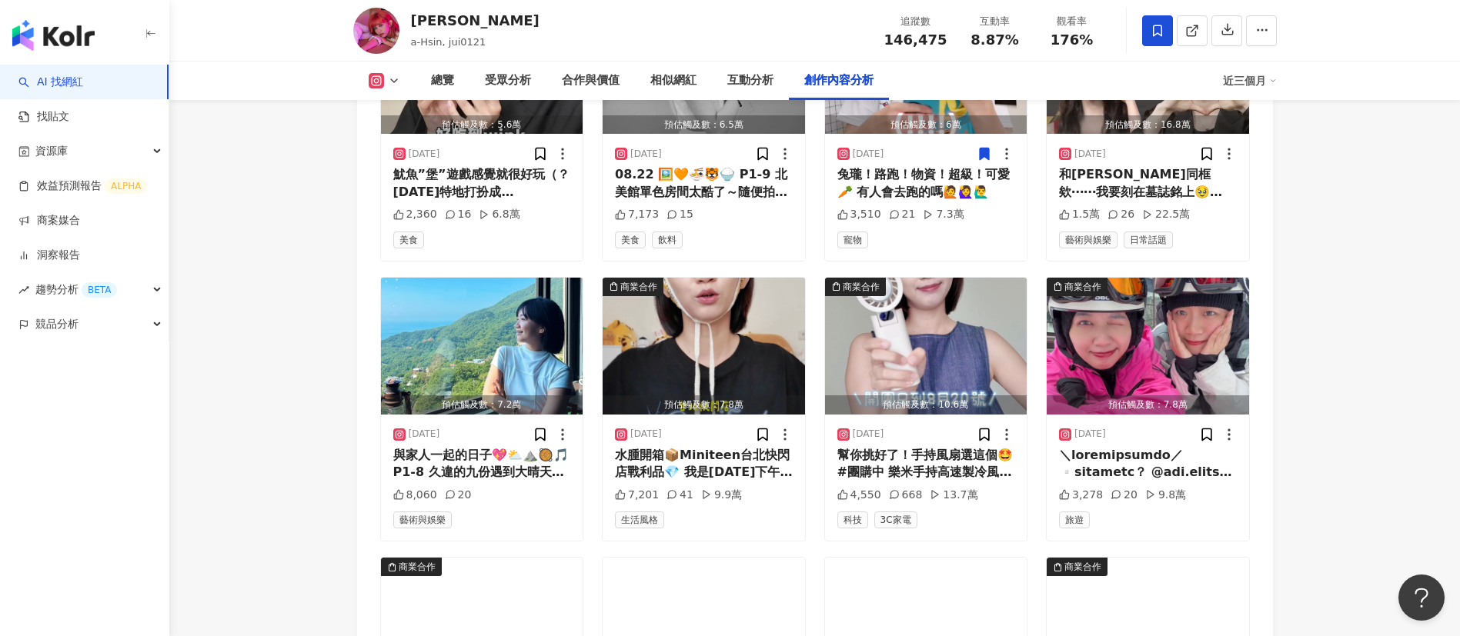
scroll to position [5625, 0]
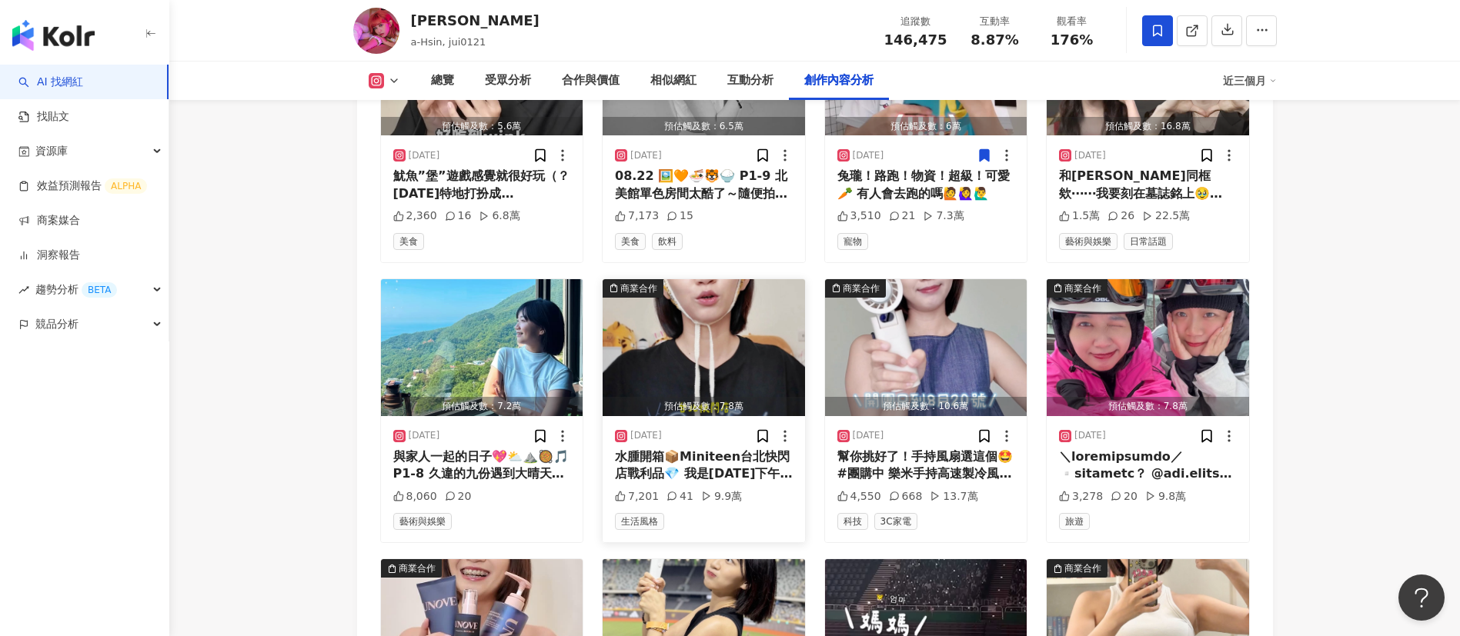
click at [673, 449] on div "水腫開箱📦Miniteen台北快閃店戰利品💎 我是8/13星期三下午四點半左右到 週一到週四不用排隊就可以直接進去！慢慢拍照逛逛～ 不過這幾天陸陸續續有更多東…" at bounding box center [704, 466] width 178 height 35
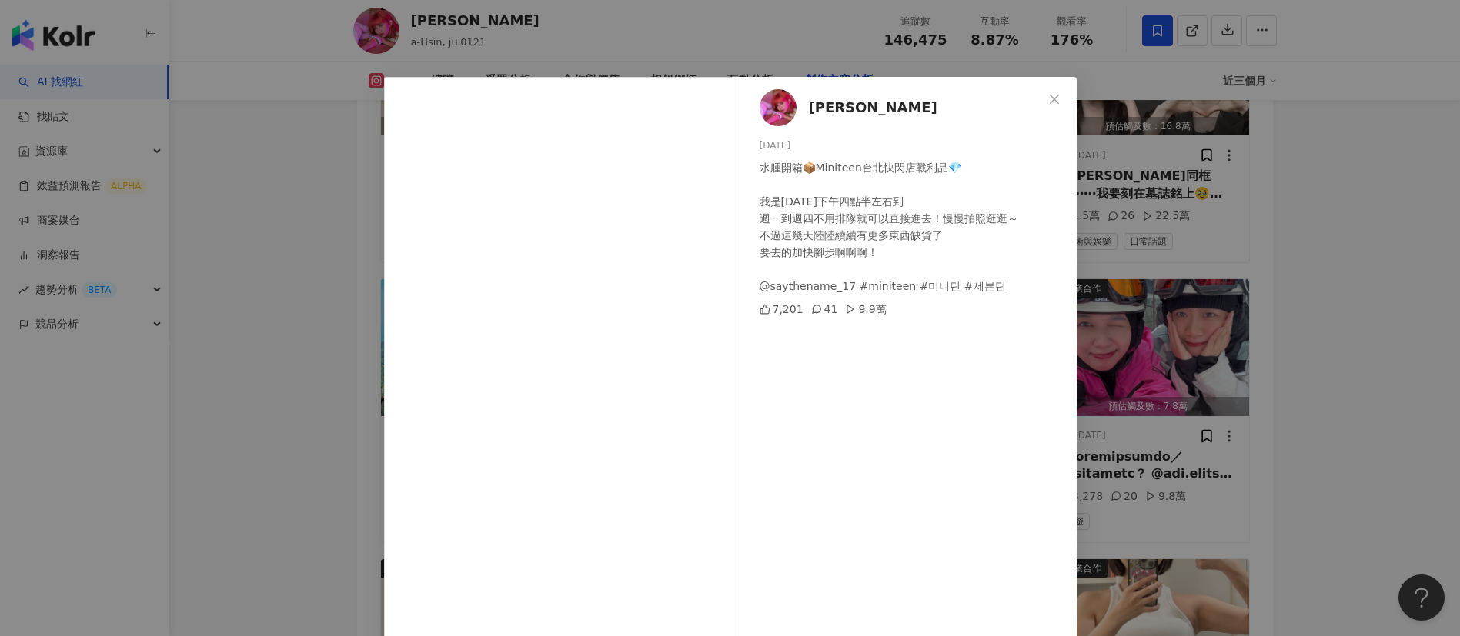
click at [1239, 460] on div "阿心Liao 2025/8/15 水腫開箱📦Miniteen台北快閃店戰利品💎 我是8/13星期三下午四點半左右到 週一到週四不用排隊就可以直接進去！慢慢拍照…" at bounding box center [730, 318] width 1460 height 636
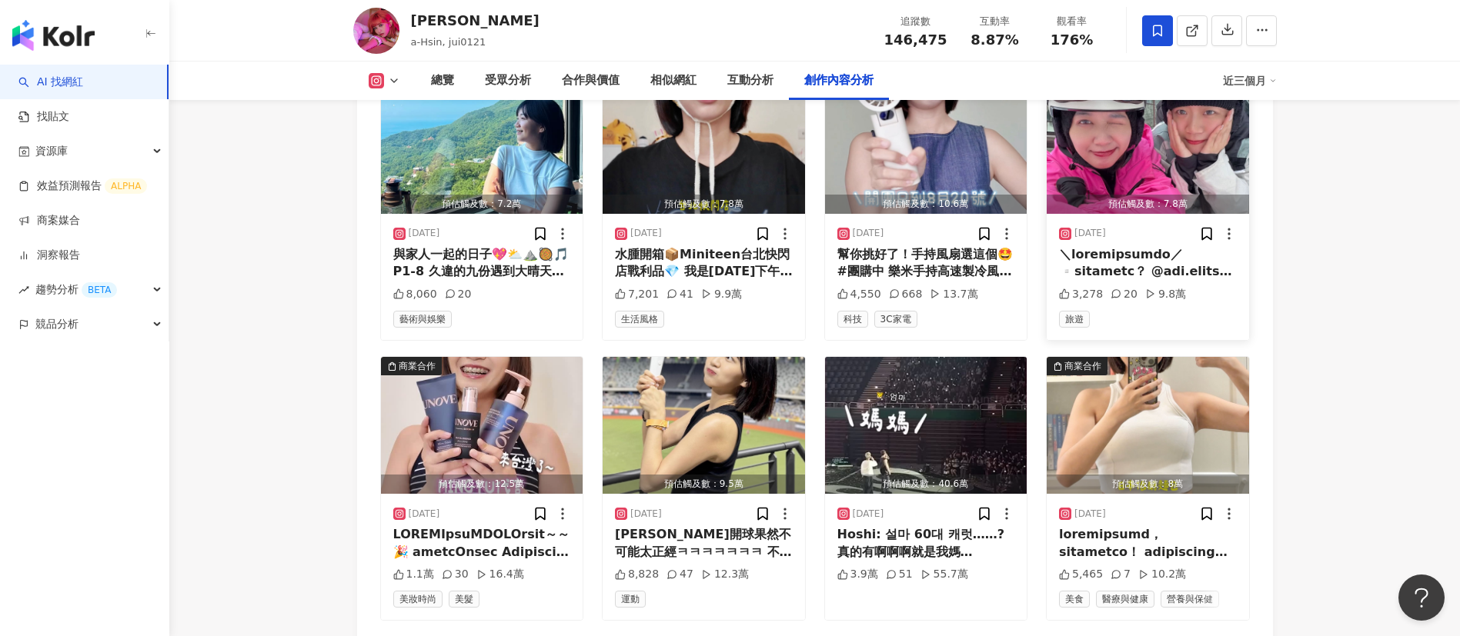
scroll to position [5830, 0]
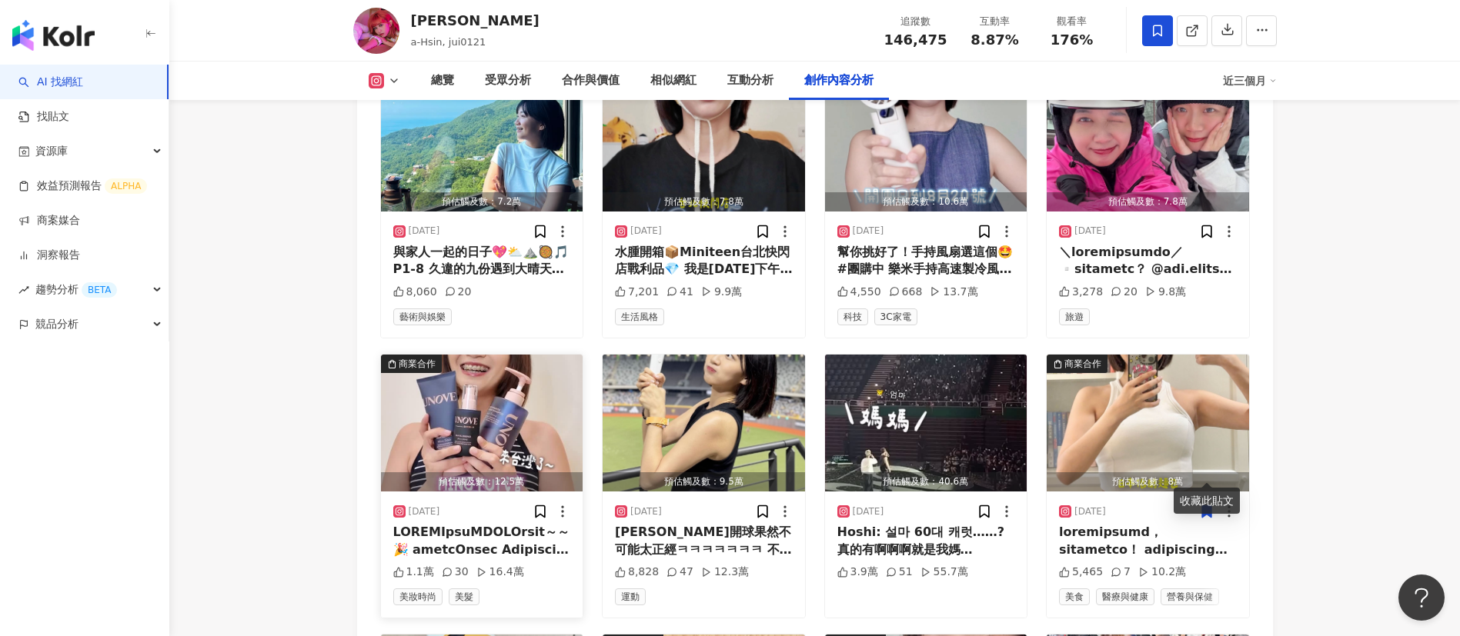
click at [502, 524] on div at bounding box center [482, 541] width 178 height 35
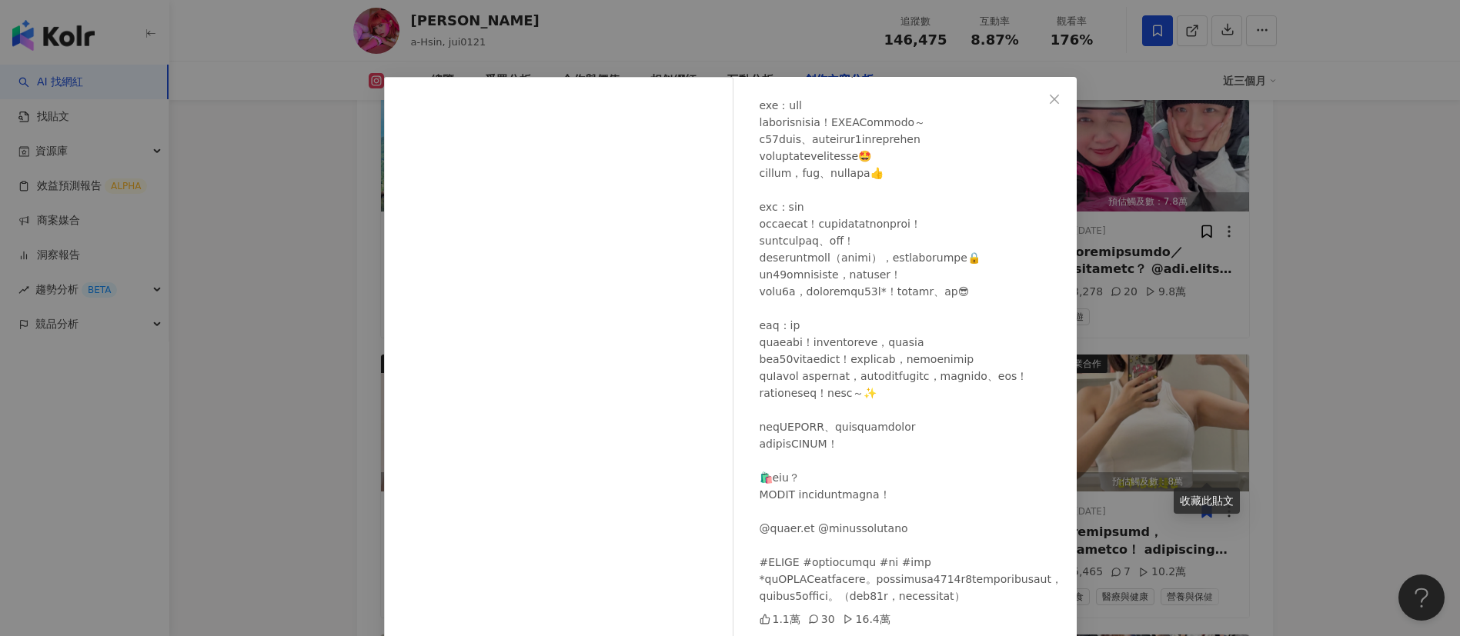
scroll to position [282, 0]
click at [843, 400] on div at bounding box center [912, 283] width 305 height 643
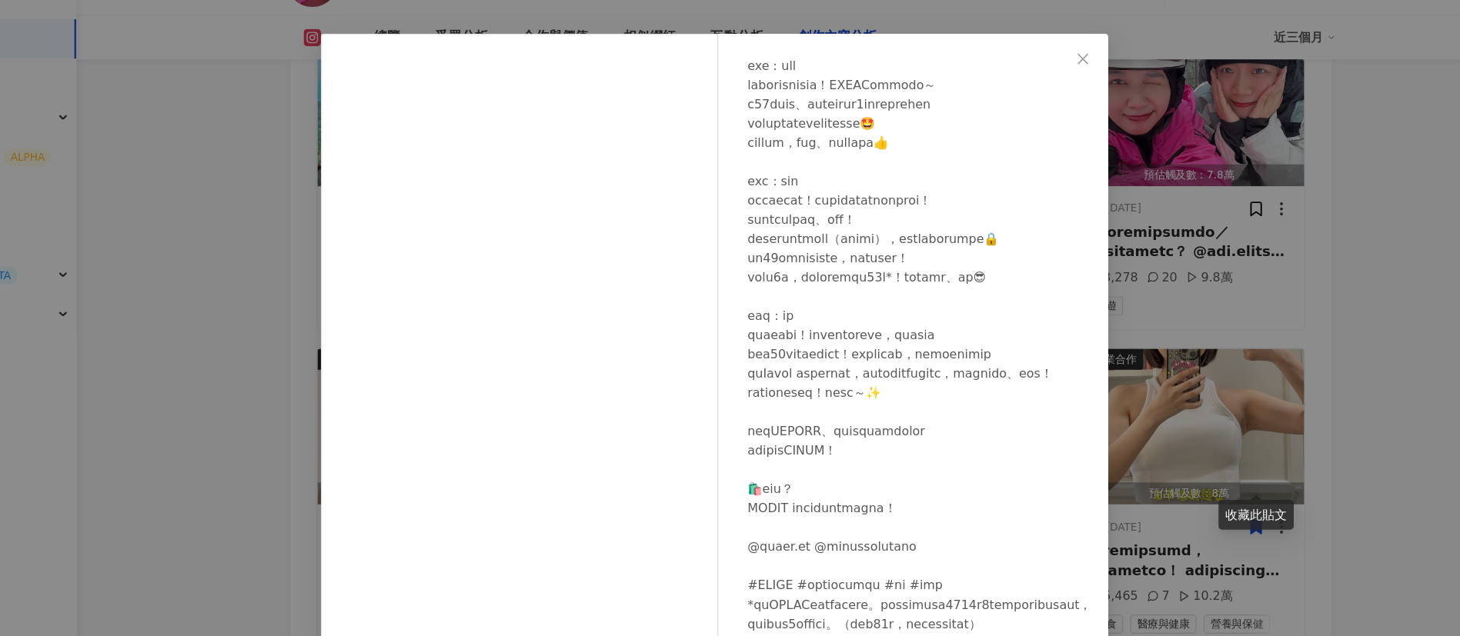
scroll to position [54, 0]
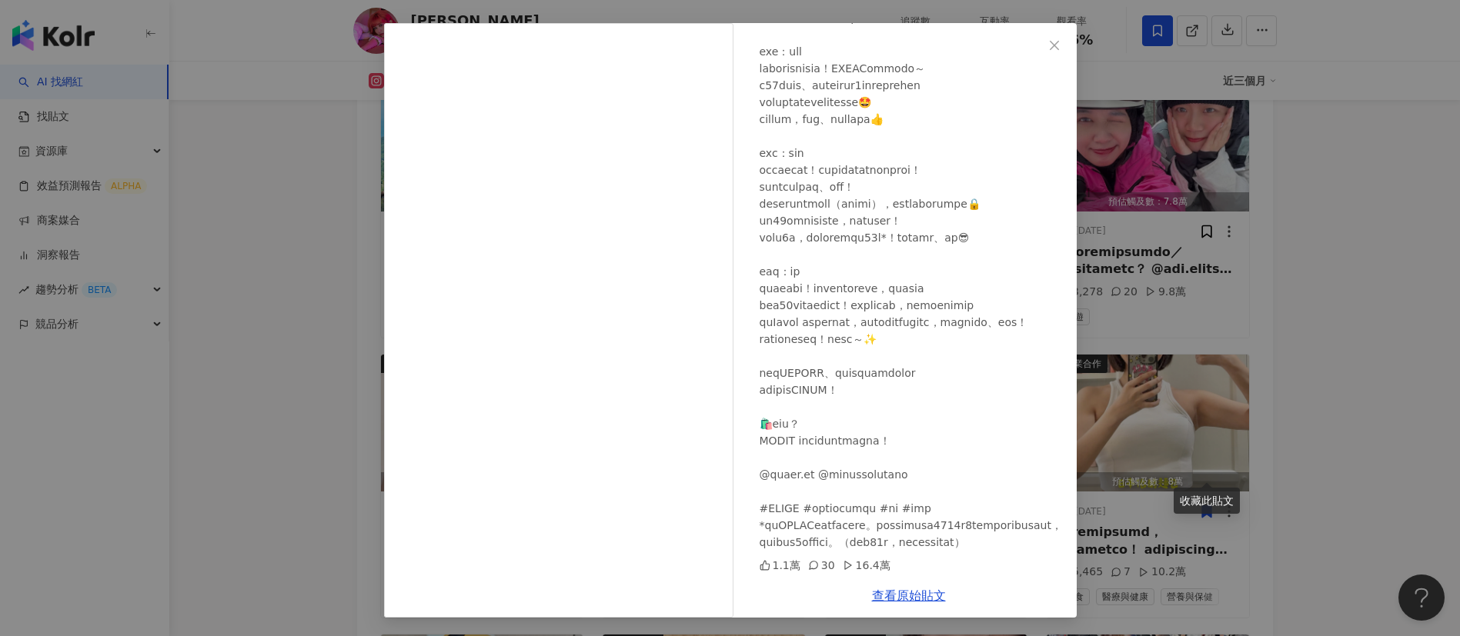
click at [1111, 457] on div "阿心Liao 2025/8/5 1.1萬 30 16.4萬 查看原始貼文" at bounding box center [730, 318] width 1460 height 636
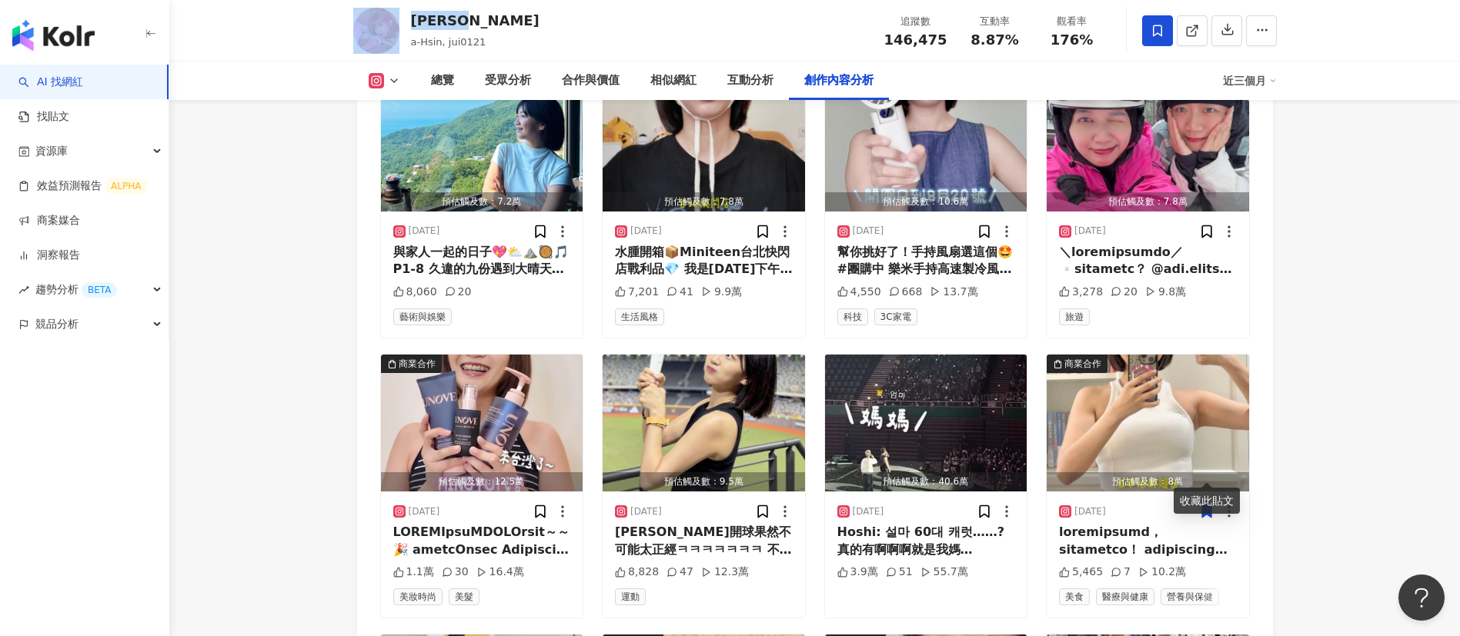
click at [402, 20] on div "阿心Liao a-Hsin, jui0121 追蹤數 146,475 互動率 8.87% 觀看率 176%" at bounding box center [814, 30] width 985 height 61
copy div "阿心Liao"
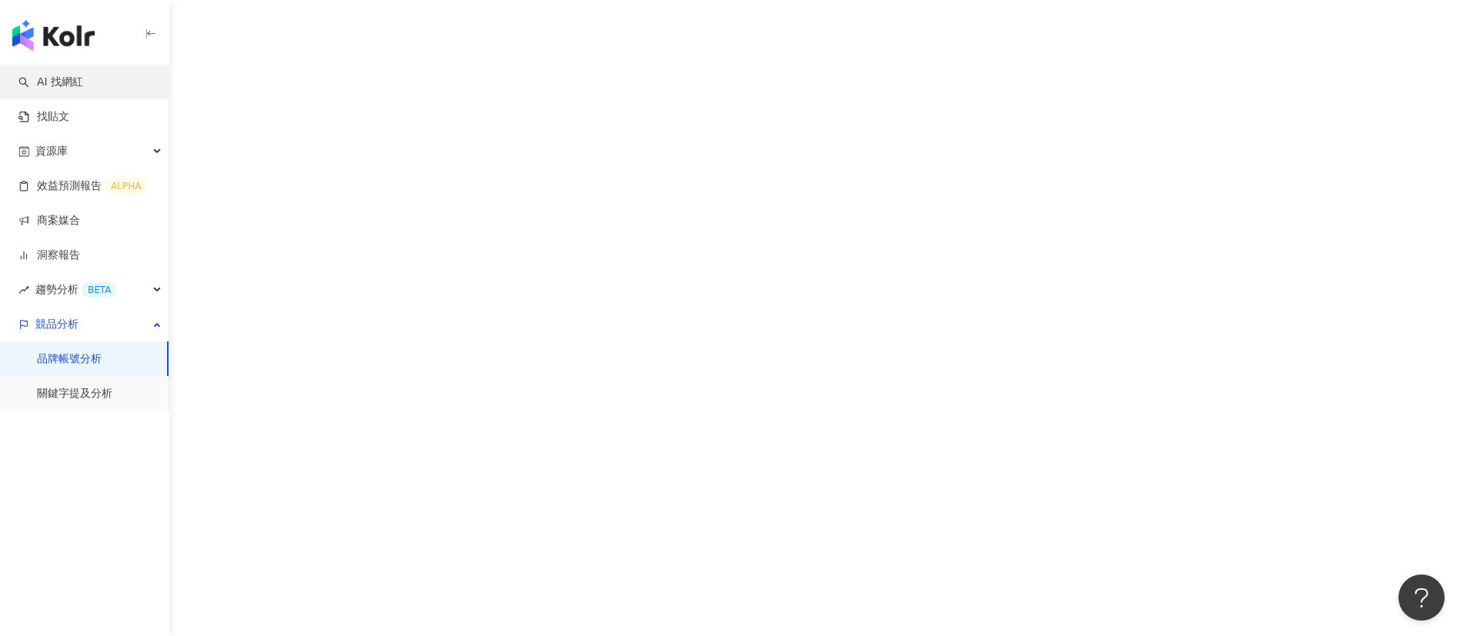
click at [83, 76] on link "AI 找網紅" at bounding box center [50, 82] width 65 height 15
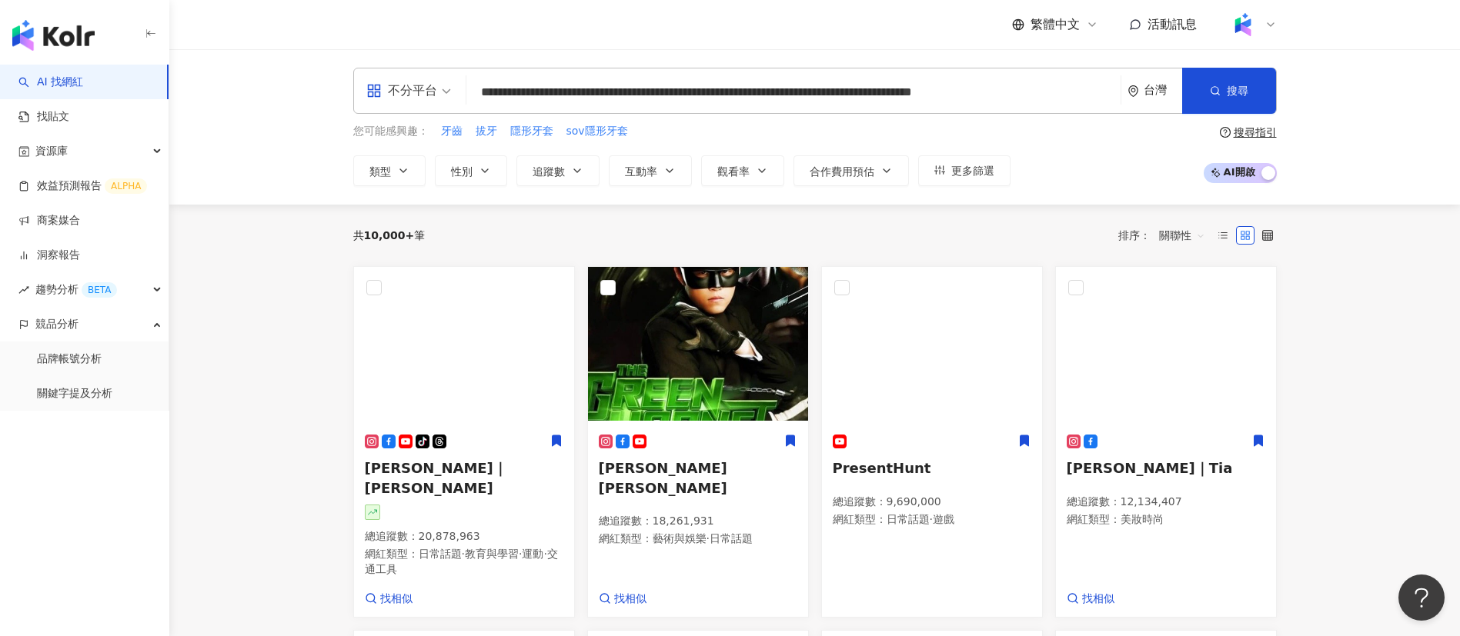
type input "**********"
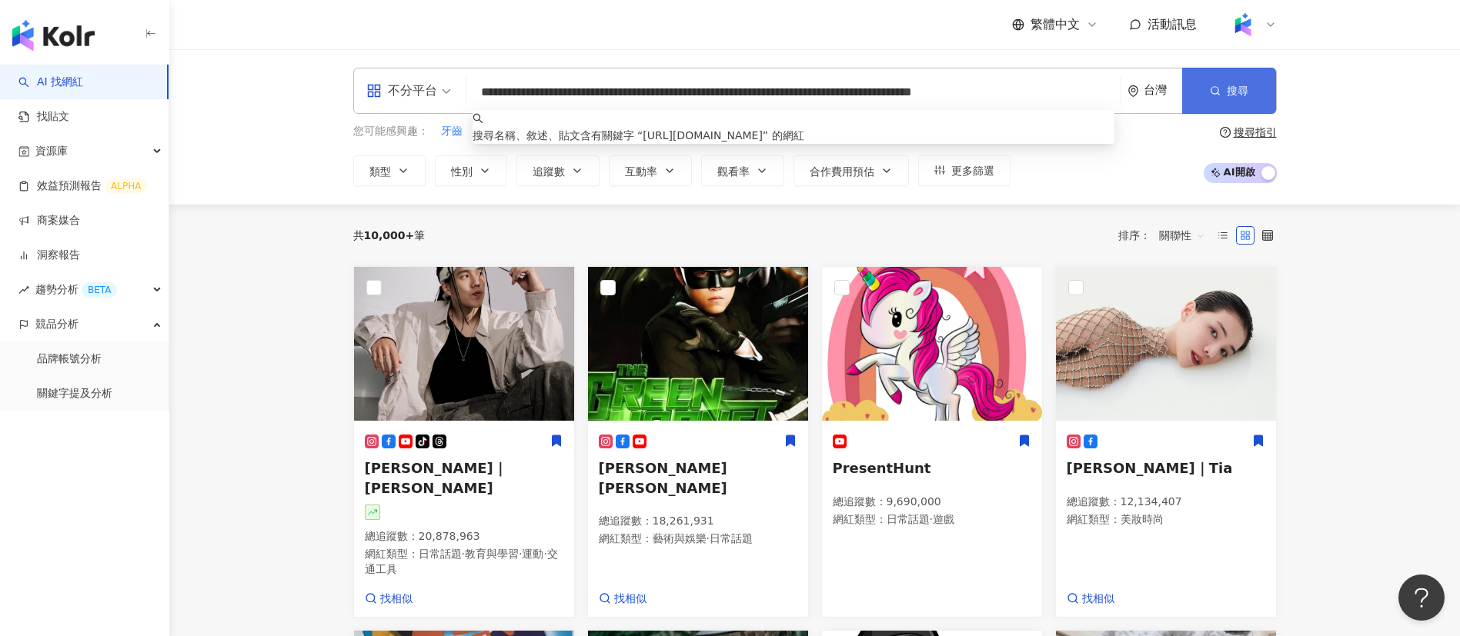
drag, startPoint x: 478, startPoint y: 94, endPoint x: 1225, endPoint y: 84, distance: 747.3
click at [1225, 84] on div "**********" at bounding box center [814, 91] width 923 height 46
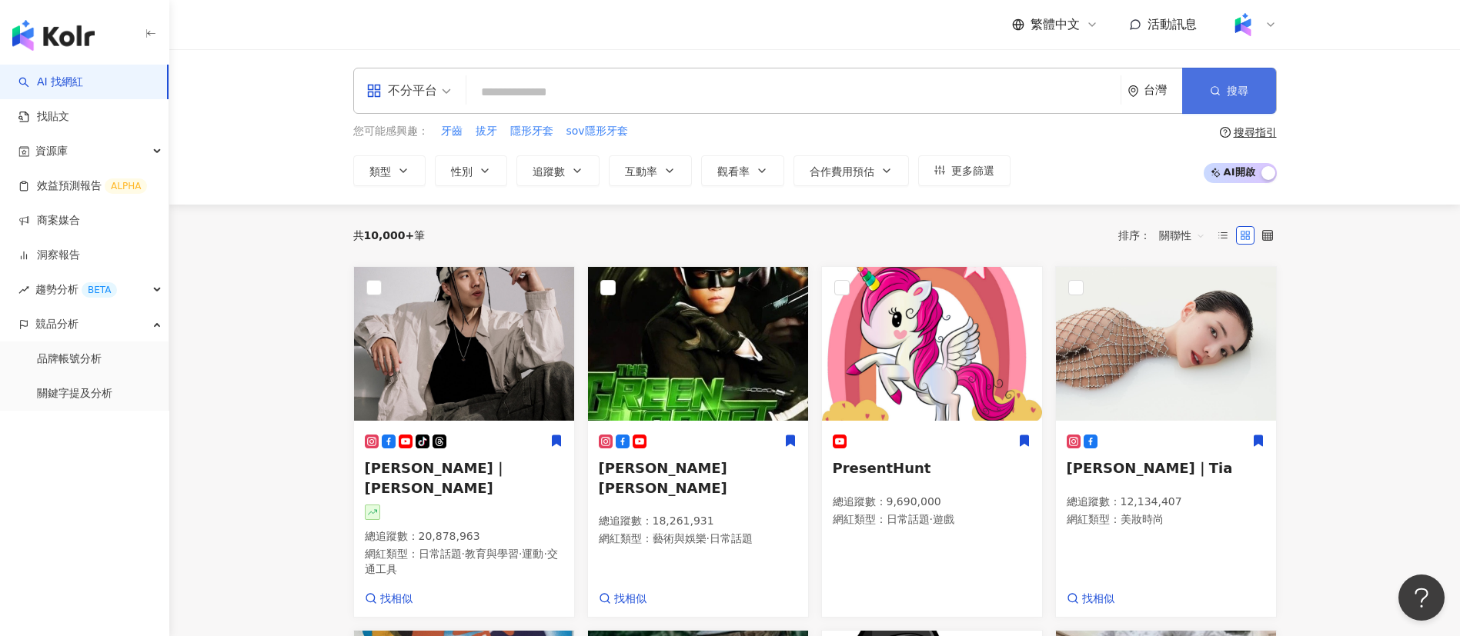
paste input "**********"
type input "**********"
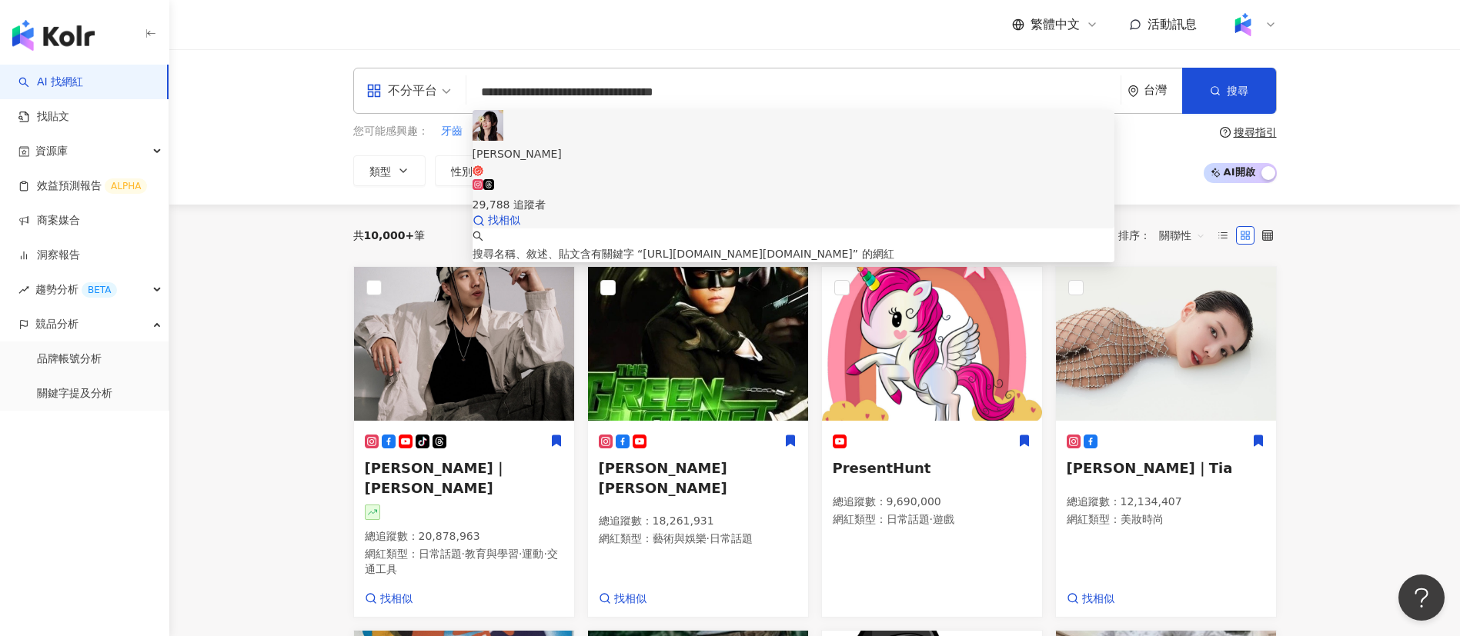
click at [611, 196] on div "29,788 追蹤者" at bounding box center [793, 204] width 642 height 17
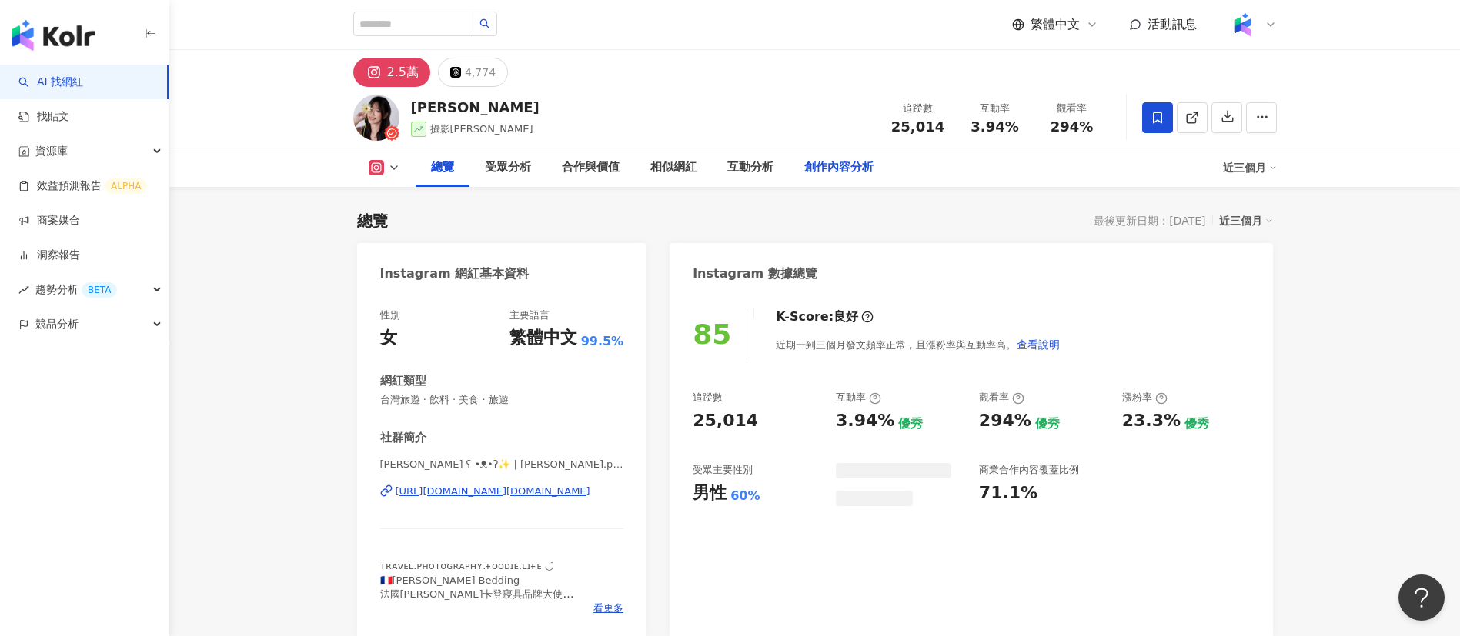
click at [843, 169] on div "創作內容分析" at bounding box center [838, 168] width 69 height 18
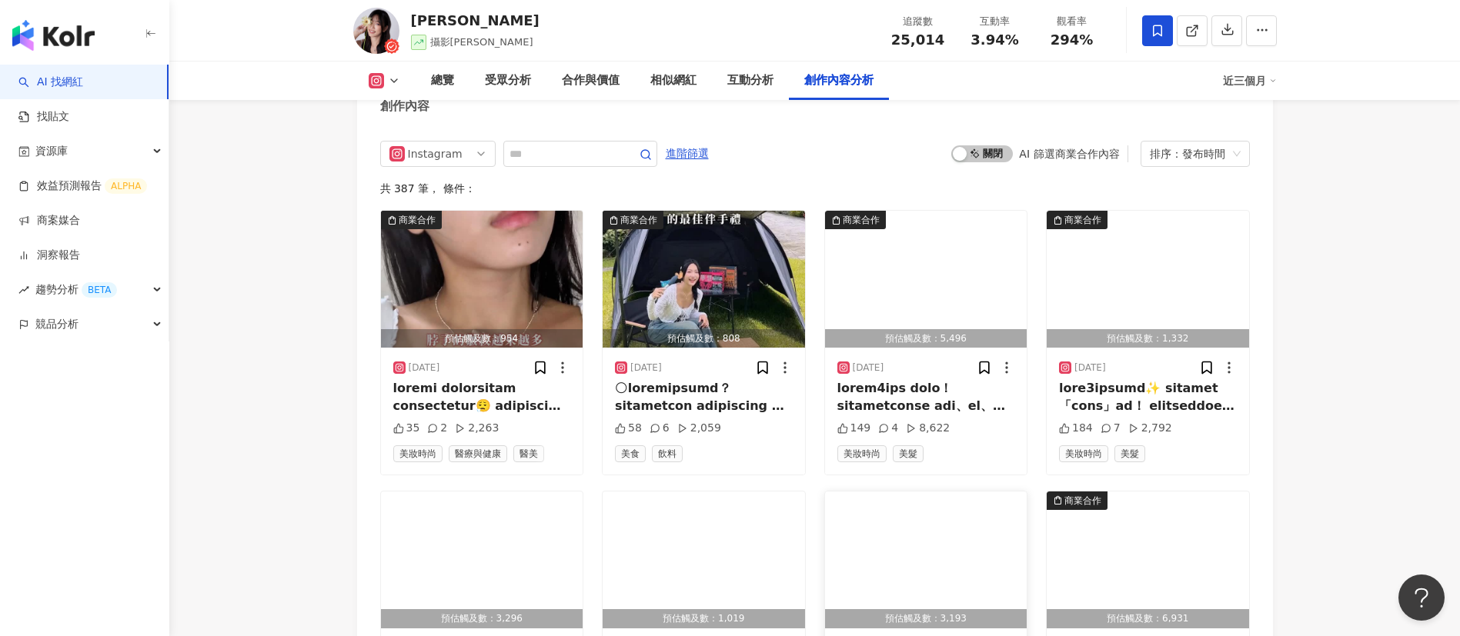
scroll to position [4726, 0]
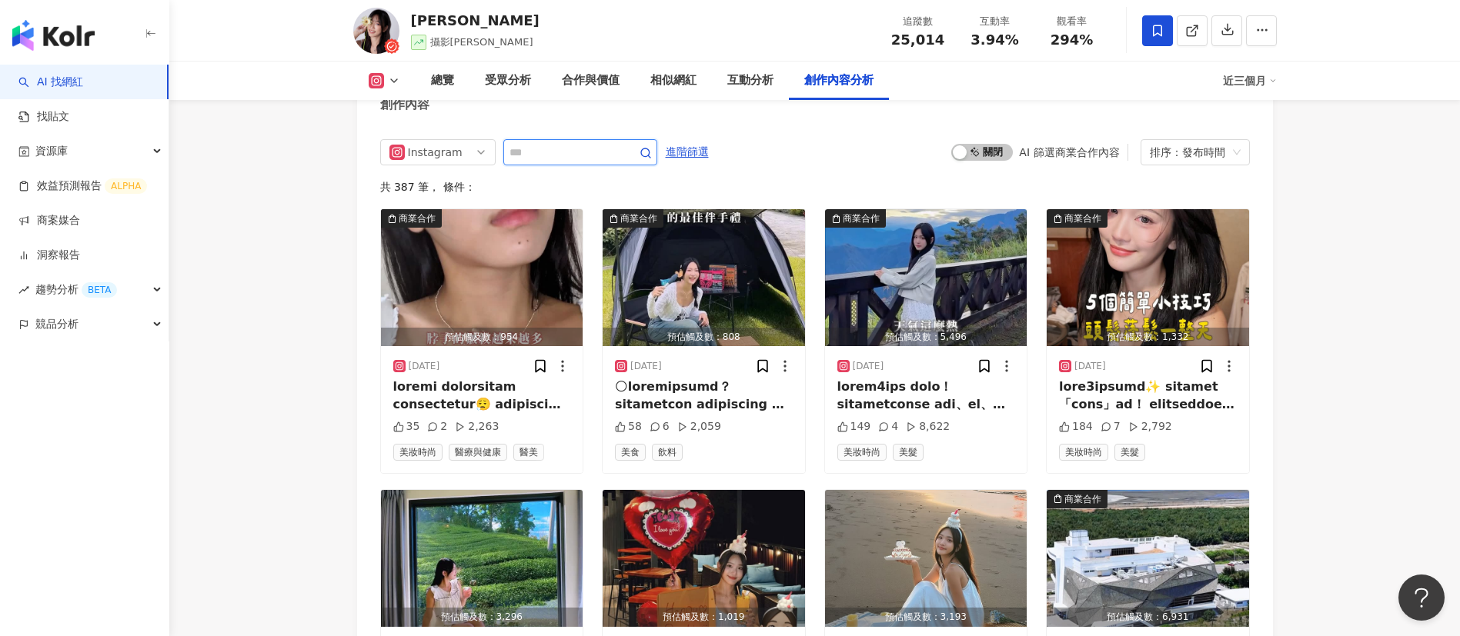
click at [559, 154] on input "text" at bounding box center [563, 152] width 108 height 18
type input "**"
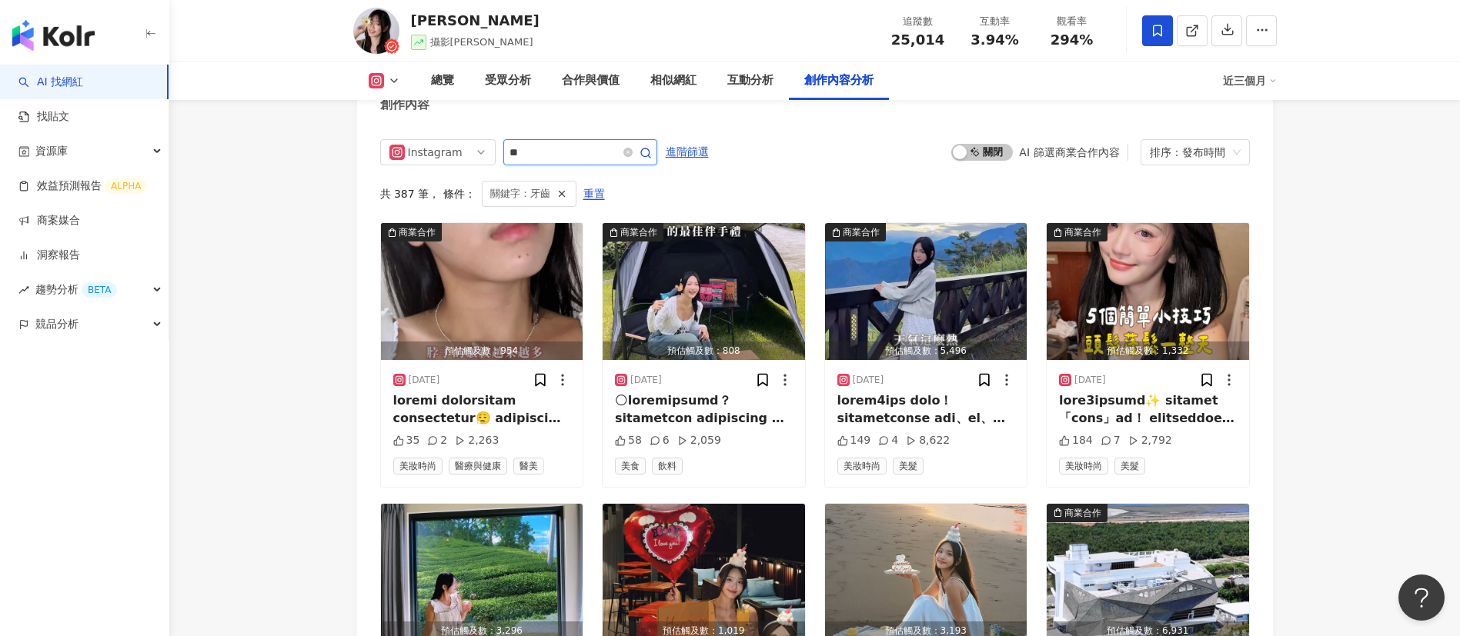
scroll to position [4701, 0]
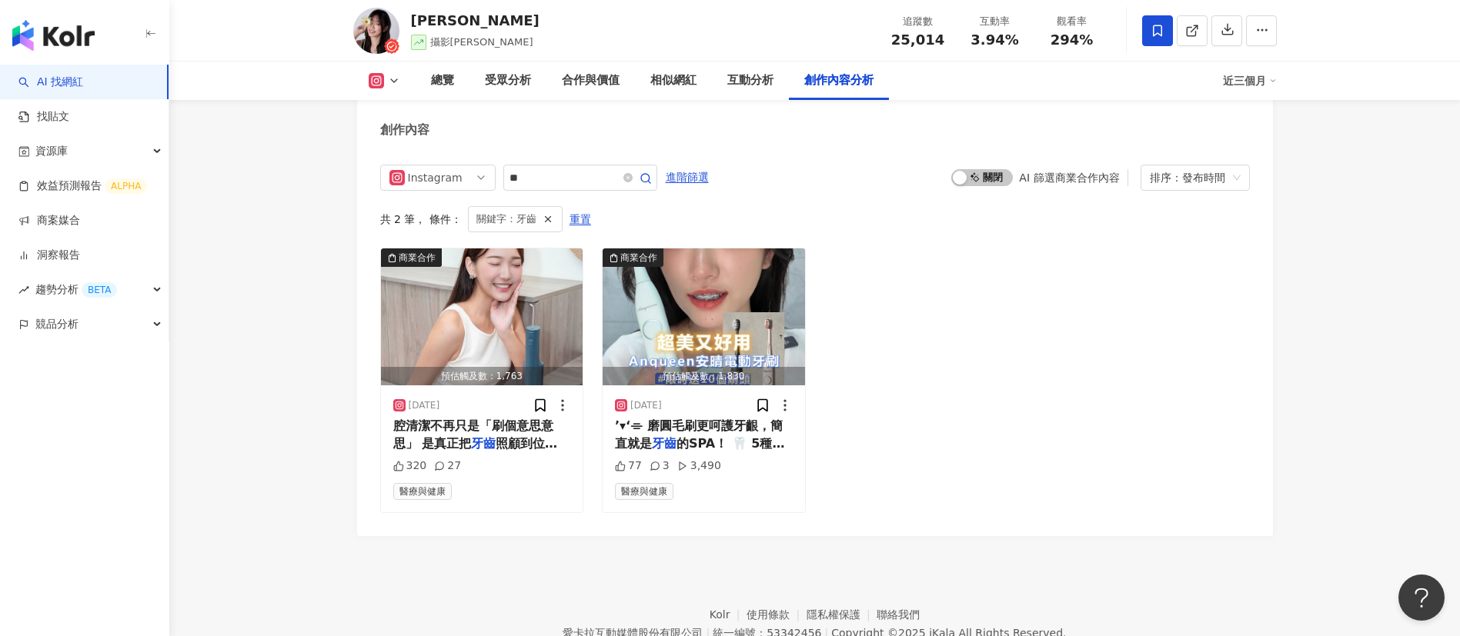
click at [826, 158] on div "Instagram ** 進階篩選 啟動 關閉 AI 篩選商業合作內容 排序：發布時間 共 2 筆 ， 條件： 關鍵字：牙齒 重置 商業合作 預估觸及數：1,…" at bounding box center [815, 342] width 916 height 386
click at [506, 433] on span "腔清潔不再只是「刷個意思意思」 是真正把" at bounding box center [473, 435] width 160 height 32
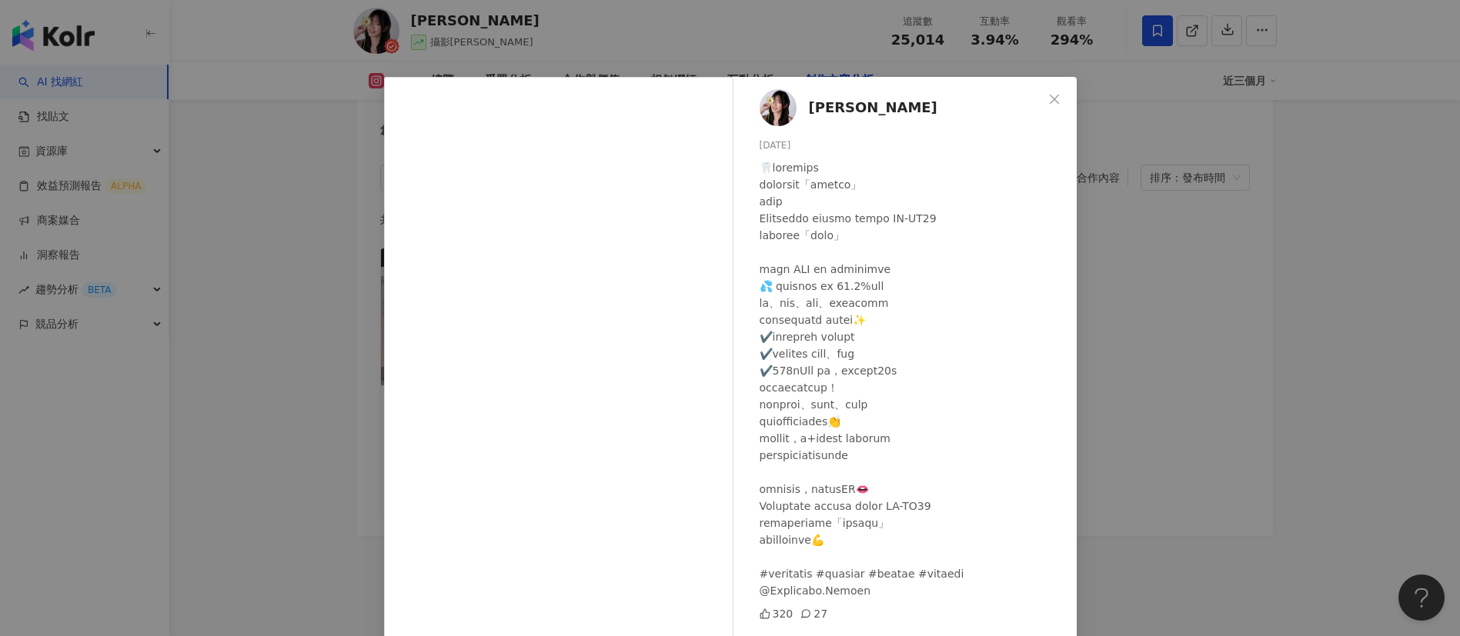
click at [1161, 421] on div "[PERSON_NAME] [DATE] 320 27 查看原始貼文" at bounding box center [730, 318] width 1460 height 636
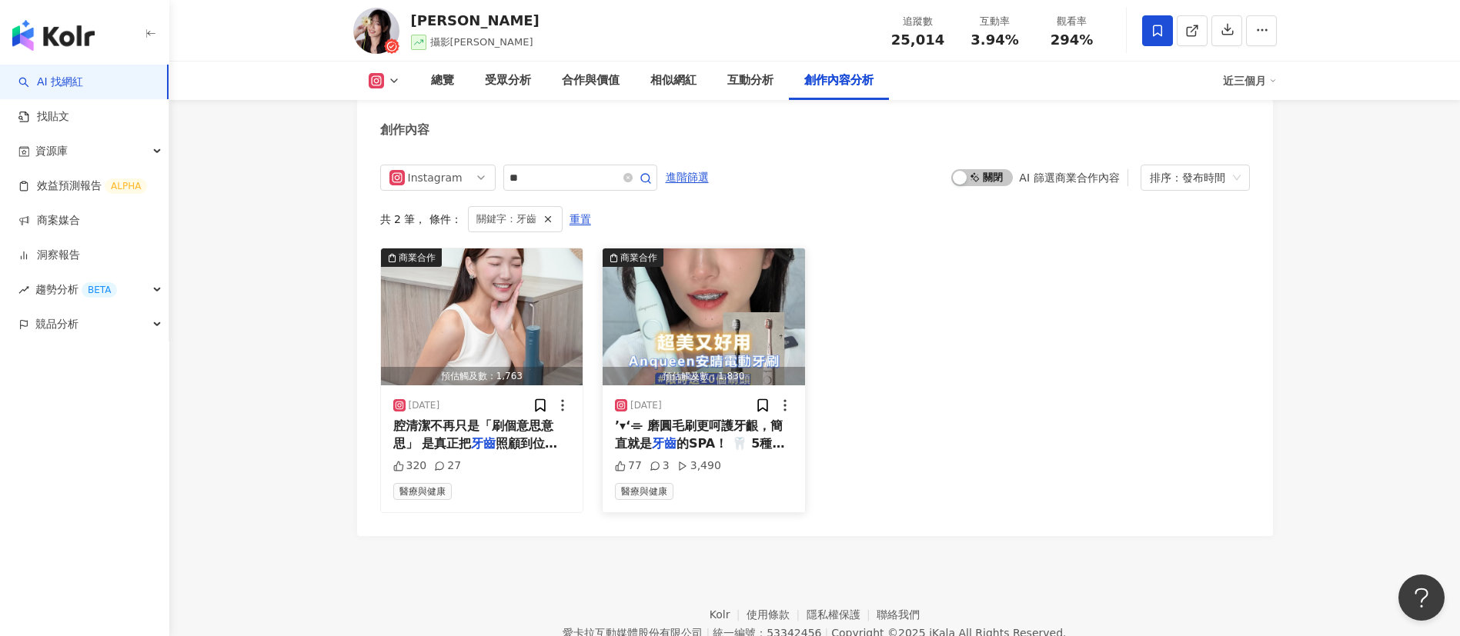
click at [690, 439] on span "的SPA！ 🦷 5種模式 × 3" at bounding box center [699, 452] width 169 height 32
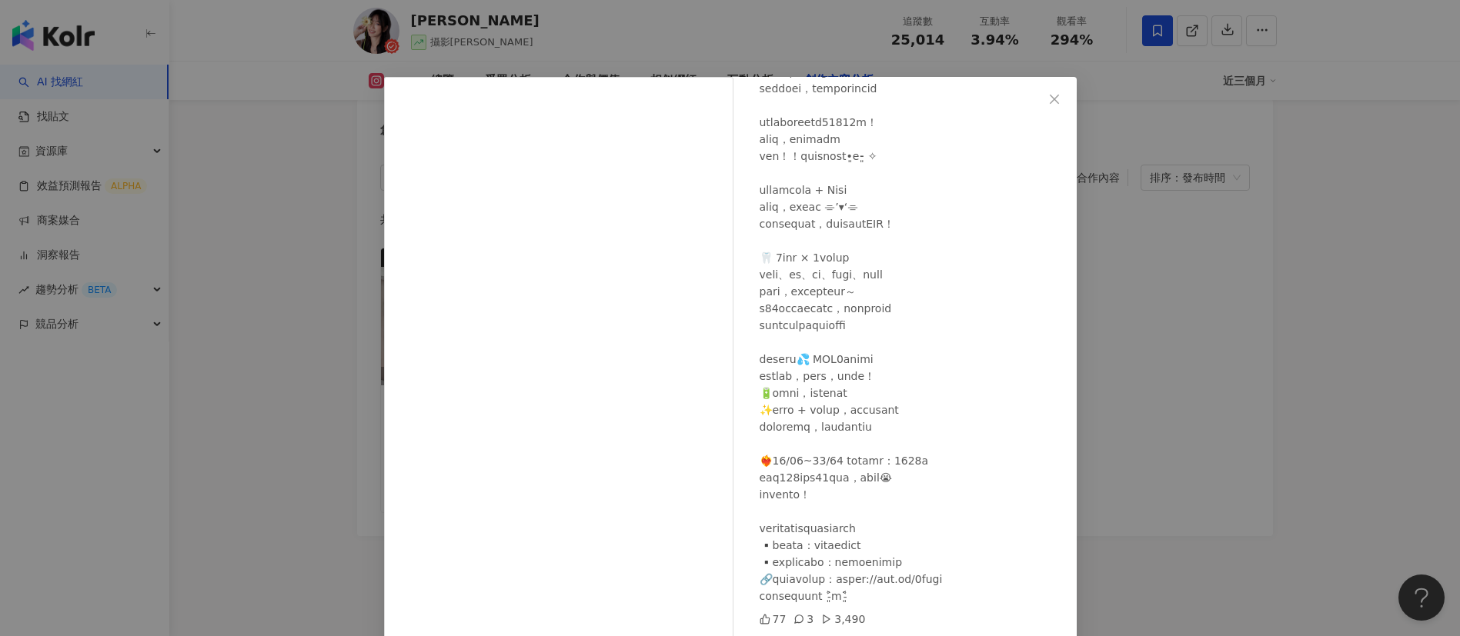
scroll to position [129, 0]
click at [1151, 496] on div "Susan 2024/12/18 77 3 3,490 查看原始貼文" at bounding box center [730, 318] width 1460 height 636
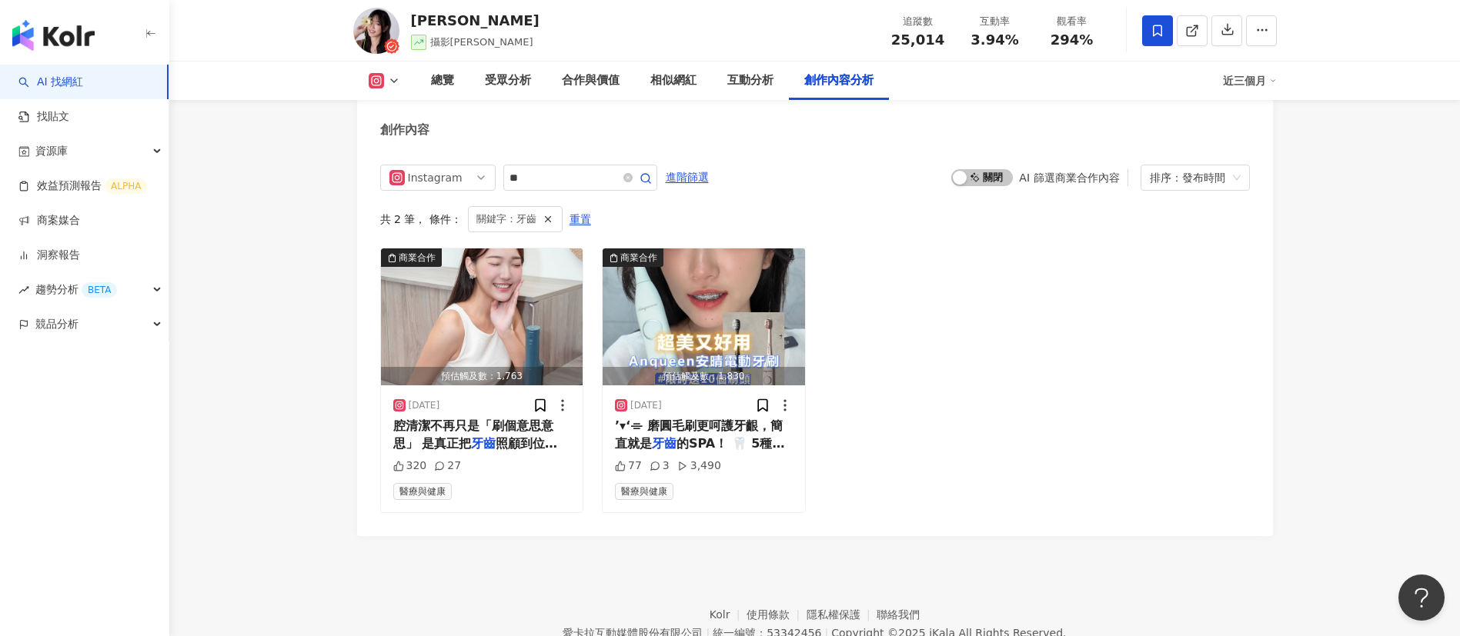
scroll to position [4406, 0]
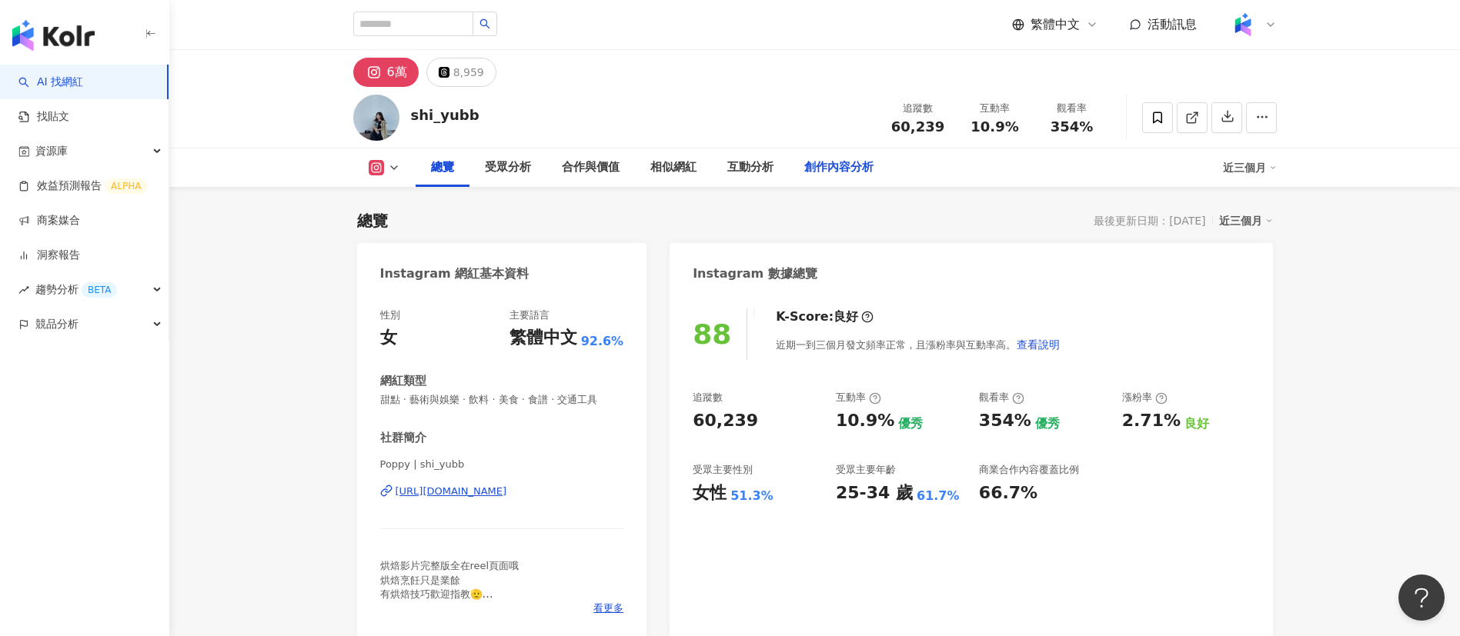
click at [833, 159] on div "創作內容分析" at bounding box center [838, 168] width 69 height 18
click at [816, 162] on div "創作內容分析" at bounding box center [838, 168] width 69 height 18
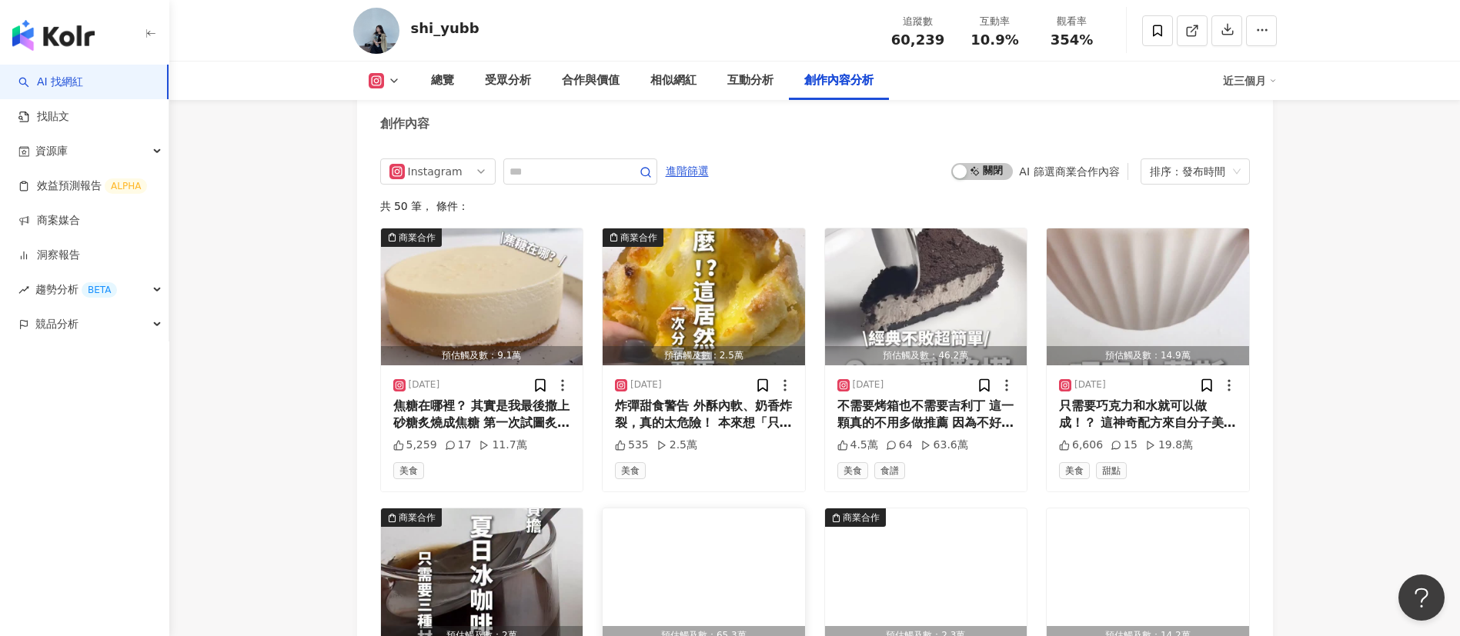
scroll to position [4858, 0]
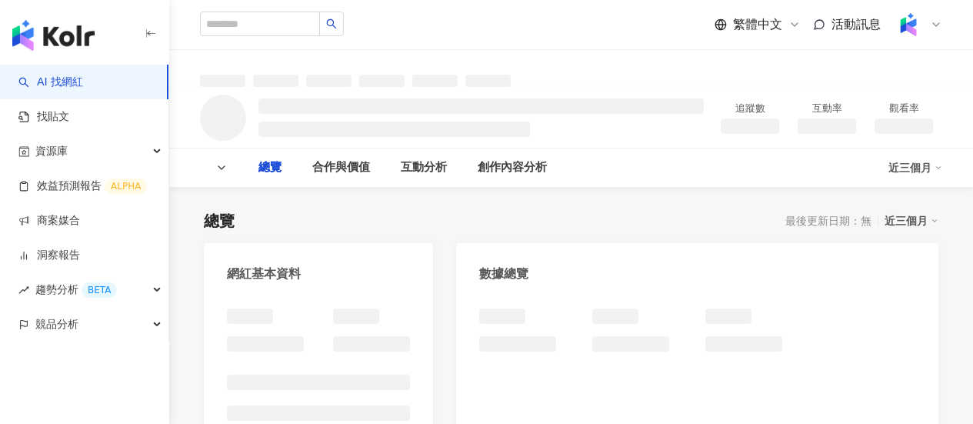
type input "**"
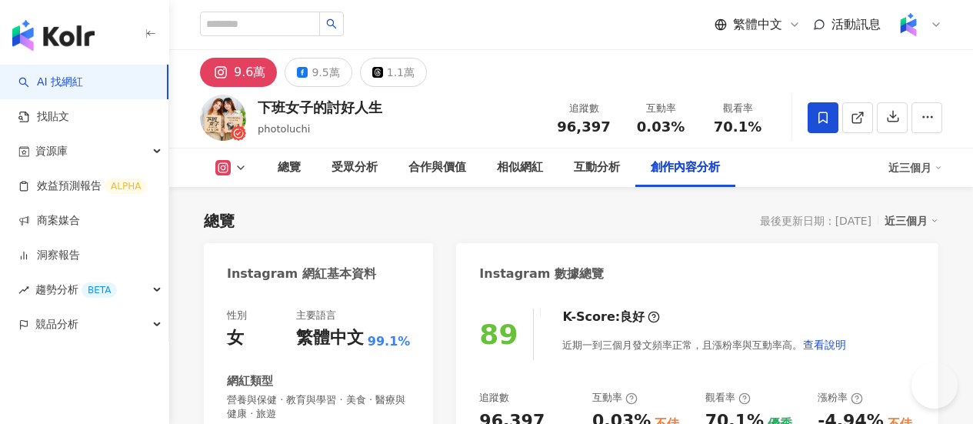
click at [720, 167] on div "創作內容分析" at bounding box center [685, 168] width 69 height 18
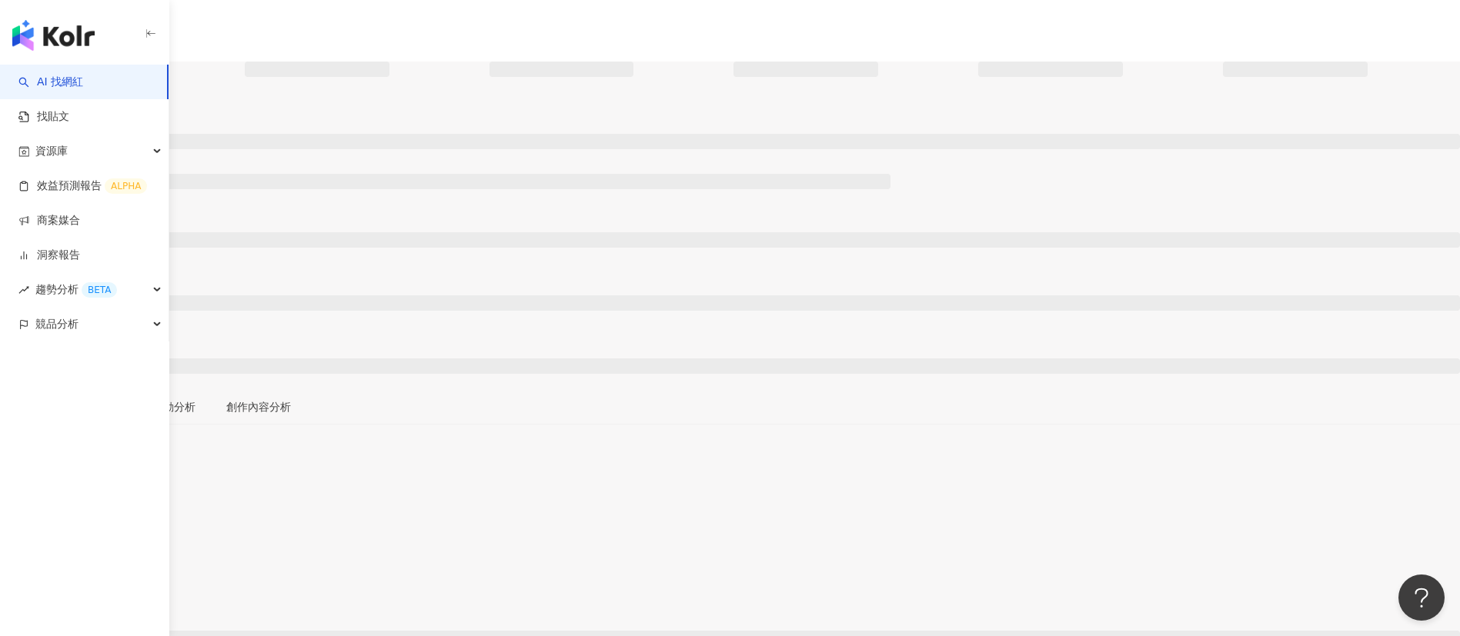
click at [313, 115] on div "追蹤數 互動率 觀看率" at bounding box center [730, 239] width 1460 height 302
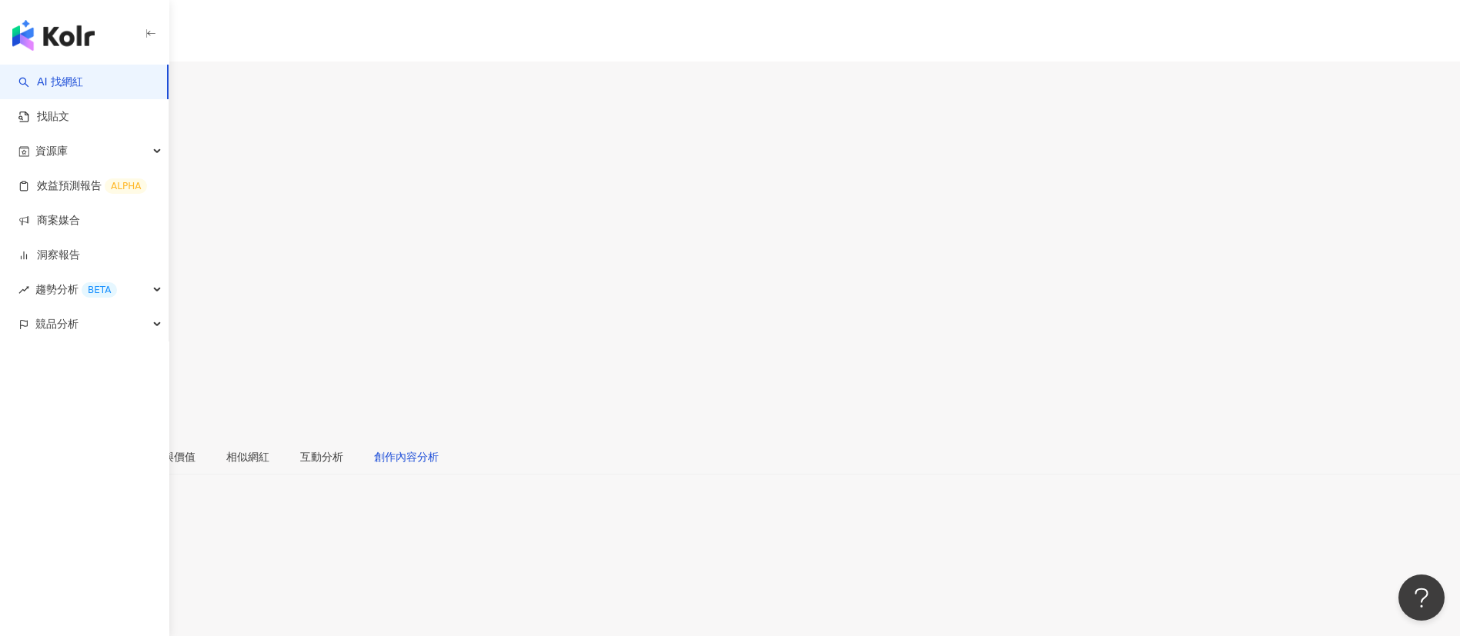
click at [439, 449] on div "創作內容分析" at bounding box center [406, 457] width 65 height 17
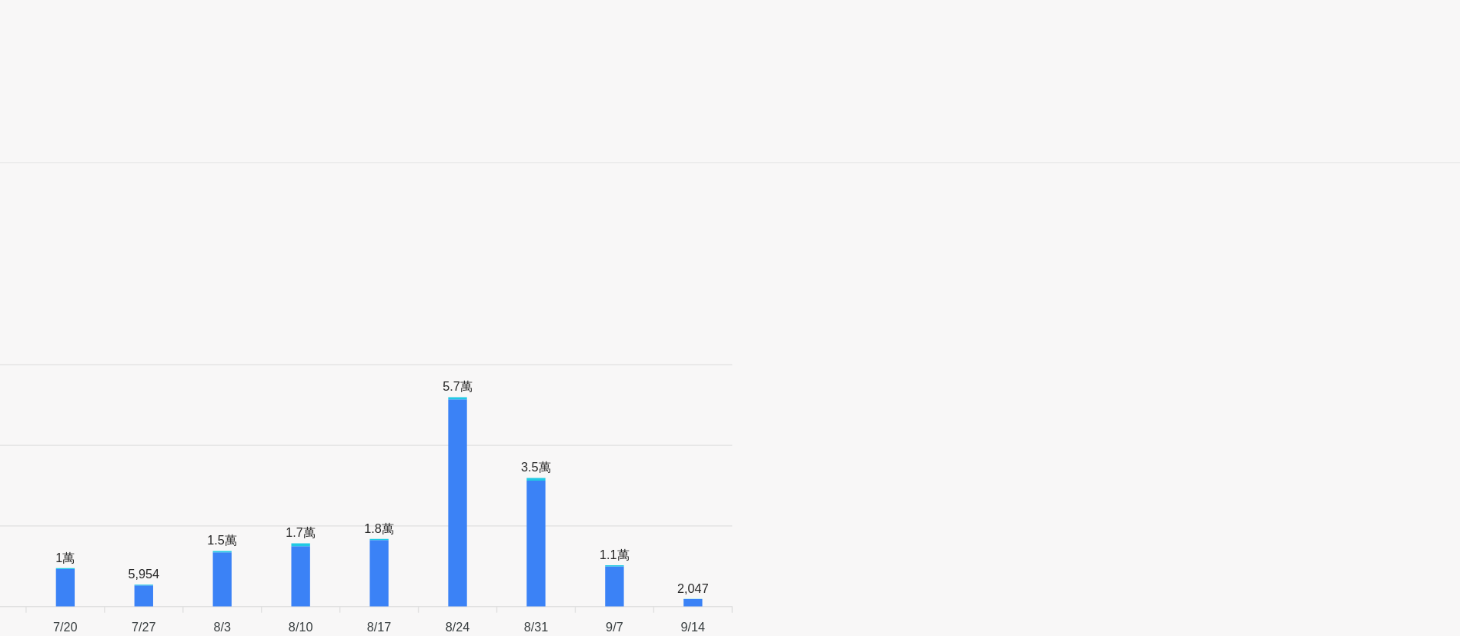
scroll to position [4768, 0]
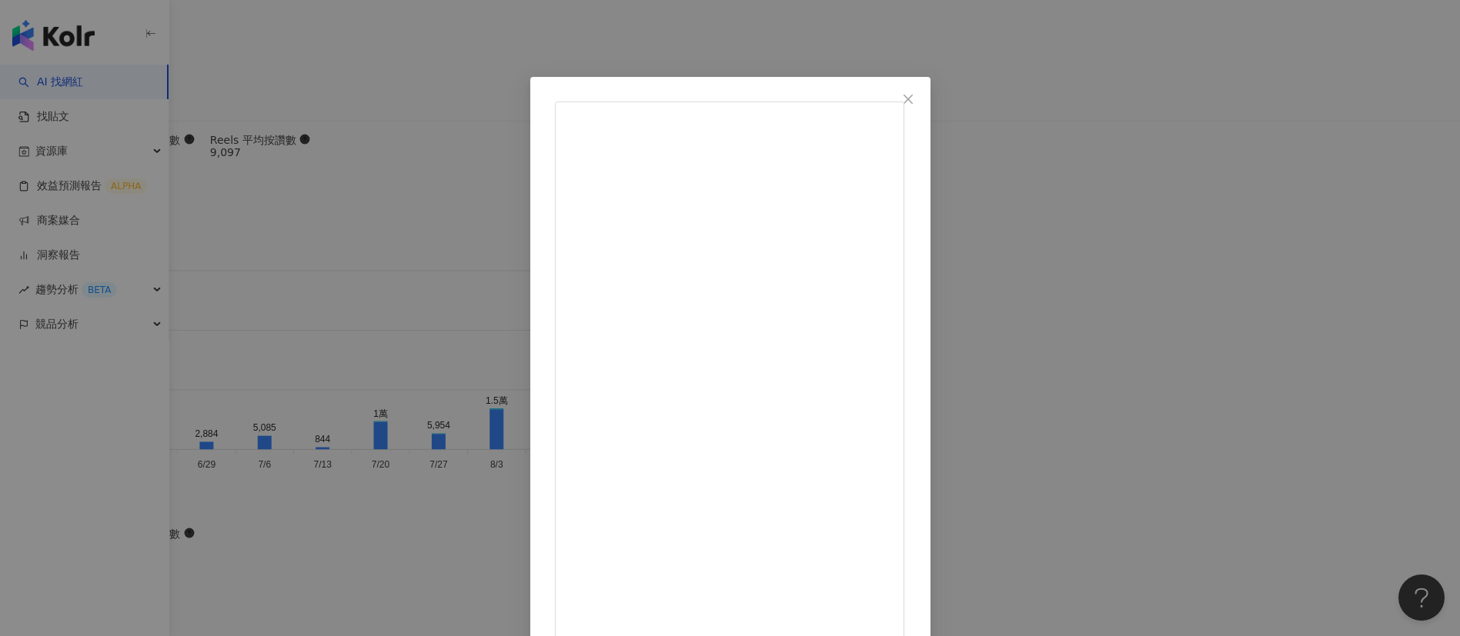
click at [1121, 412] on div "livia09070907 2025/9/10 576 31 8.2萬 查看原始貼文" at bounding box center [730, 318] width 1460 height 636
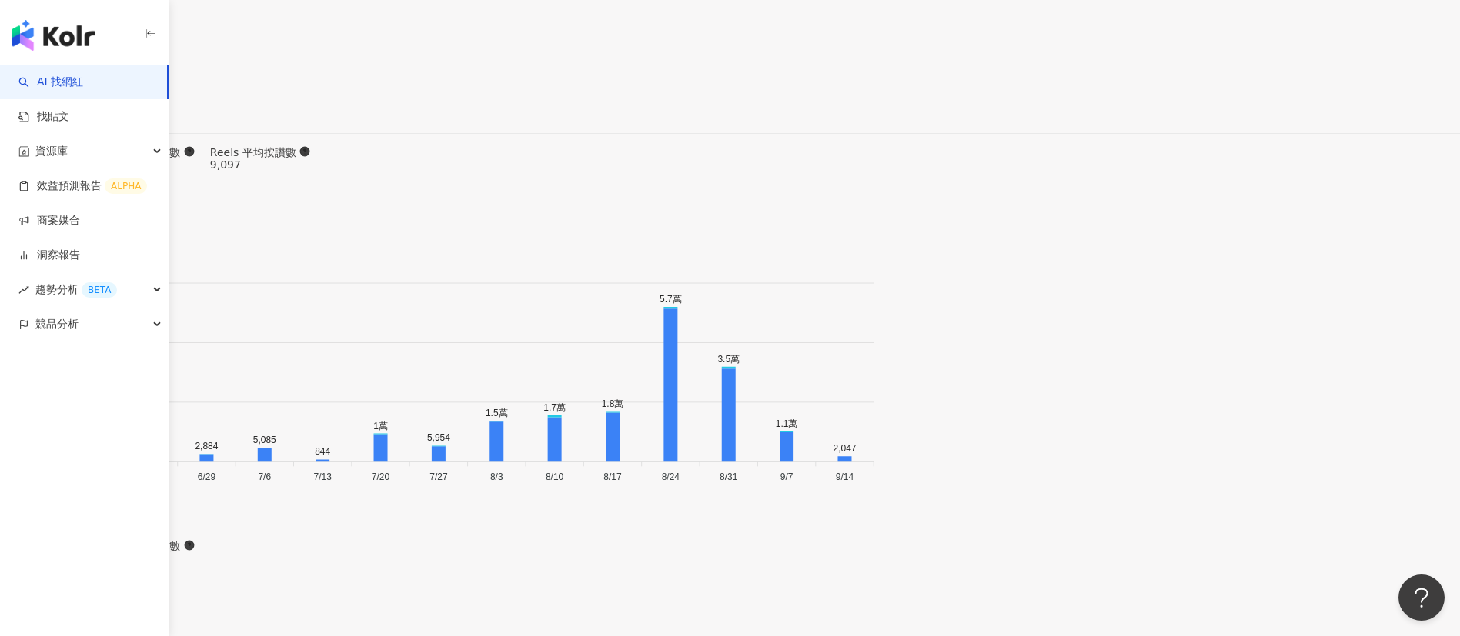
scroll to position [4939, 0]
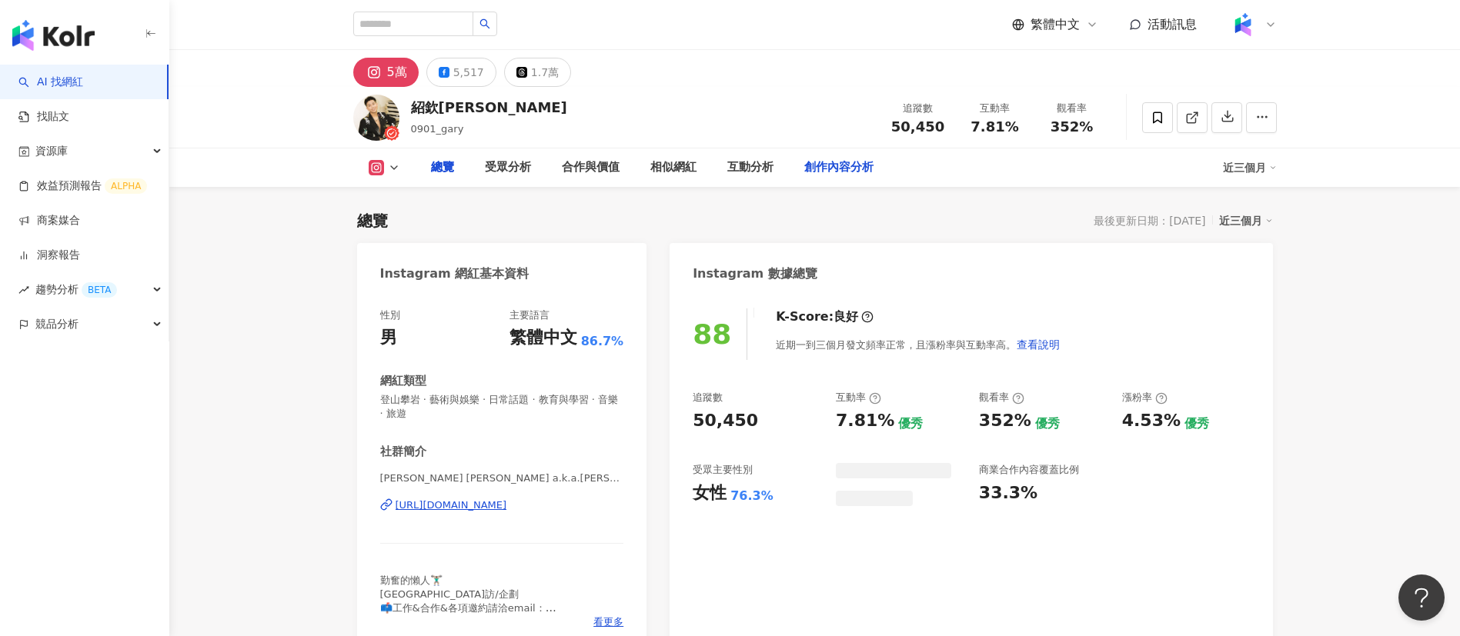
click at [810, 165] on div "創作內容分析" at bounding box center [838, 168] width 69 height 18
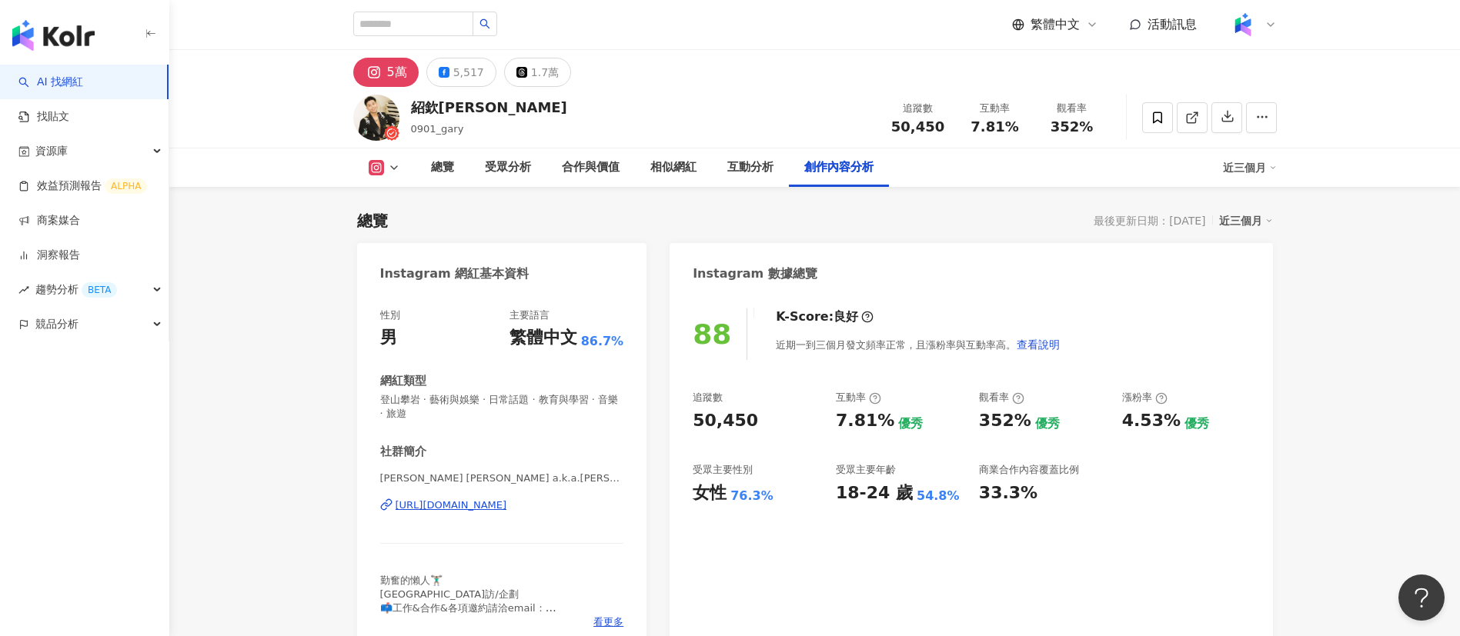
scroll to position [4800, 0]
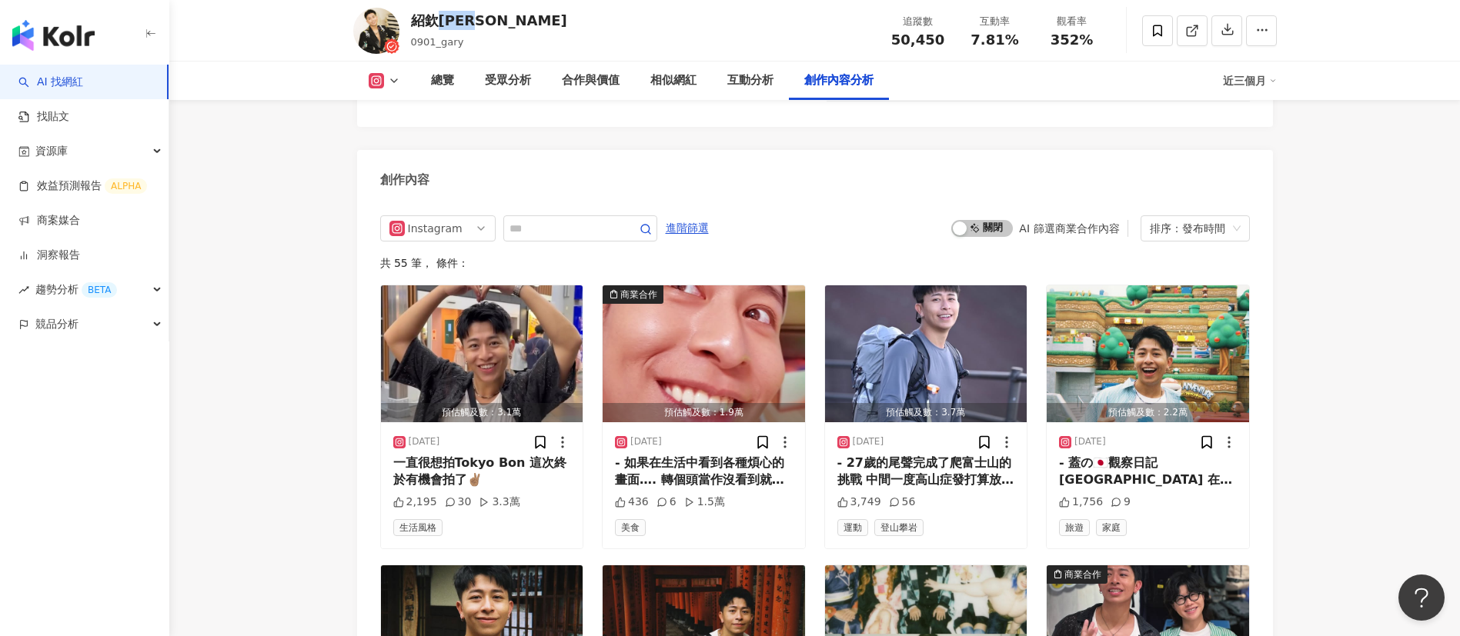
drag, startPoint x: 416, startPoint y: 21, endPoint x: 436, endPoint y: 21, distance: 20.0
click at [436, 21] on div "紹欽Gary 0901_gary 追蹤數 50,450 互動率 7.81% 觀看率 352%" at bounding box center [814, 30] width 985 height 61
copy div "Gary"
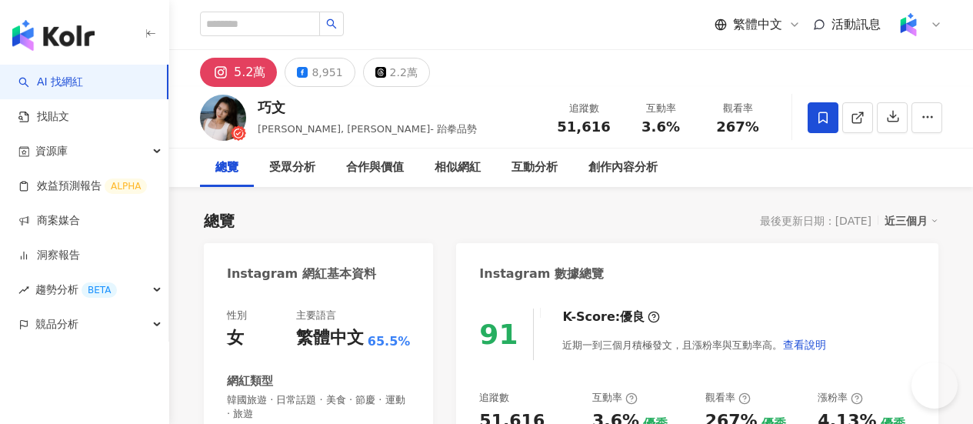
click at [413, 105] on div "巧文" at bounding box center [367, 107] width 219 height 19
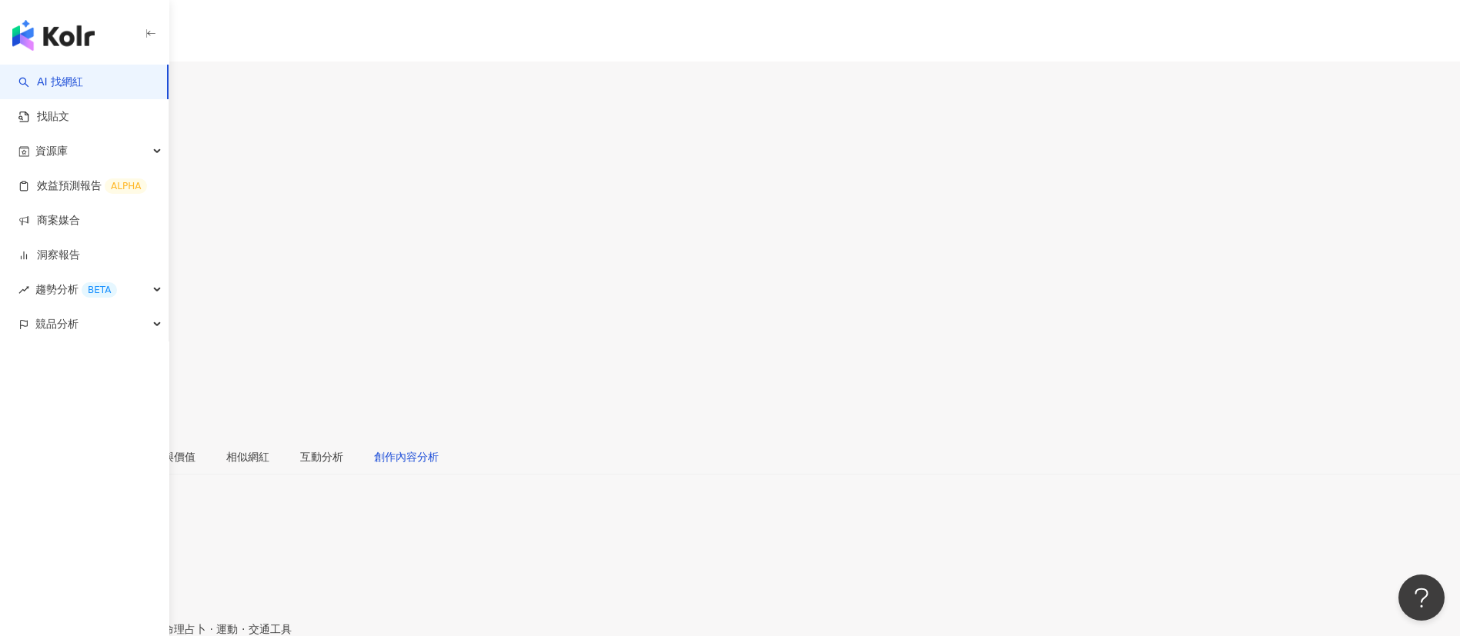
click at [439, 423] on div "創作內容分析" at bounding box center [406, 457] width 65 height 17
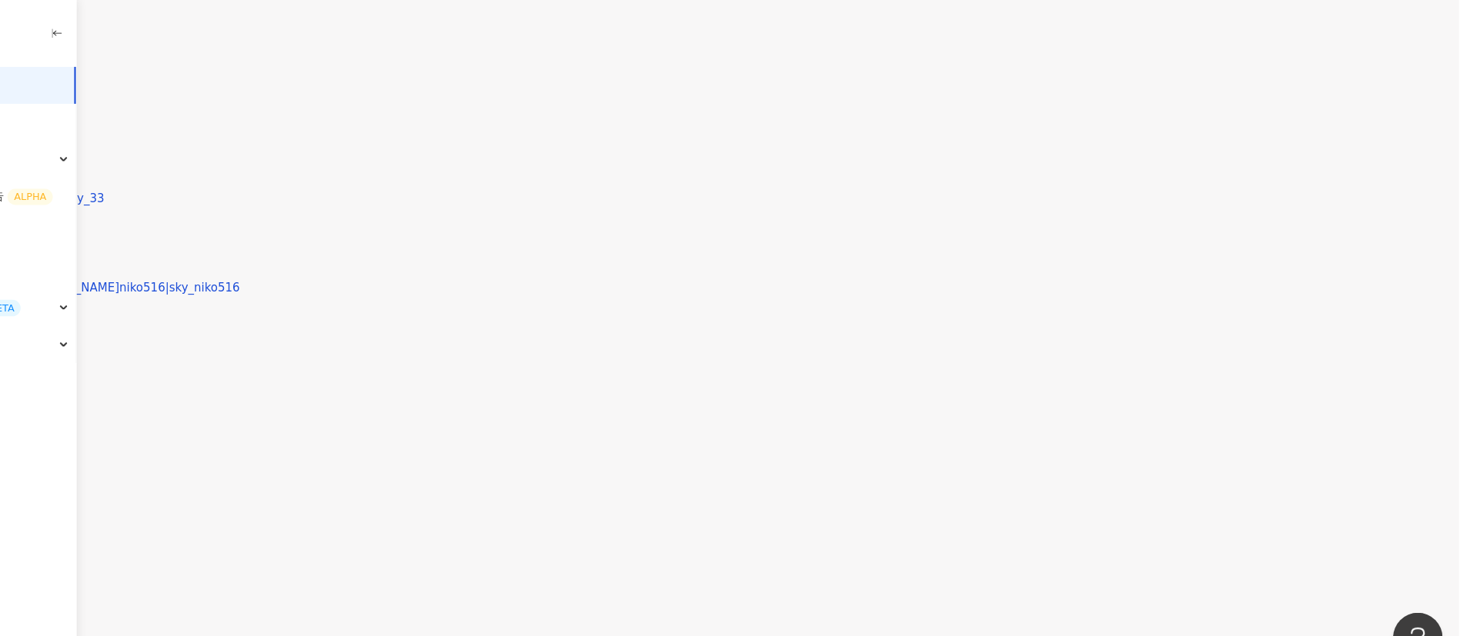
scroll to position [4698, 0]
type input "*"
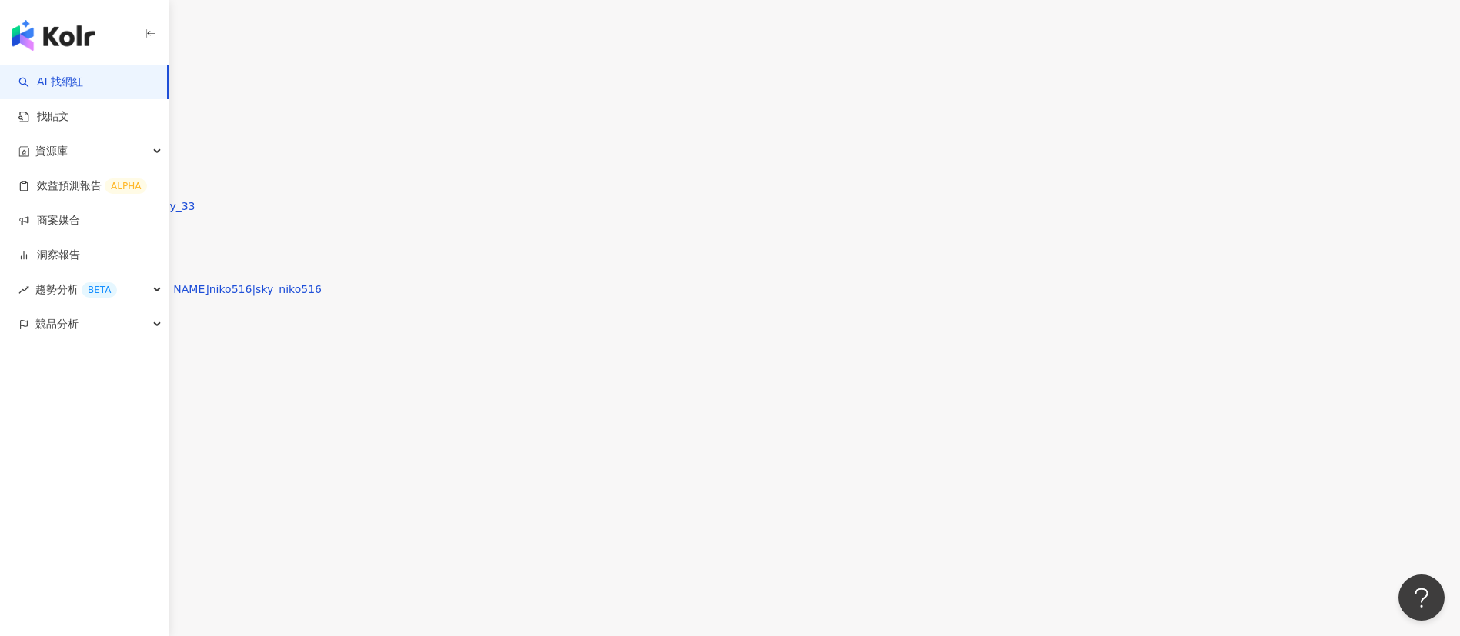
type input "*"
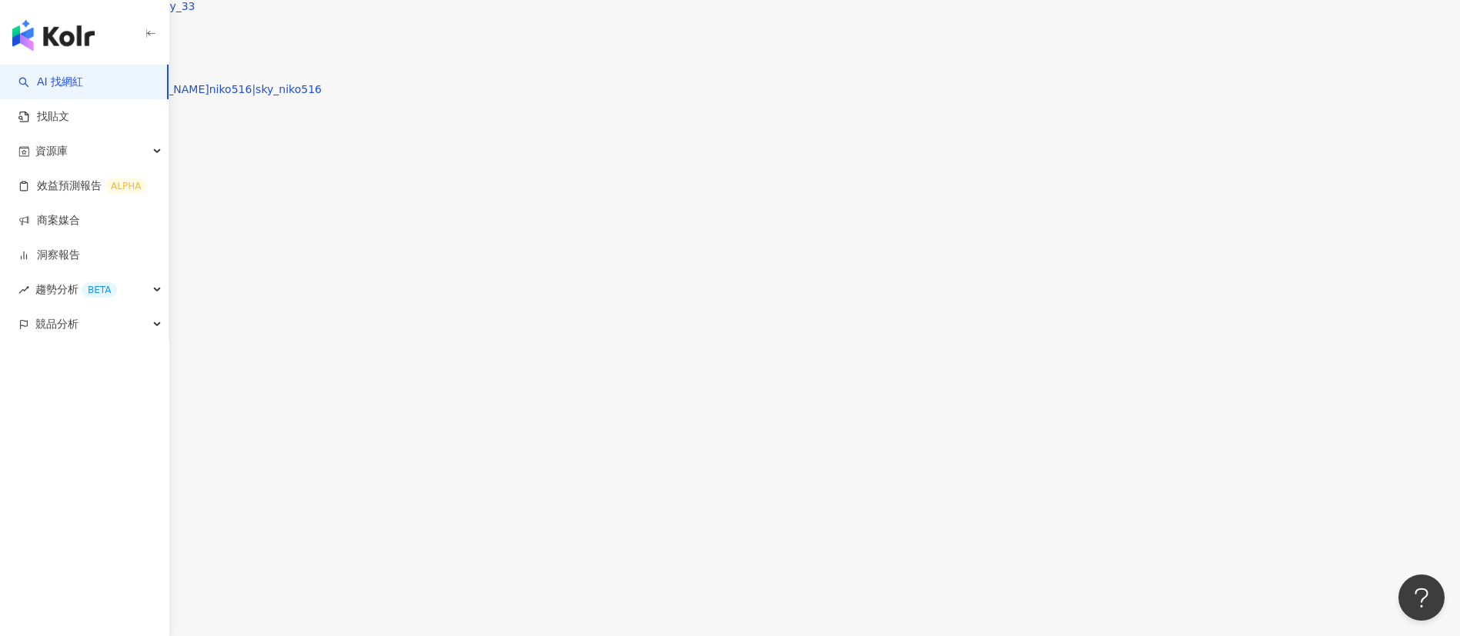
scroll to position [4881, 0]
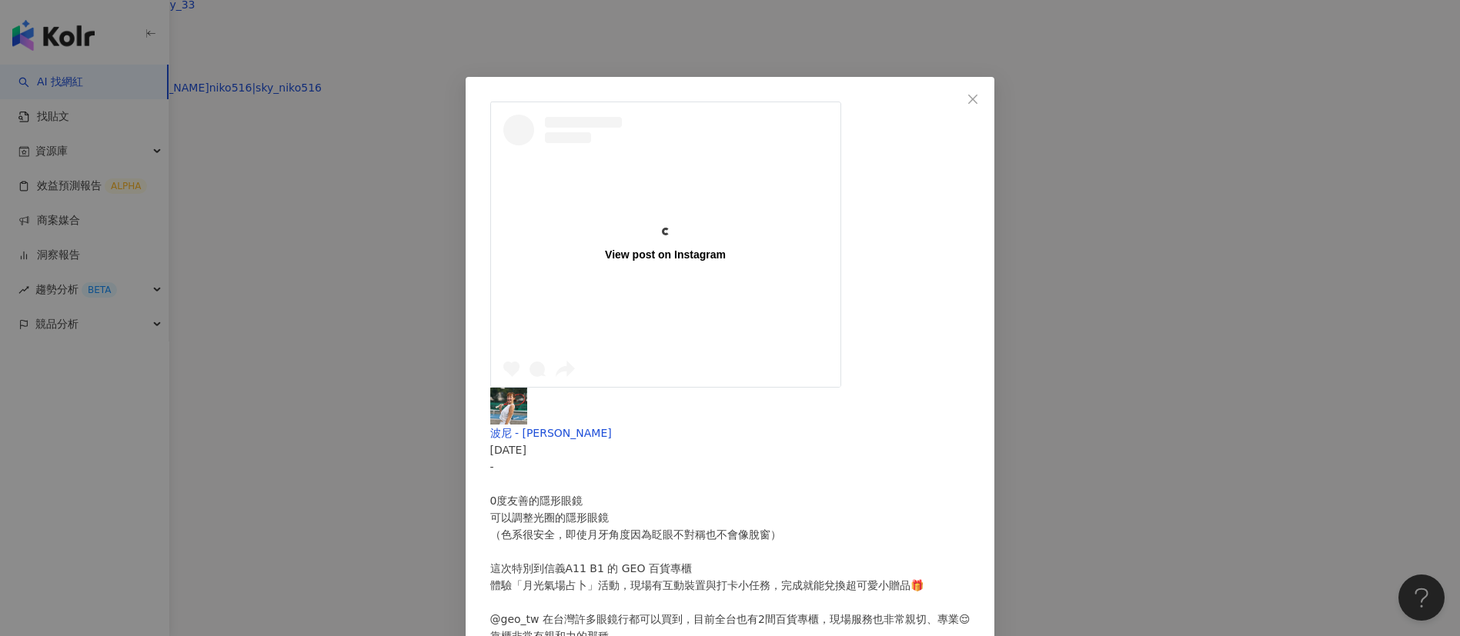
click at [973, 407] on div "View post on Instagram 波尼 - 雅煌 2025/7/18 - 0度友善的隱形眼鏡 可以調整光圈的隱形眼鏡 （色系很安全，即使月牙角度因…" at bounding box center [730, 318] width 1460 height 636
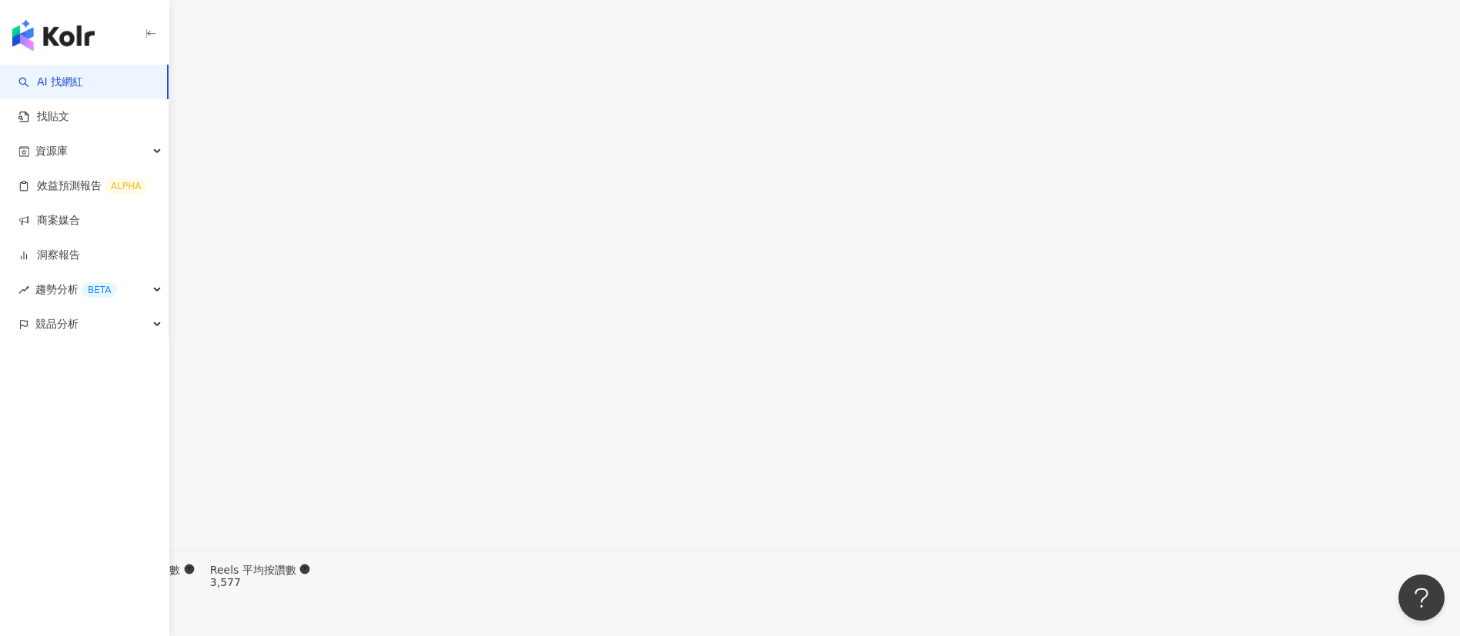
scroll to position [5089, 0]
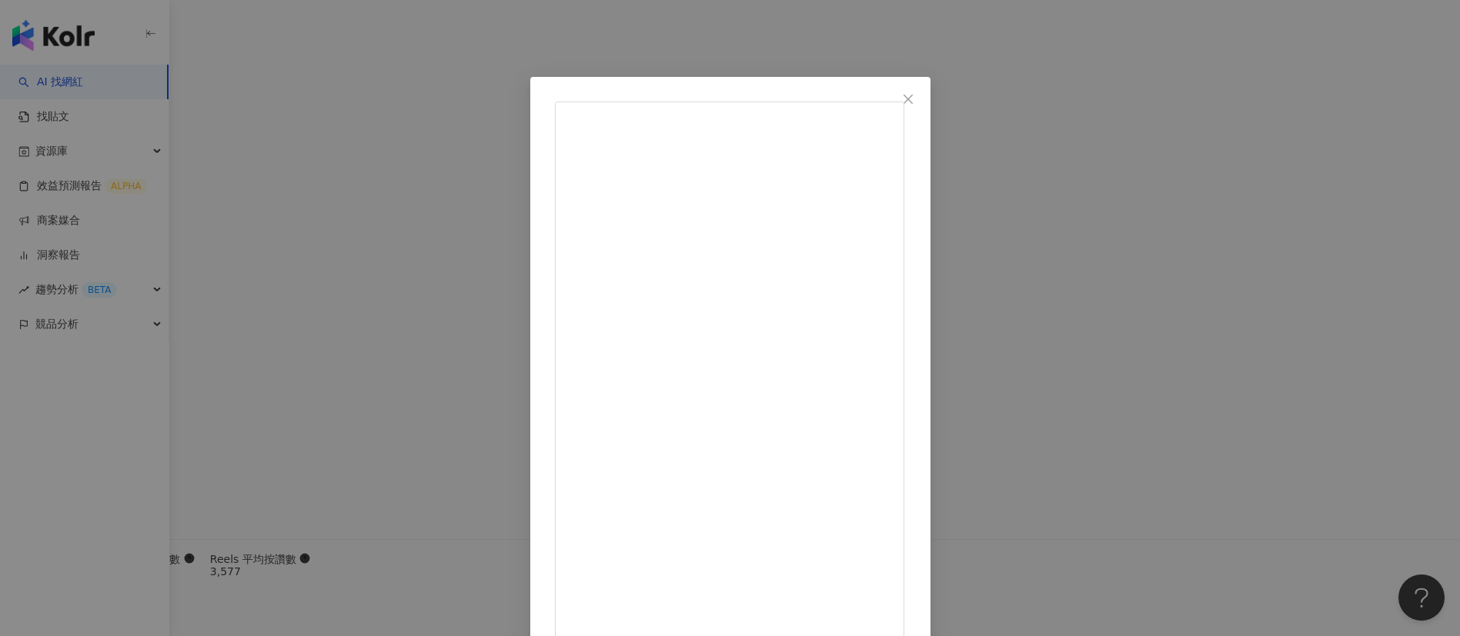
scroll to position [35, 0]
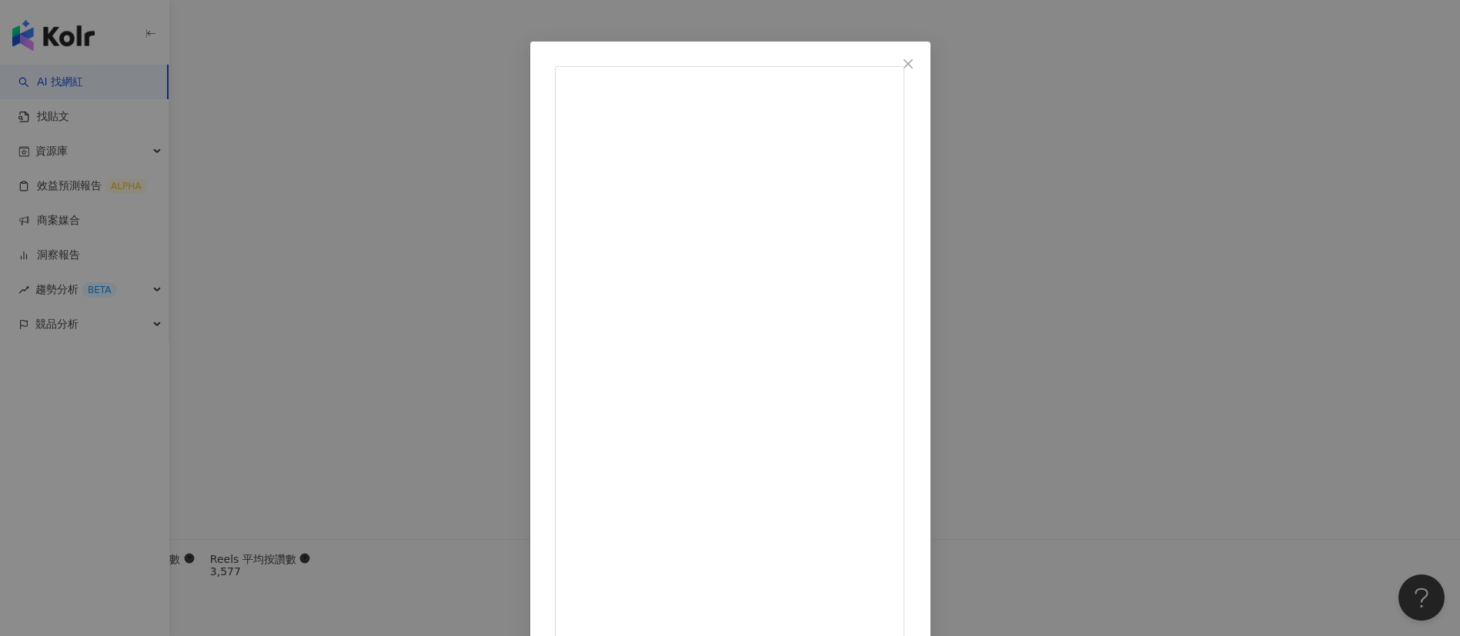
click at [973, 423] on div "波尼 - 雅煌 2024/11/28 - 不是牙齒 不要活在別人的嘴裡 的確 很多事情都是 理解容易，跳脫難。 只想趕快結束2024這個鬼年 下個流年可以順一…" at bounding box center [730, 318] width 1460 height 636
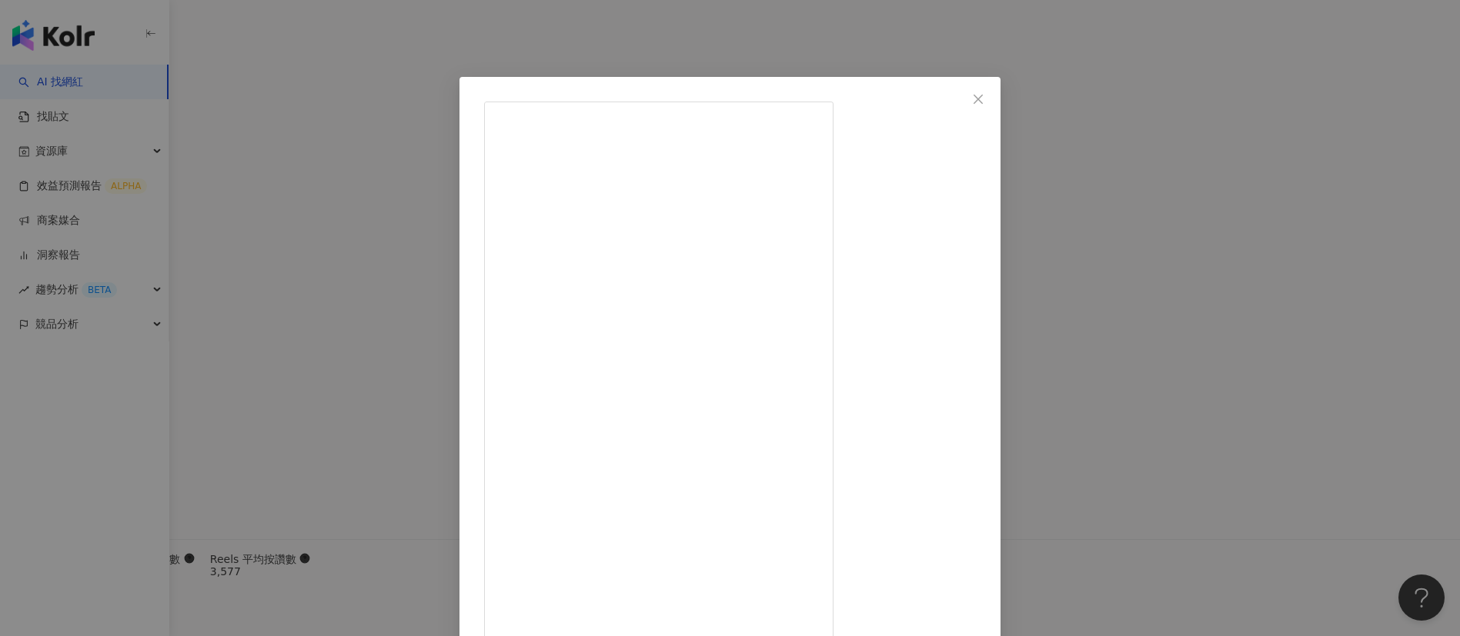
click at [973, 409] on div "波尼 - 雅煌 2024/10/28 182 8 1.2萬 查看原始貼文" at bounding box center [730, 318] width 1460 height 636
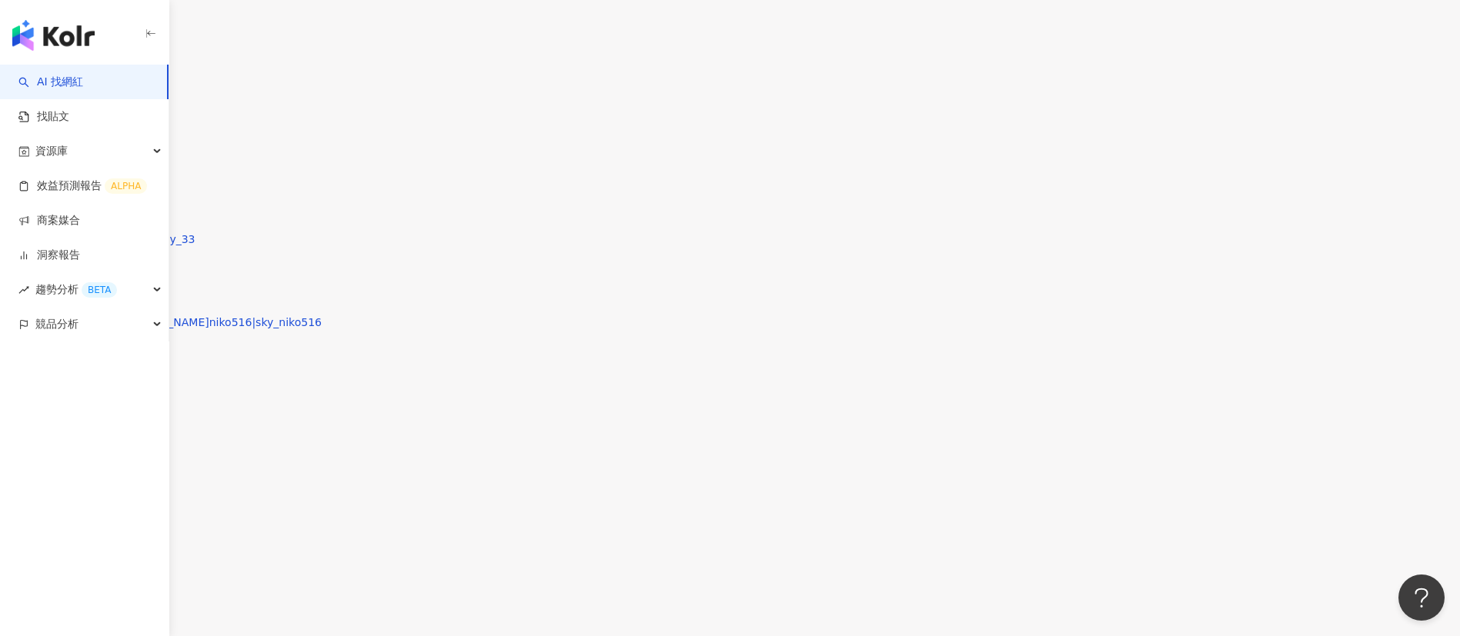
scroll to position [4648, 0]
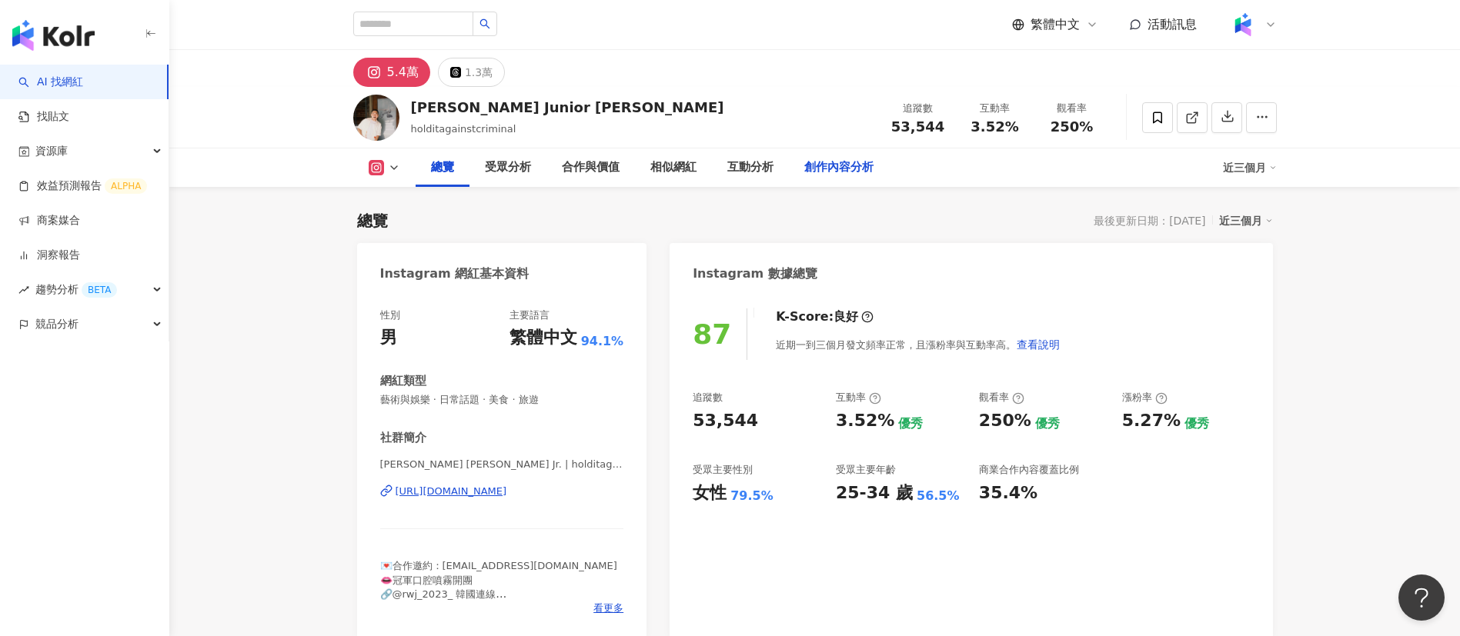
click at [818, 169] on div "創作內容分析" at bounding box center [838, 168] width 69 height 18
click at [820, 166] on div "創作內容分析" at bounding box center [838, 168] width 69 height 18
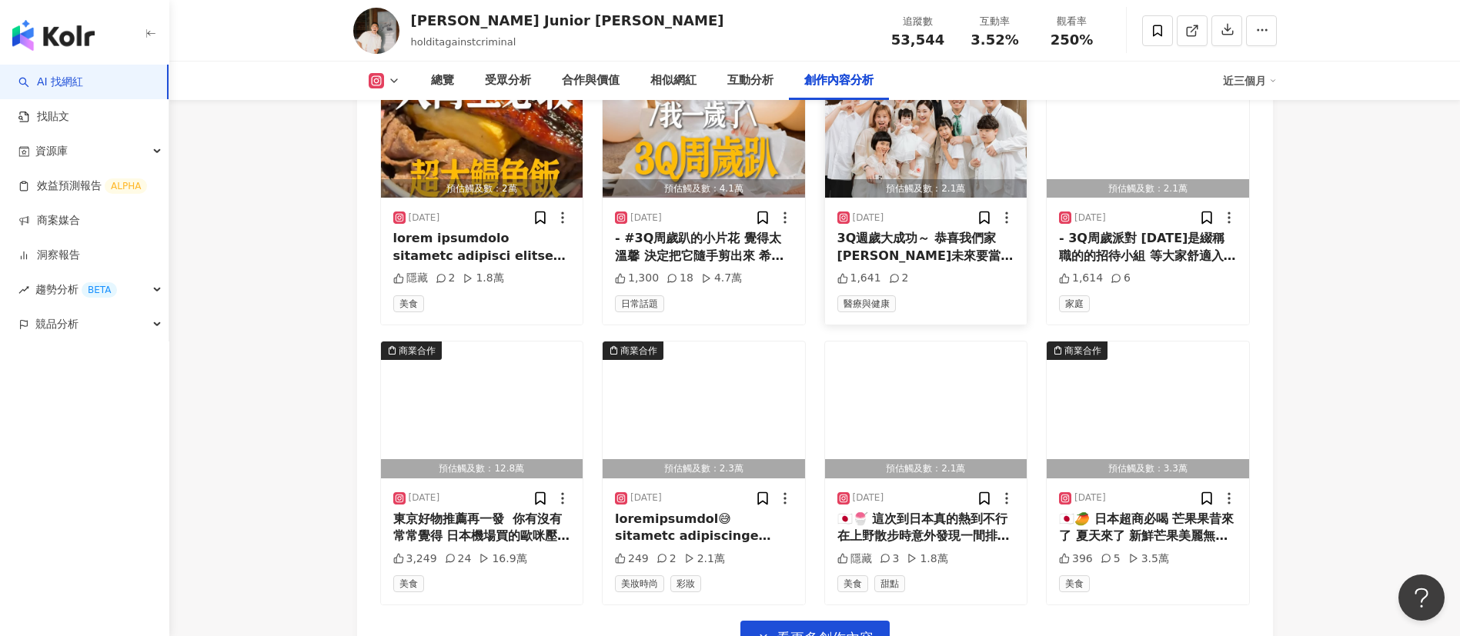
scroll to position [5234, 0]
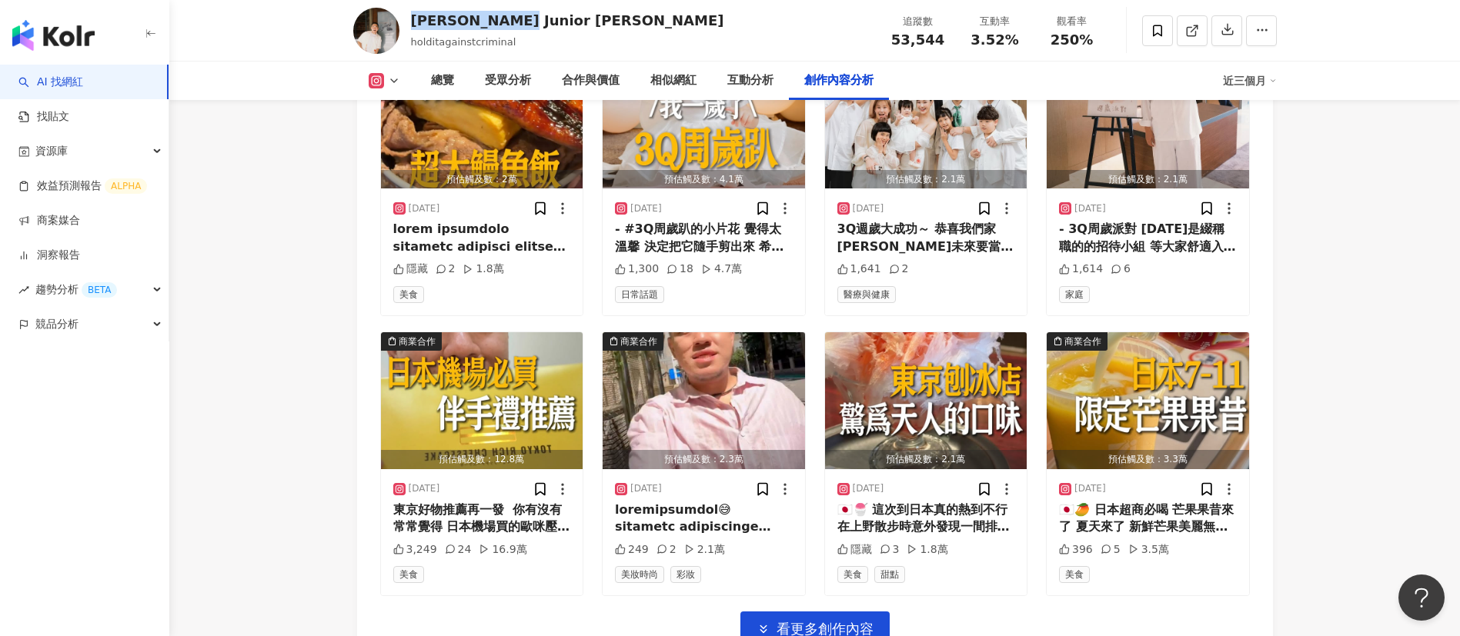
click at [415, 20] on div "Joe Junior Wu holditagainstcriminal 追蹤數 53,544 互動率 3.52% 觀看率 250%" at bounding box center [814, 30] width 985 height 61
copy div "oe Junior Wu"
click at [496, 25] on div "Joe Junior Wu" at bounding box center [567, 20] width 313 height 19
drag, startPoint x: 451, startPoint y: 23, endPoint x: 413, endPoint y: 22, distance: 37.7
click at [413, 22] on div "Joe Junior Wu holditagainstcriminal 追蹤數 53,544 互動率 3.52% 觀看率 250%" at bounding box center [814, 30] width 985 height 61
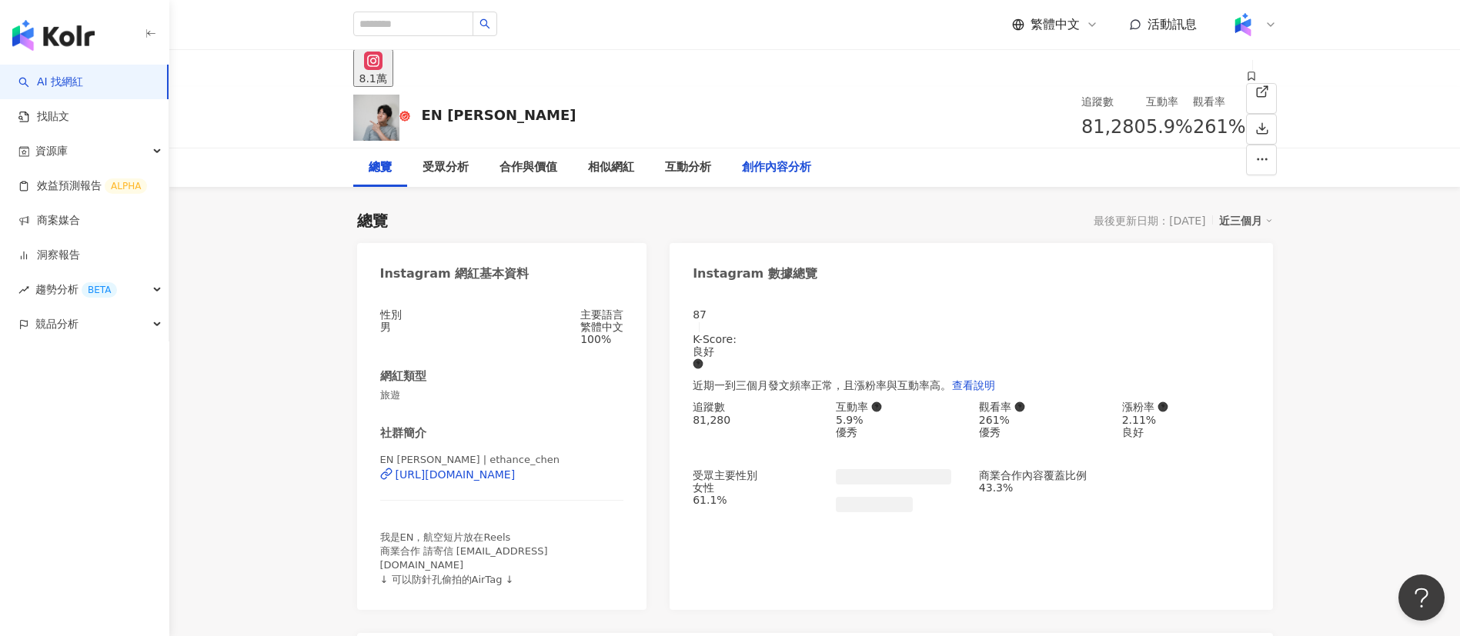
click at [770, 164] on div "創作內容分析" at bounding box center [776, 168] width 69 height 18
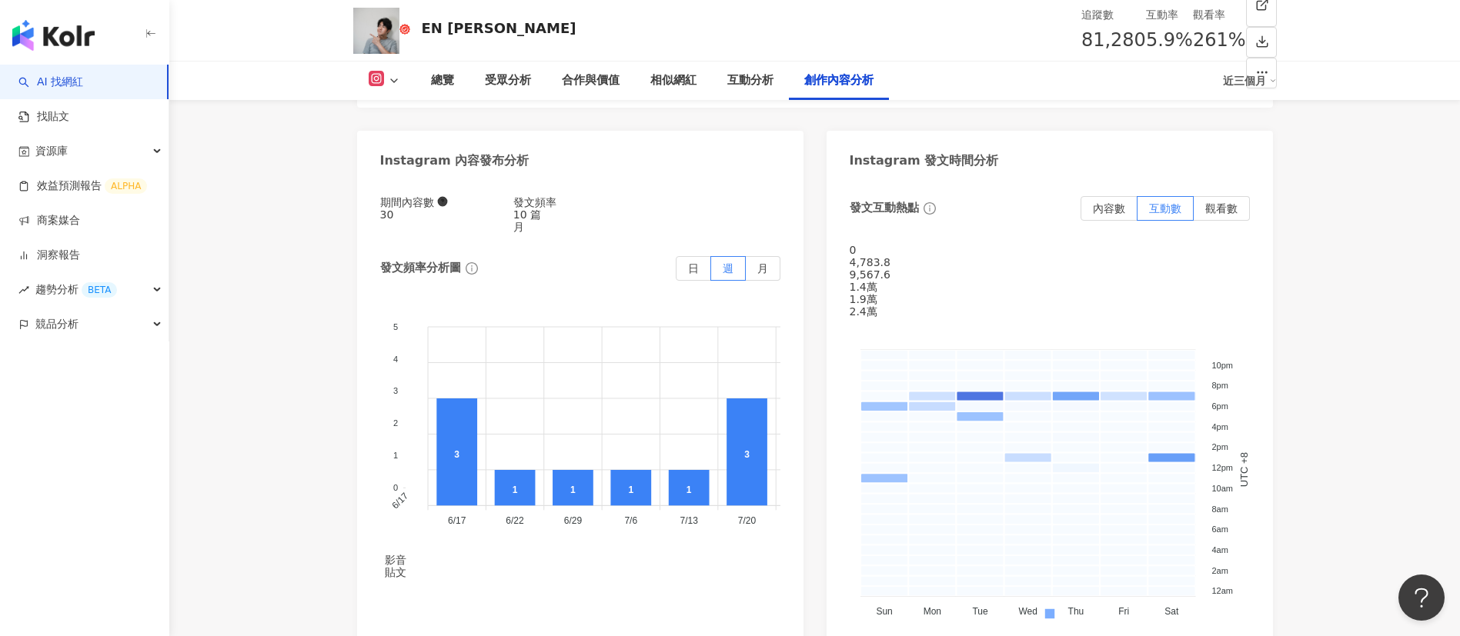
scroll to position [4696, 0]
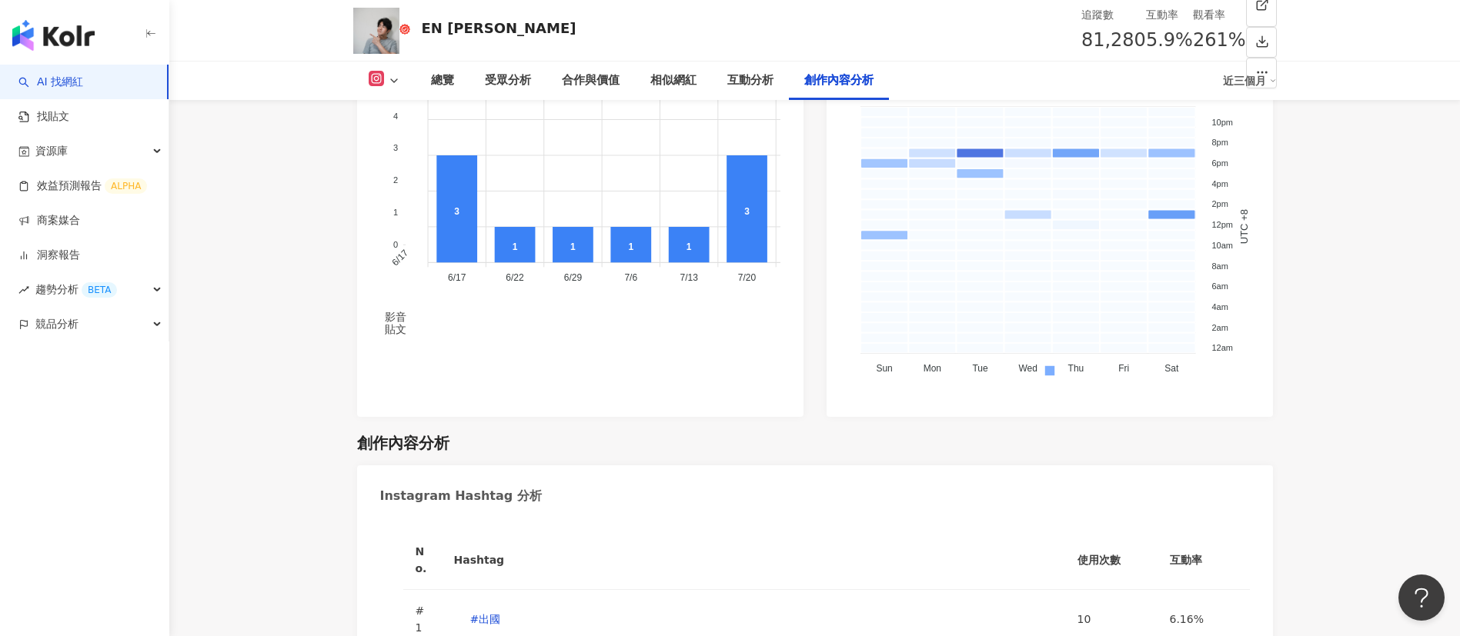
scroll to position [5363, 0]
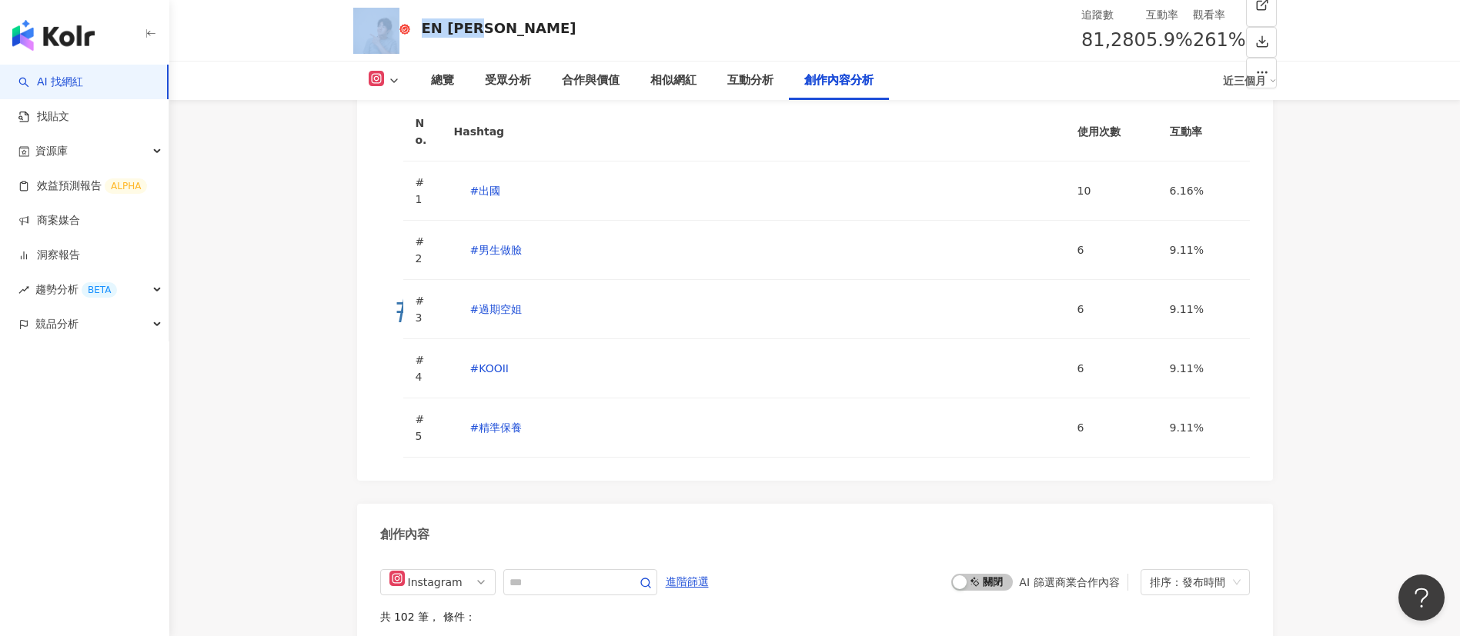
drag, startPoint x: 469, startPoint y: 26, endPoint x: 396, endPoint y: 26, distance: 73.1
click at [396, 26] on div "EN [PERSON_NAME] 追蹤數 81,280 互動率 5.9% 觀看率 261%" at bounding box center [814, 30] width 985 height 61
copy div "EN [PERSON_NAME]"
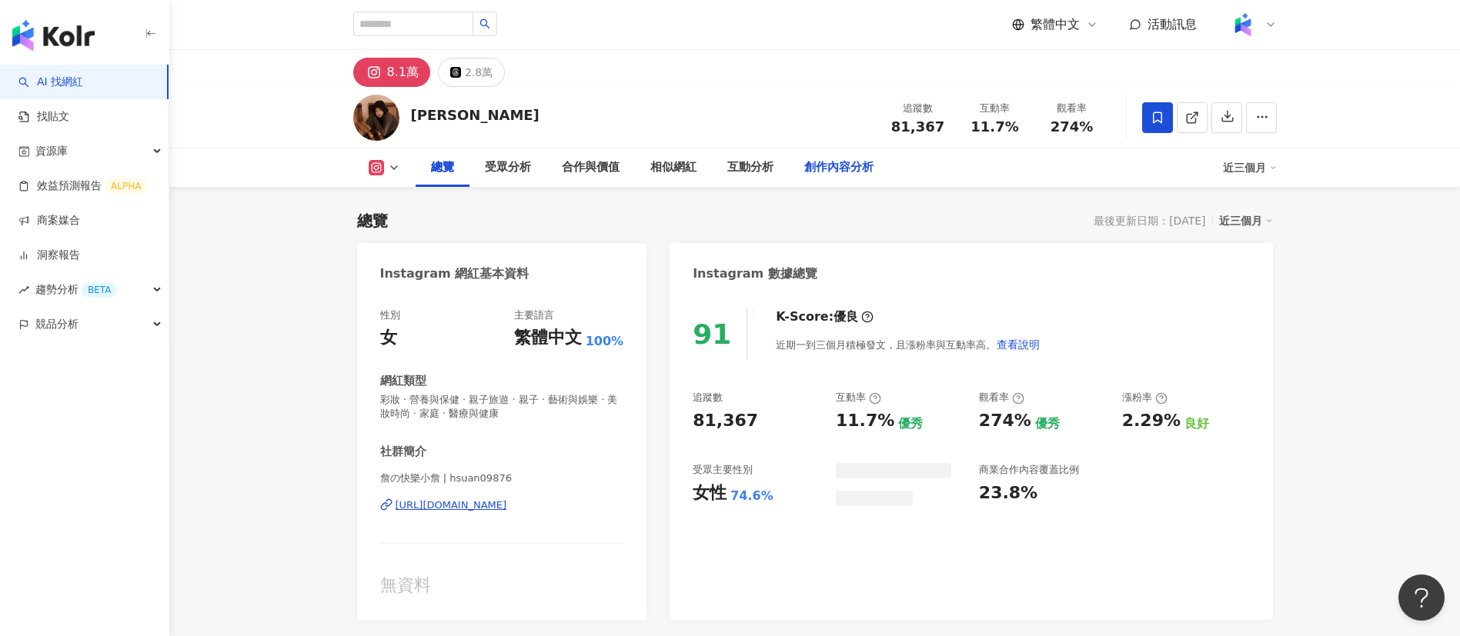
click at [813, 171] on div "創作內容分析" at bounding box center [838, 168] width 69 height 18
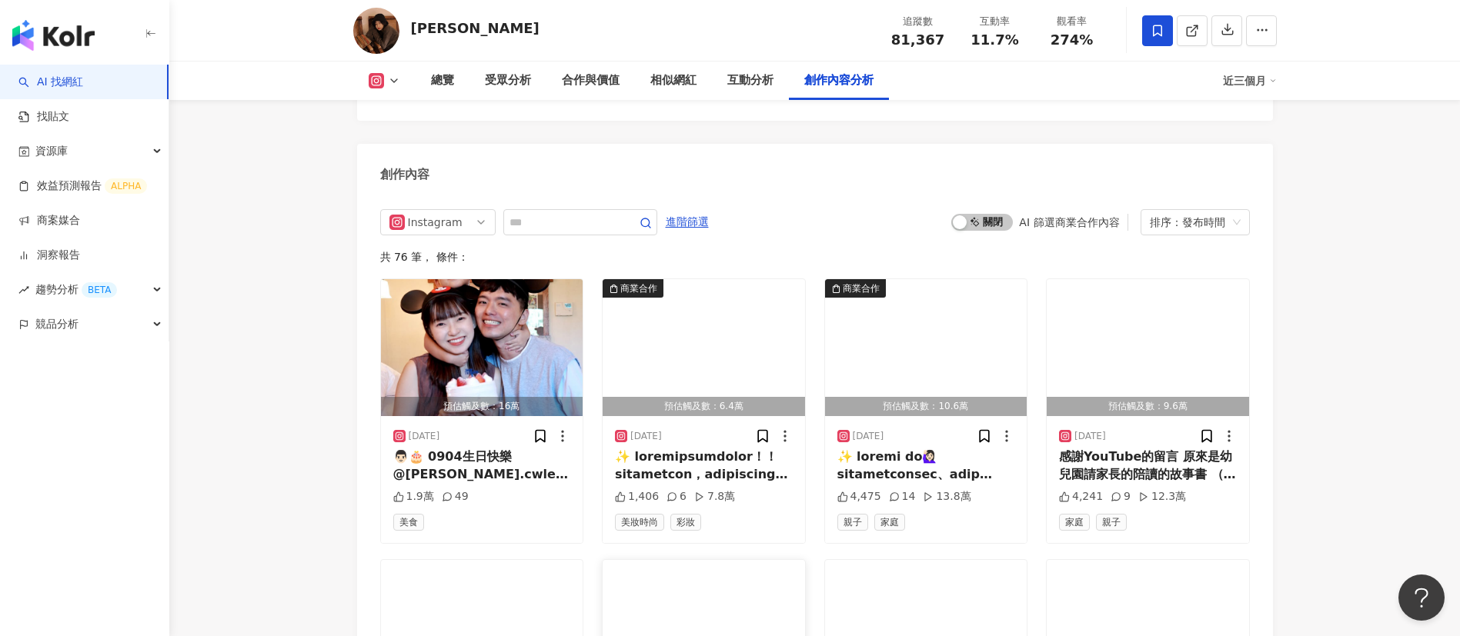
scroll to position [4708, 0]
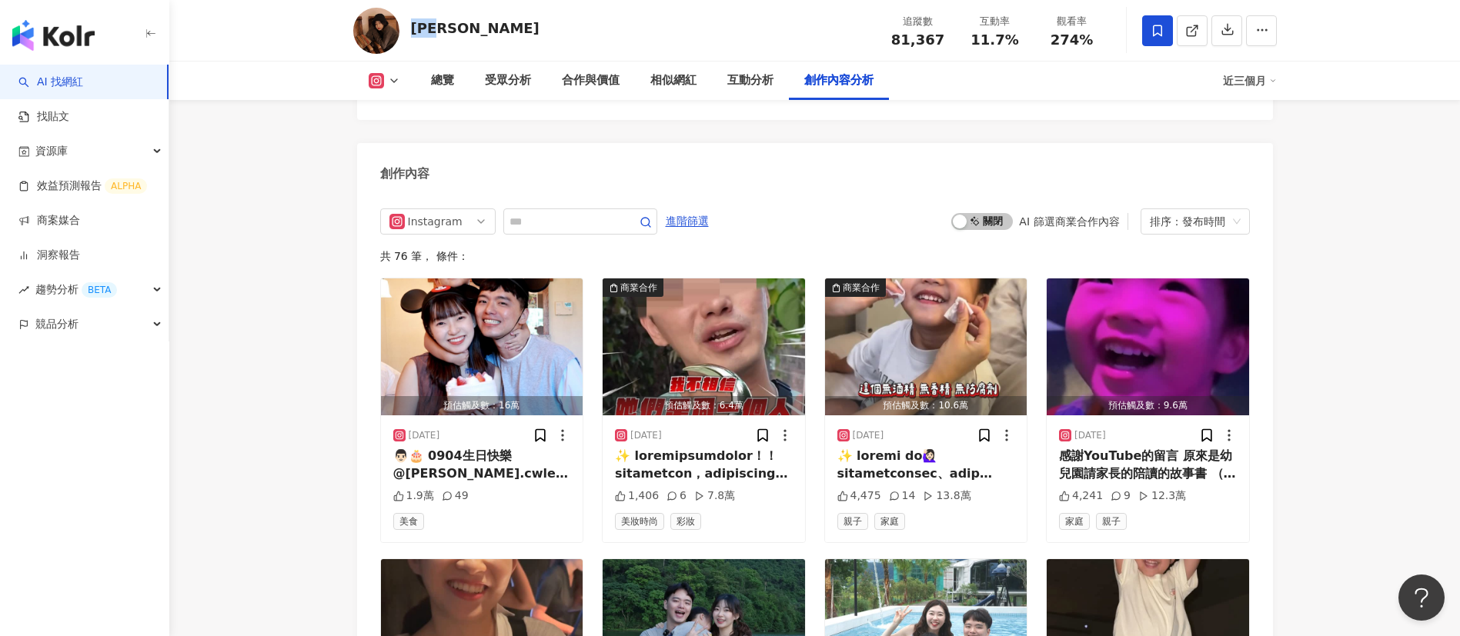
click at [409, 22] on div "[PERSON_NAME] 追蹤數 81,367 互動率 11.7% 觀看率 274%" at bounding box center [814, 30] width 985 height 61
copy div "[PERSON_NAME]"
